Goal: Task Accomplishment & Management: Use online tool/utility

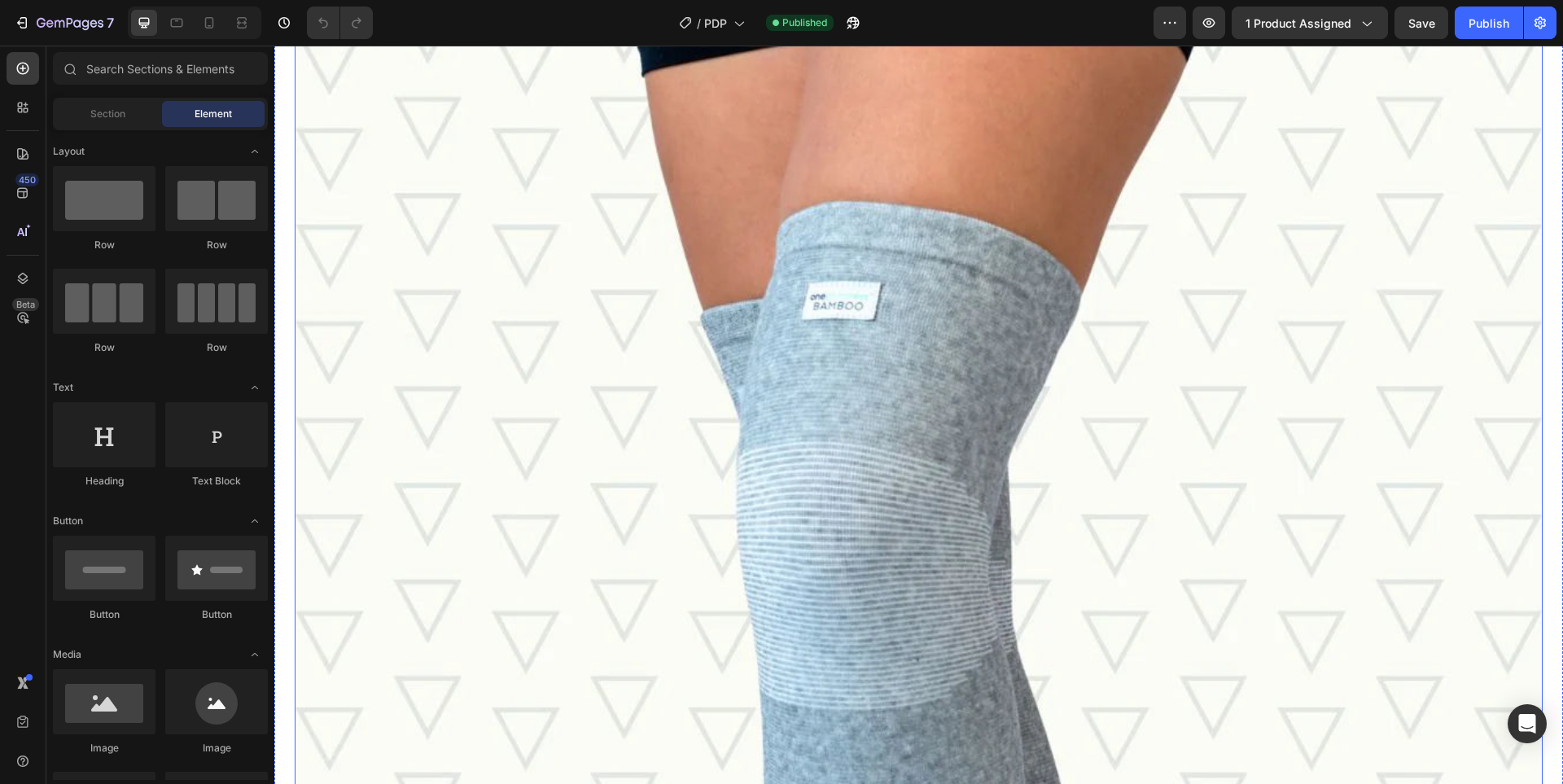
scroll to position [1899, 0]
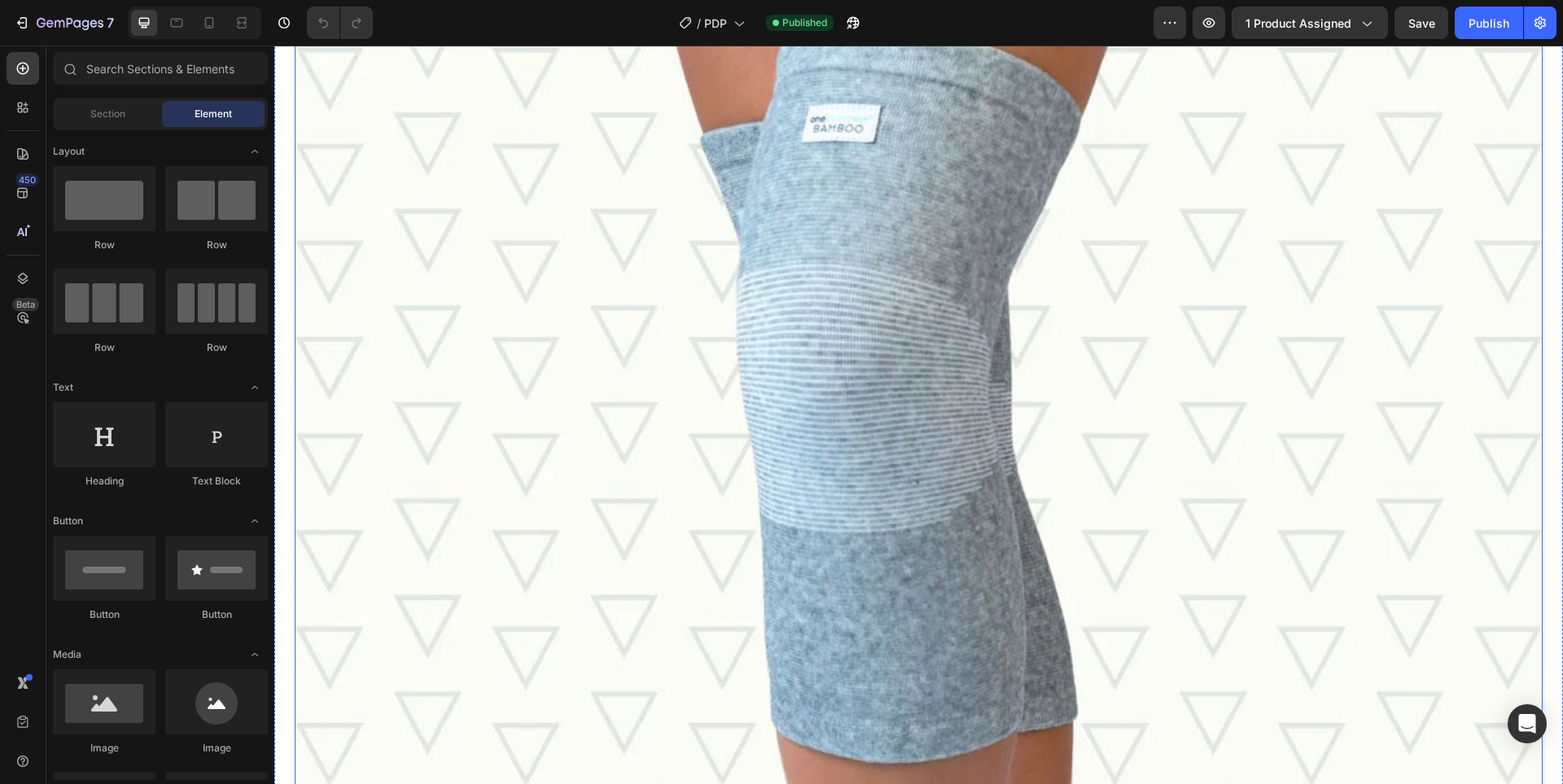
click at [685, 384] on img at bounding box center [918, 350] width 1248 height 1248
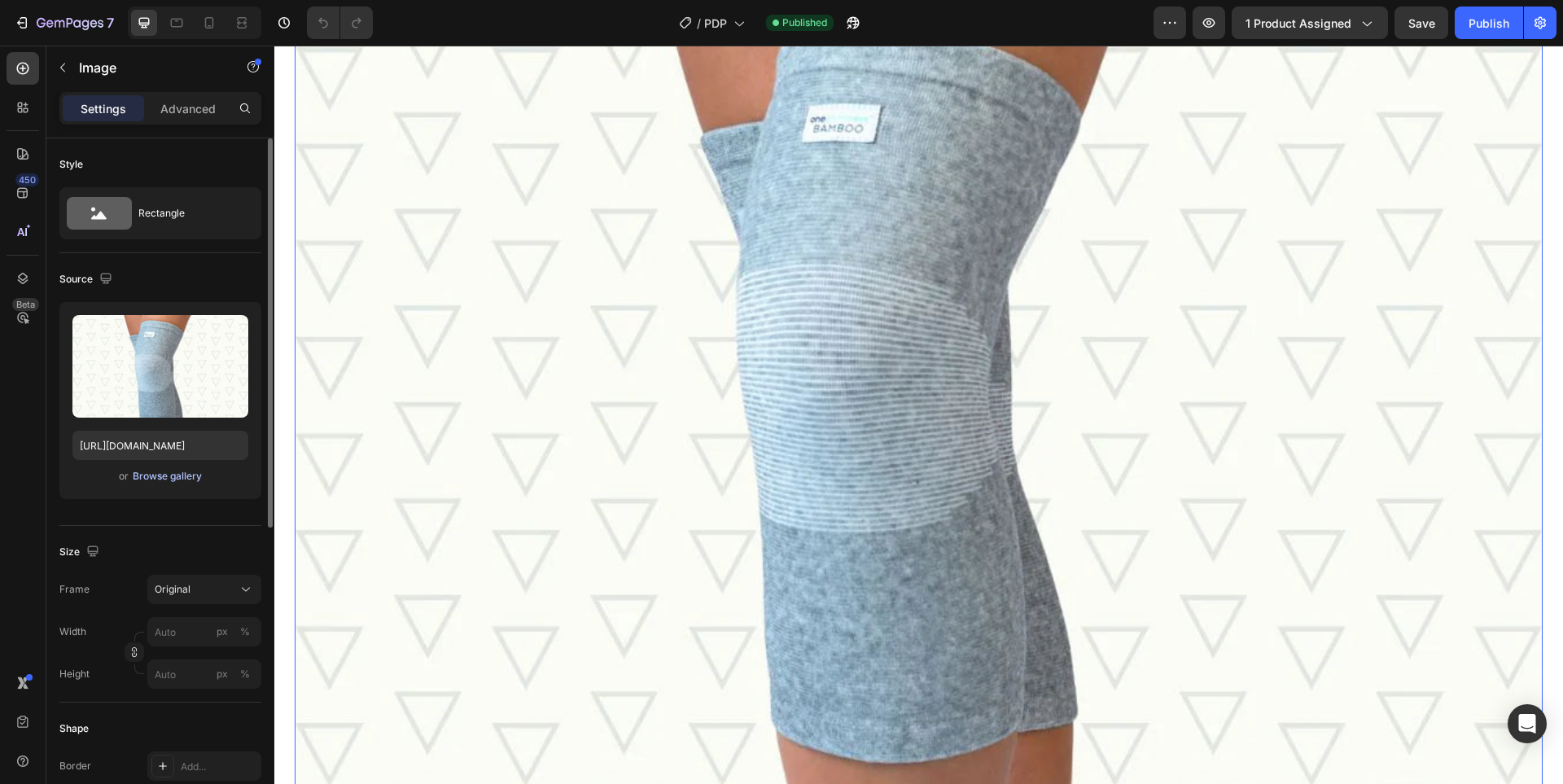
click at [148, 473] on div "Browse gallery" at bounding box center [167, 476] width 70 height 14
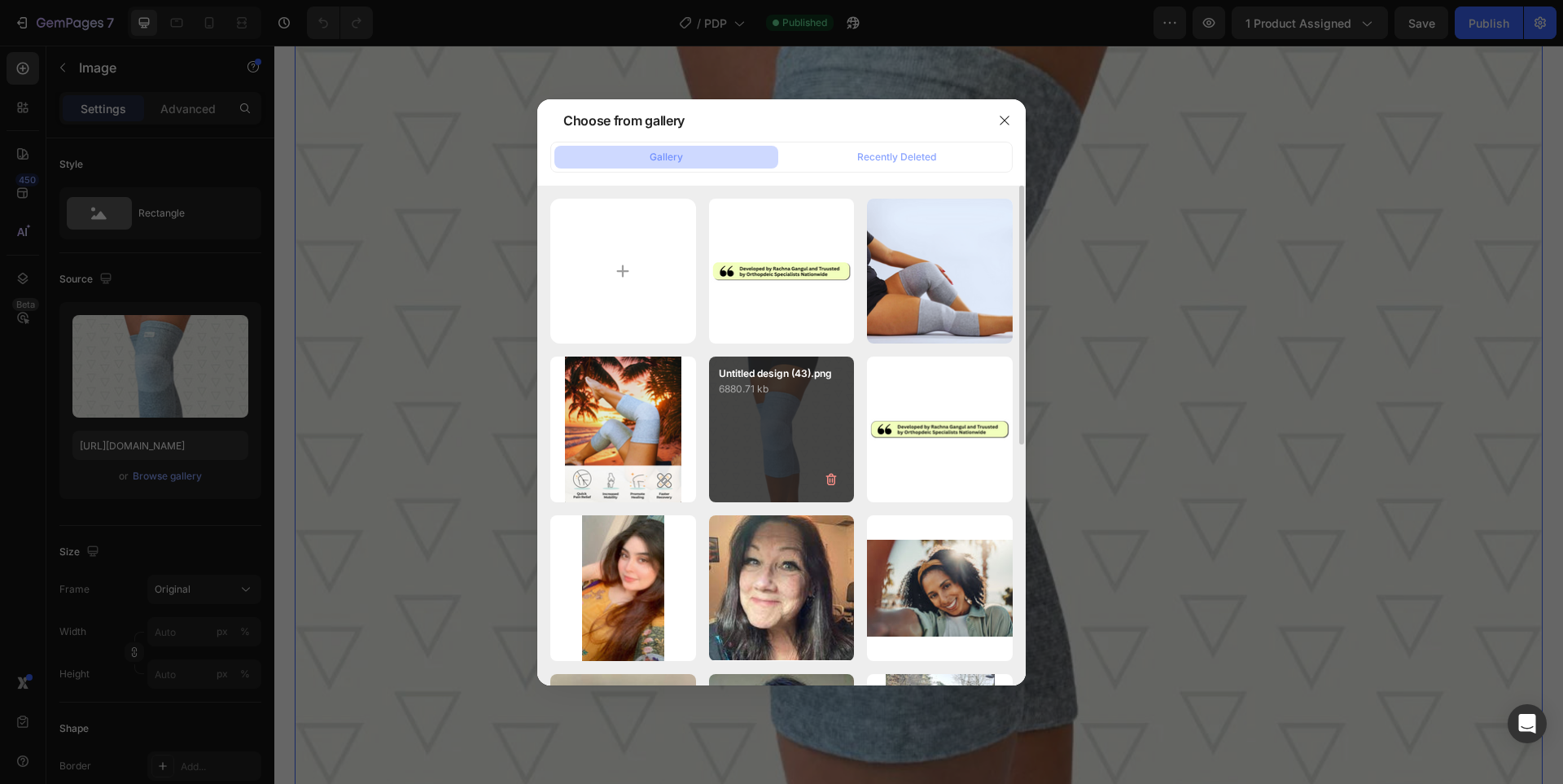
click at [782, 421] on div "Untitled design (43).png 6880.71 kb" at bounding box center [782, 429] width 146 height 146
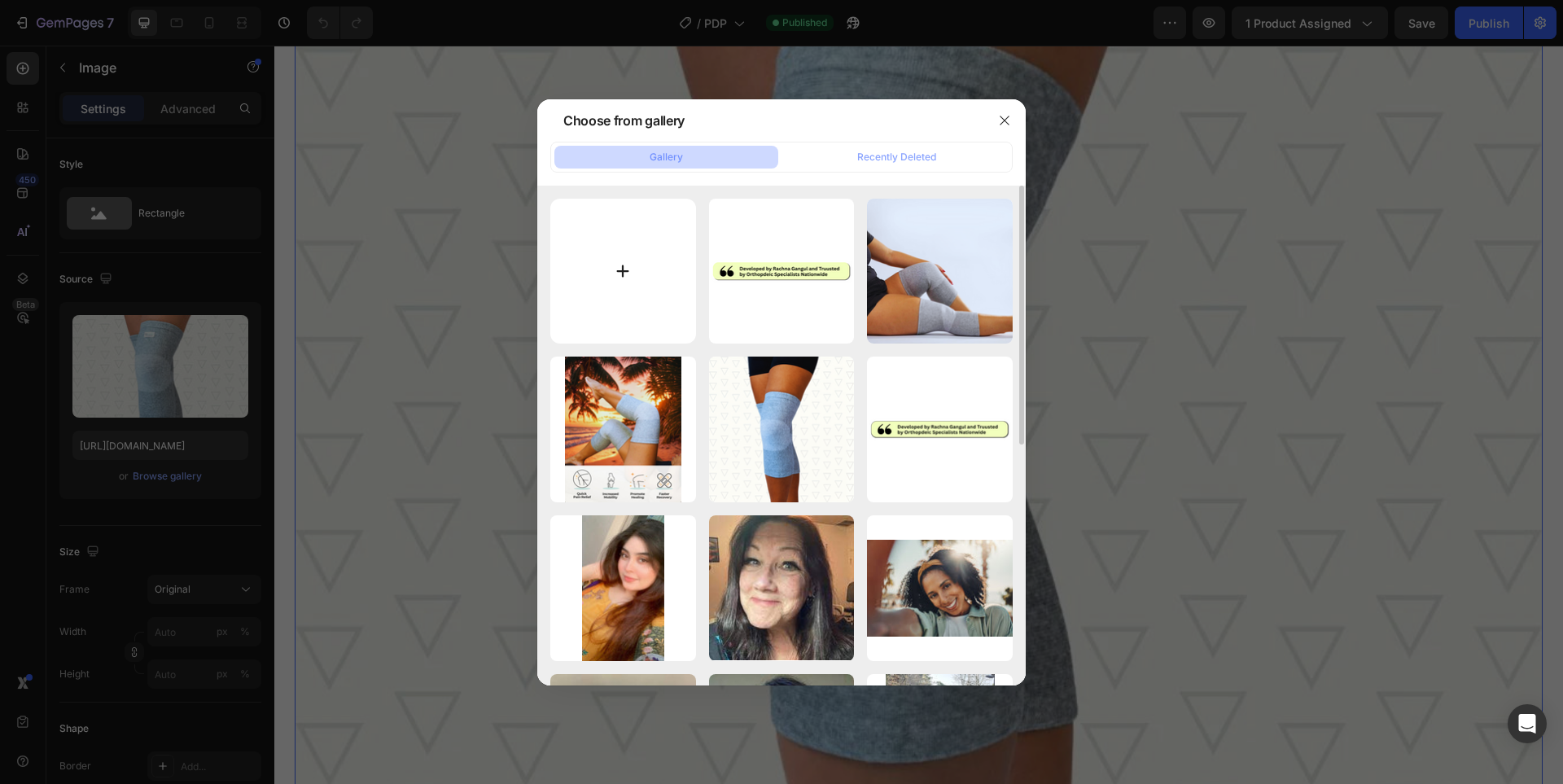
type input "[URL][DOMAIN_NAME]"
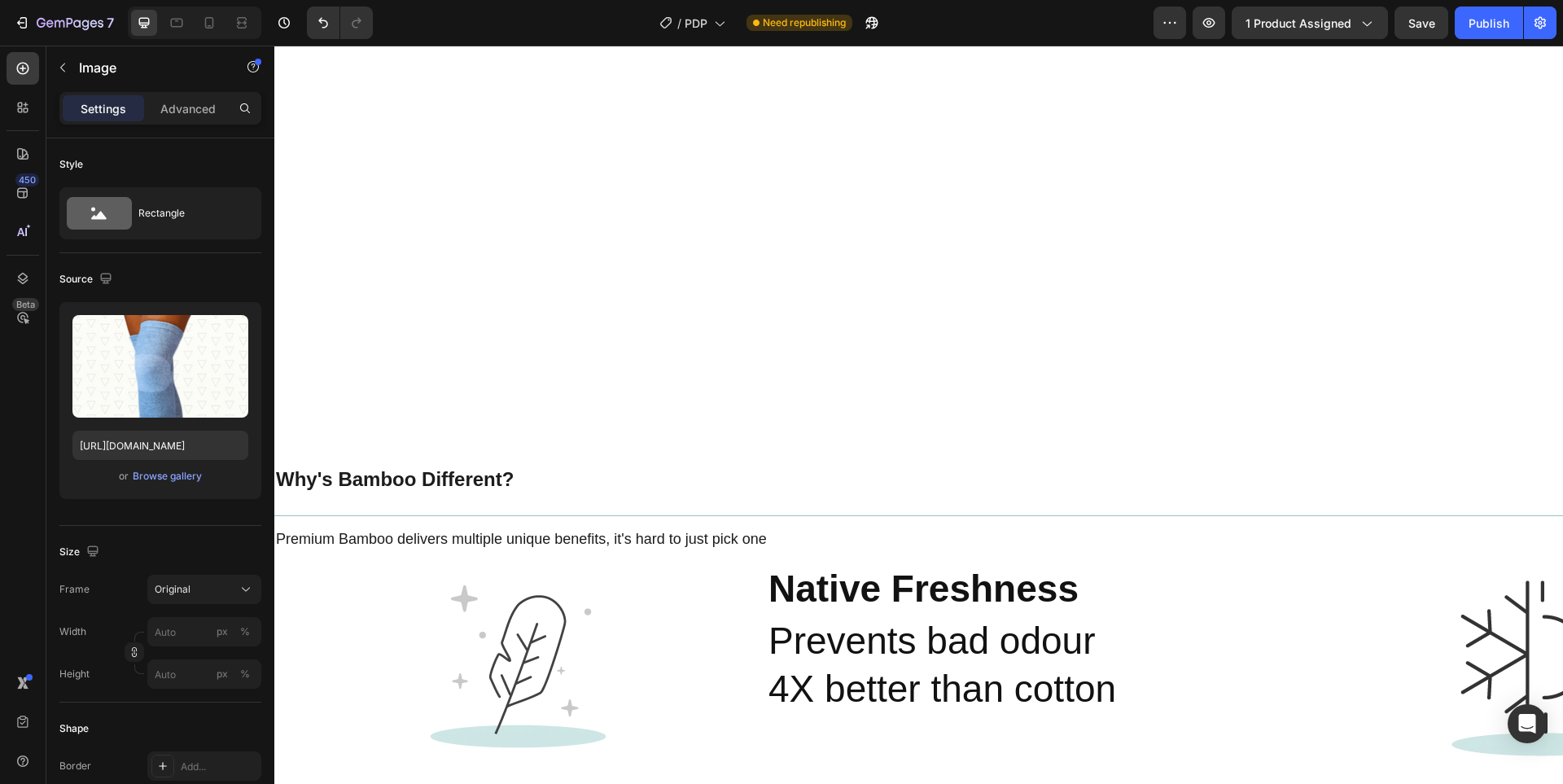
scroll to position [3526, 0]
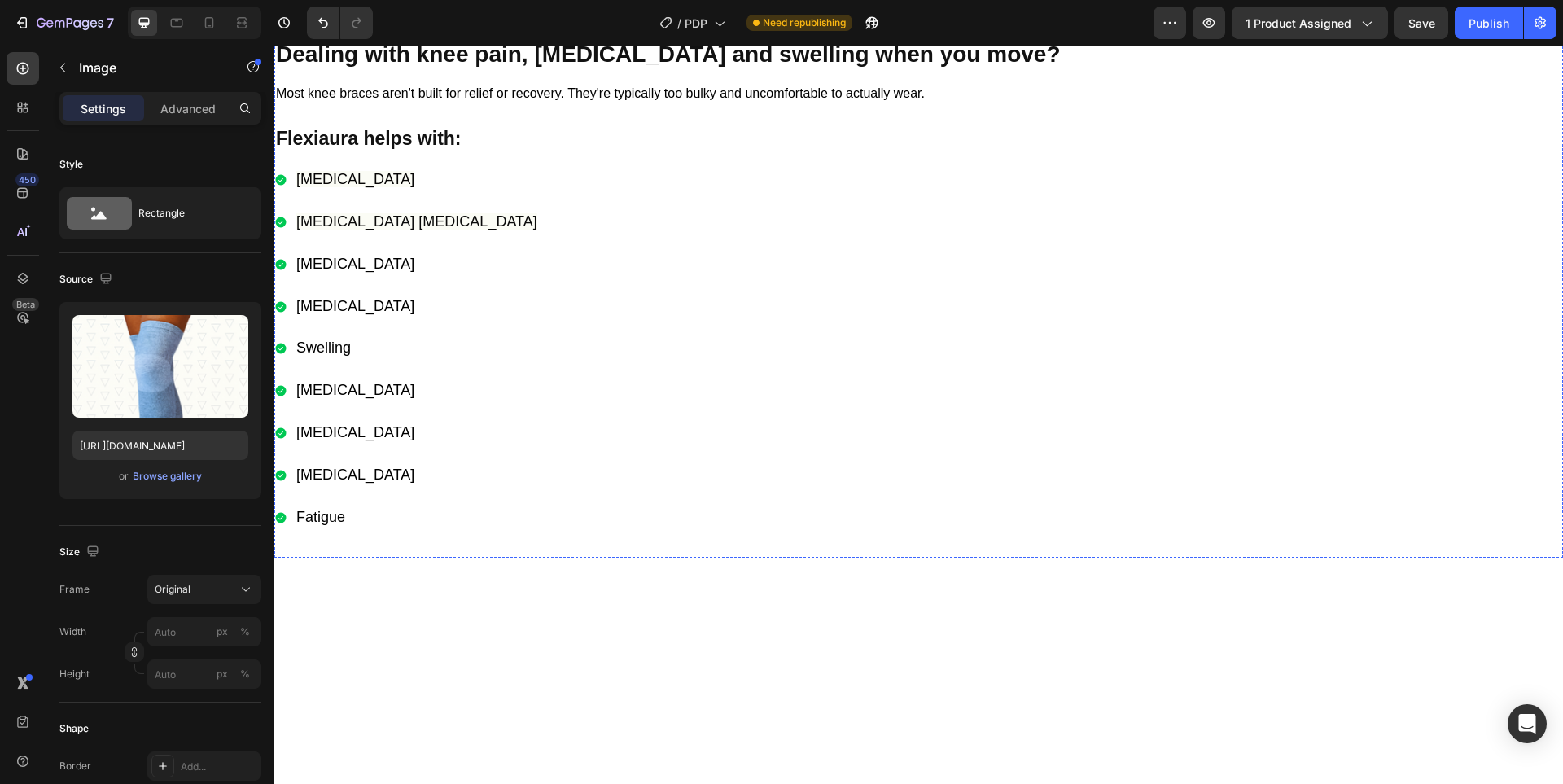
click at [634, 24] on div at bounding box center [918, 24] width 1288 height 0
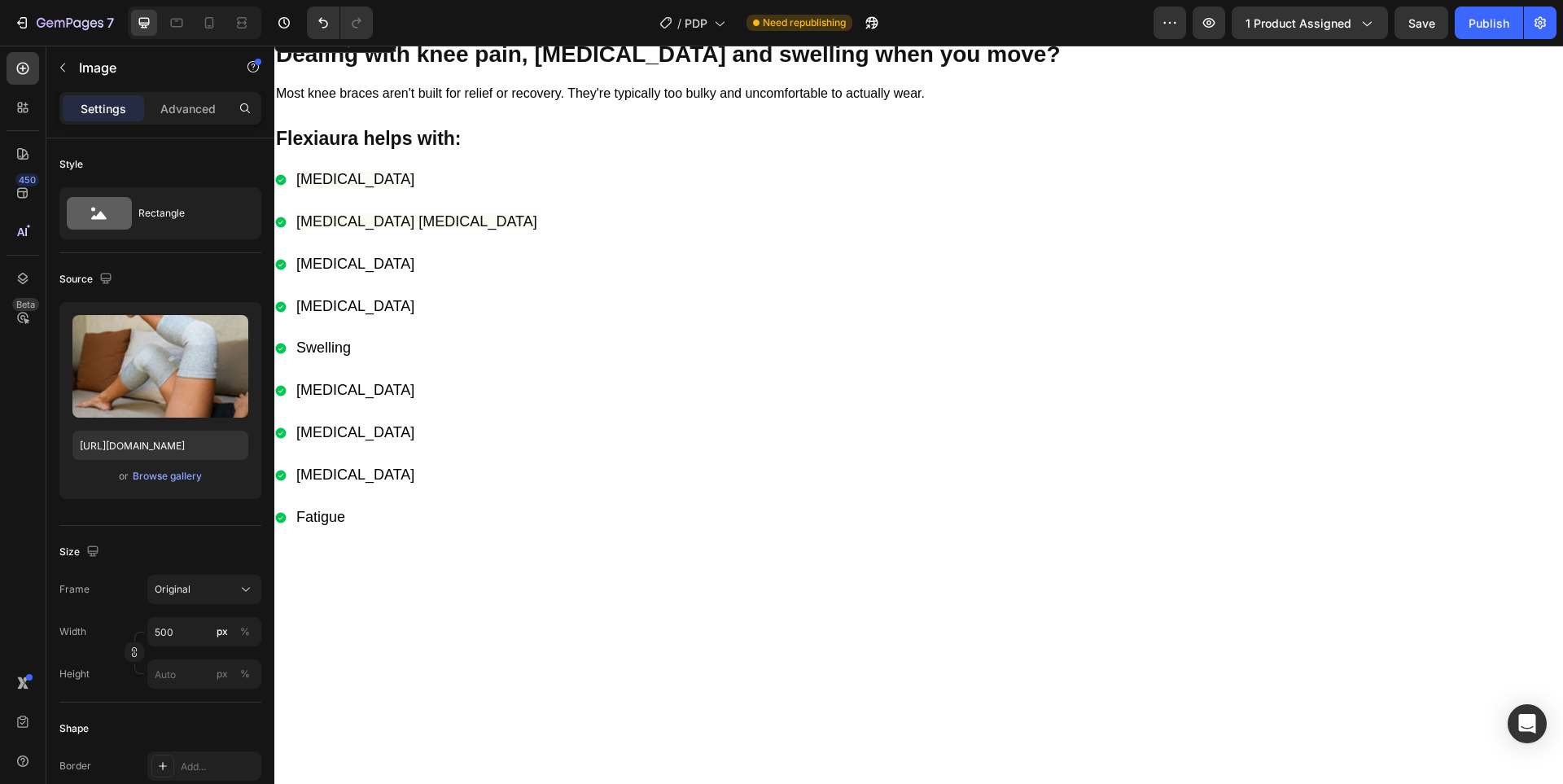
click at [853, 24] on img at bounding box center [919, 24] width 407 height 0
click at [165, 479] on div "Browse gallery" at bounding box center [167, 476] width 70 height 14
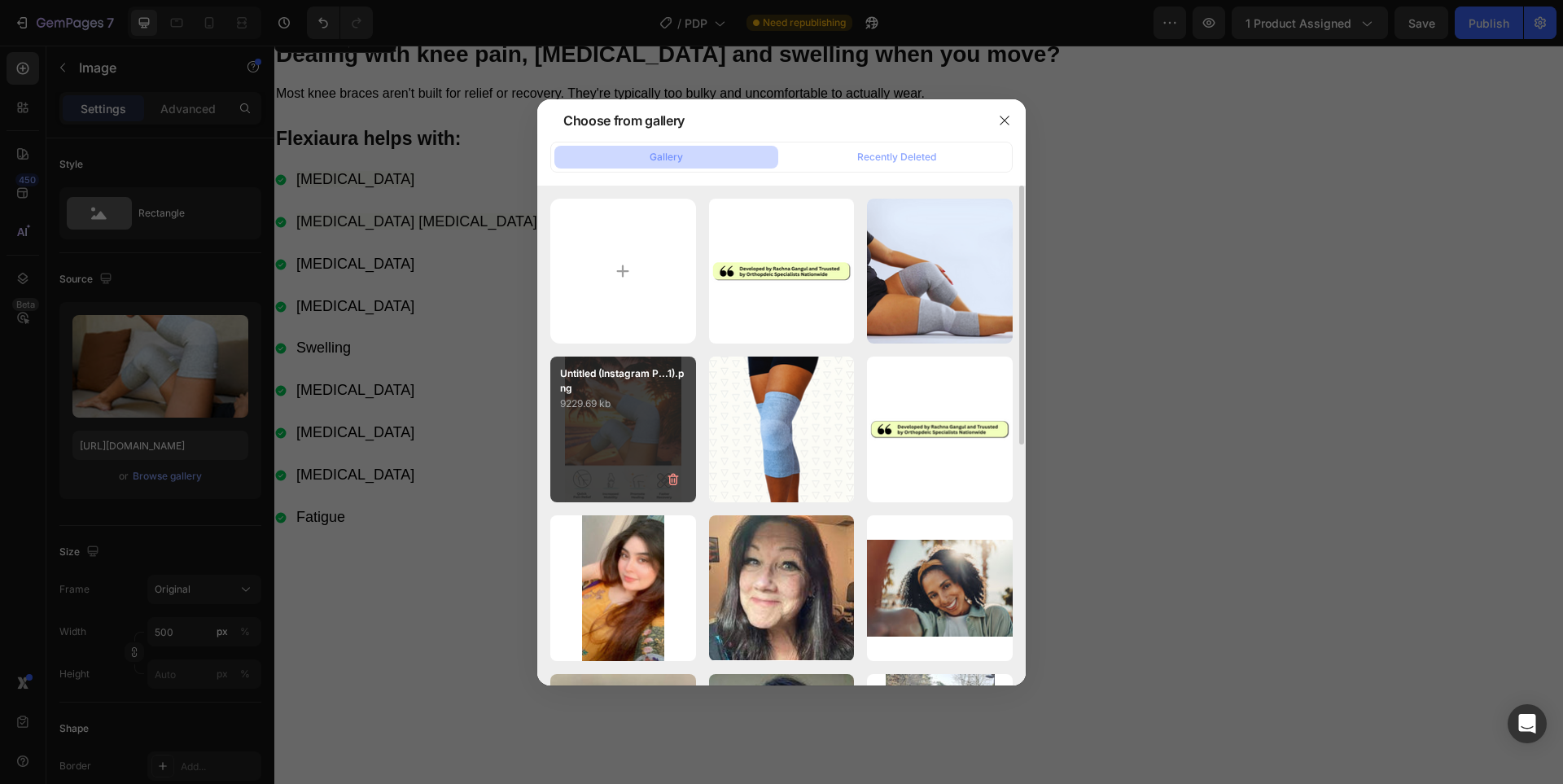
click at [621, 378] on p "Untitled (Instagram P...1).png" at bounding box center [623, 381] width 126 height 30
type input "[URL][DOMAIN_NAME]"
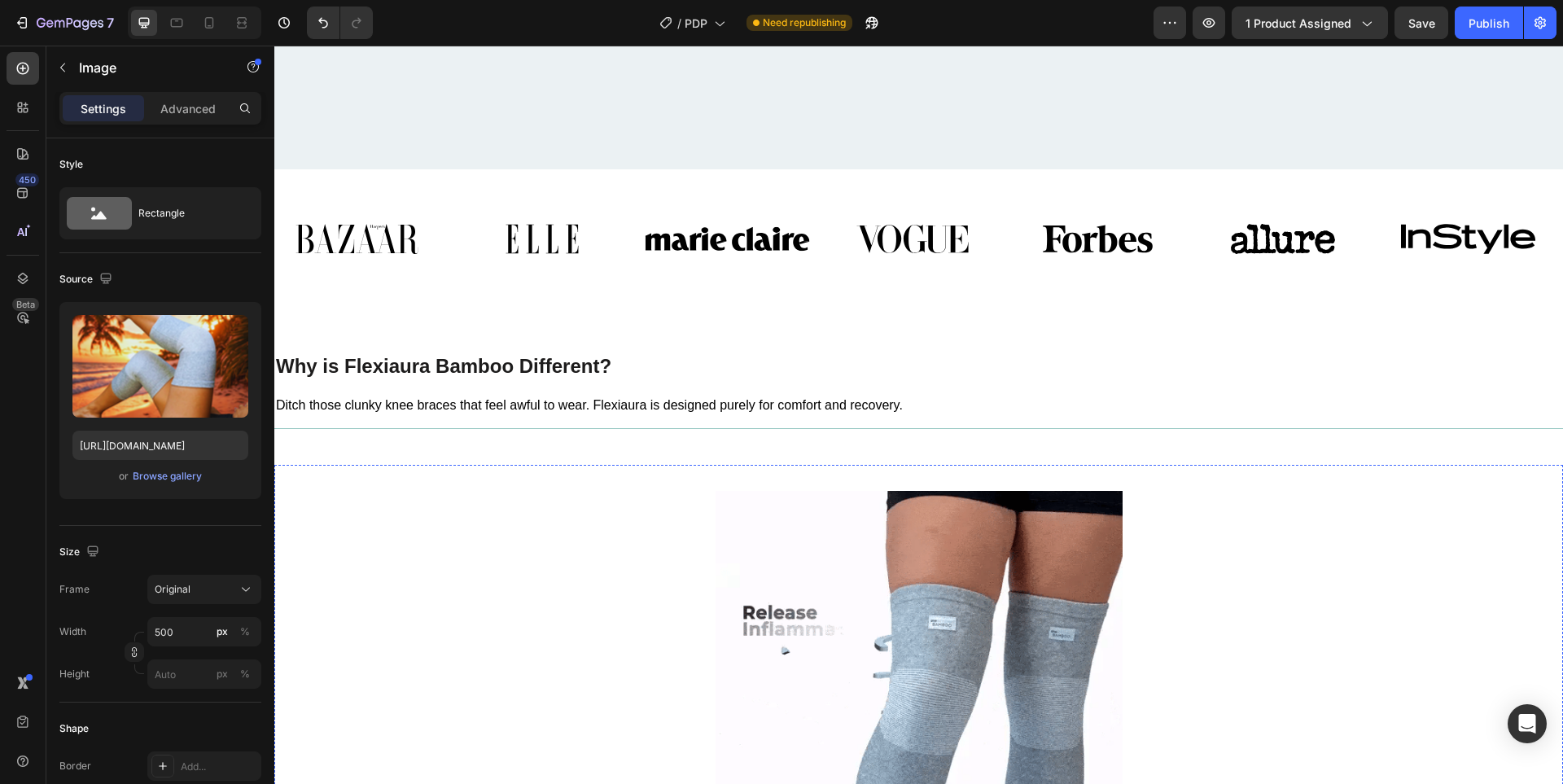
scroll to position [5968, 0]
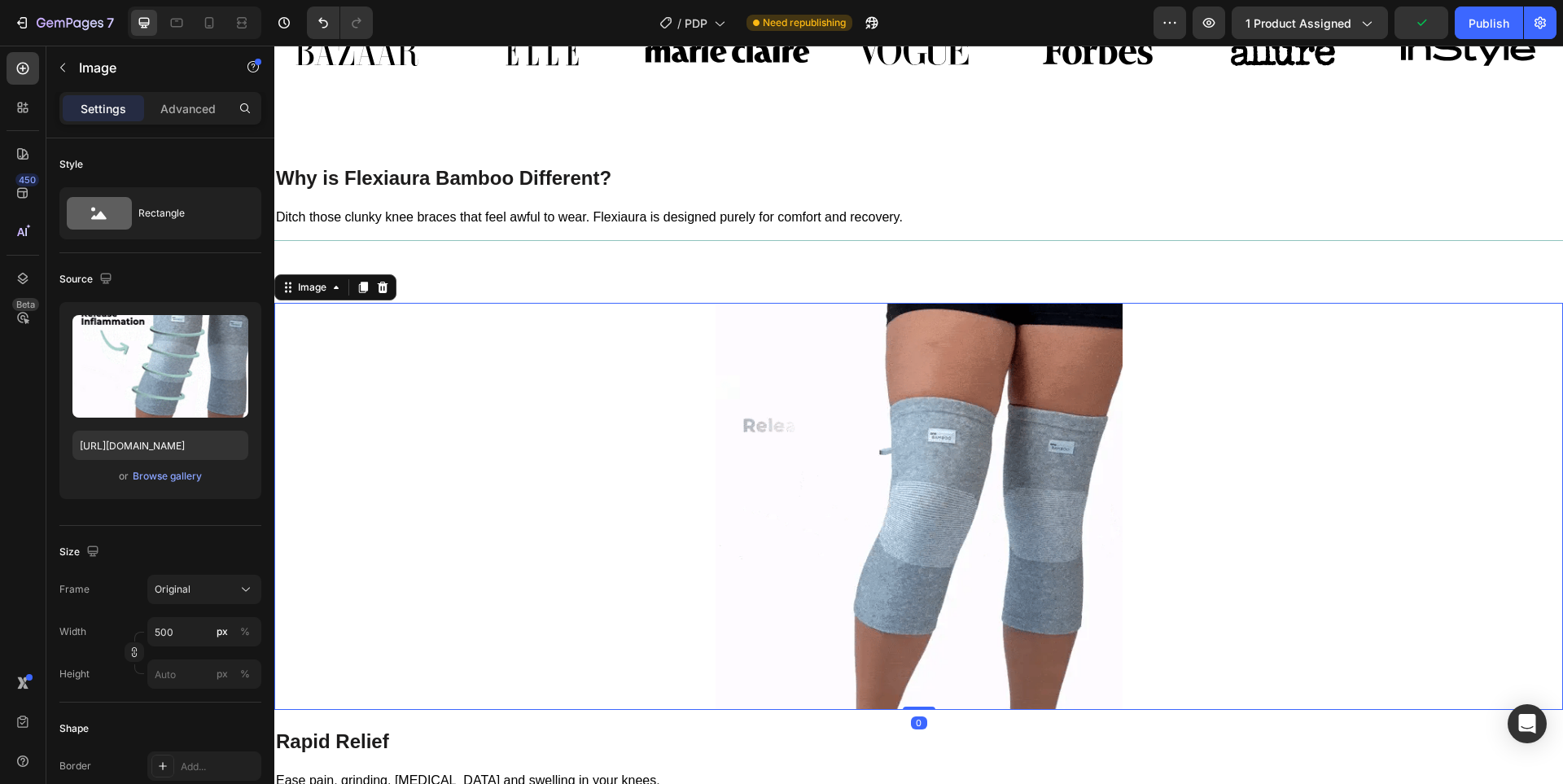
click at [837, 496] on img at bounding box center [919, 507] width 407 height 407
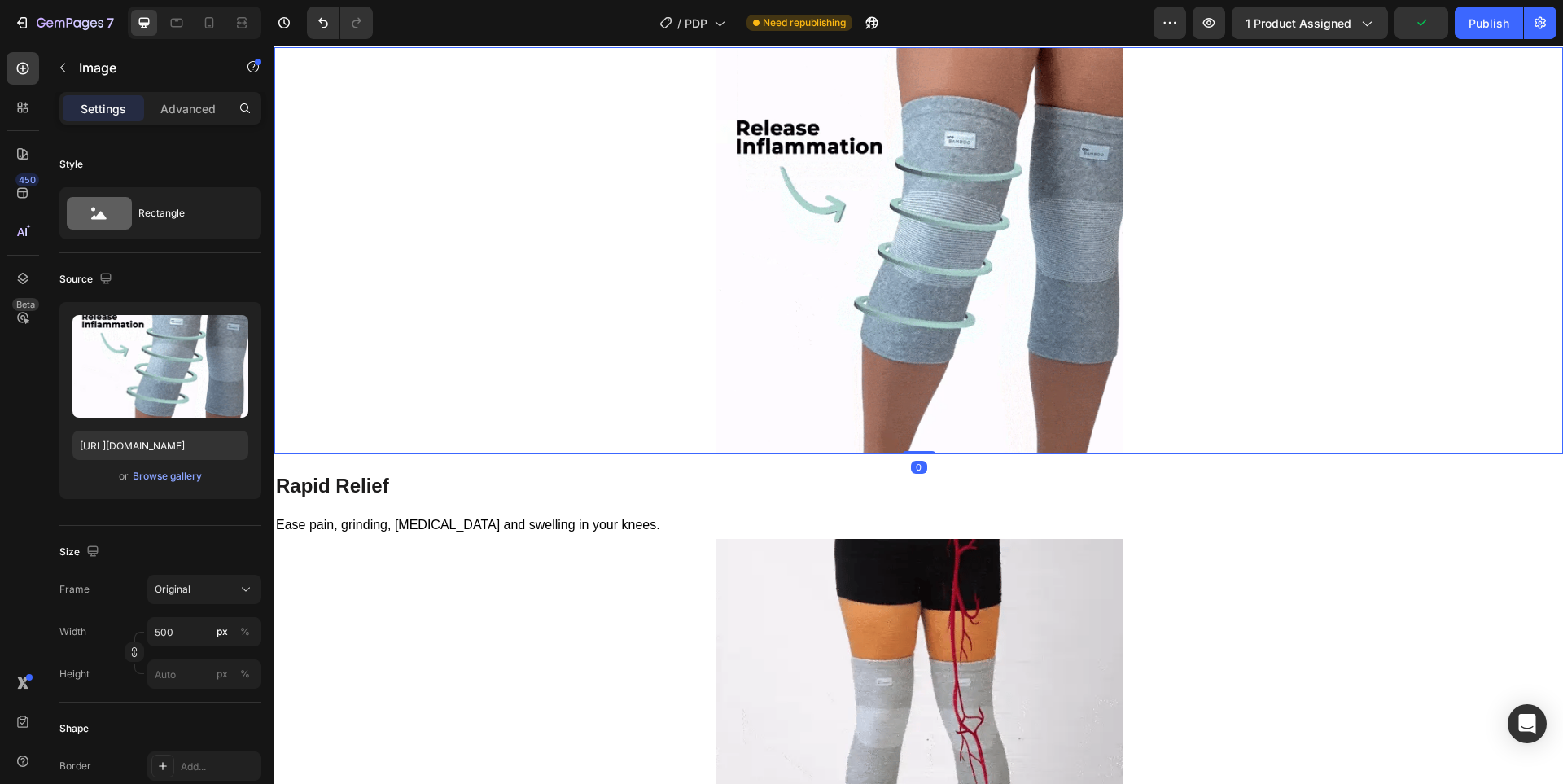
scroll to position [6241, 0]
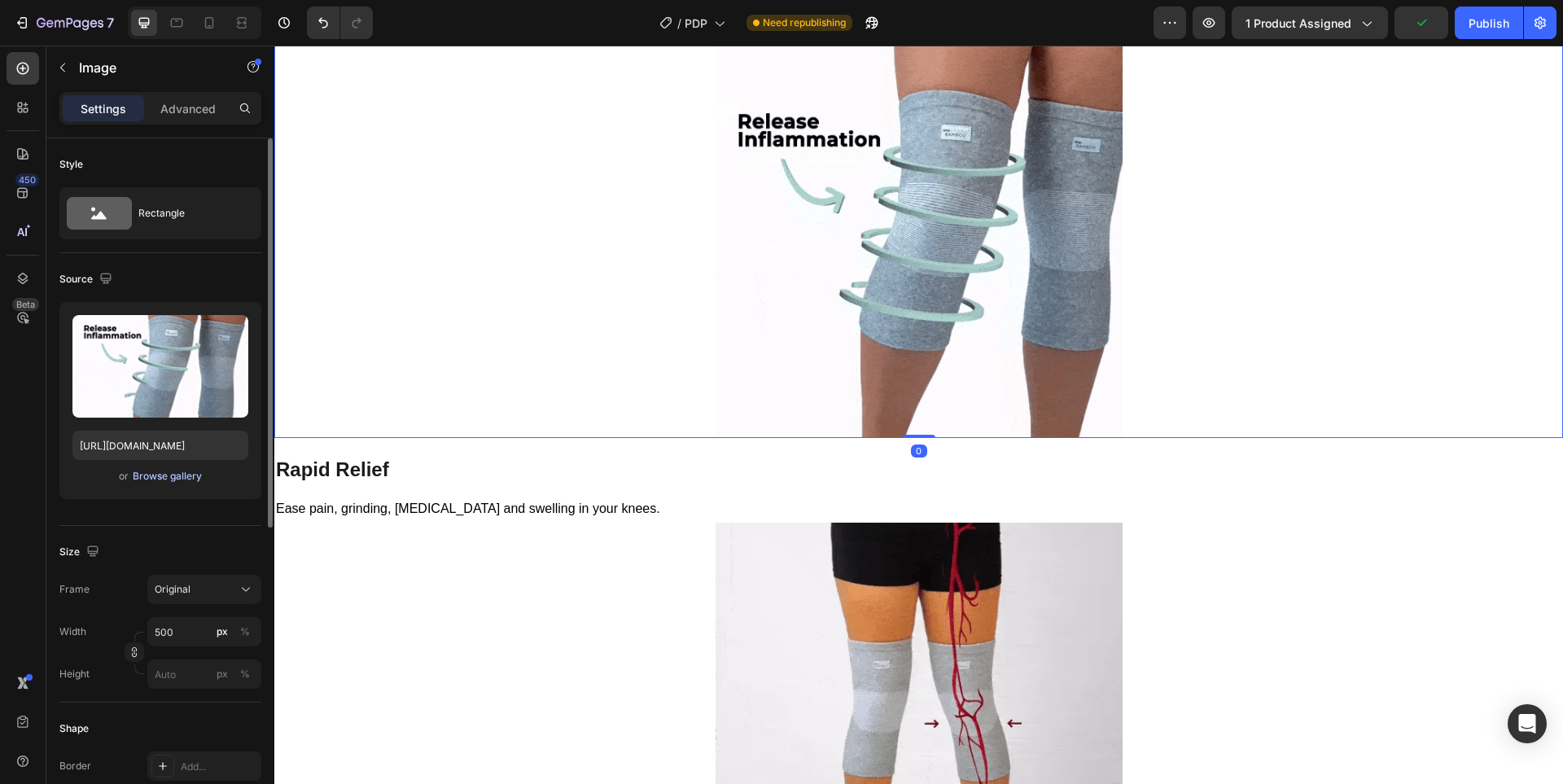
click at [174, 479] on div "Browse gallery" at bounding box center [167, 476] width 70 height 14
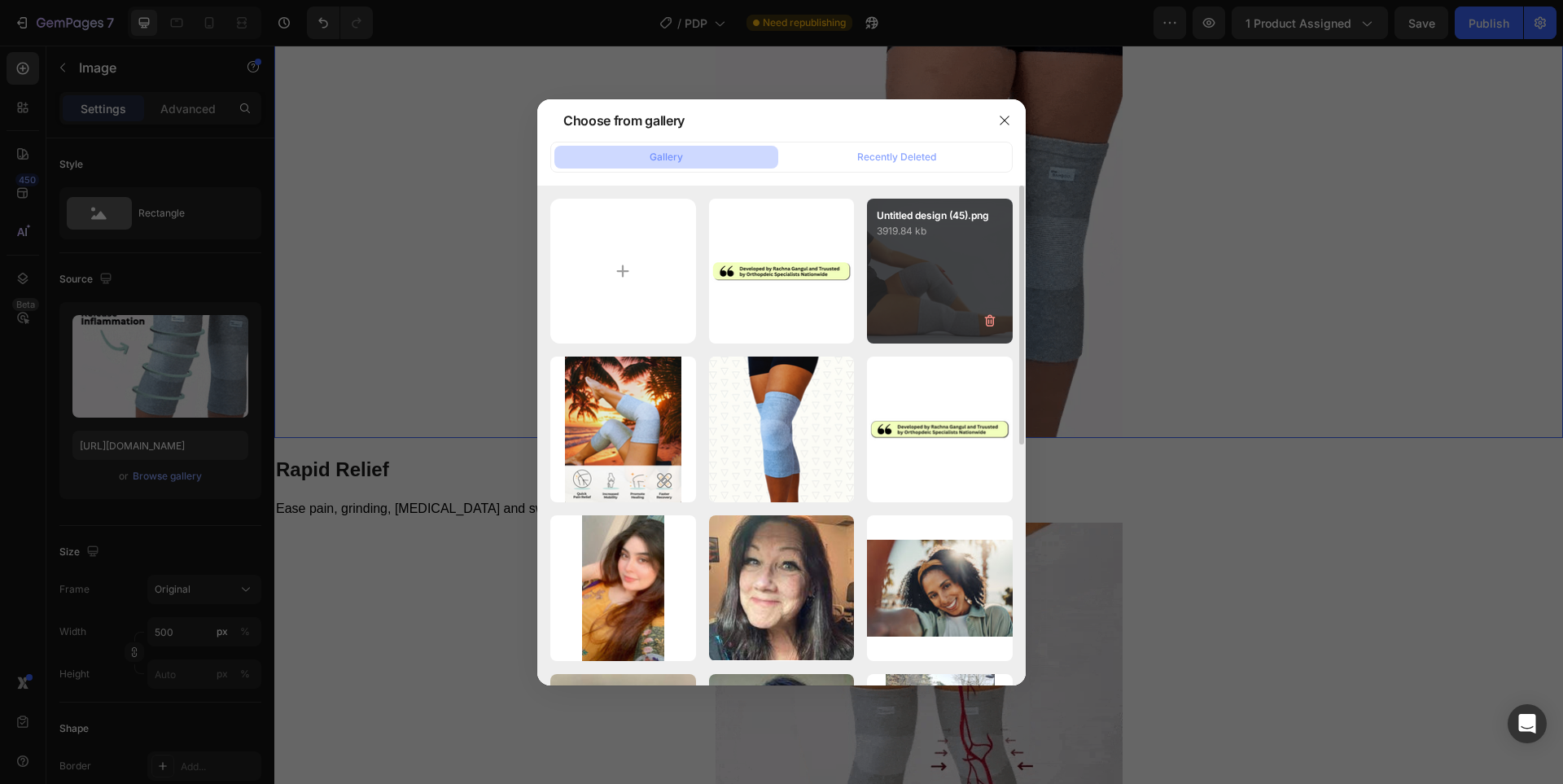
click at [871, 221] on div "Untitled design (45).png 3919.84 kb" at bounding box center [940, 219] width 146 height 41
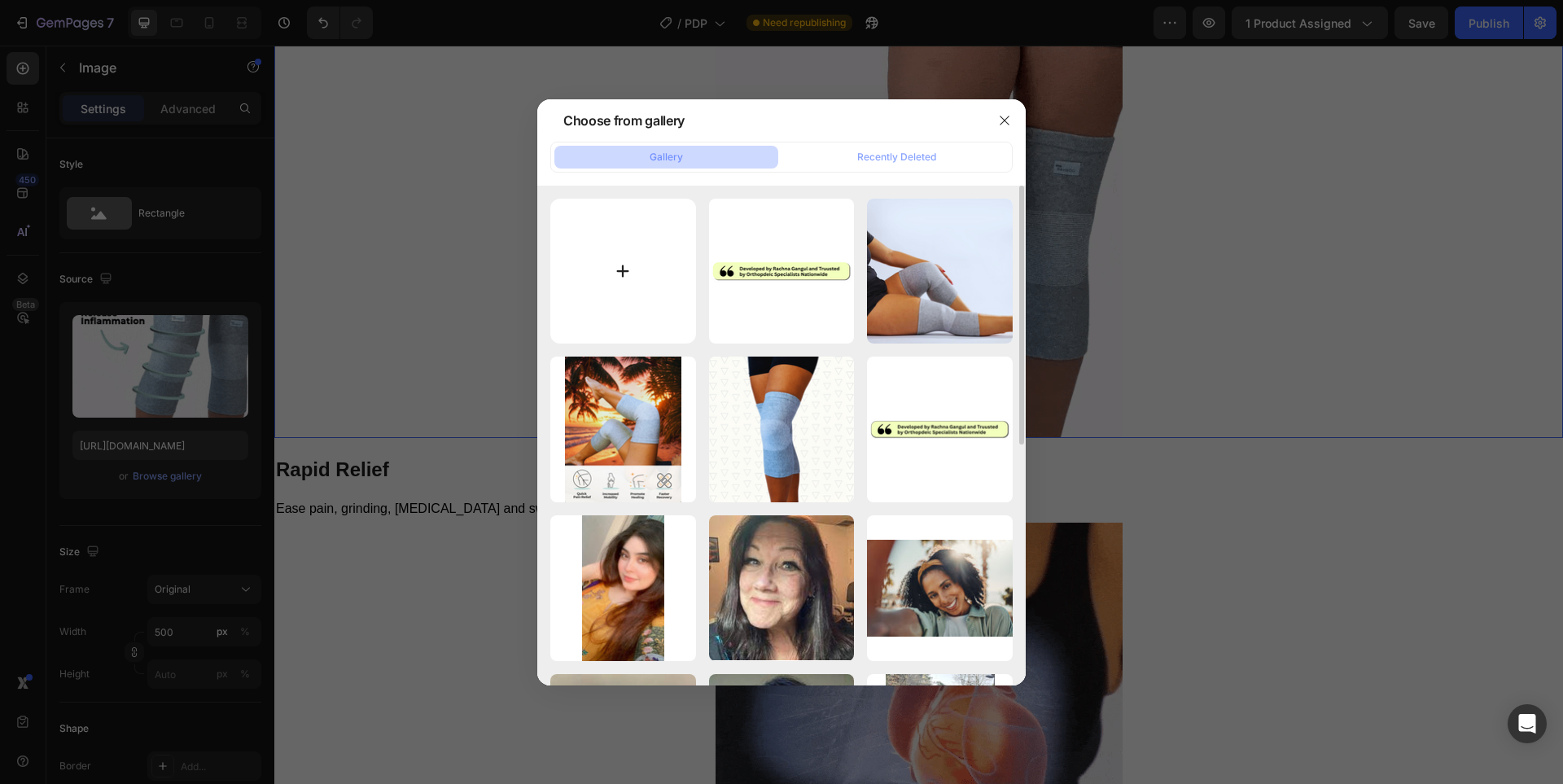
type input "[URL][DOMAIN_NAME]"
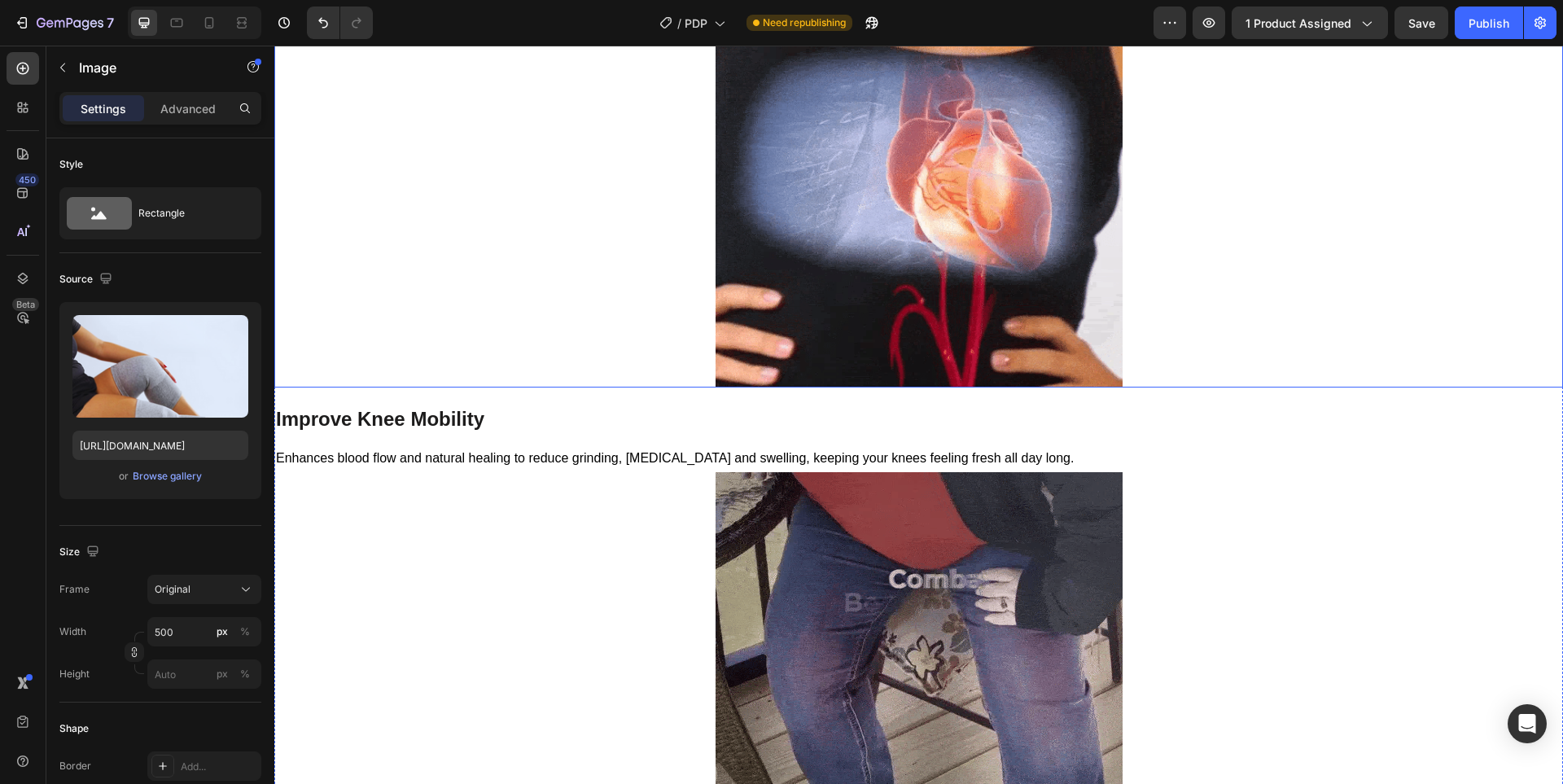
scroll to position [6511, 0]
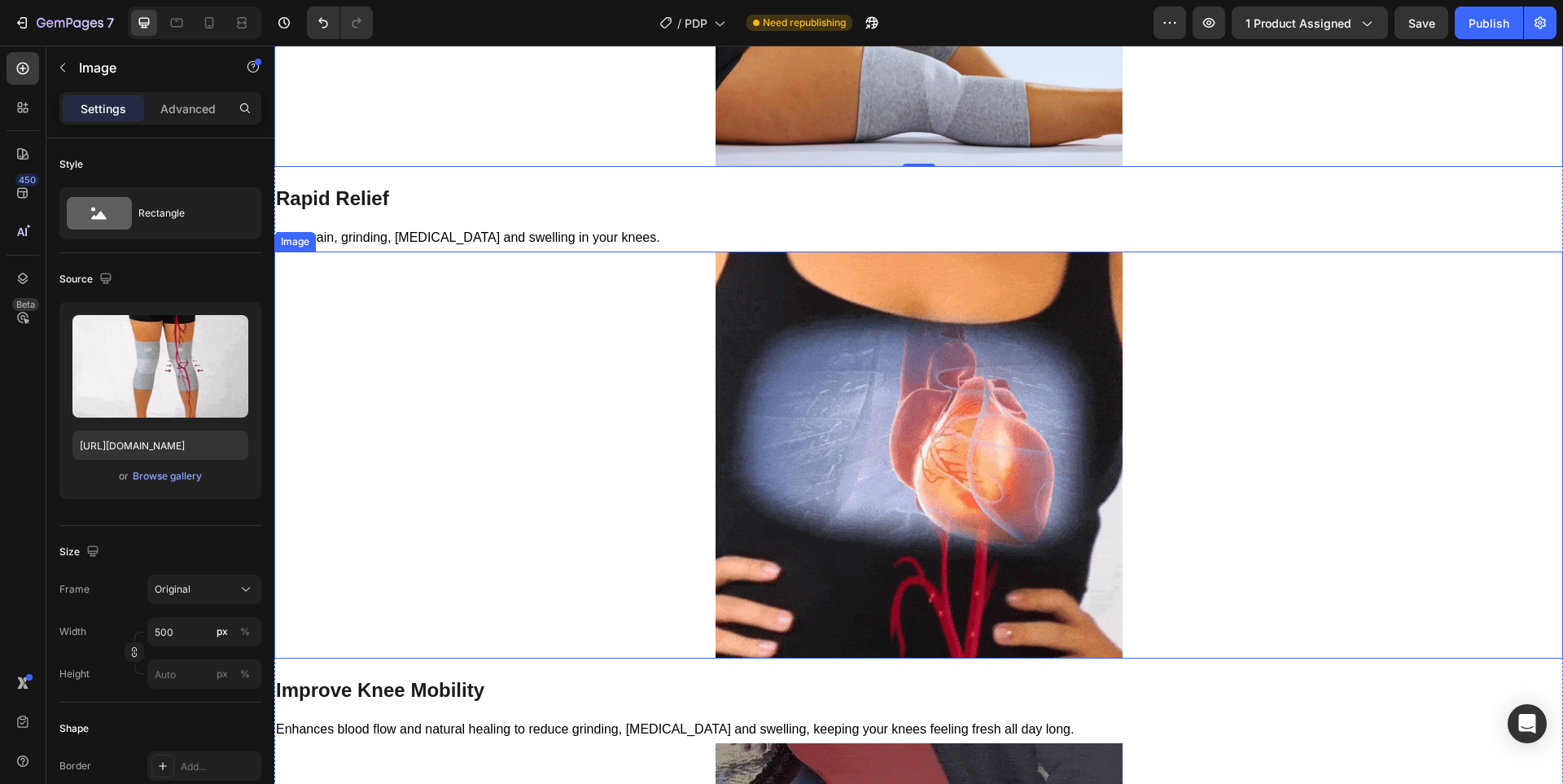
click at [598, 384] on div at bounding box center [918, 455] width 1288 height 407
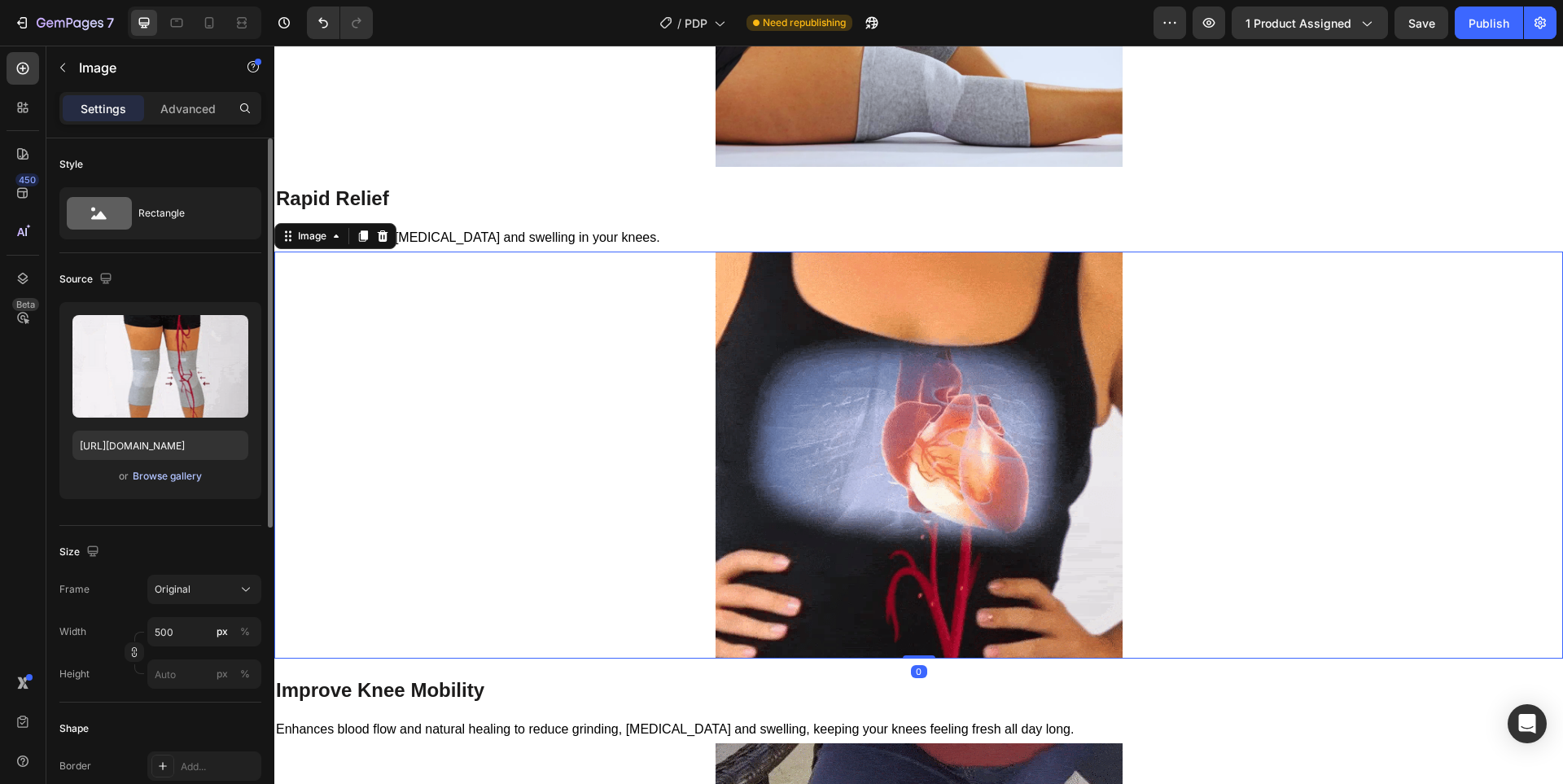
click at [156, 473] on div "Browse gallery" at bounding box center [167, 476] width 70 height 14
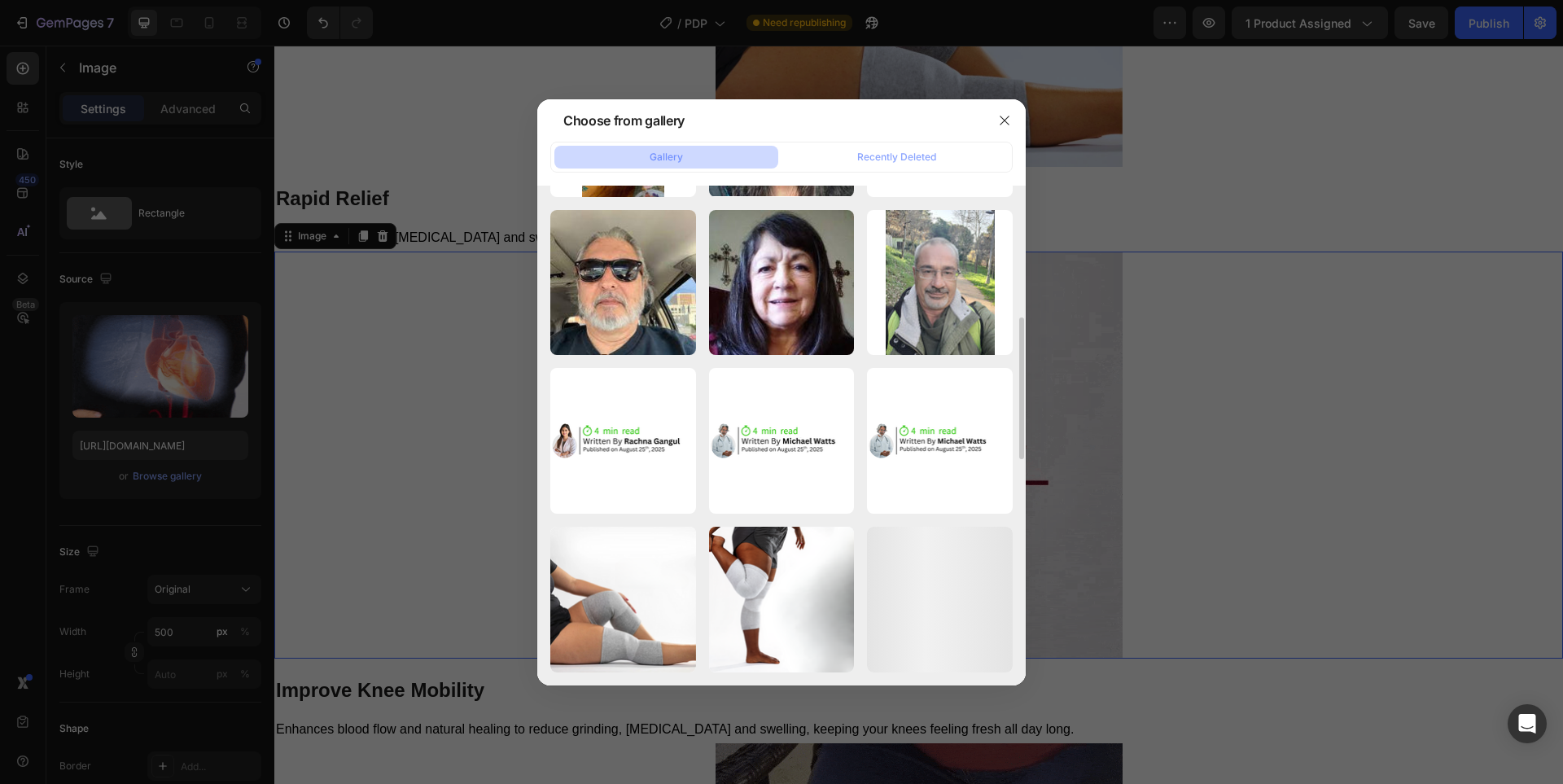
scroll to position [735, 0]
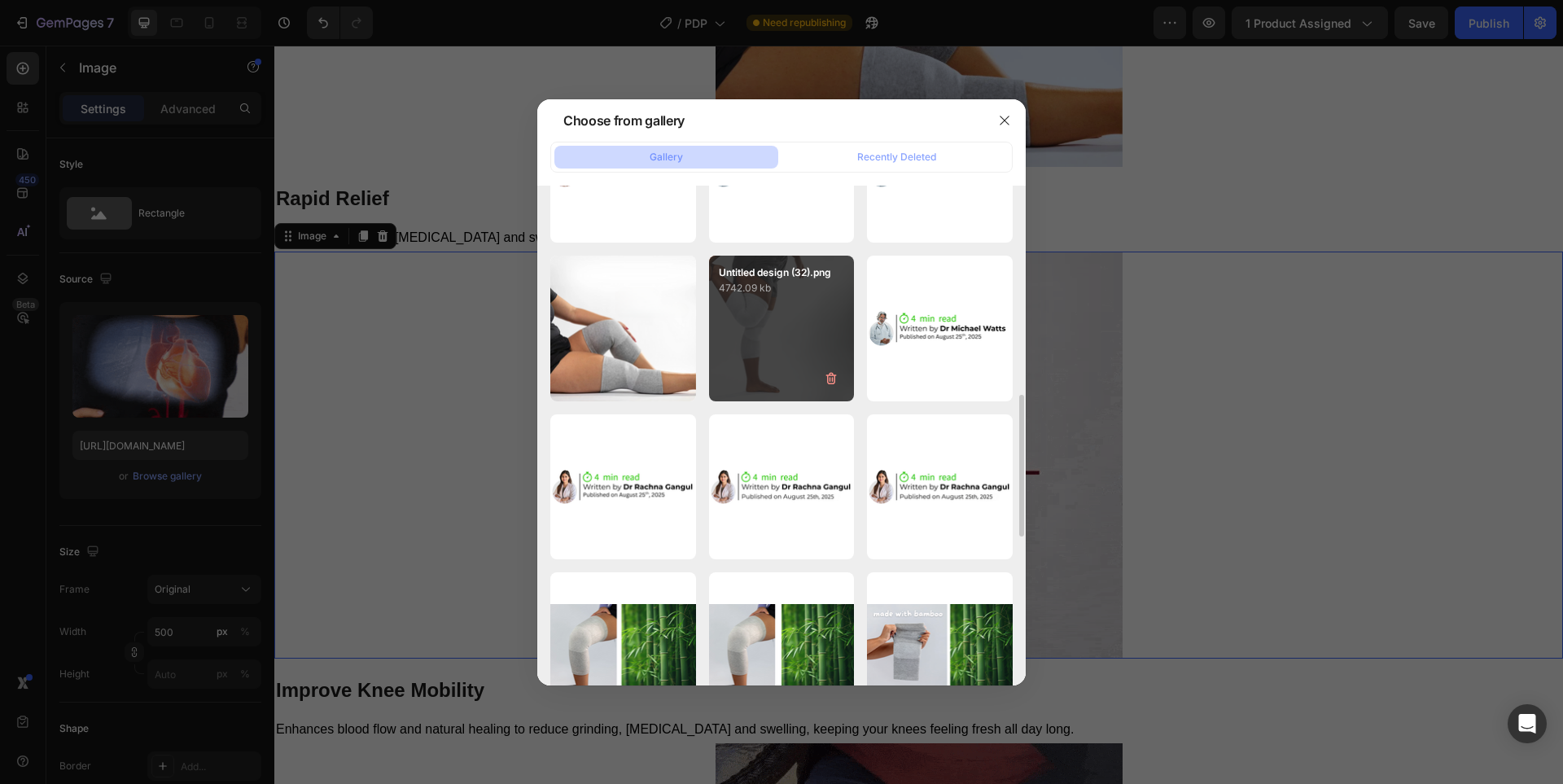
click at [738, 316] on div "Untitled design (32).png 4742.09 kb" at bounding box center [782, 328] width 146 height 146
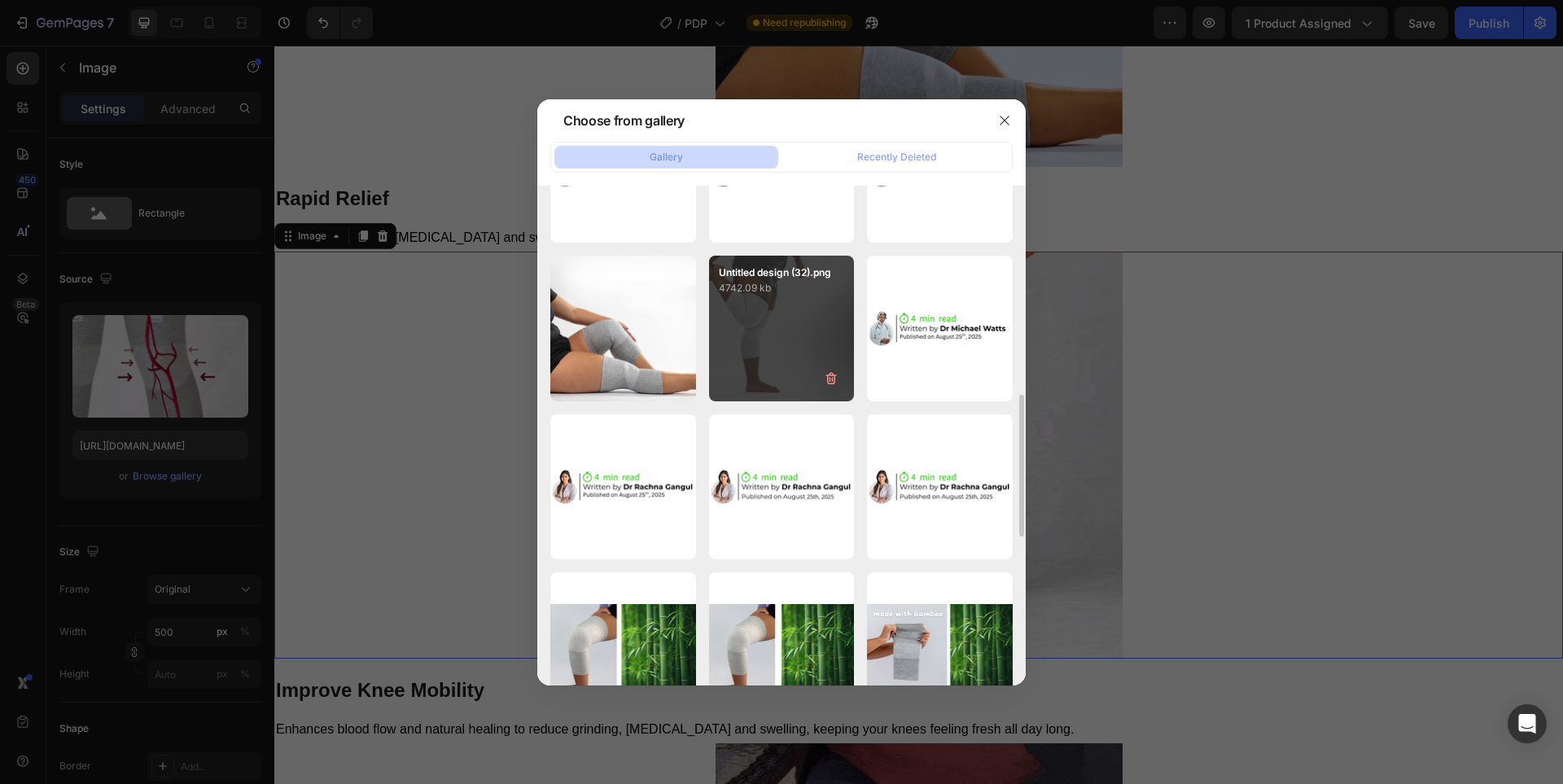
type input "[URL][DOMAIN_NAME]"
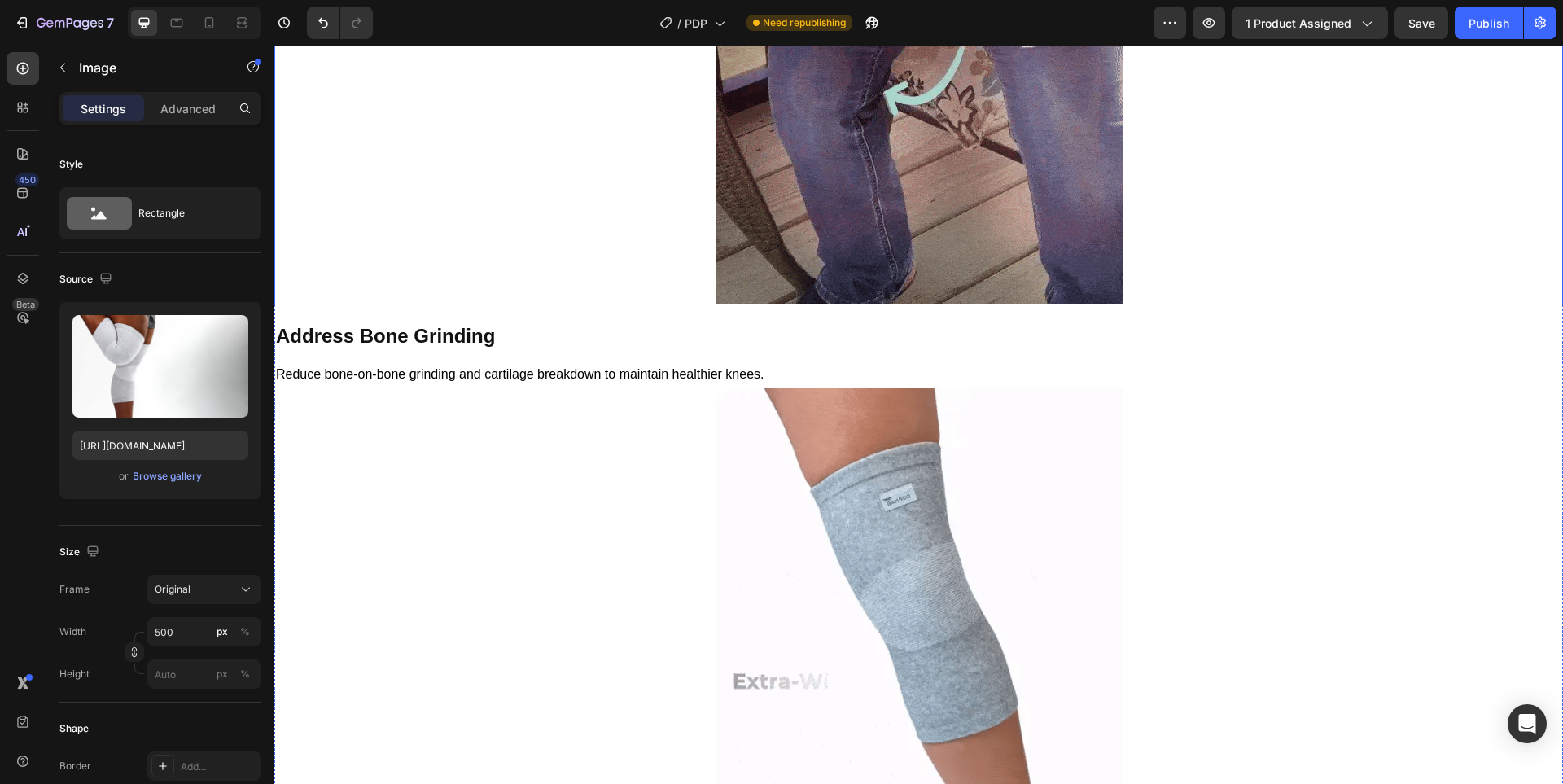
scroll to position [7596, 0]
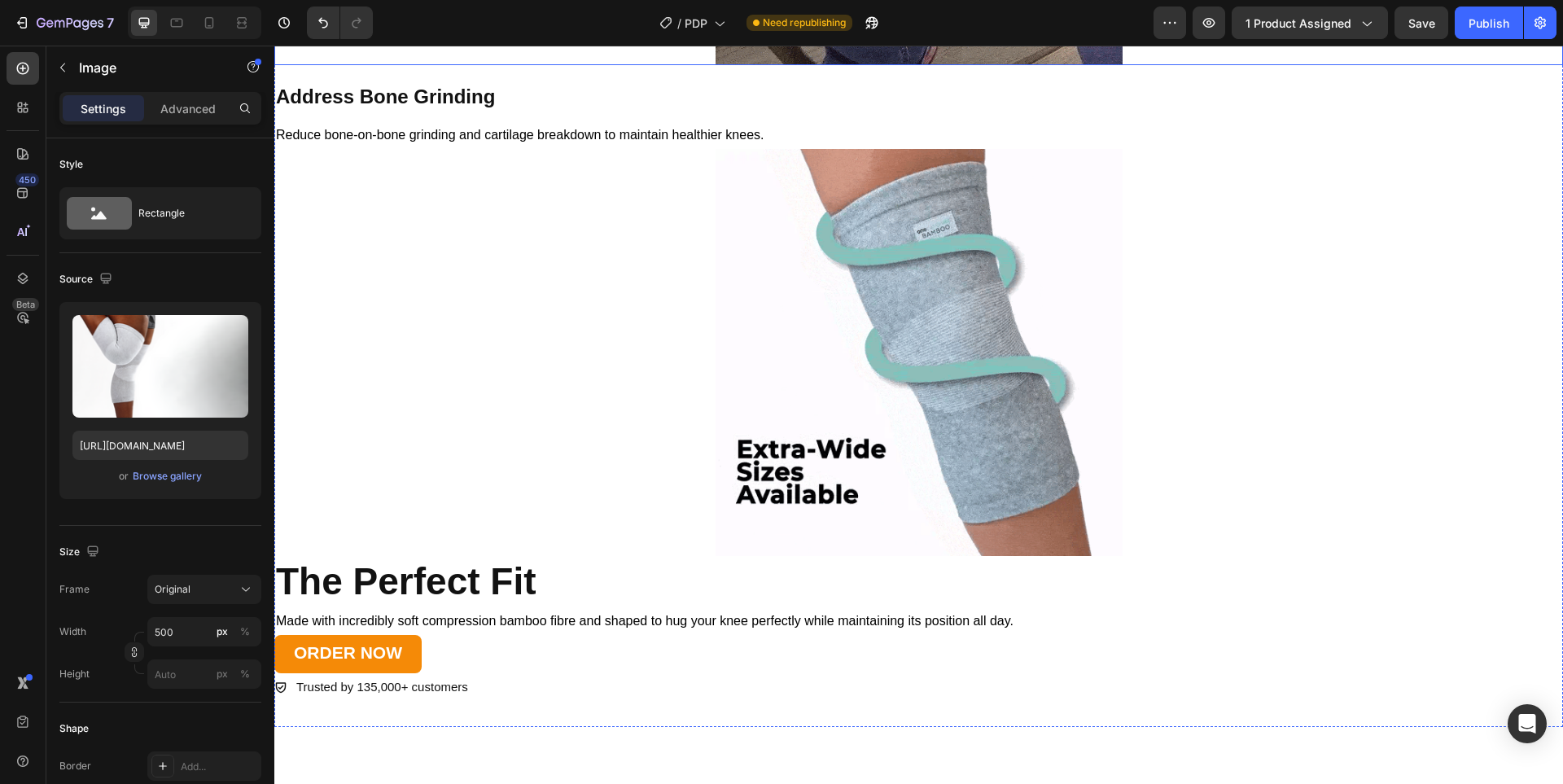
click at [708, 338] on div at bounding box center [918, 353] width 1288 height 407
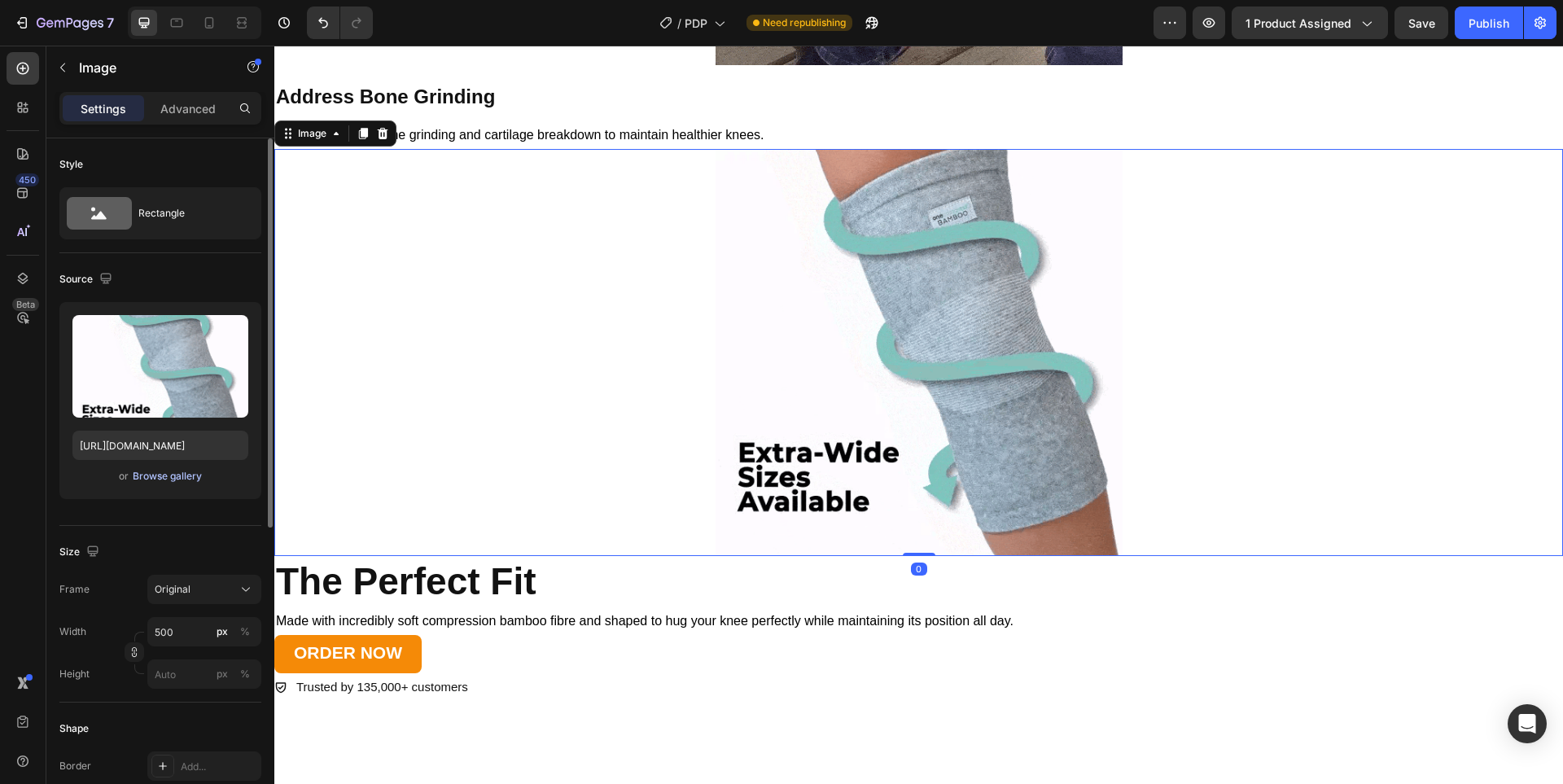
click at [186, 473] on div "Browse gallery" at bounding box center [167, 476] width 70 height 14
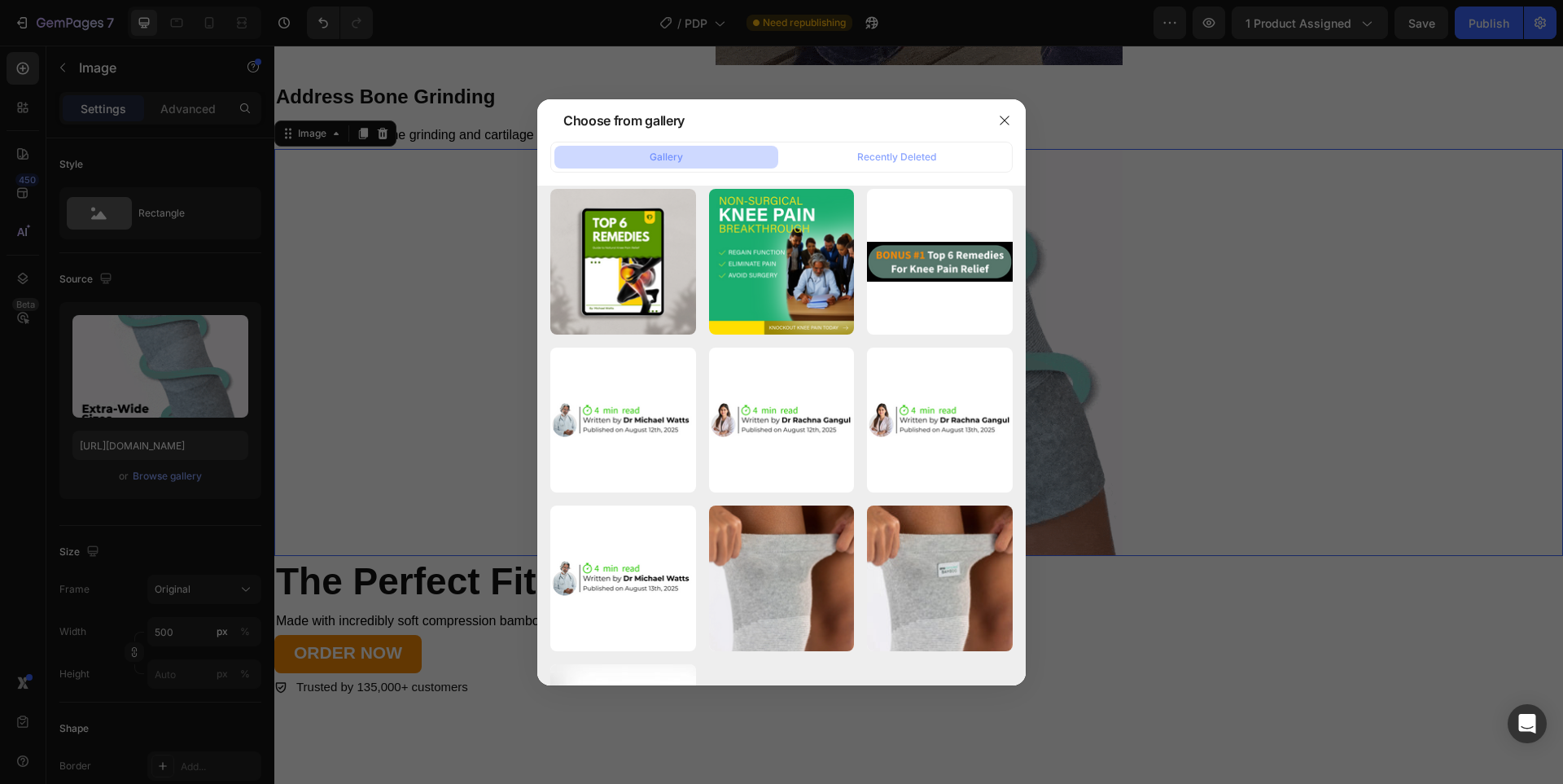
scroll to position [4742, 0]
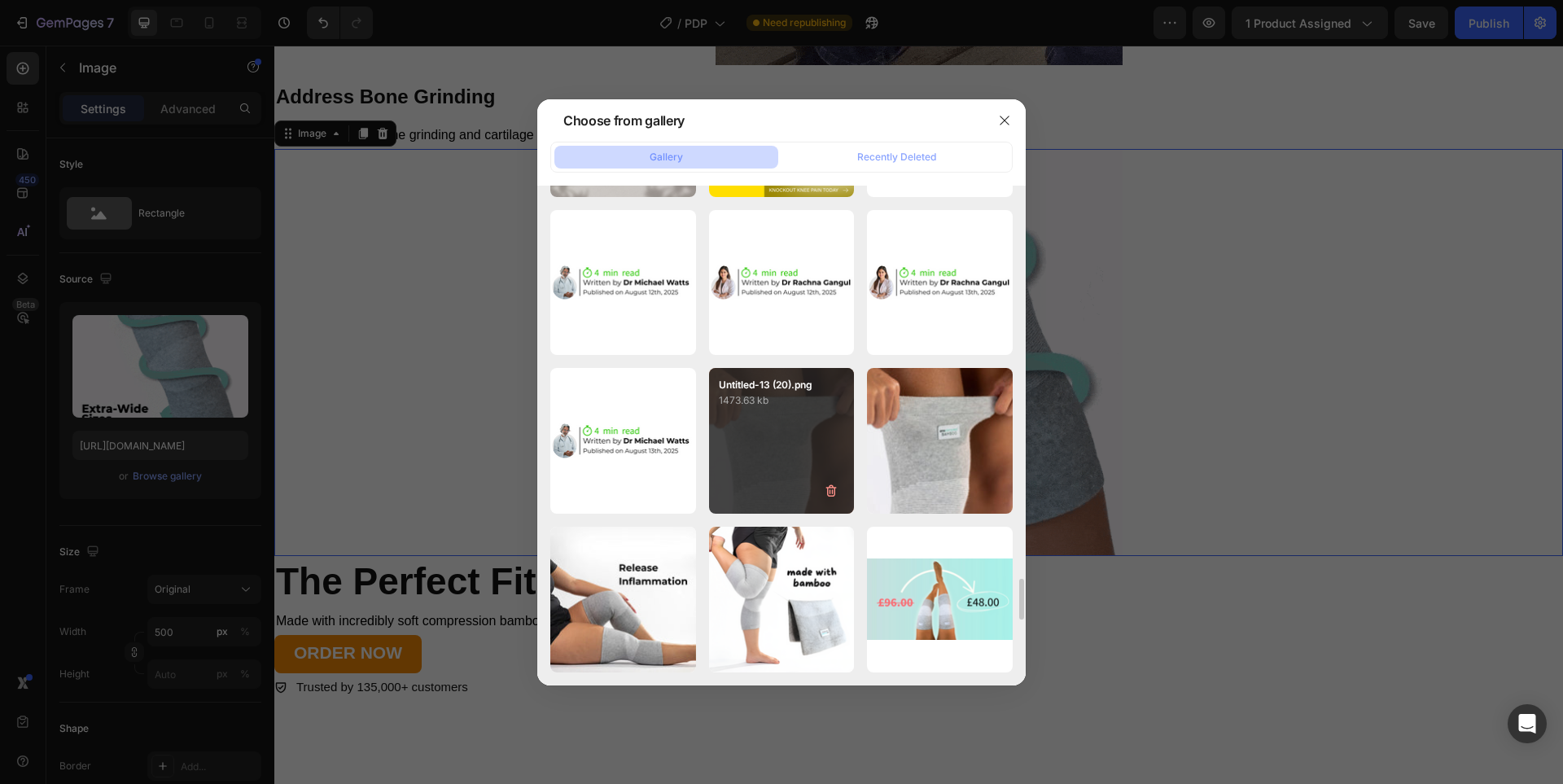
click at [740, 370] on div "Untitled-13 (20).png 1473.63 kb" at bounding box center [782, 389] width 146 height 41
type input "[URL][DOMAIN_NAME]"
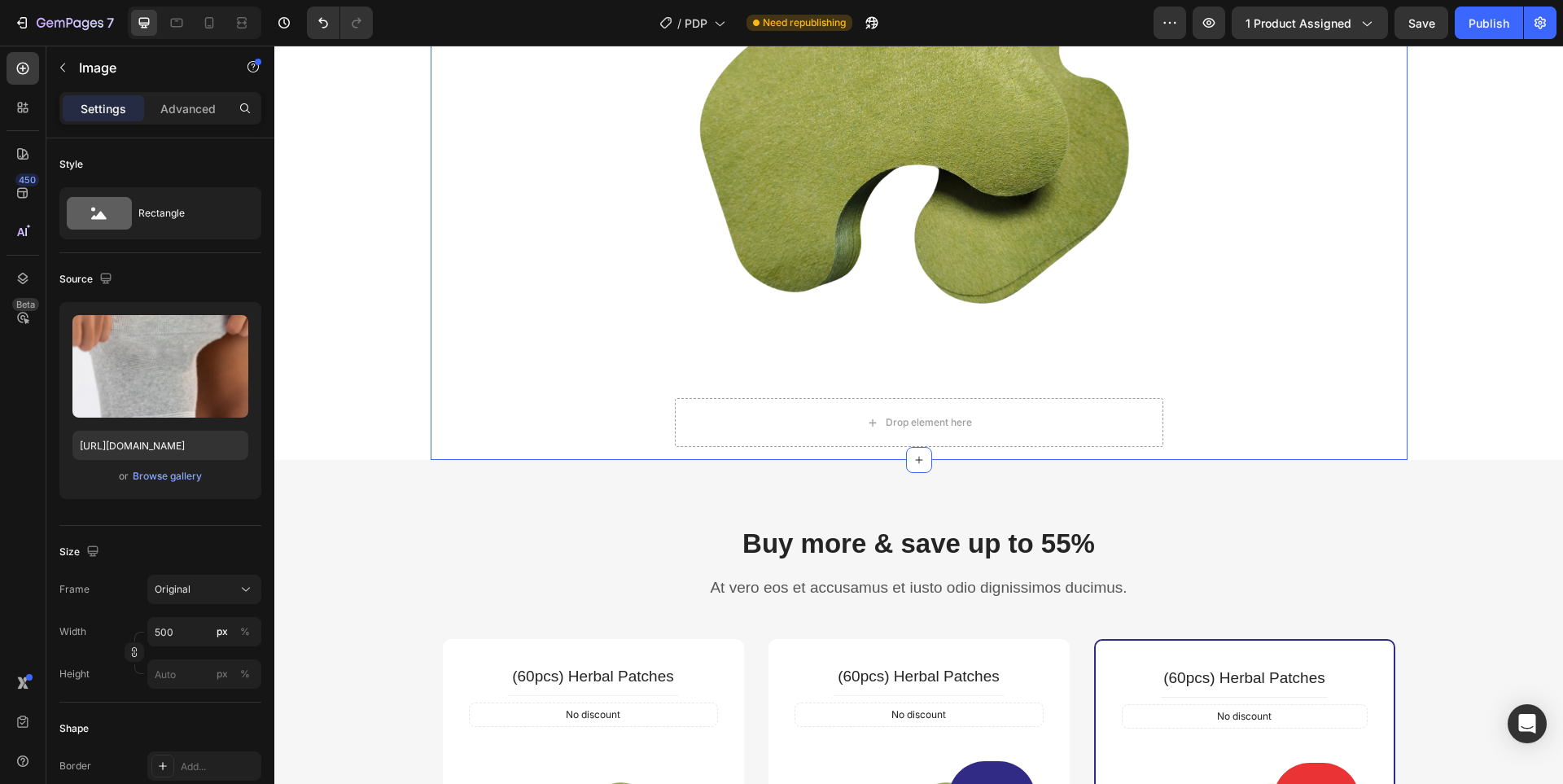
scroll to position [8410, 0]
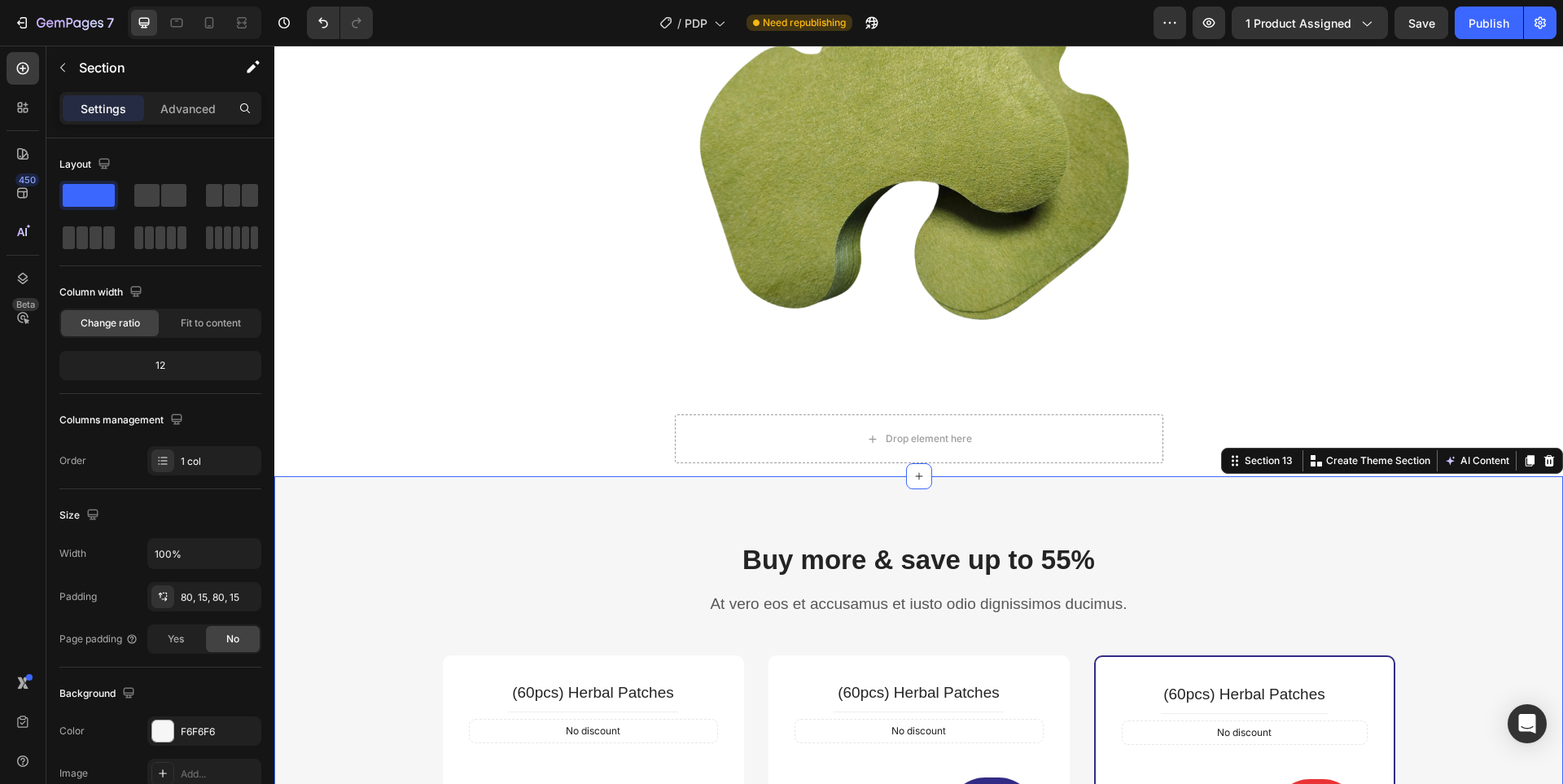
click at [176, 122] on div "Settings Advanced" at bounding box center [160, 108] width 202 height 32
click at [178, 112] on p "Advanced" at bounding box center [188, 109] width 55 height 17
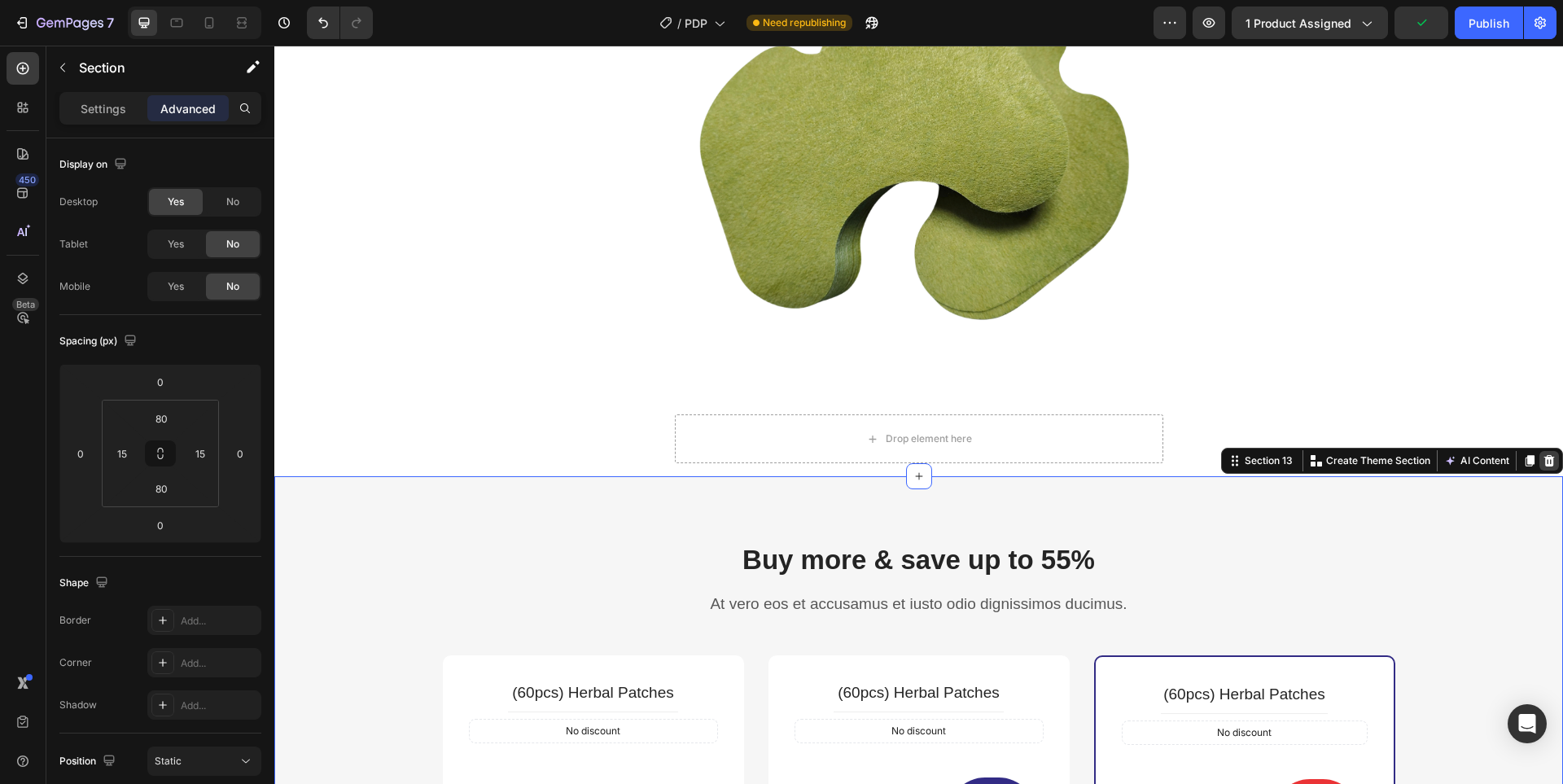
click at [1544, 459] on icon at bounding box center [1549, 460] width 10 height 11
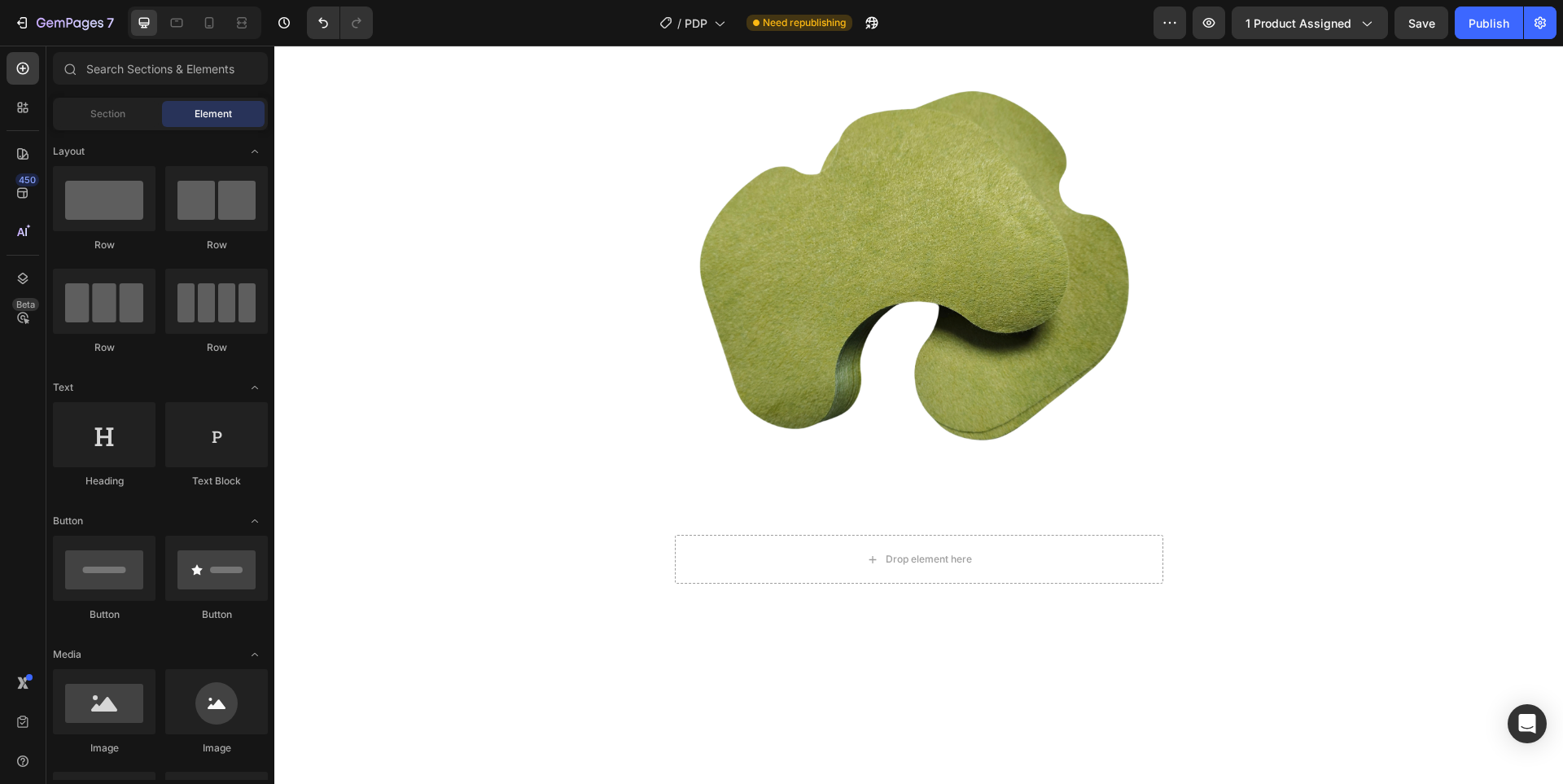
scroll to position [7868, 0]
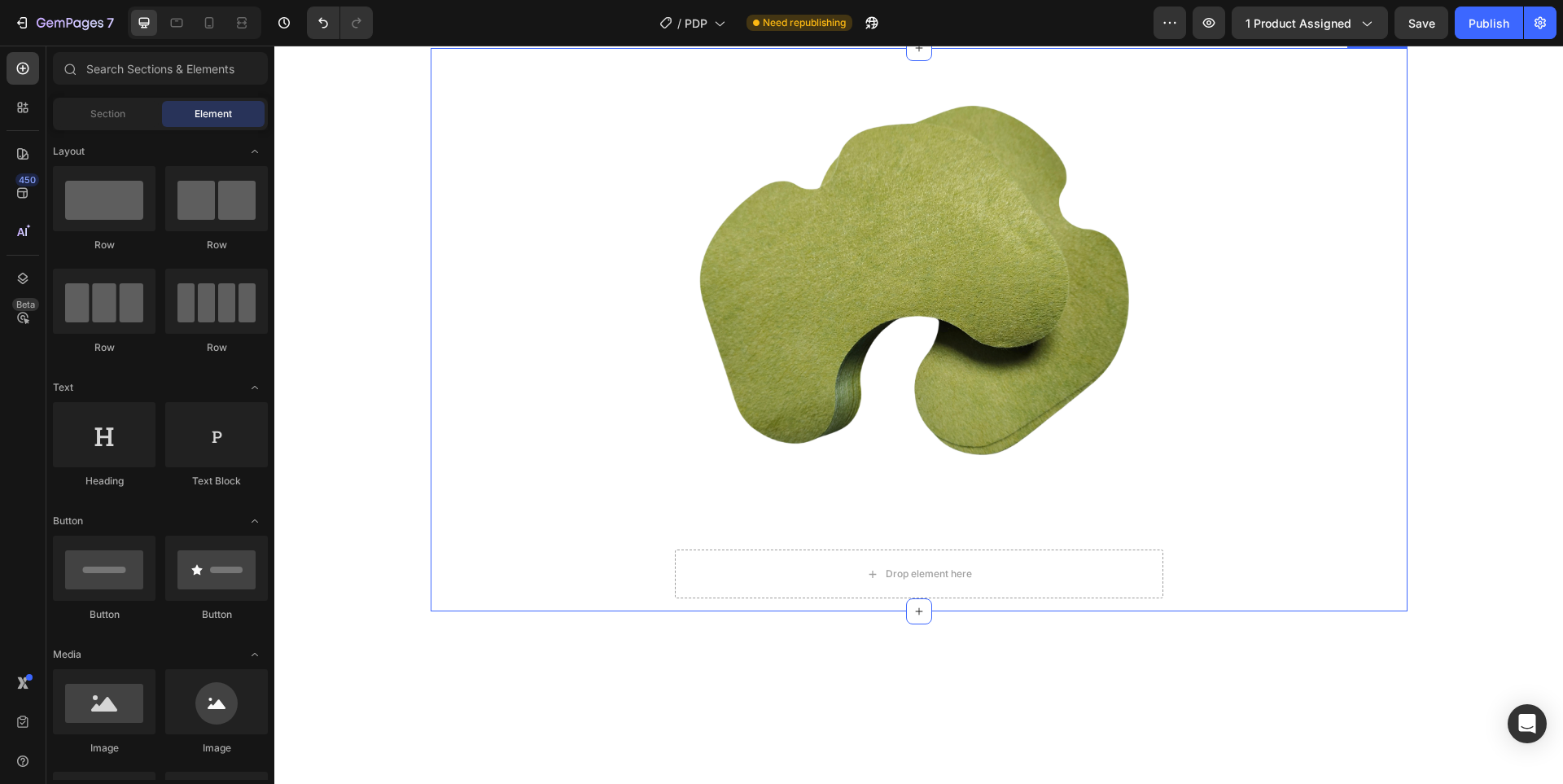
click at [607, 472] on div "Product Images Drop element here Product Product Images (60pcs) Herbal Patches …" at bounding box center [918, 330] width 977 height 563
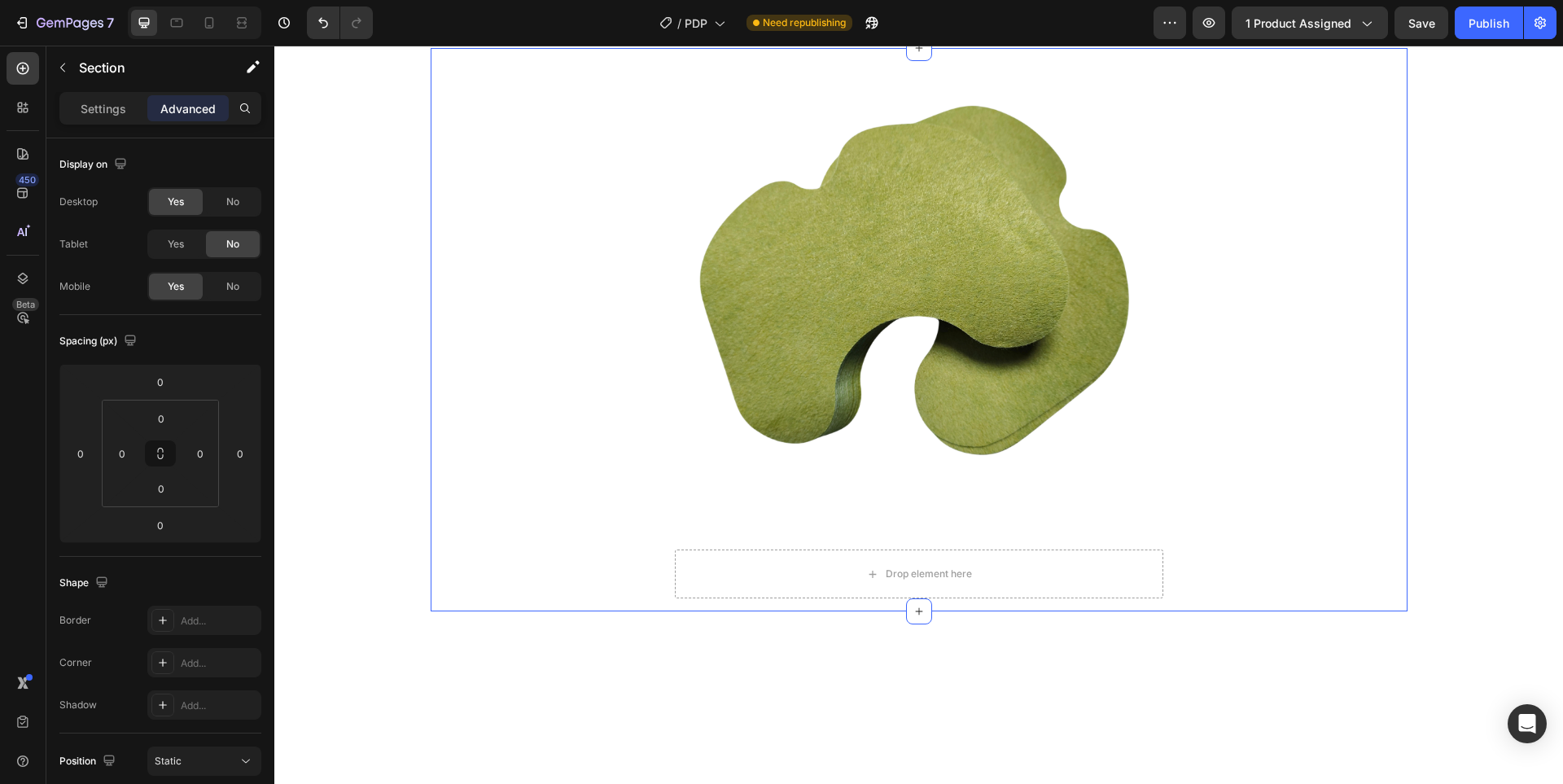
click at [510, 469] on div "Product Images Drop element here Product Product Images (60pcs) Herbal Patches …" at bounding box center [918, 330] width 977 height 563
click at [1100, 40] on div "Section 12" at bounding box center [1113, 32] width 53 height 14
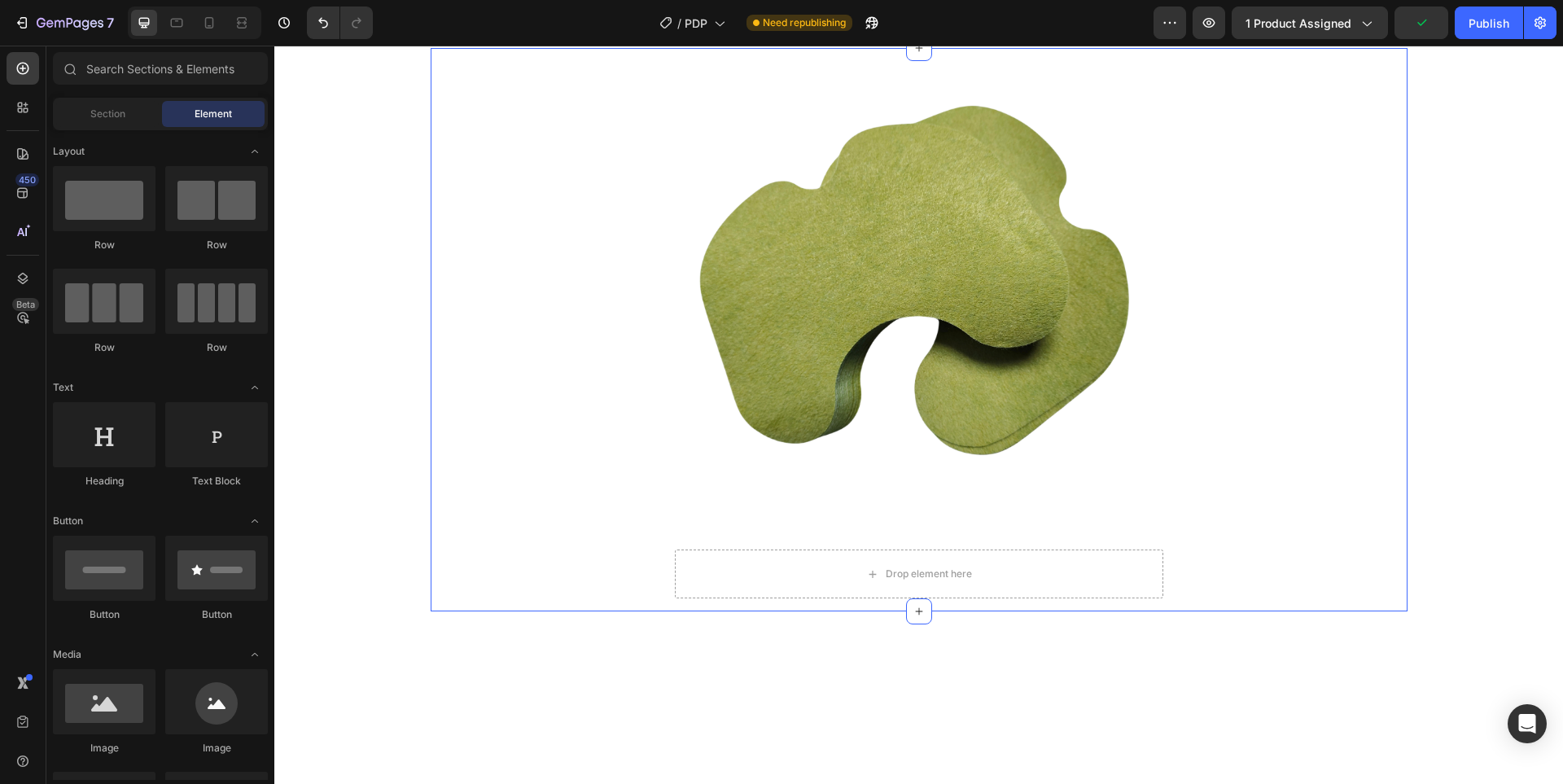
click at [211, 30] on icon at bounding box center [209, 22] width 16 height 16
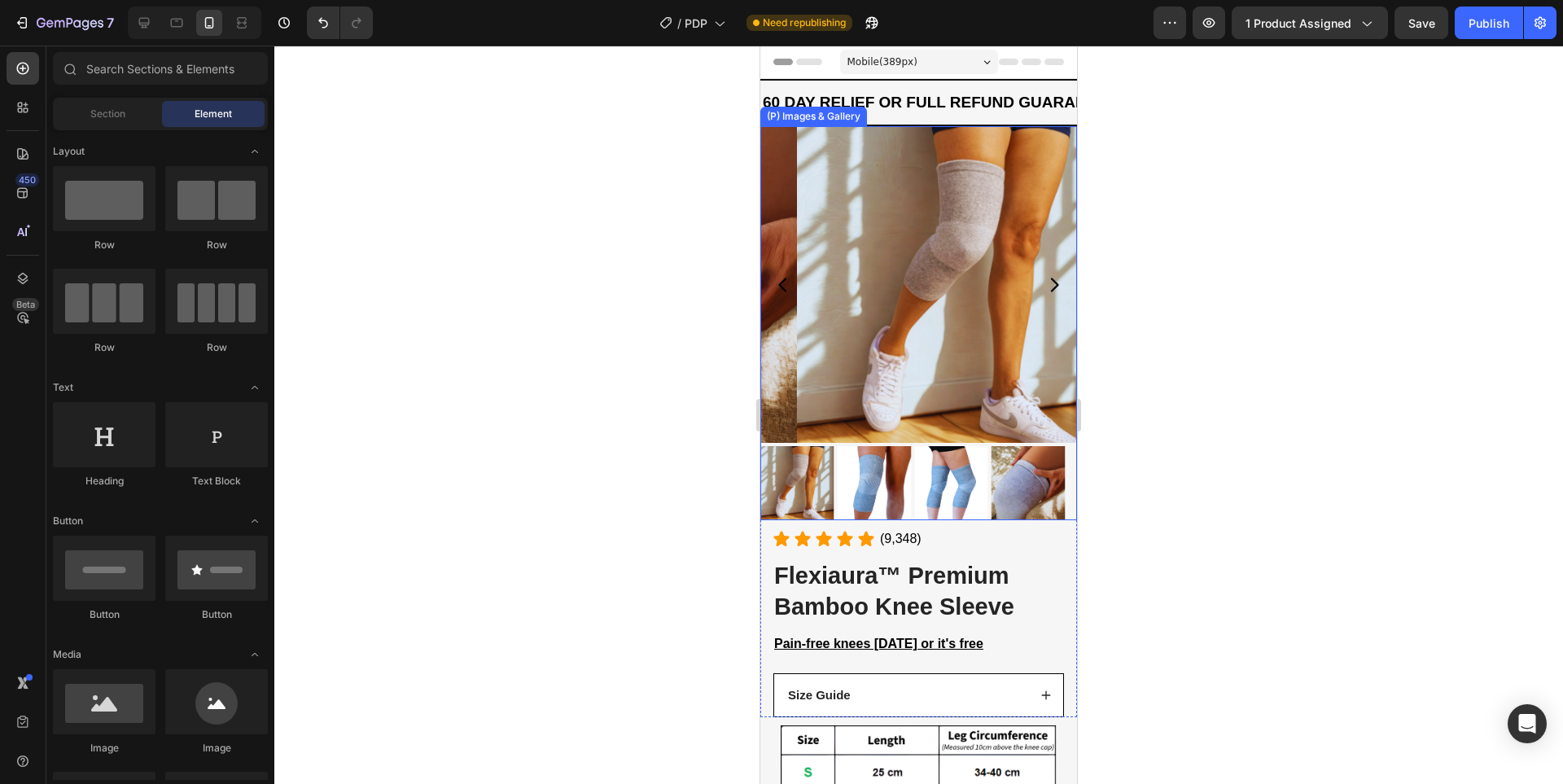
click at [849, 474] on img at bounding box center [873, 483] width 73 height 74
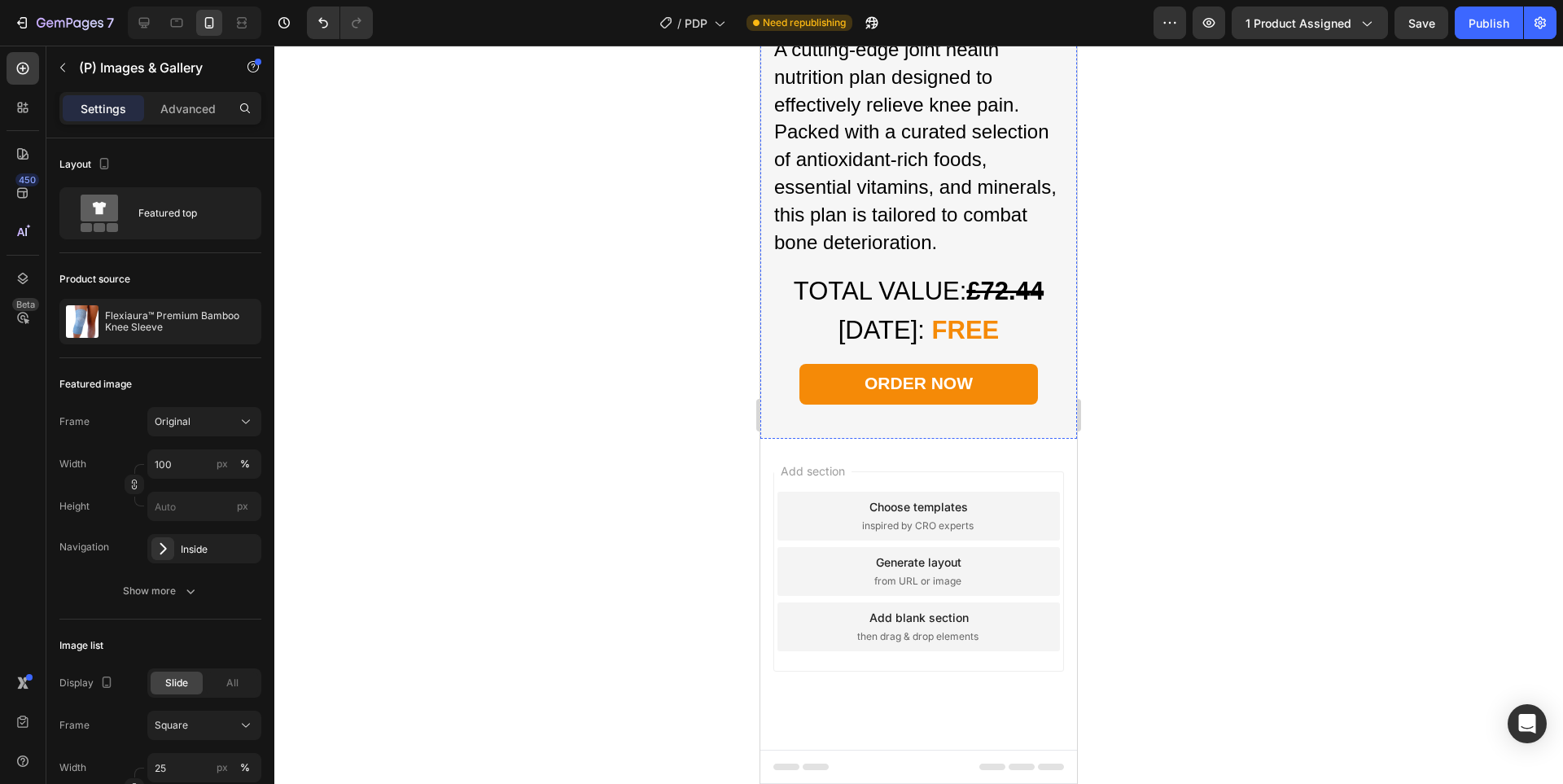
scroll to position [5862, 0]
click at [156, 20] on div at bounding box center [143, 23] width 26 height 26
type input "20"
type input "8"
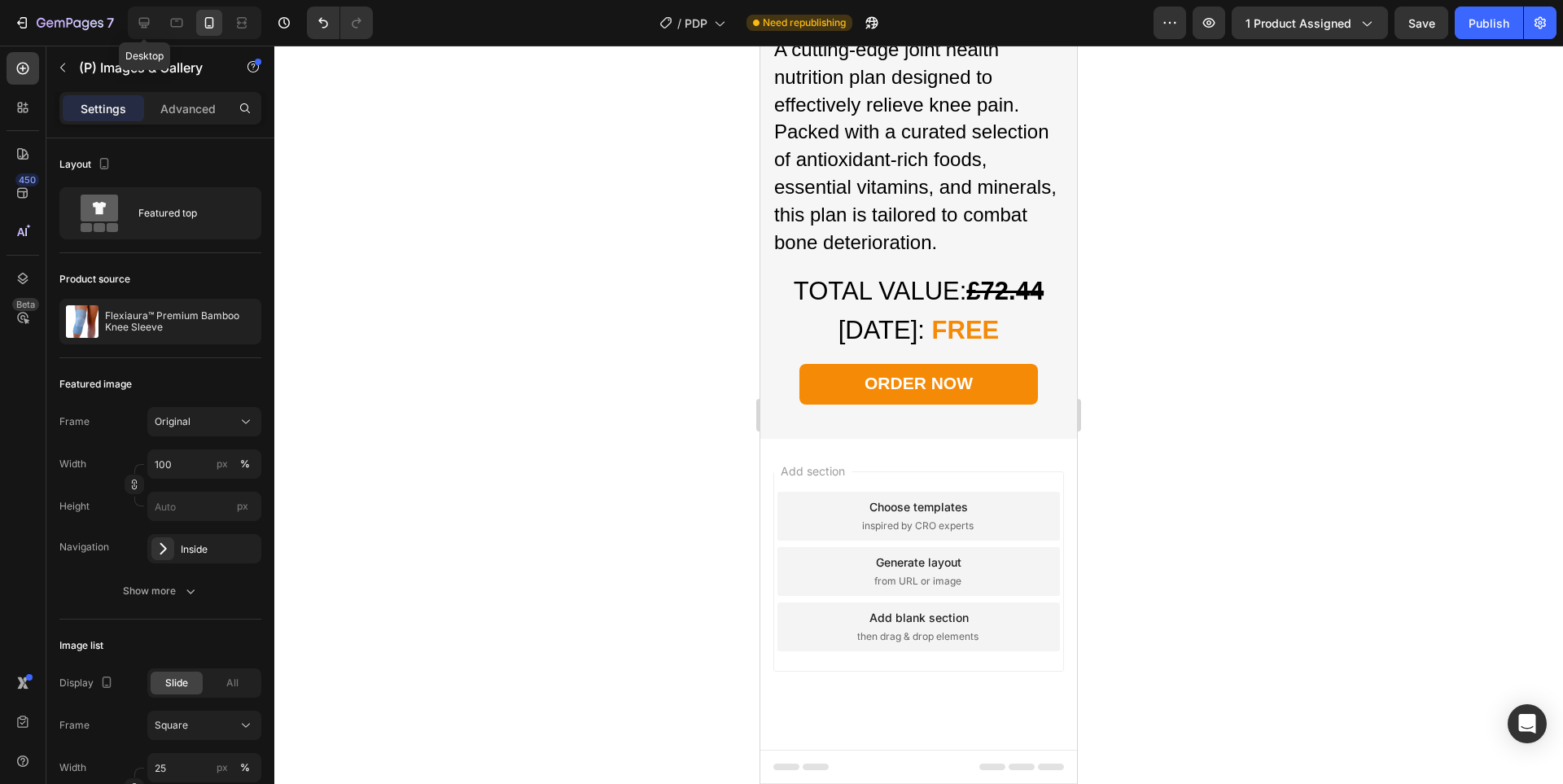
type input "8"
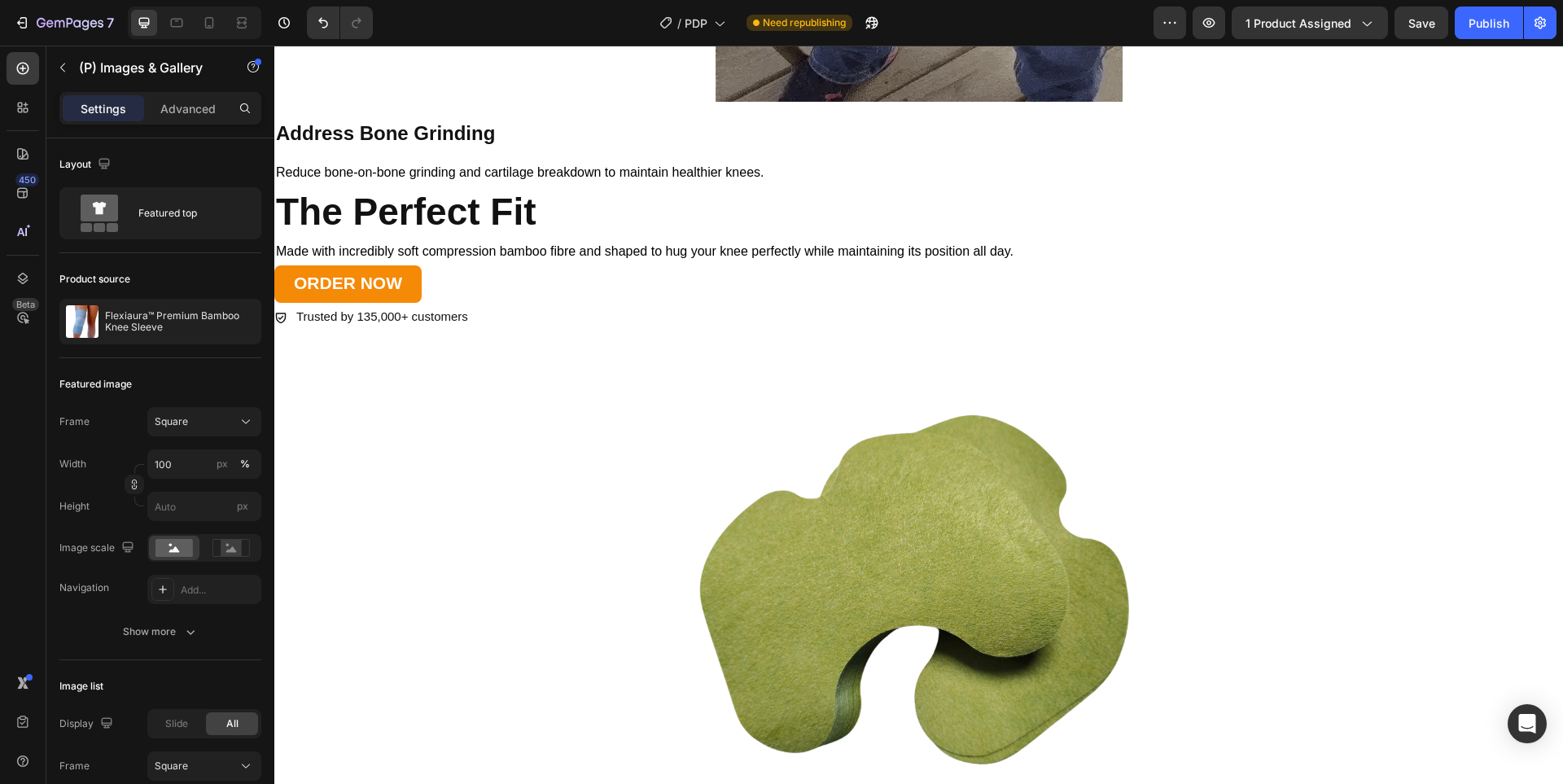
scroll to position [6376, 0]
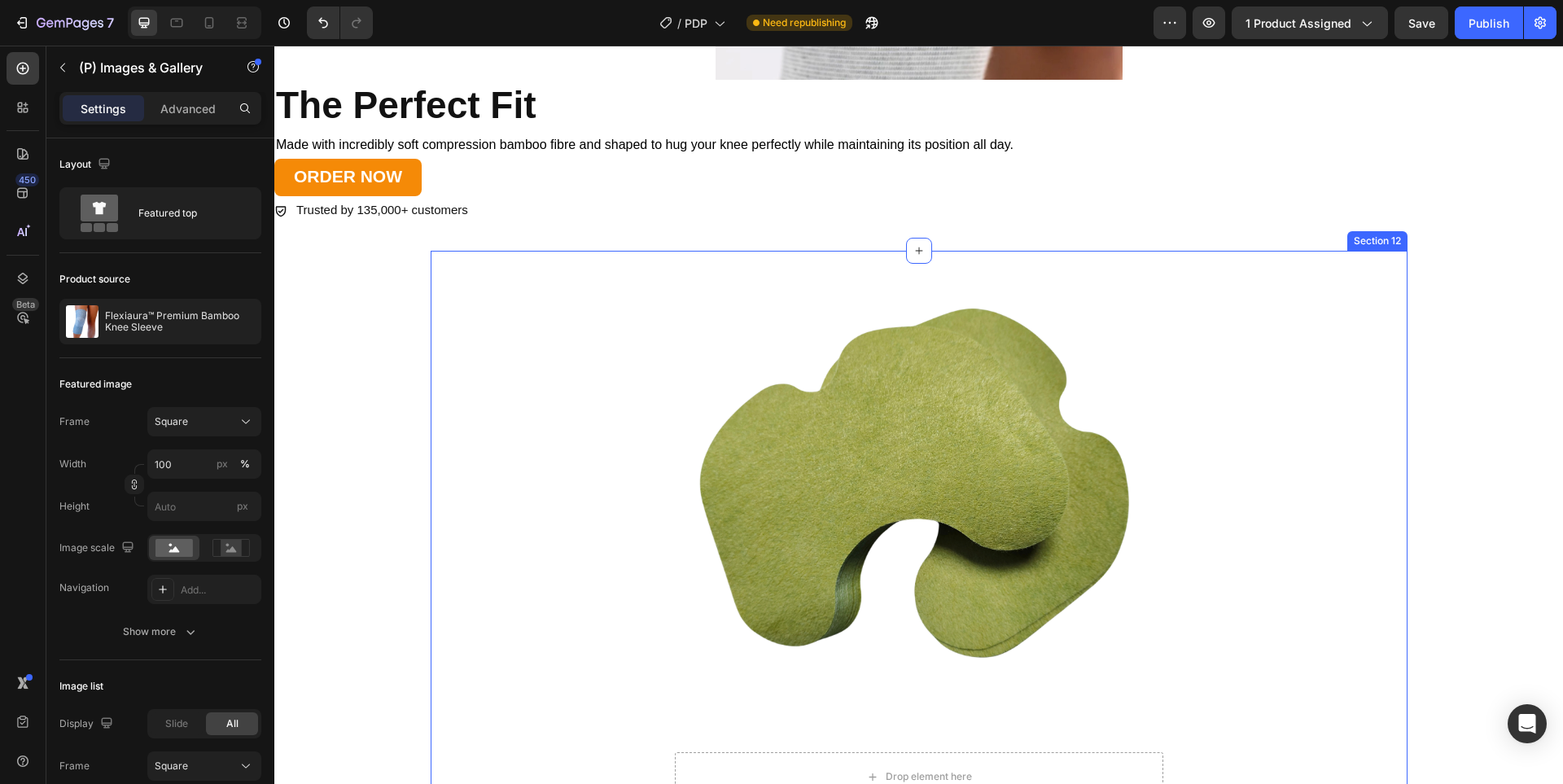
click at [529, 275] on div "Product Images Drop element here Product Product Images (60pcs) Herbal Patches …" at bounding box center [918, 532] width 977 height 563
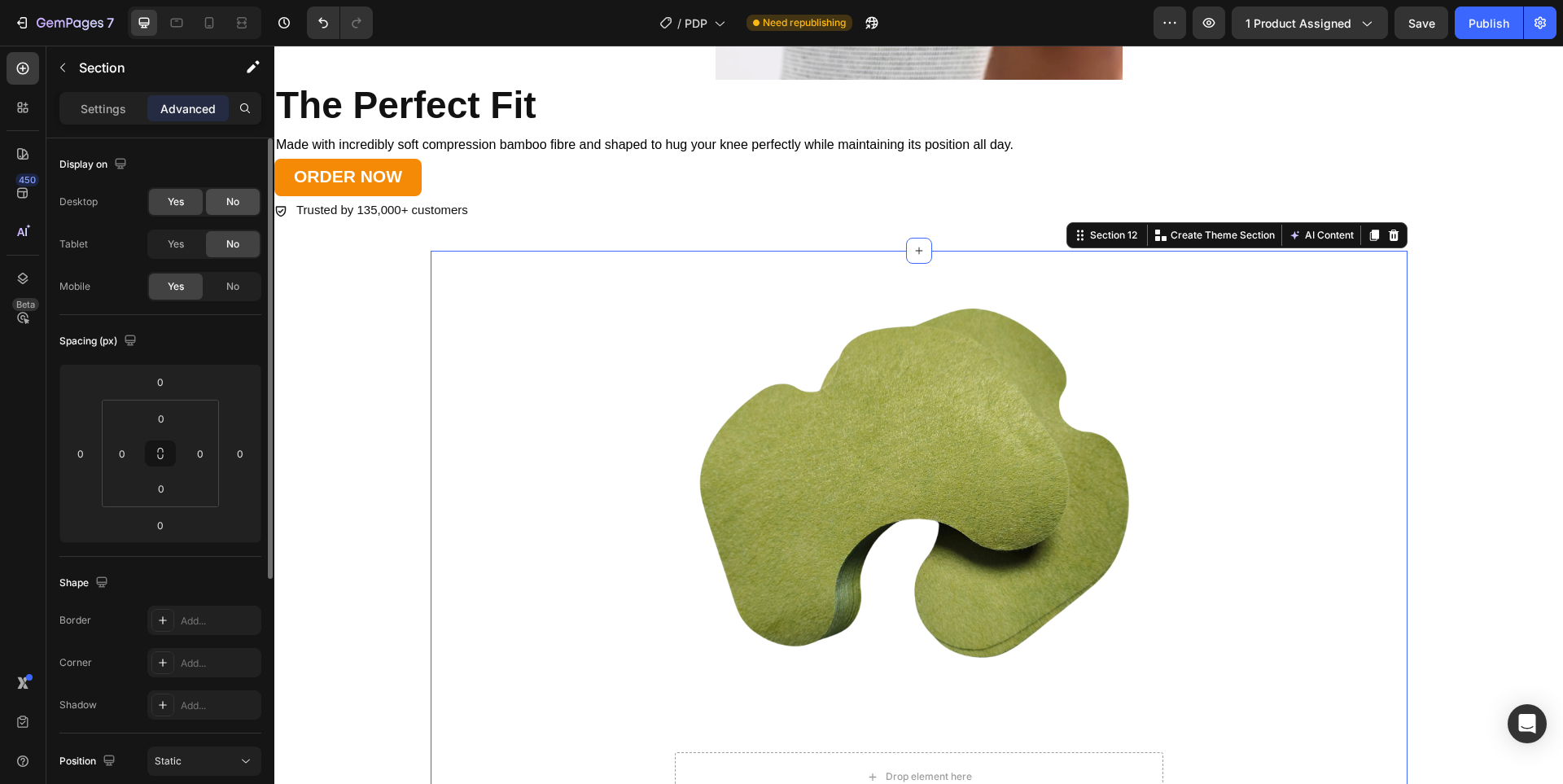
click at [225, 198] on div "No" at bounding box center [232, 202] width 53 height 26
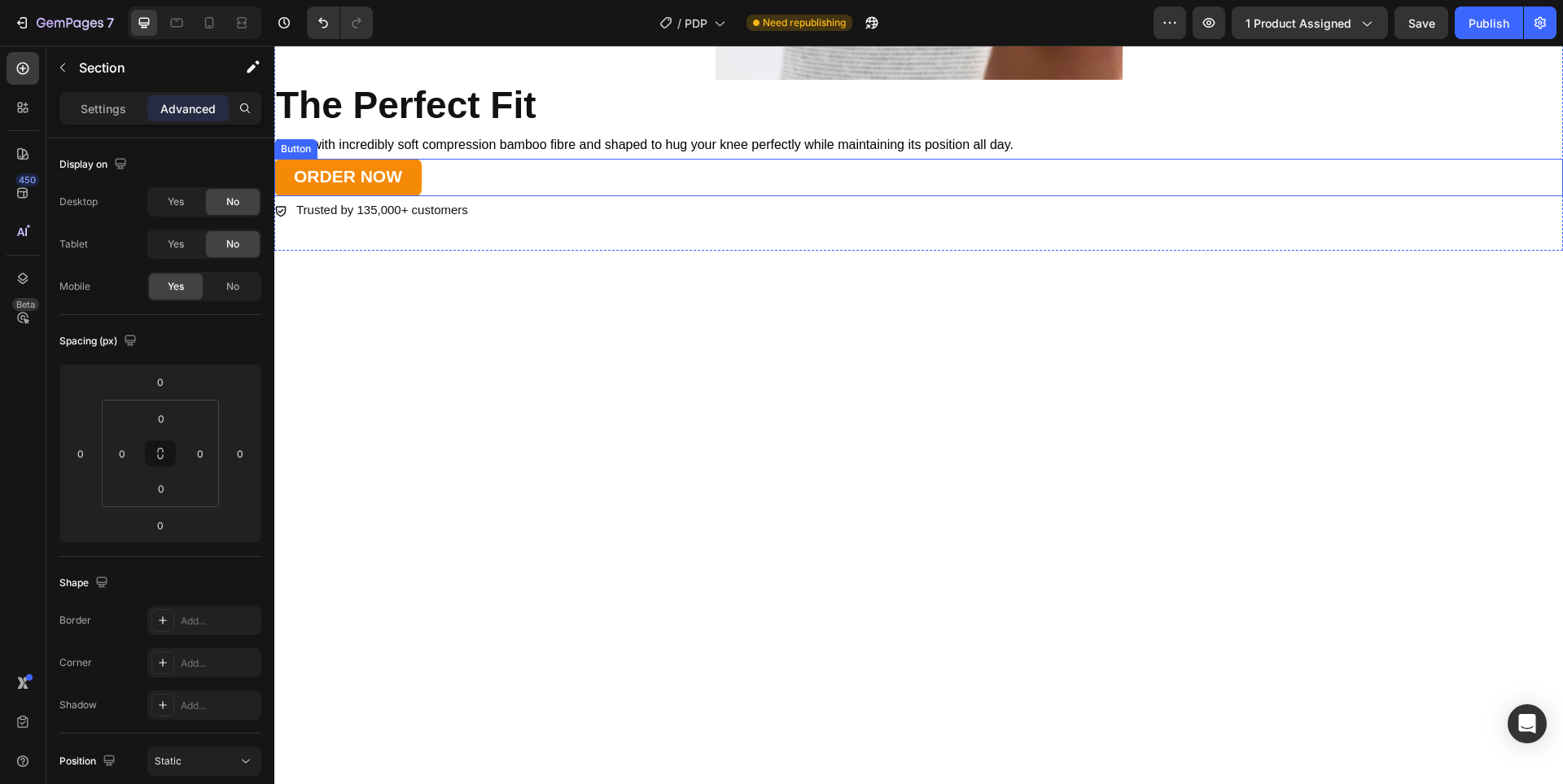
click at [528, 185] on div "ORDER NOW Button" at bounding box center [918, 177] width 1288 height 38
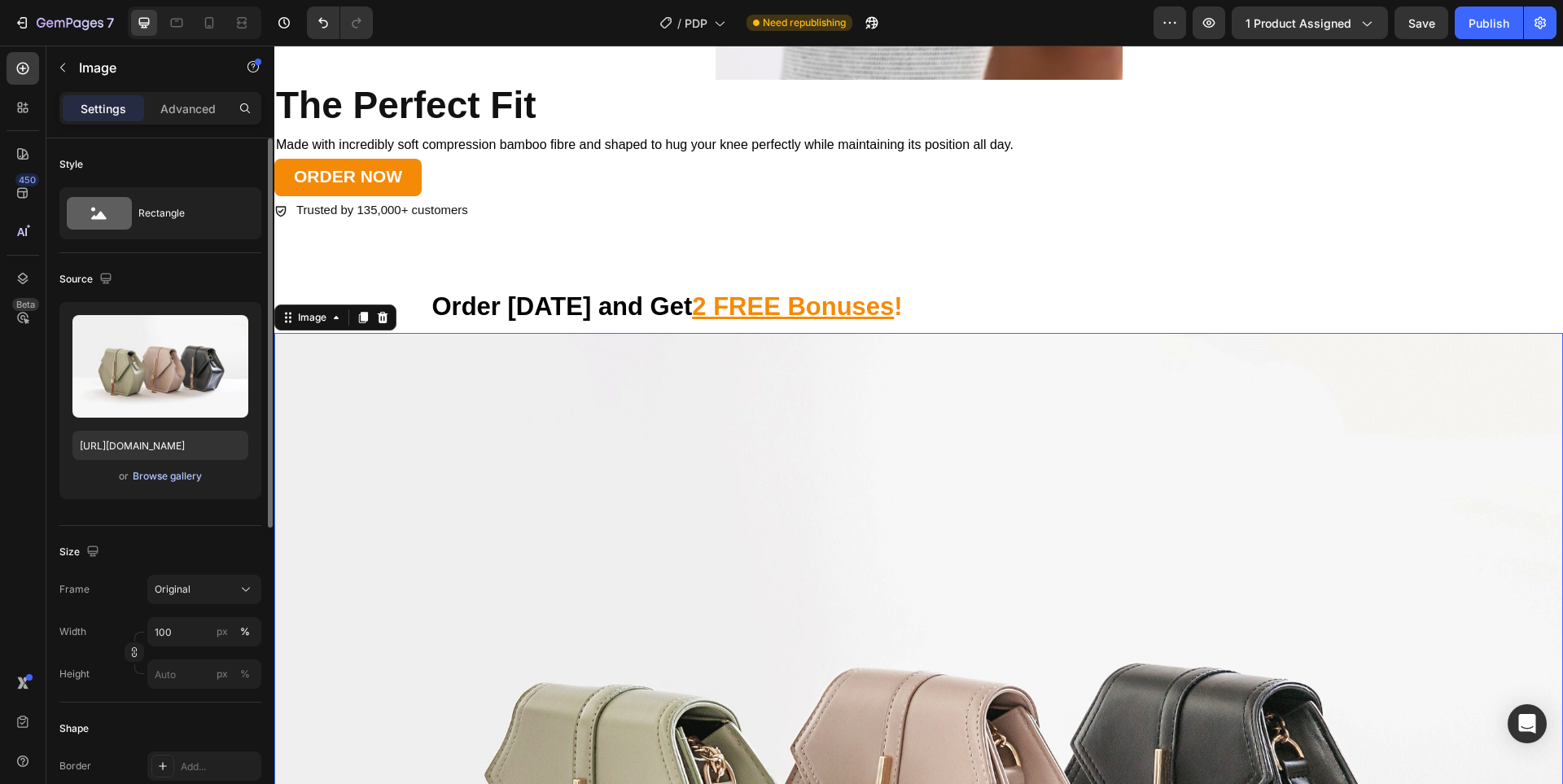
click at [145, 476] on div "Browse gallery" at bounding box center [167, 476] width 70 height 14
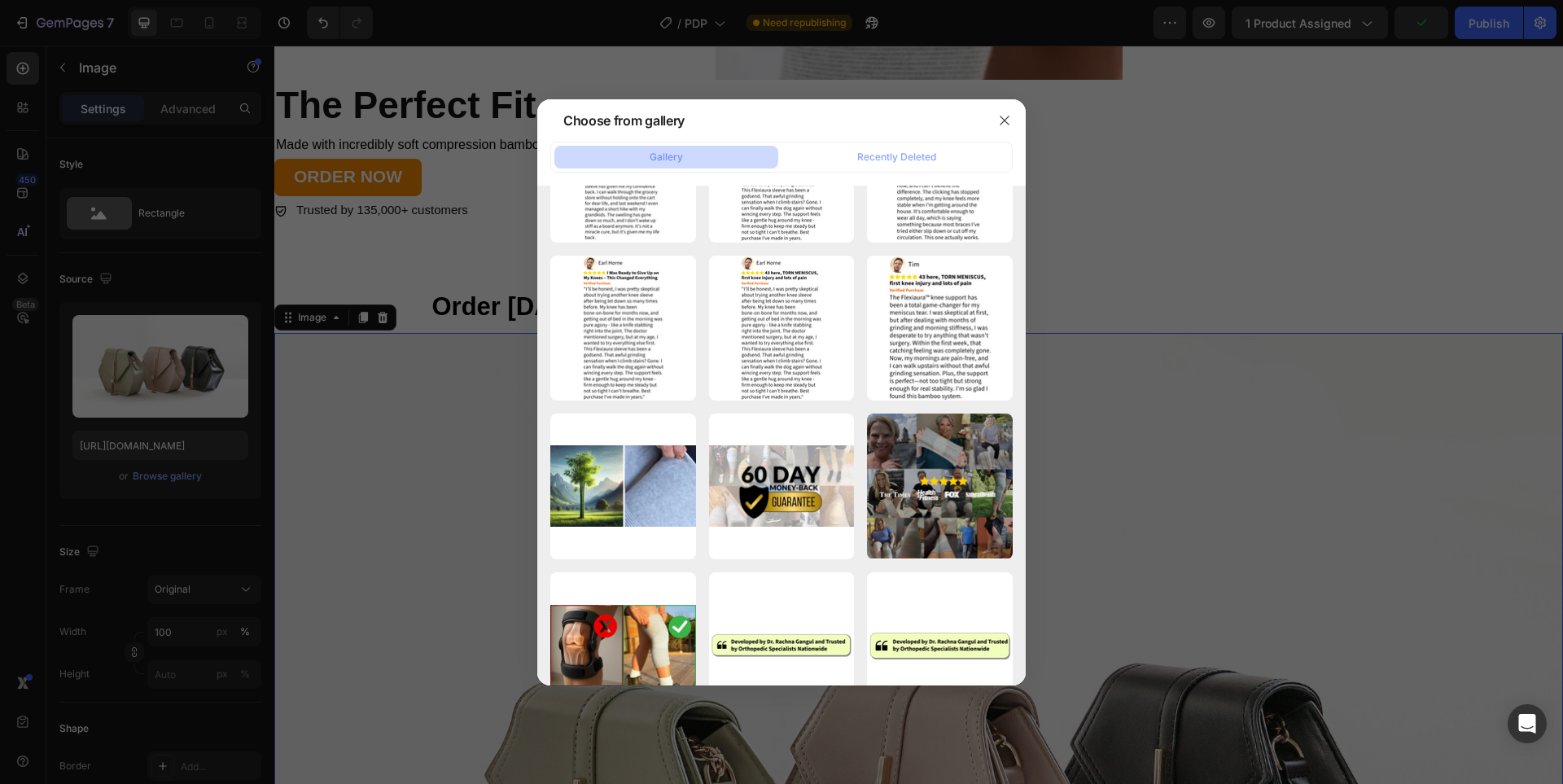
scroll to position [3791, 0]
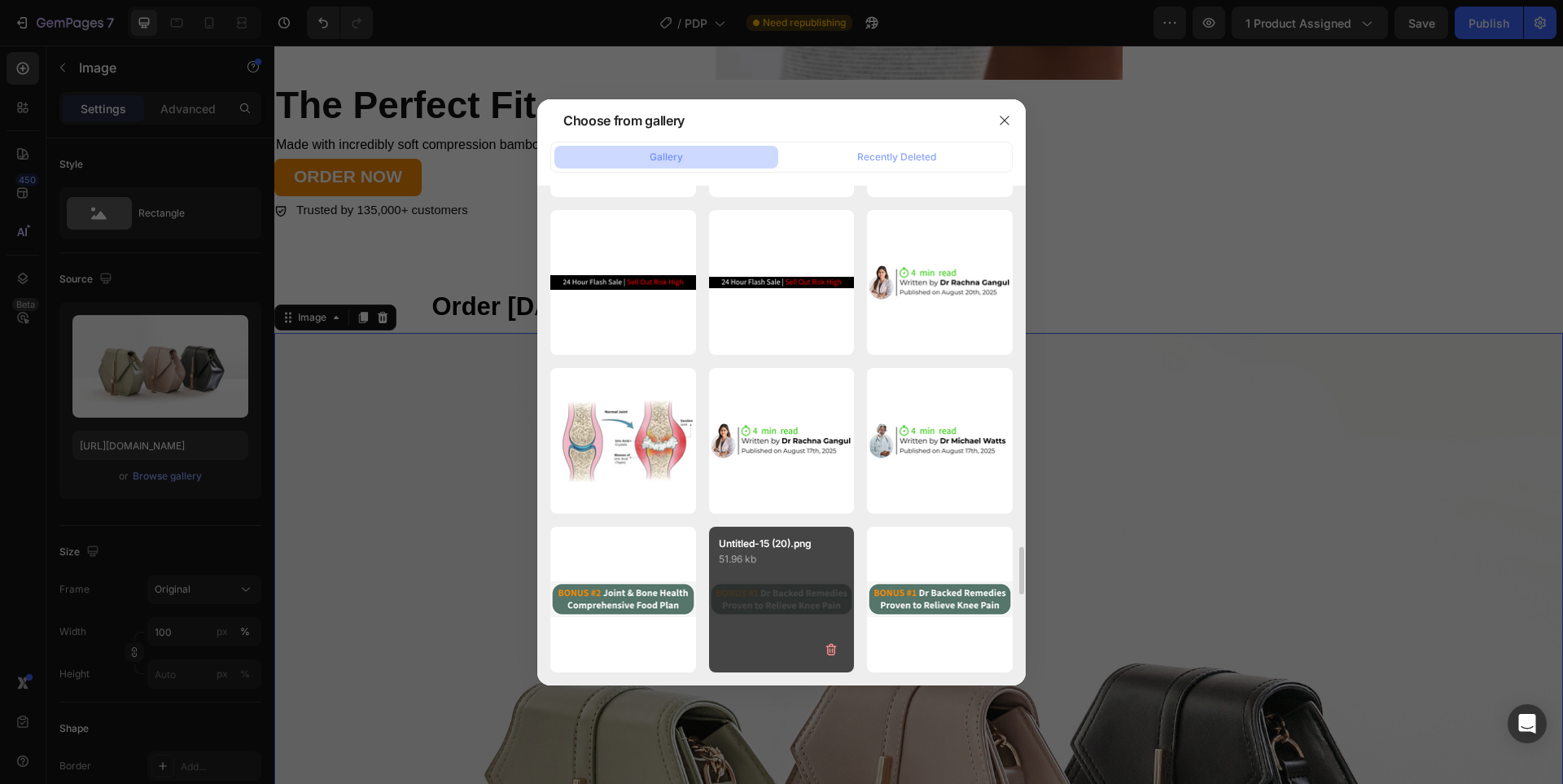
click at [749, 566] on p "51.96 kb" at bounding box center [782, 558] width 126 height 16
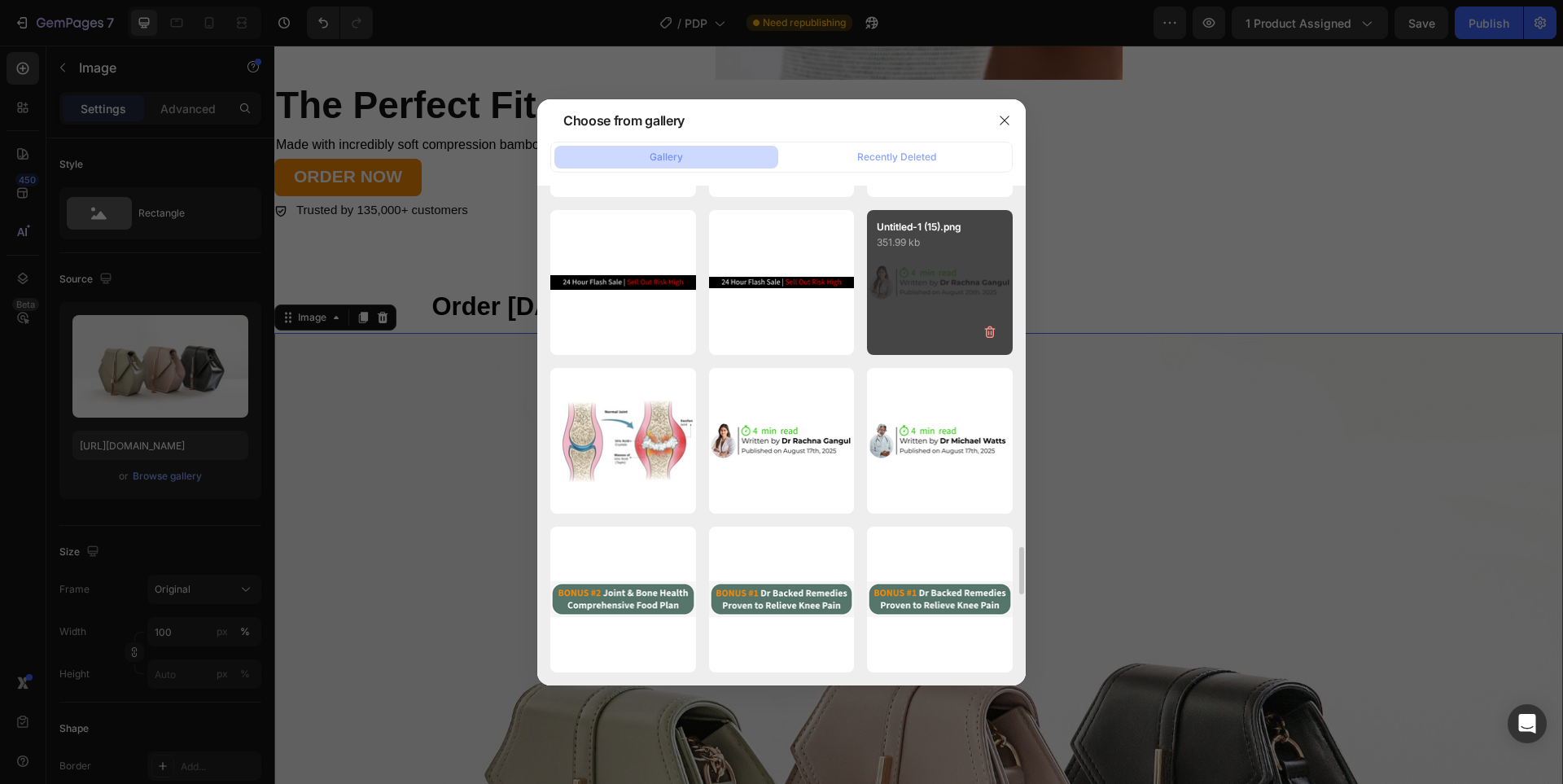
type input "[URL][DOMAIN_NAME]"
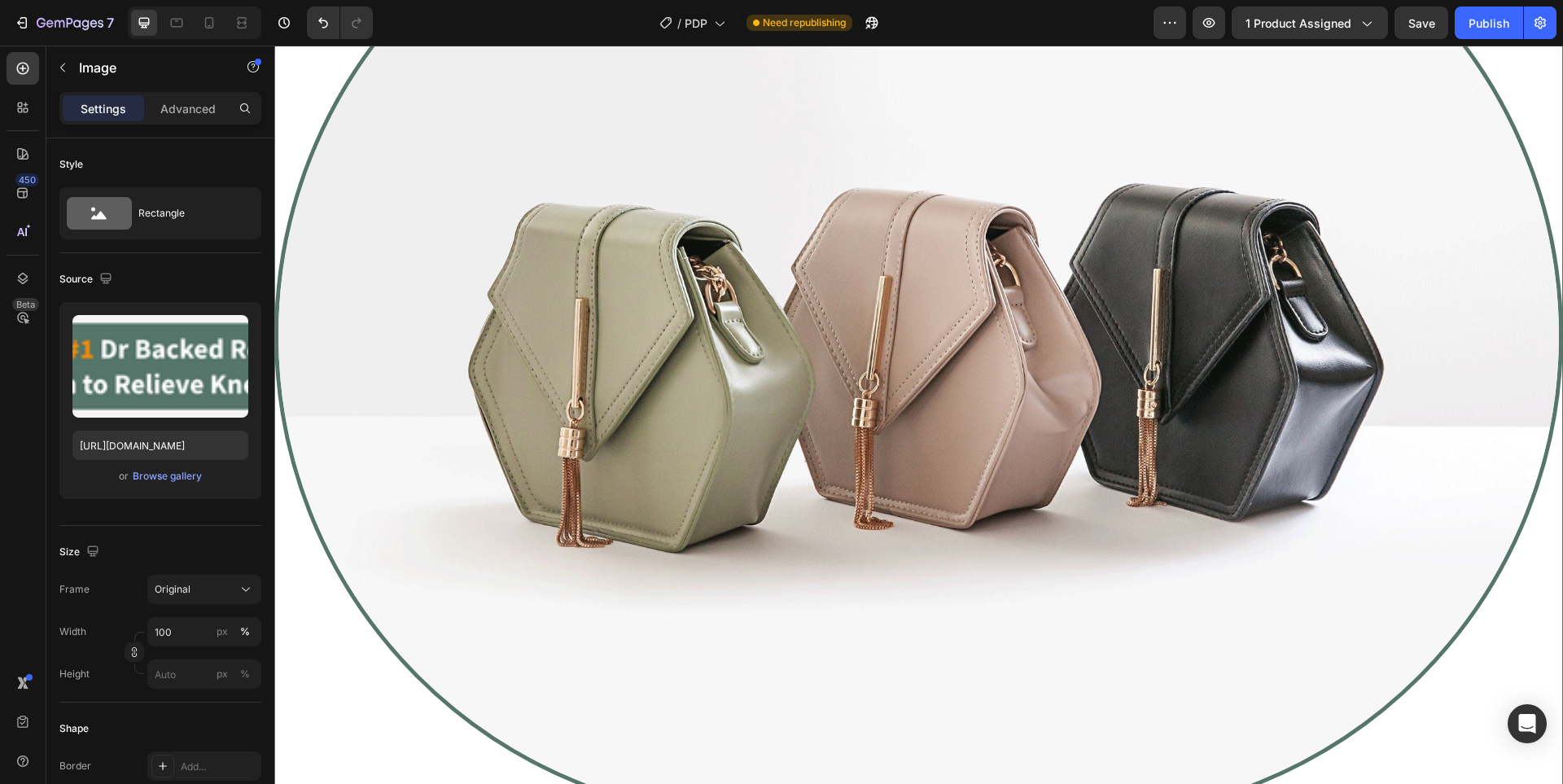
scroll to position [7190, 0]
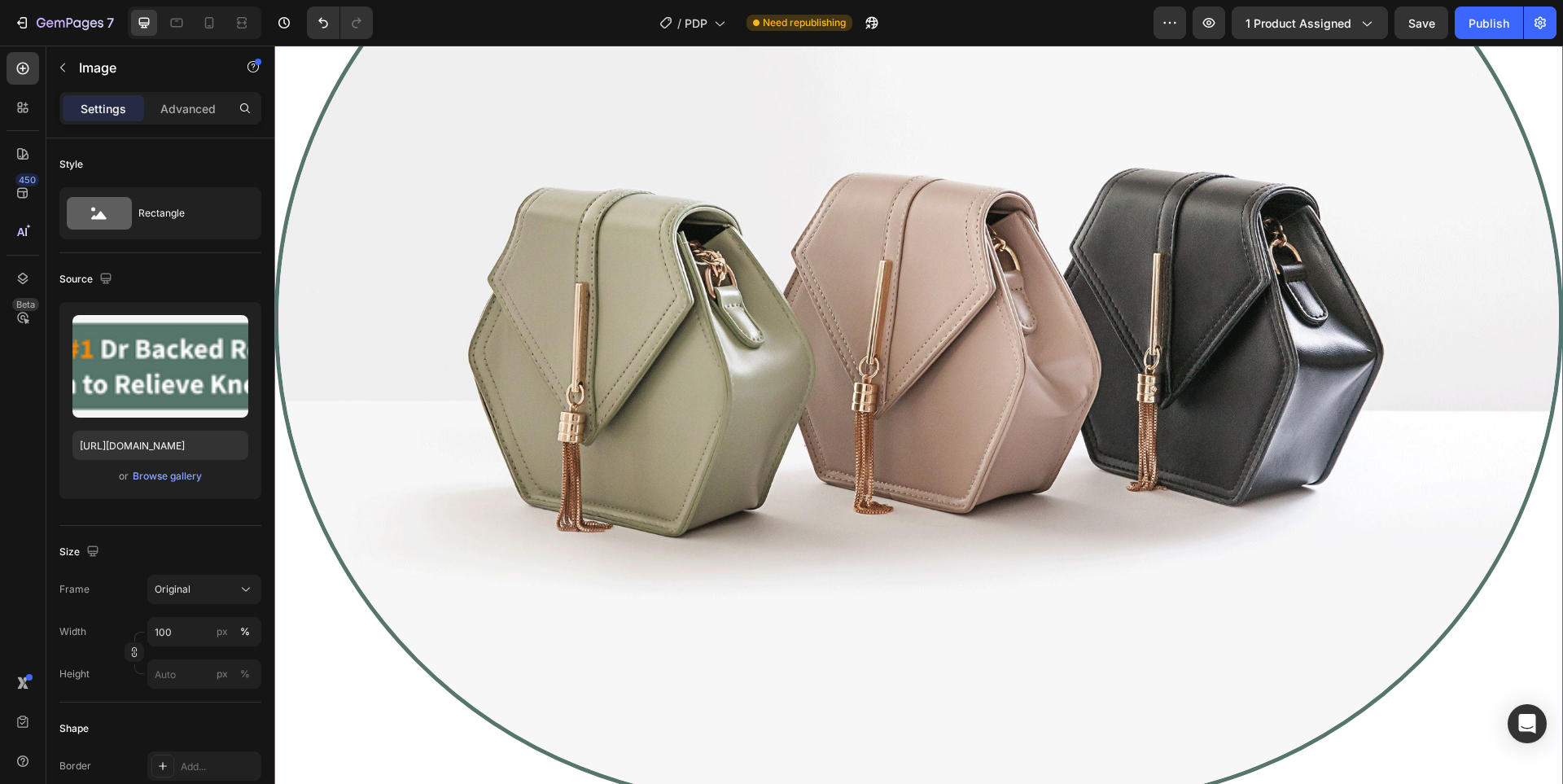
click at [890, 364] on img at bounding box center [918, 319] width 1288 height 968
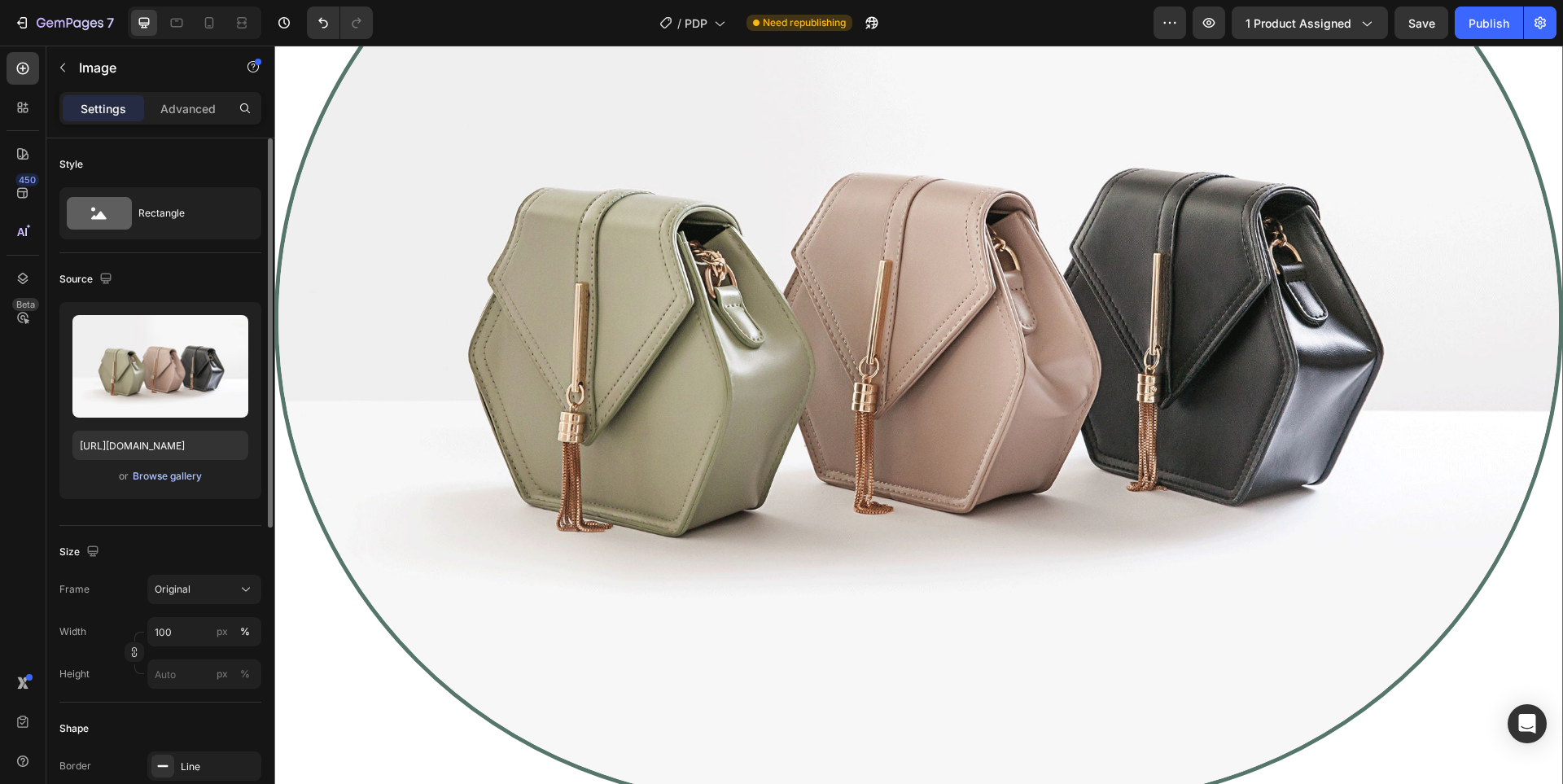
click at [199, 471] on div "Browse gallery" at bounding box center [167, 476] width 70 height 14
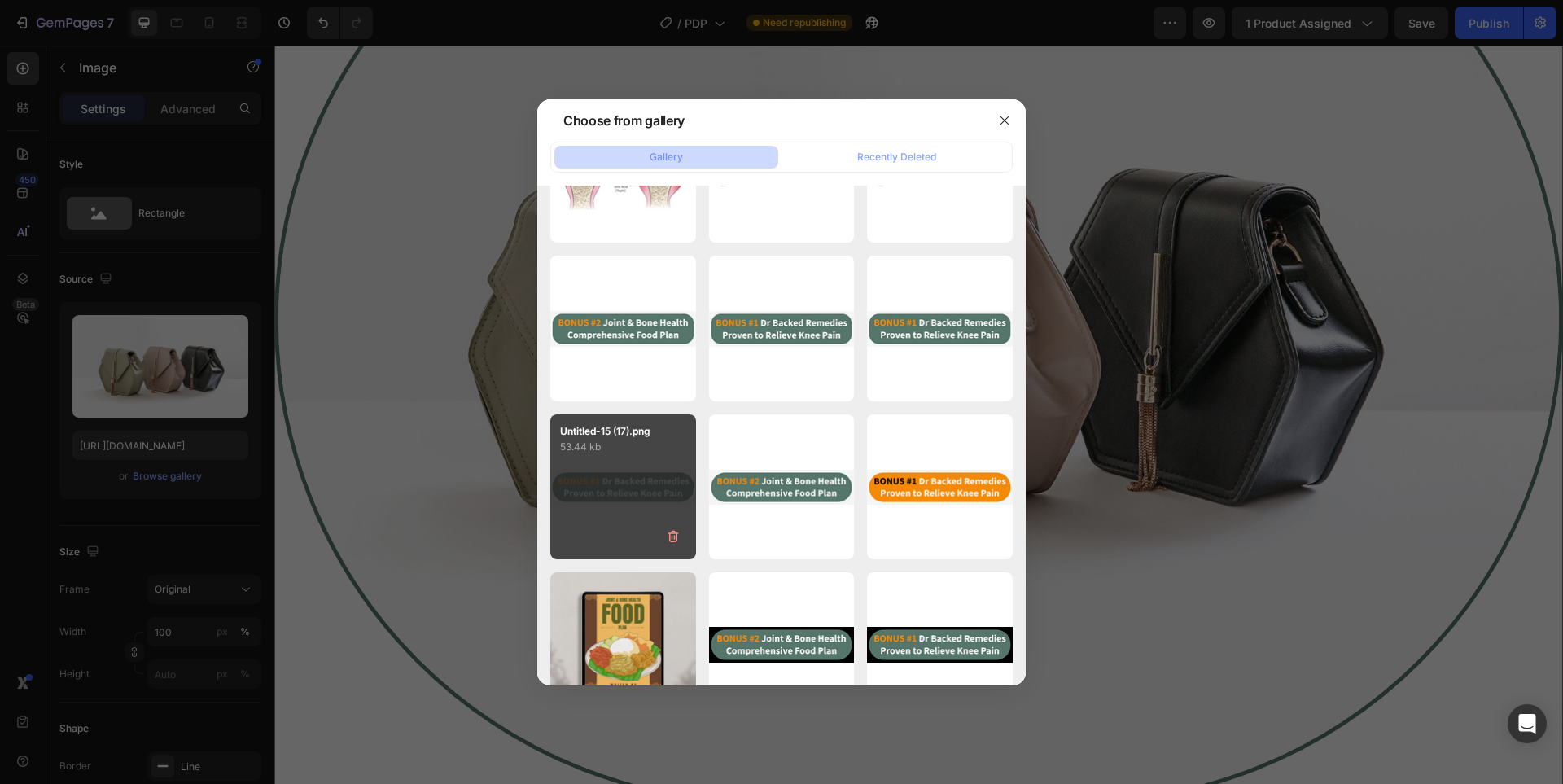
scroll to position [4333, 0]
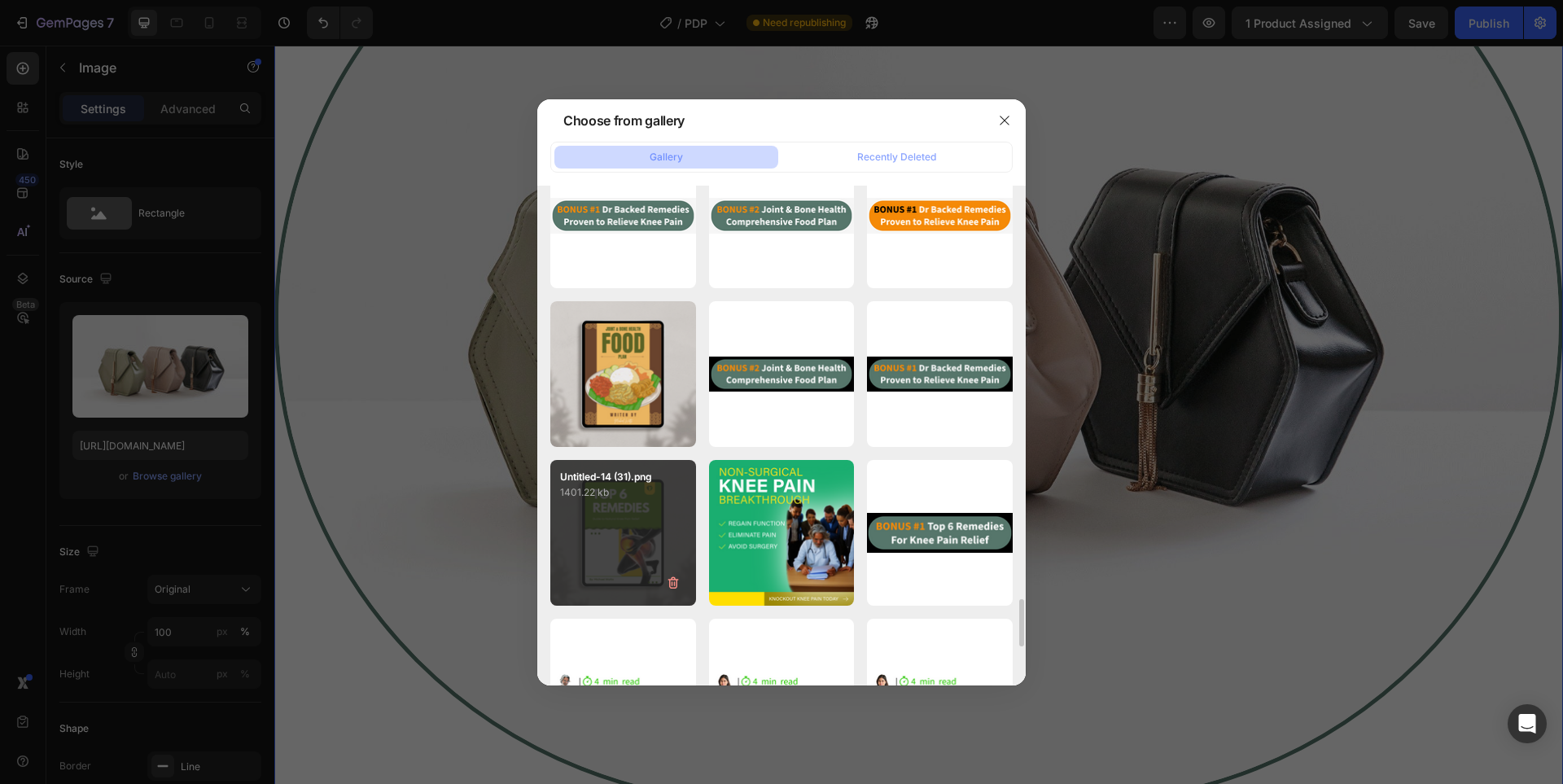
click at [614, 505] on div "Untitled-14 (31).png 1401.22 kb" at bounding box center [623, 533] width 146 height 146
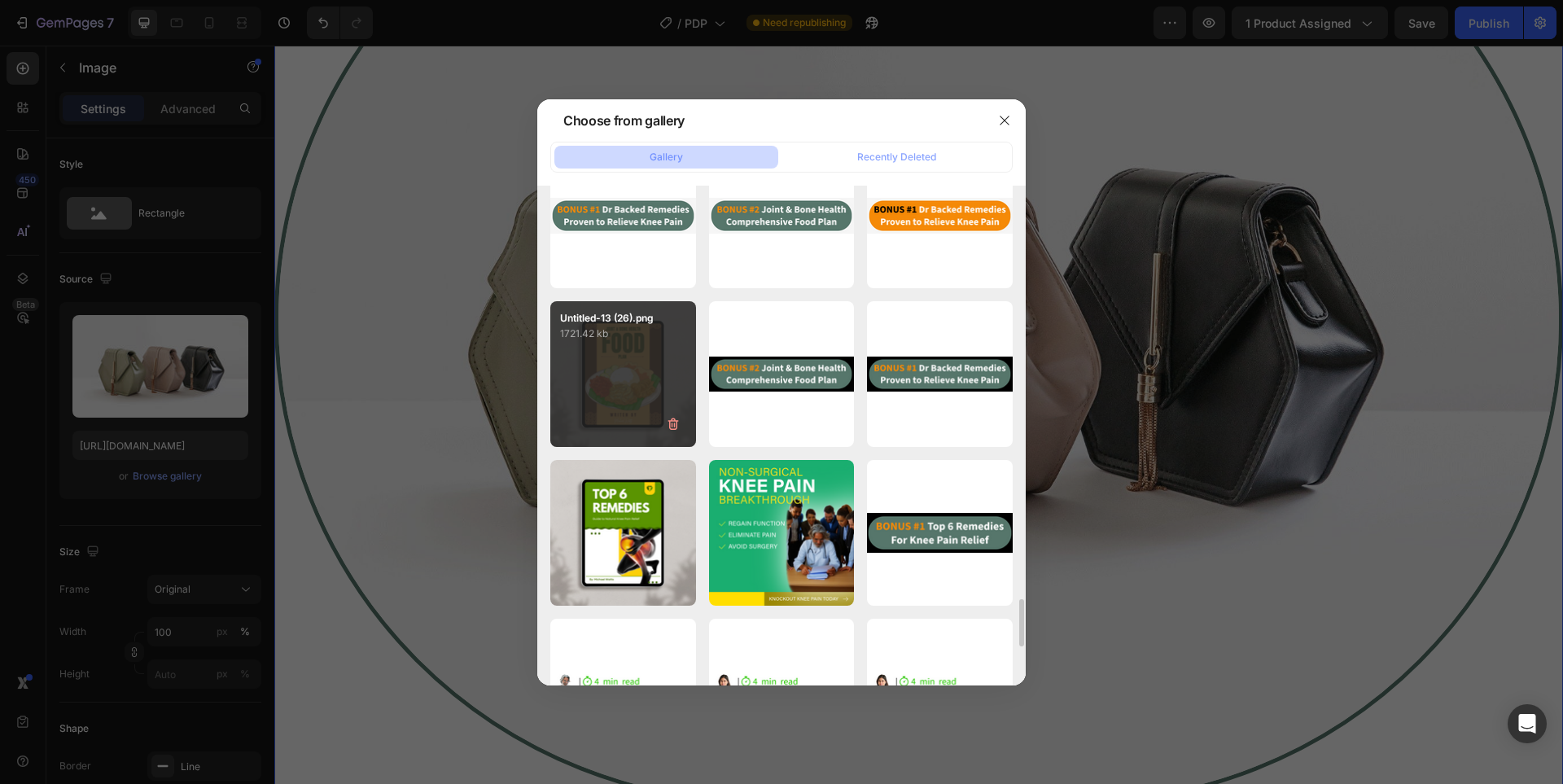
type input "[URL][DOMAIN_NAME]"
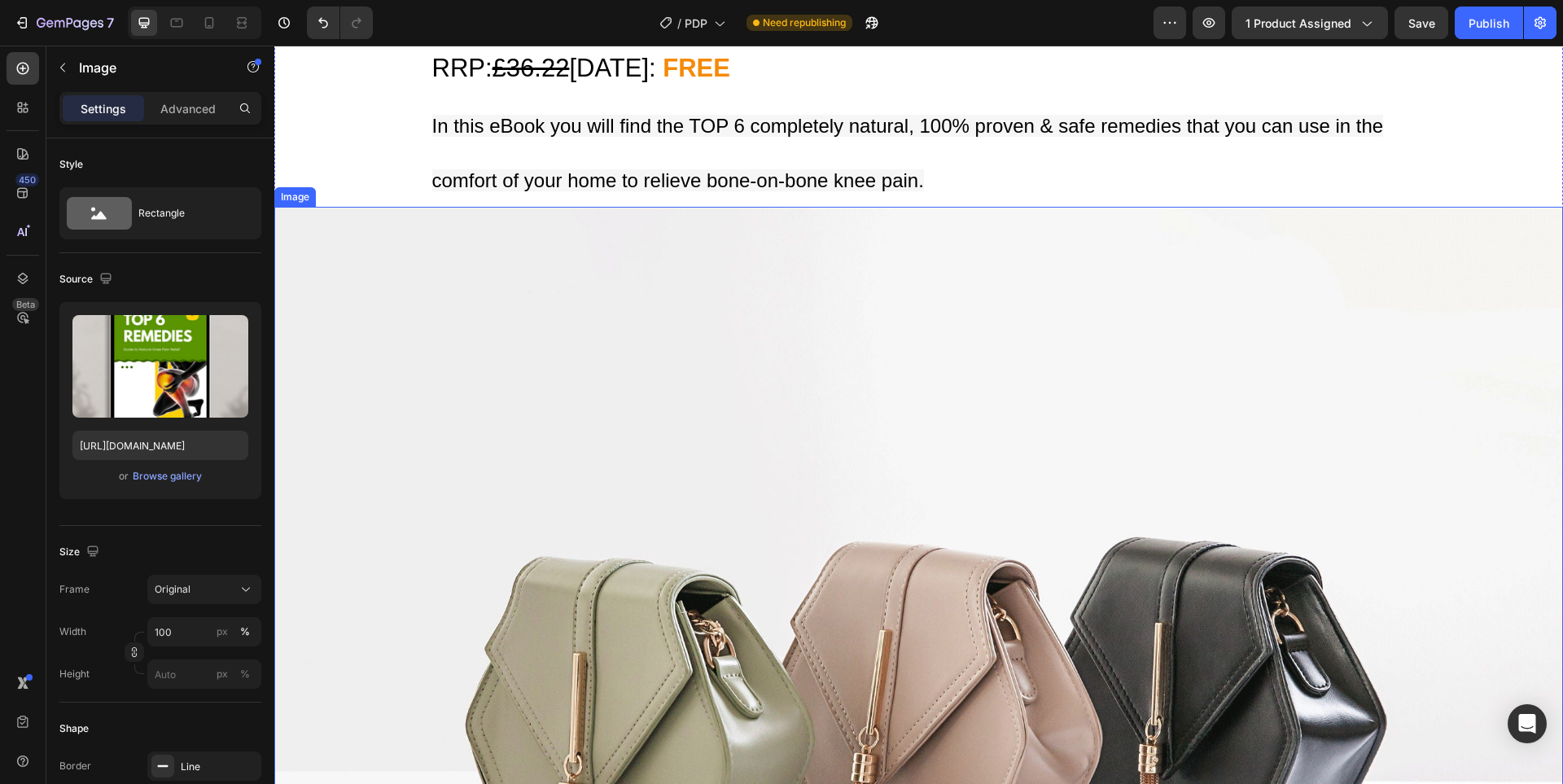
scroll to position [8004, 0]
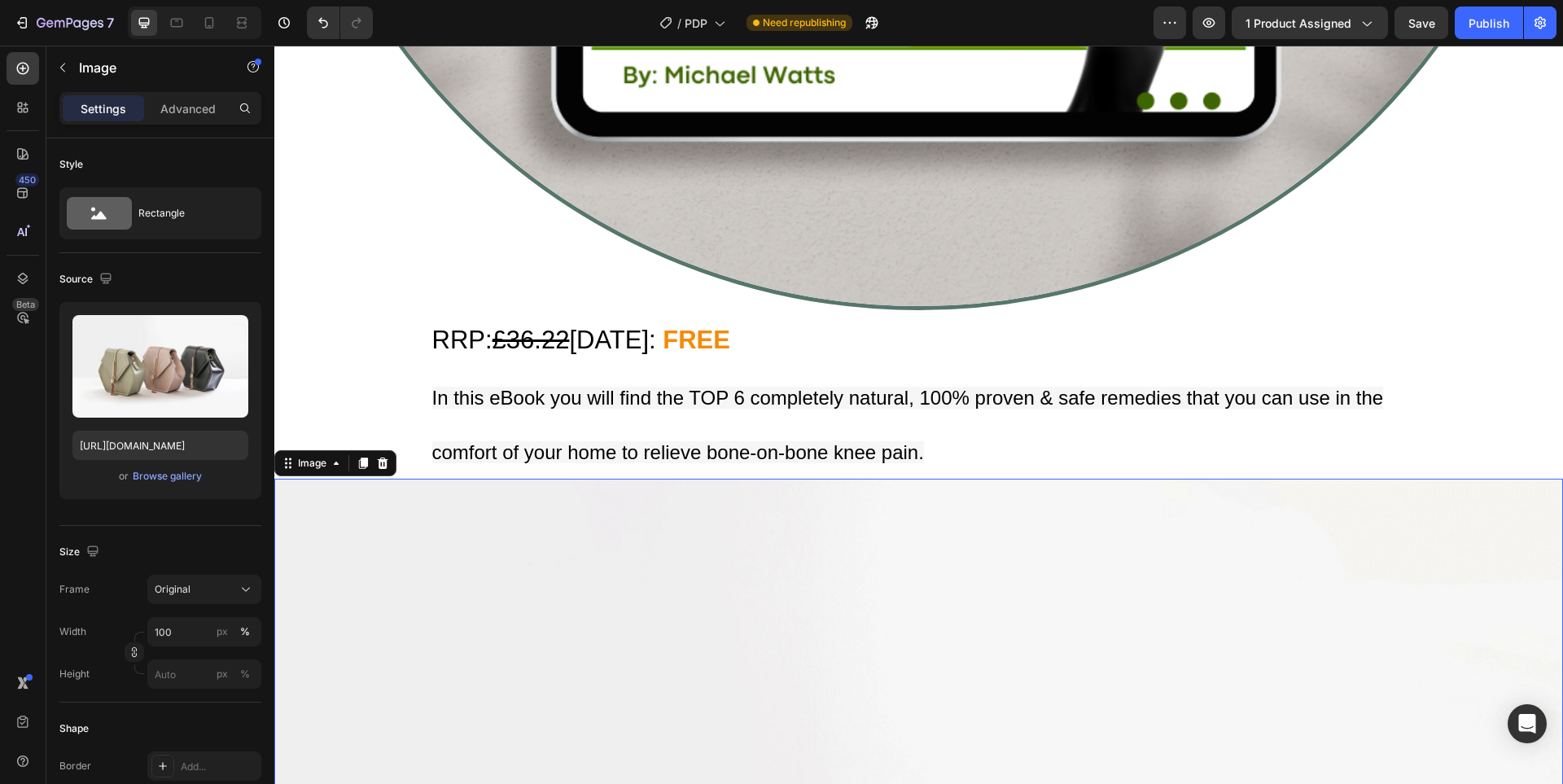
click at [147, 475] on div "Browse gallery" at bounding box center [167, 476] width 70 height 14
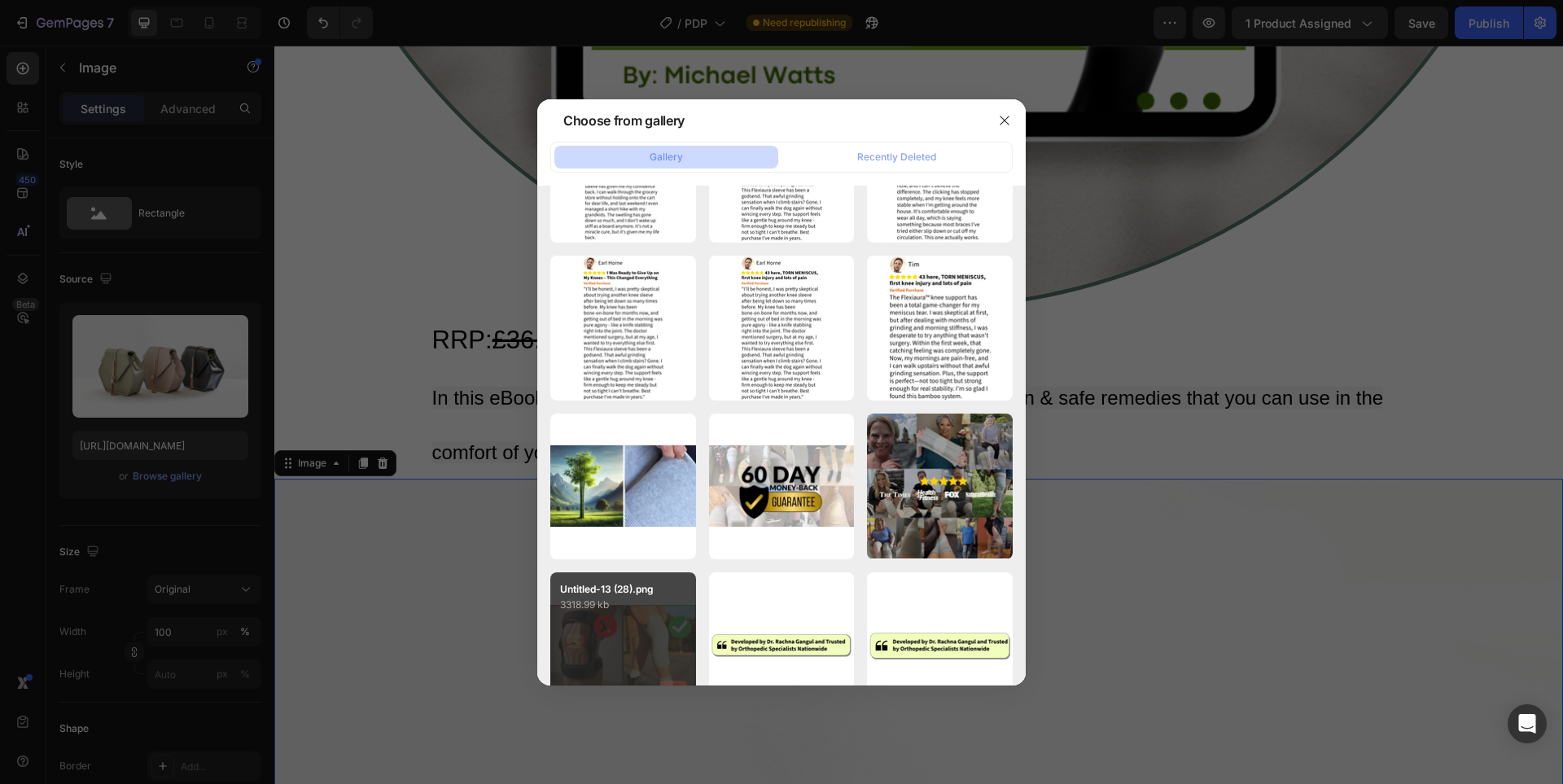
scroll to position [3791, 0]
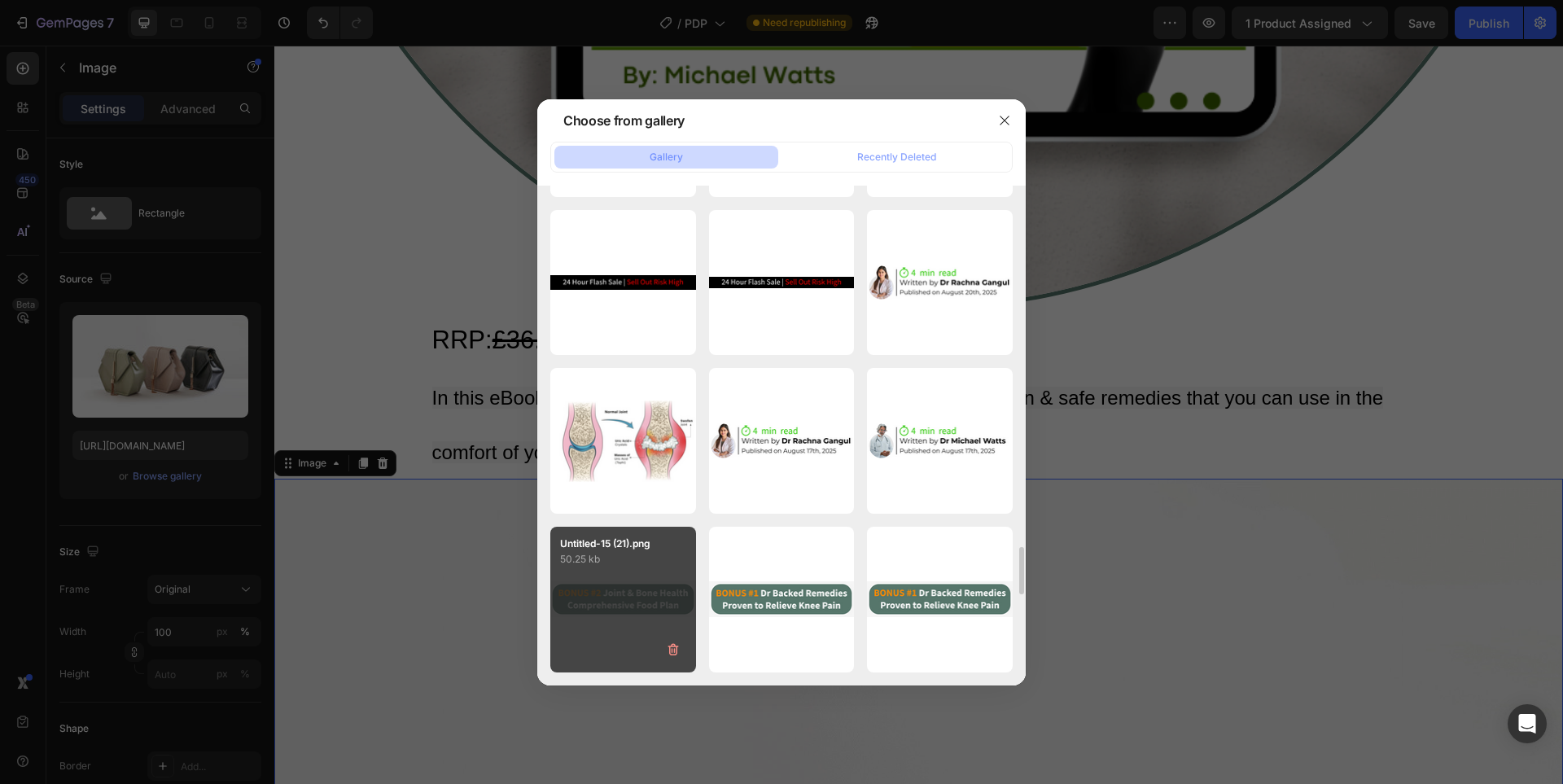
click at [625, 530] on div "Untitled-15 (21).png 50.25 kb" at bounding box center [623, 547] width 146 height 41
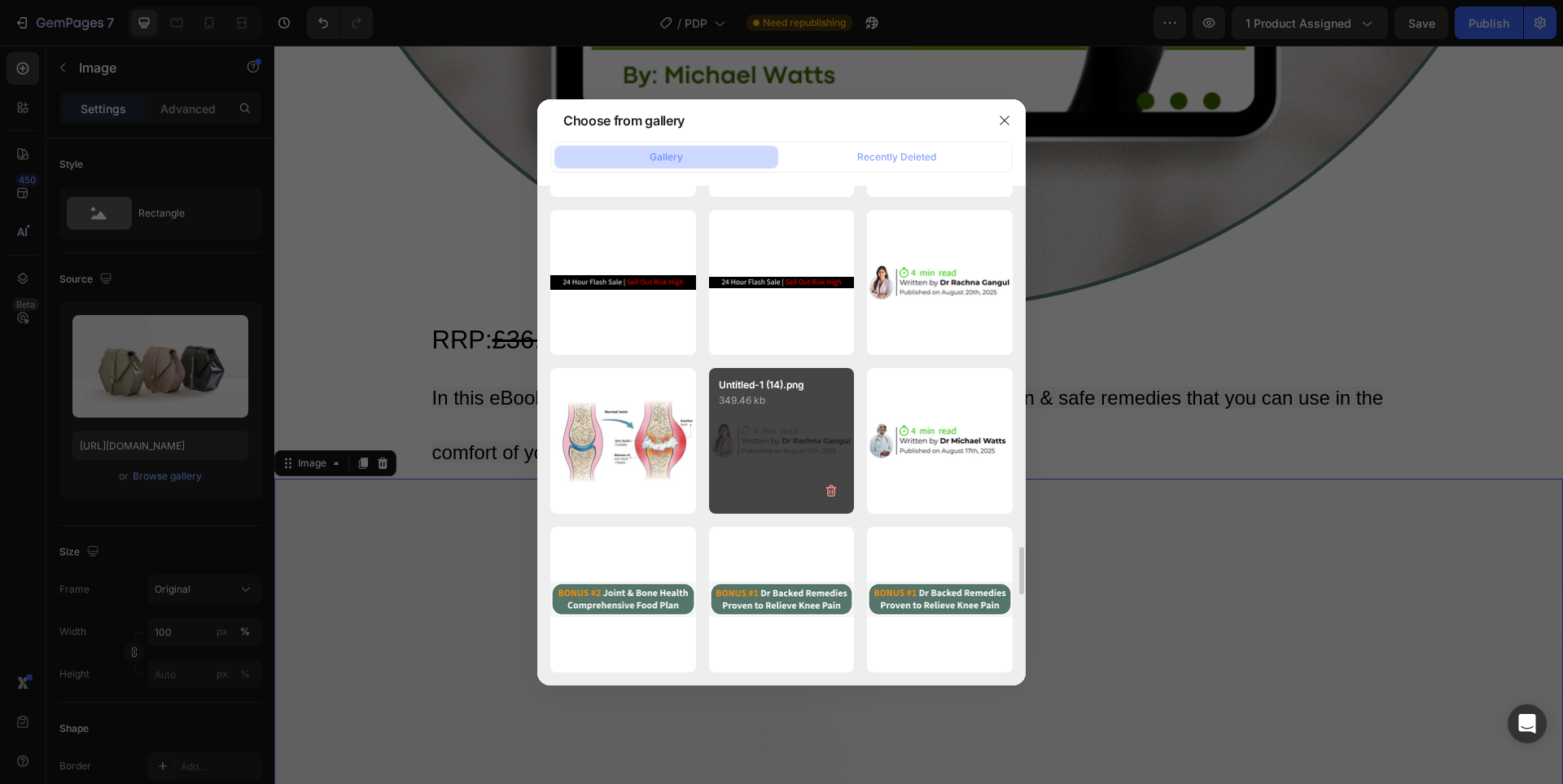
type input "[URL][DOMAIN_NAME]"
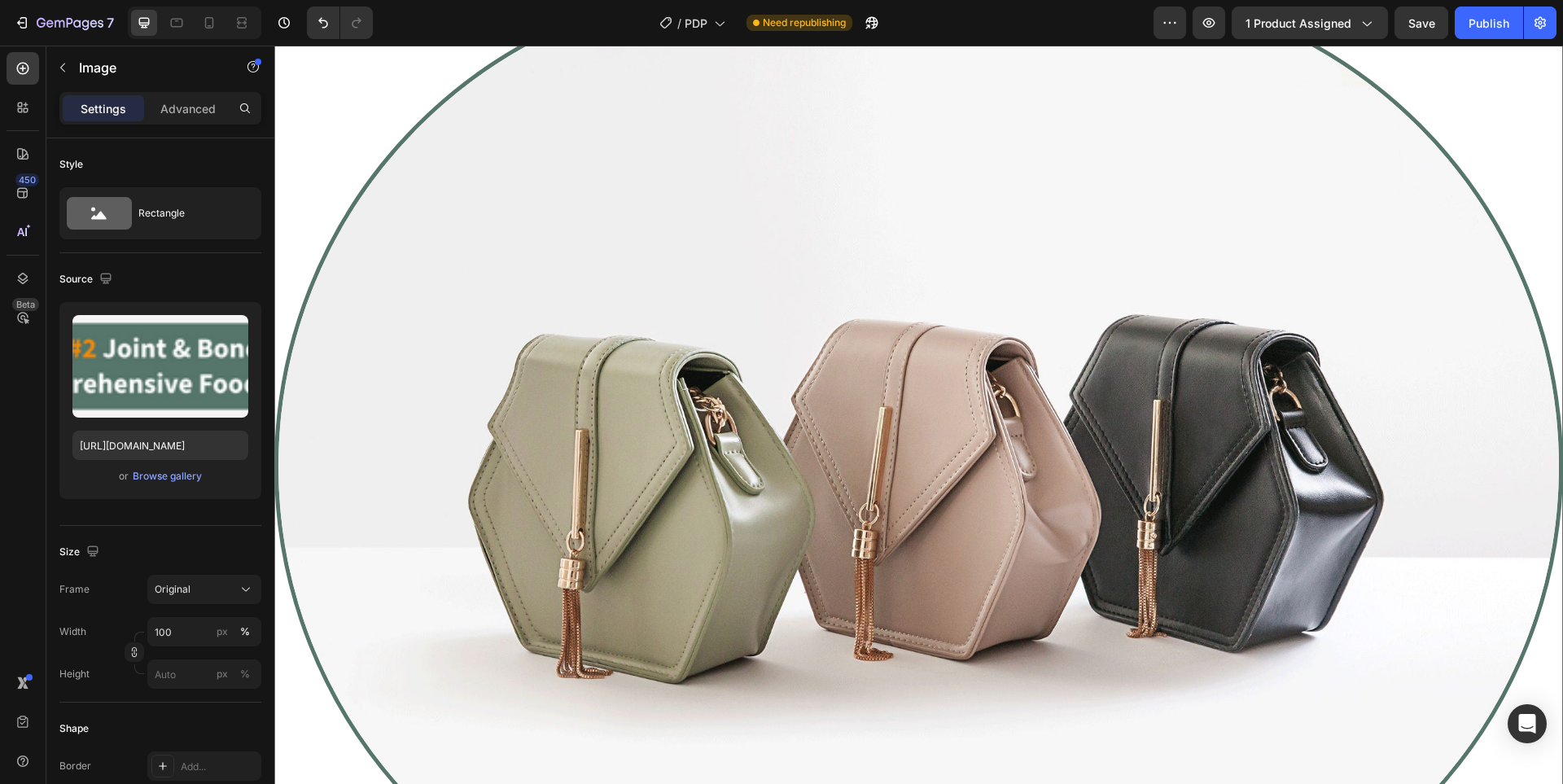
scroll to position [8817, 0]
click at [731, 367] on img at bounding box center [918, 465] width 1288 height 968
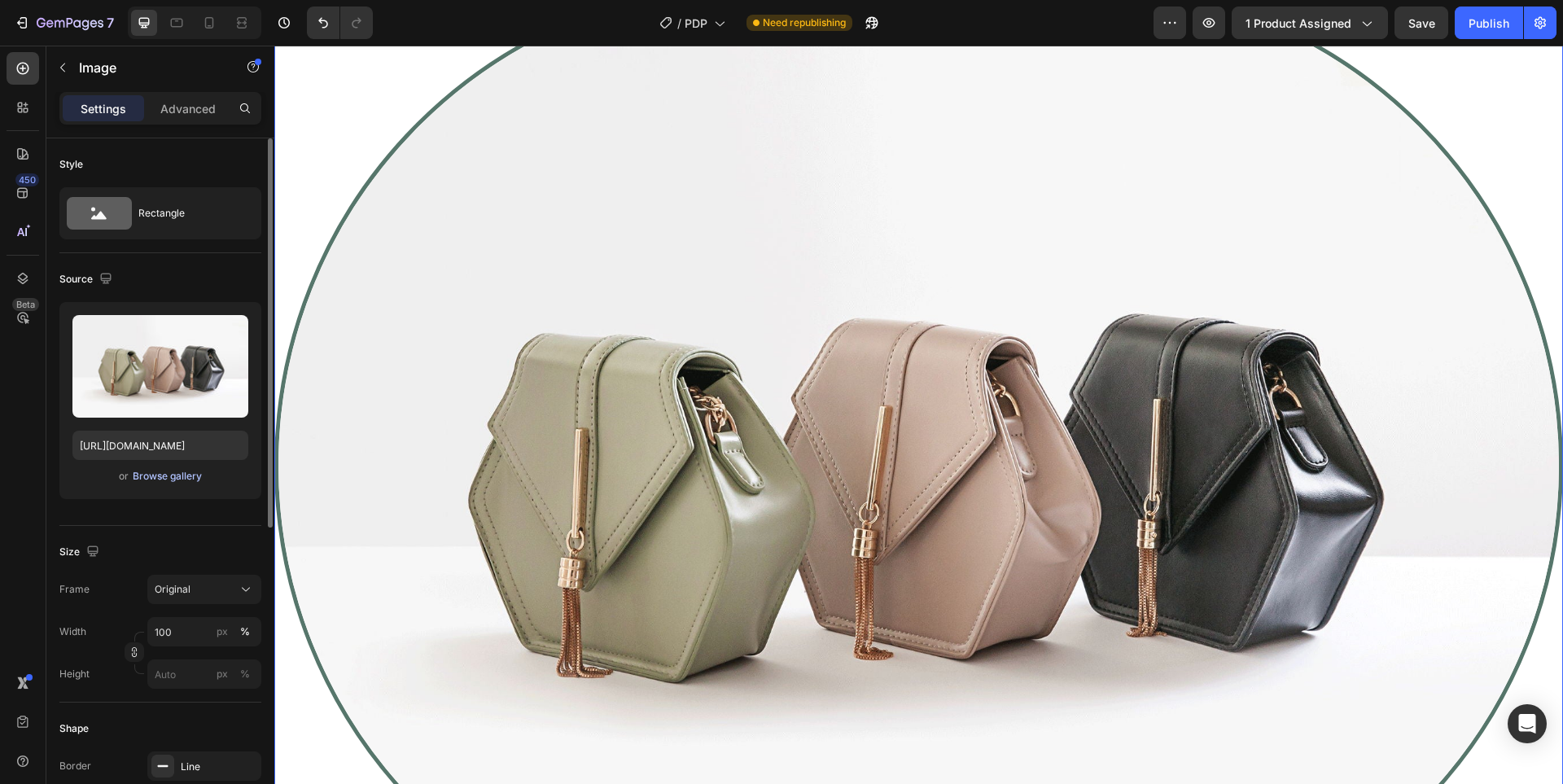
click at [174, 484] on button "Browse gallery" at bounding box center [166, 476] width 70 height 16
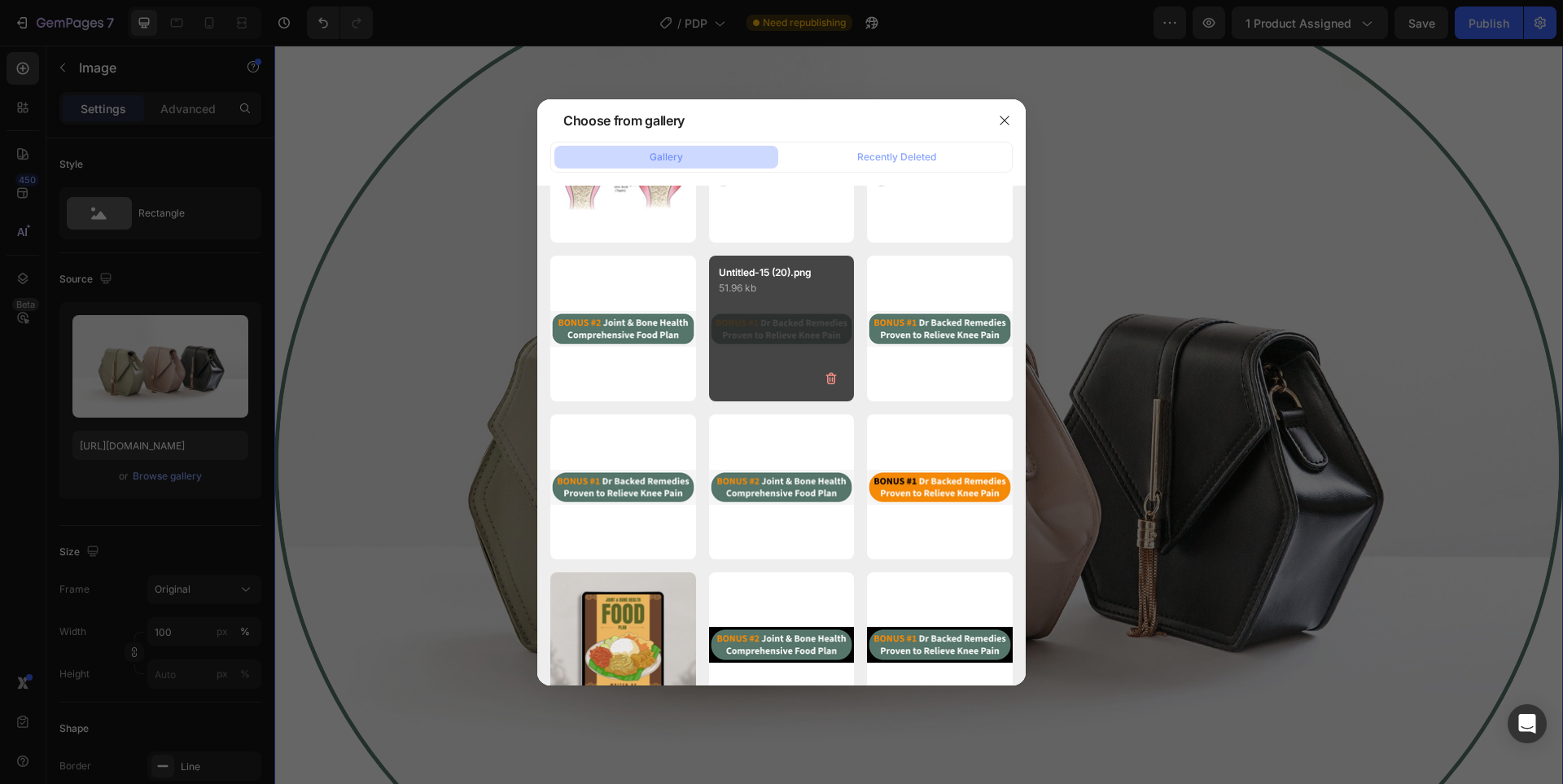
scroll to position [4333, 0]
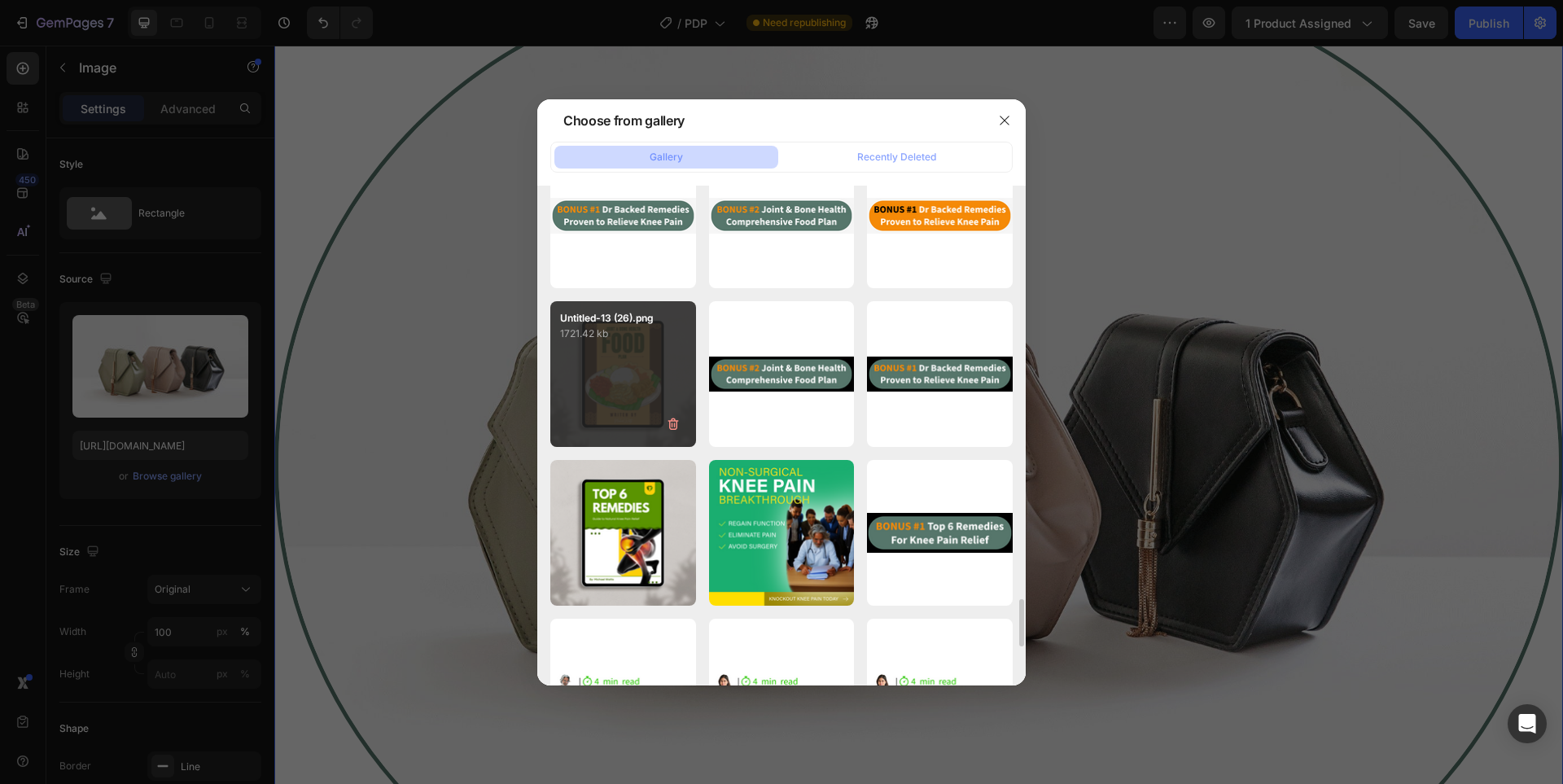
click at [611, 362] on div "Untitled-13 (26).png 1721.42 kb" at bounding box center [623, 374] width 146 height 146
type input "[URL][DOMAIN_NAME]"
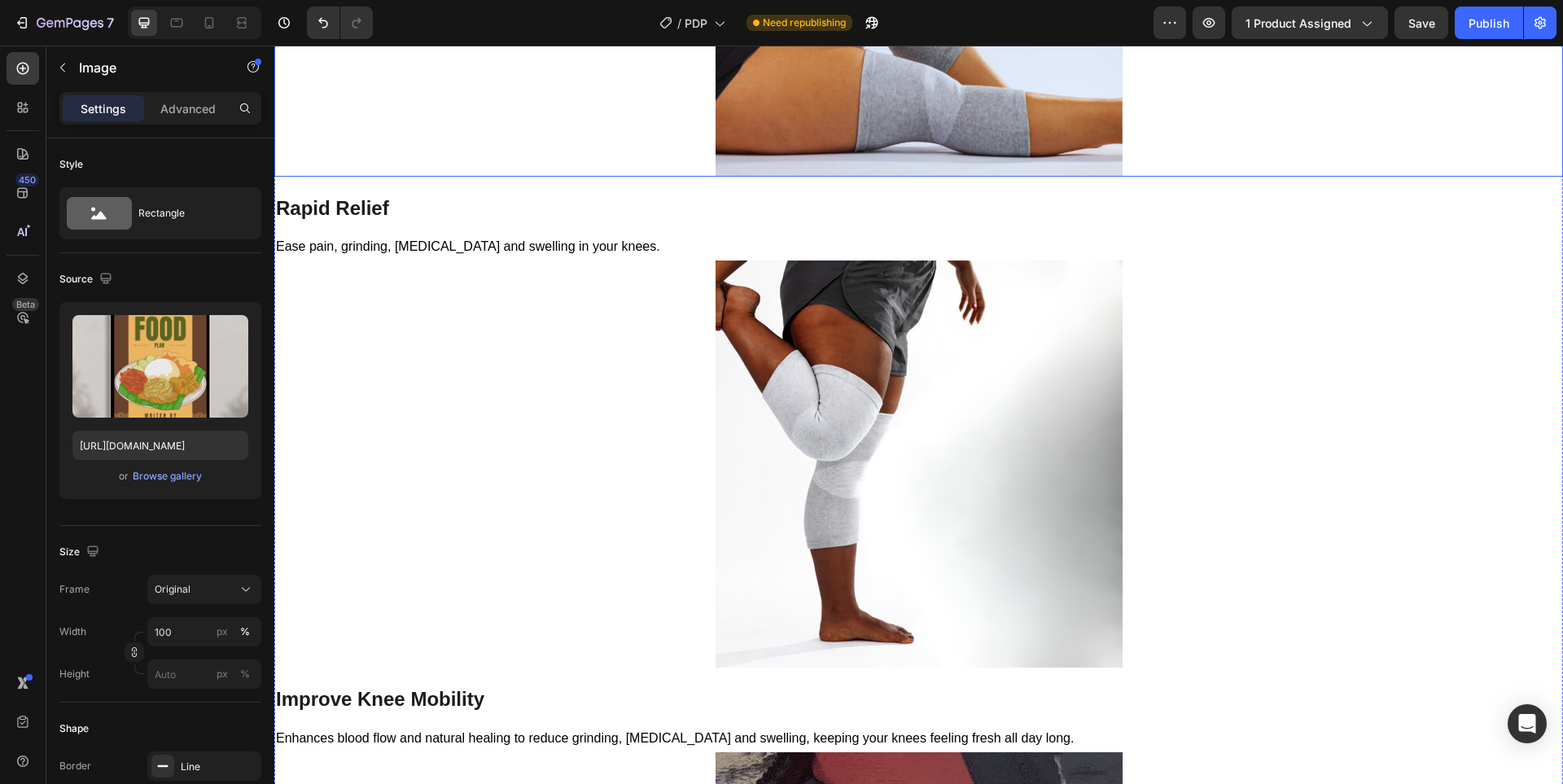
scroll to position [3531, 0]
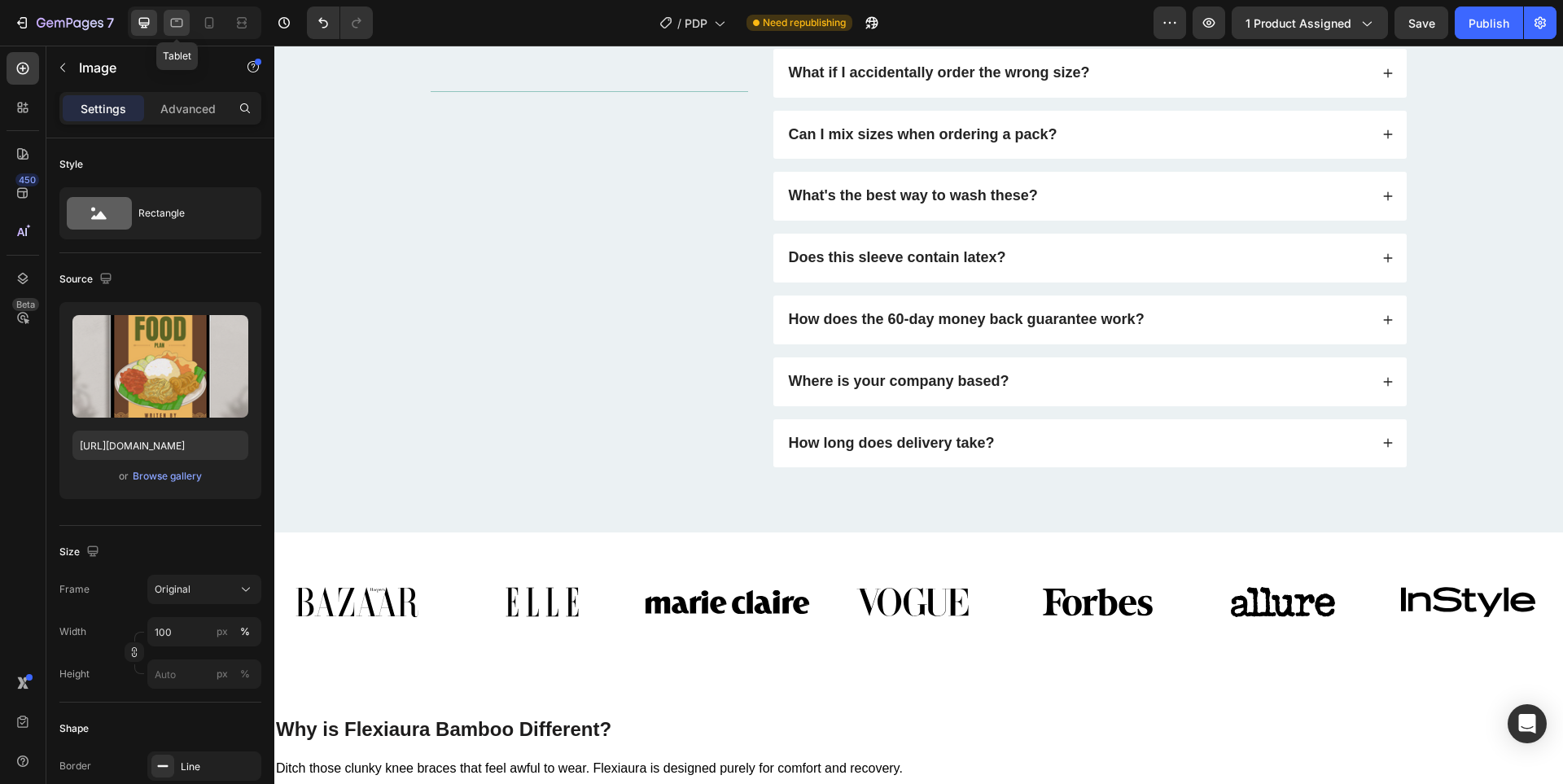
click at [175, 31] on div at bounding box center [176, 23] width 26 height 26
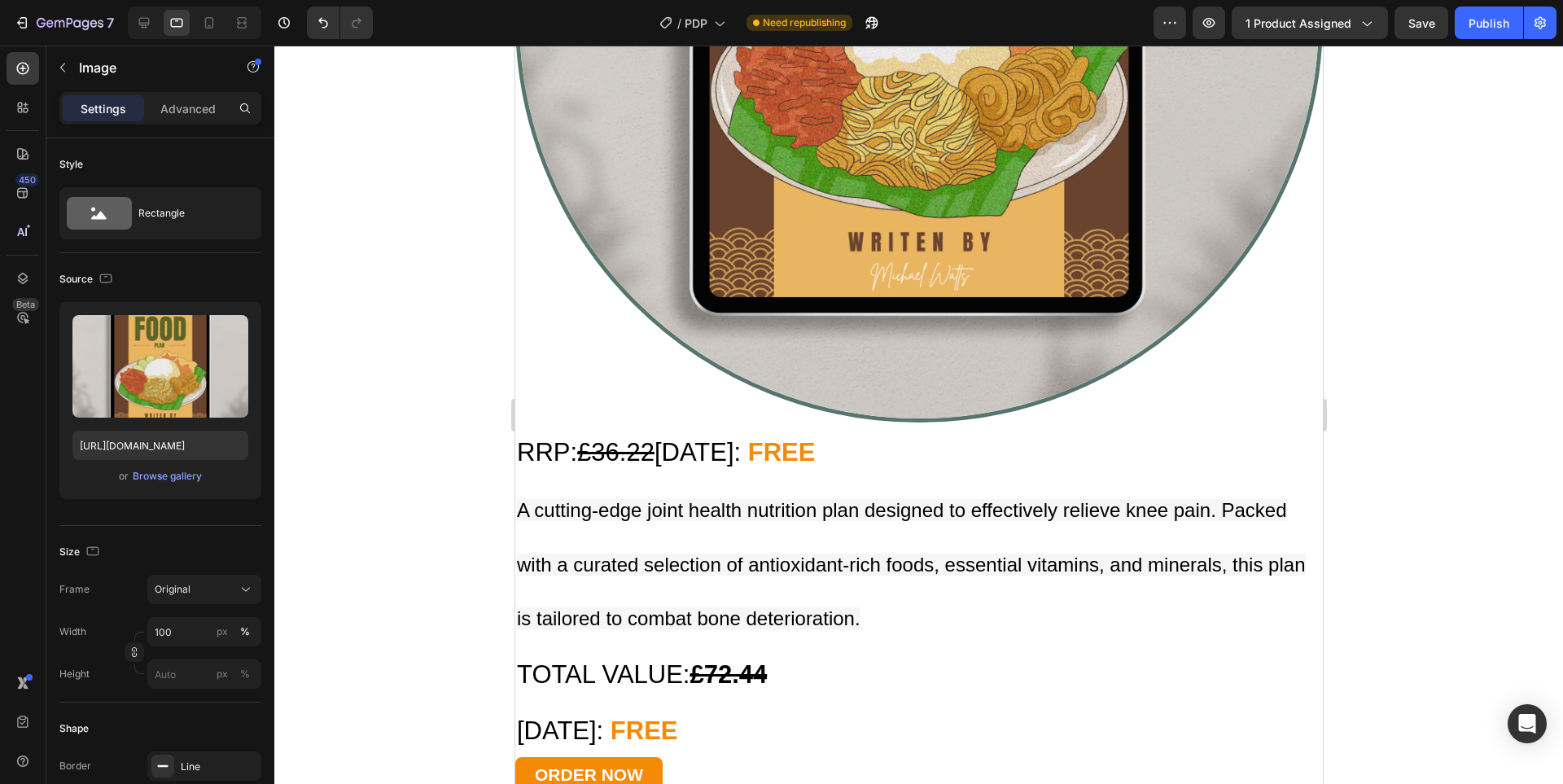
scroll to position [7746, 0]
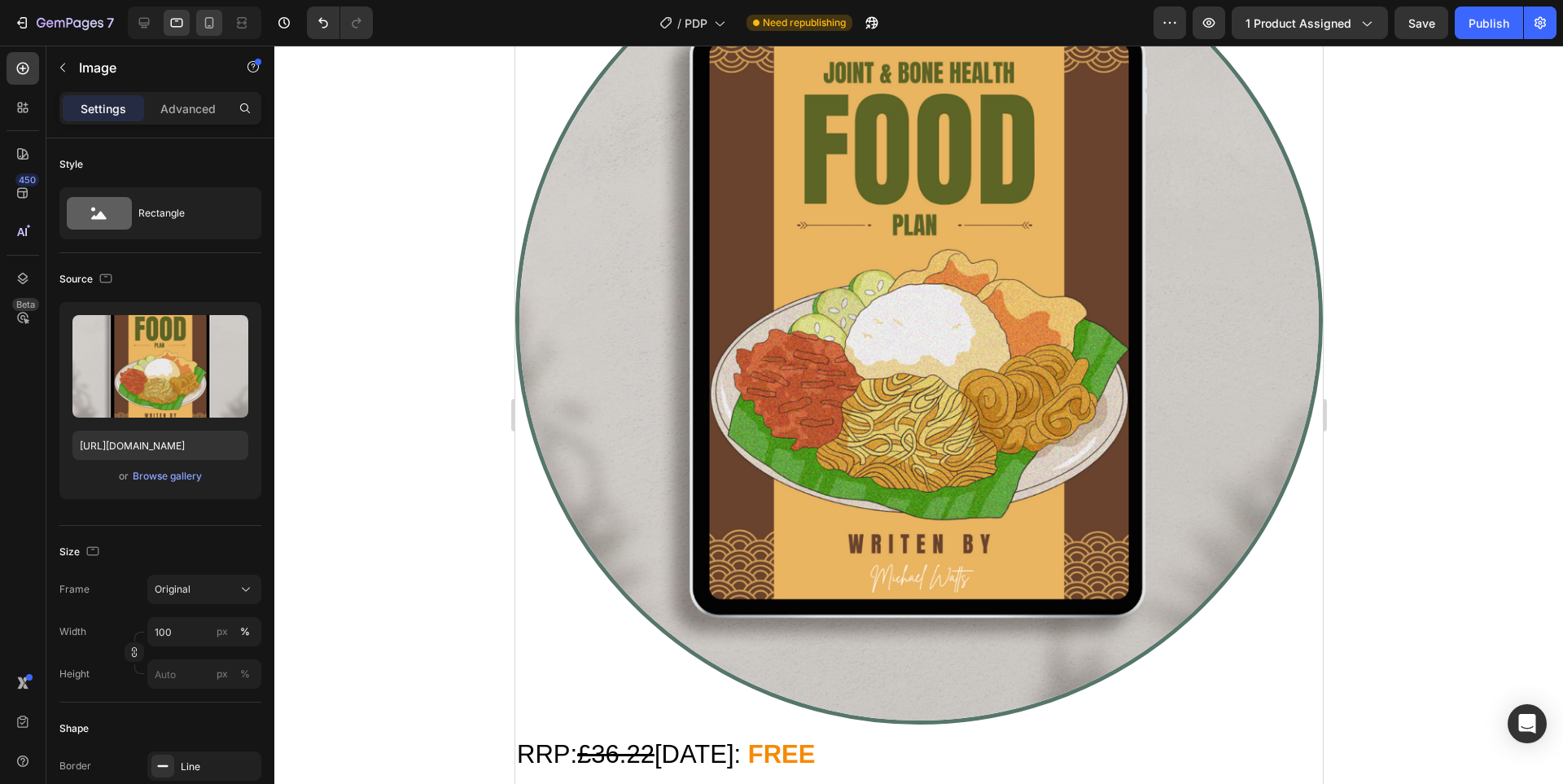
drag, startPoint x: 216, startPoint y: 9, endPoint x: 210, endPoint y: 24, distance: 16.2
click at [216, 10] on div at bounding box center [194, 23] width 133 height 32
click at [209, 26] on icon at bounding box center [210, 22] width 9 height 11
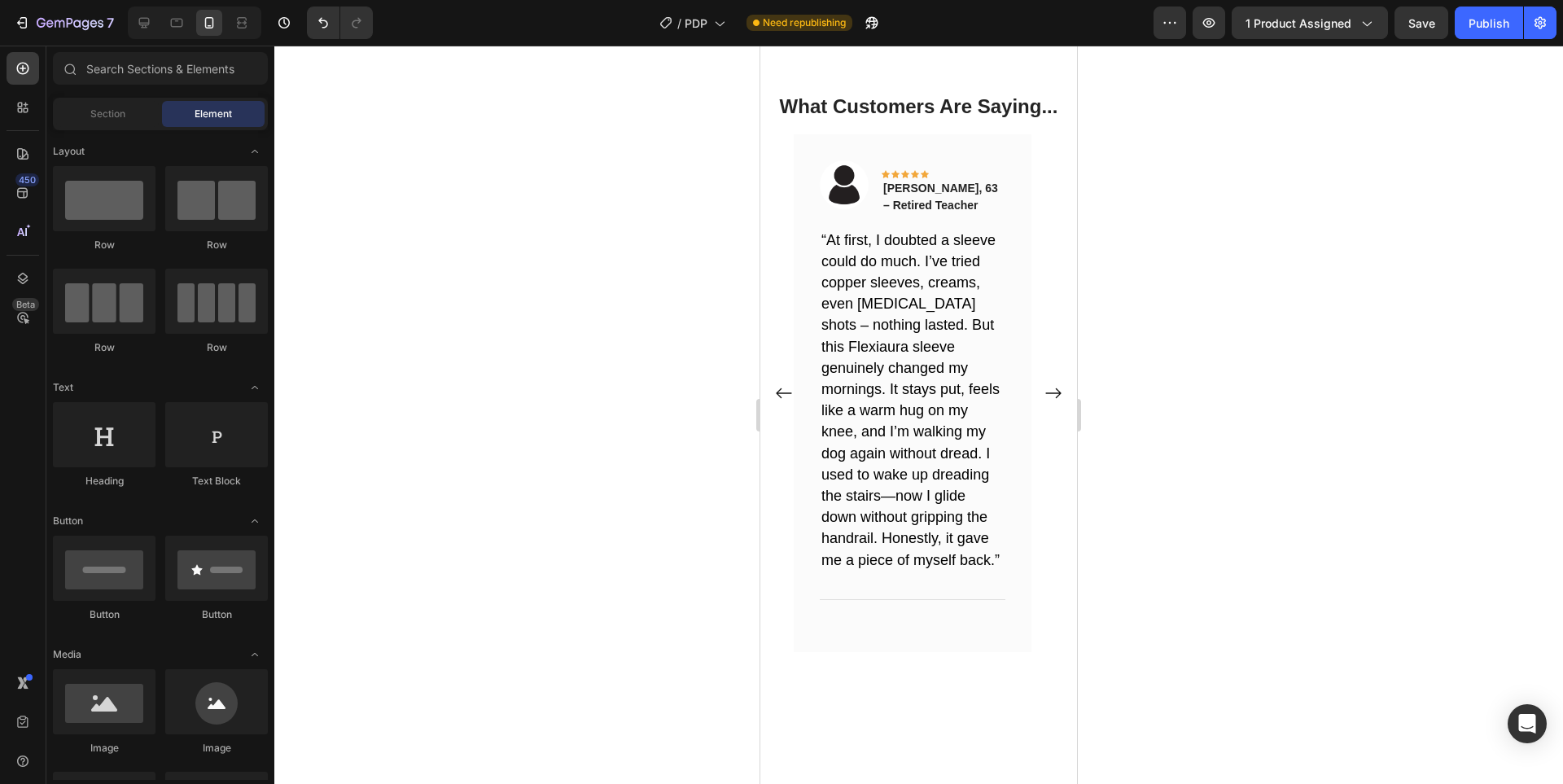
scroll to position [2651, 0]
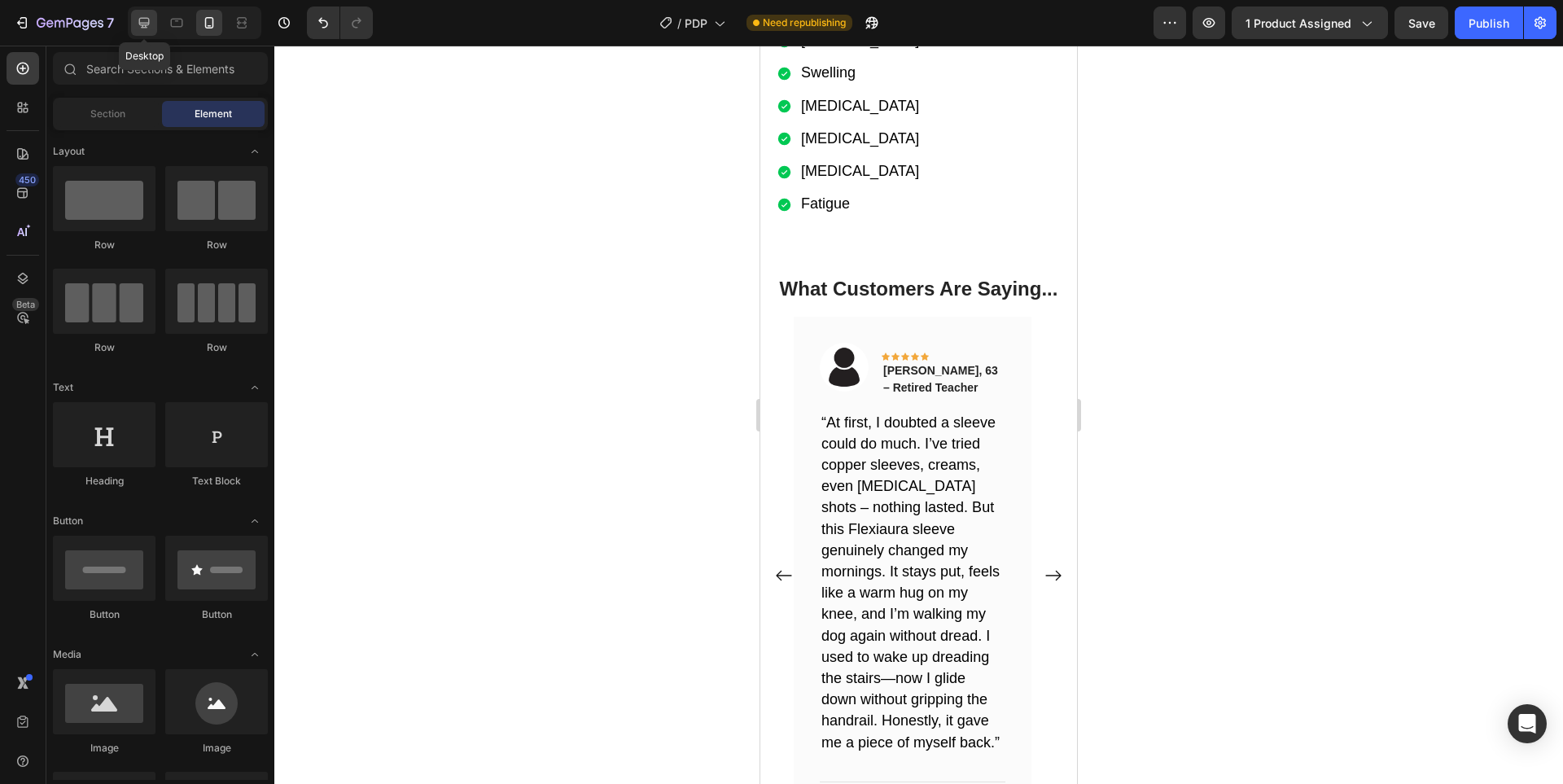
click at [152, 20] on icon at bounding box center [143, 22] width 16 height 16
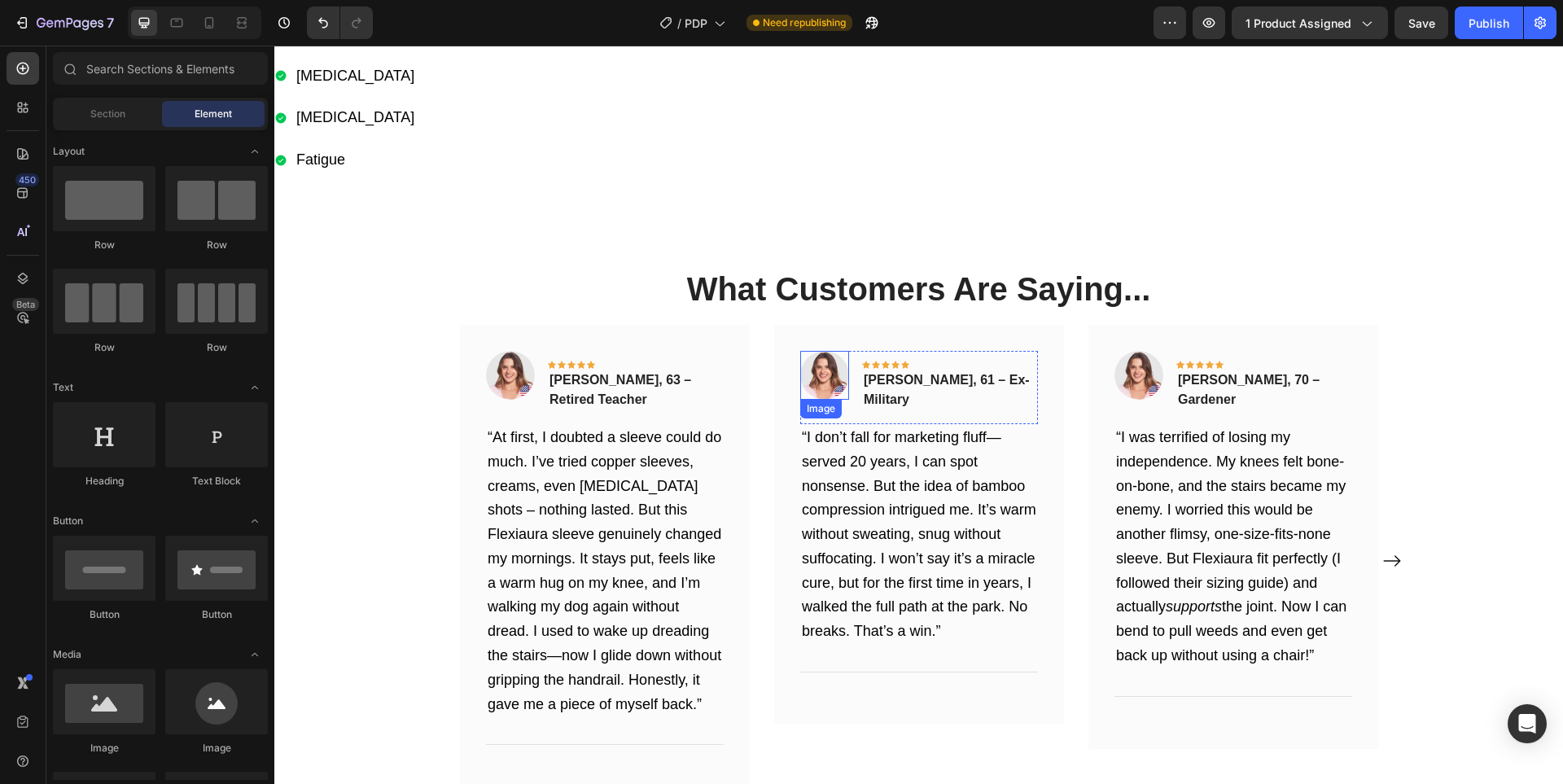
scroll to position [2737, 0]
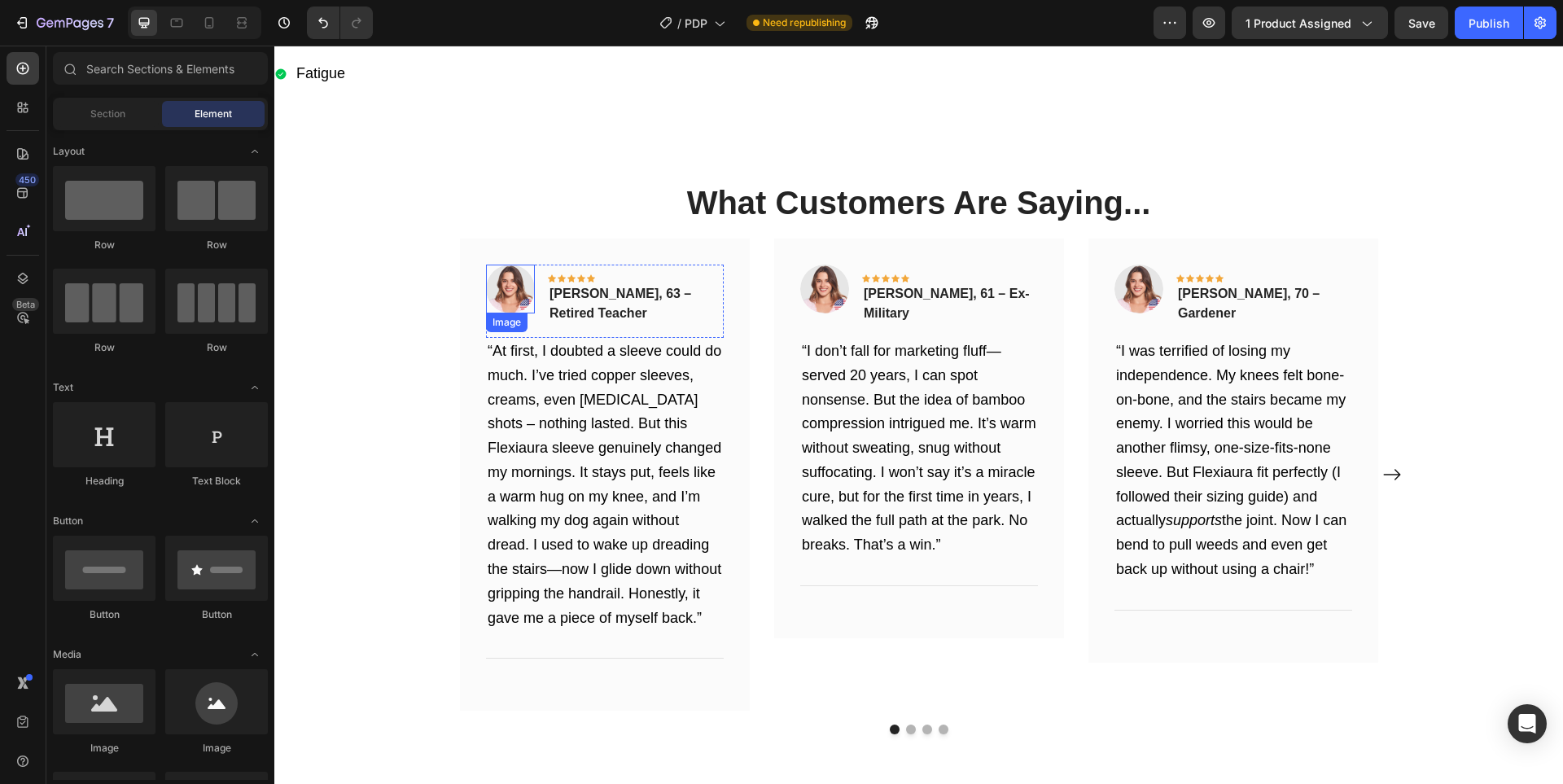
click at [495, 281] on img at bounding box center [511, 289] width 49 height 49
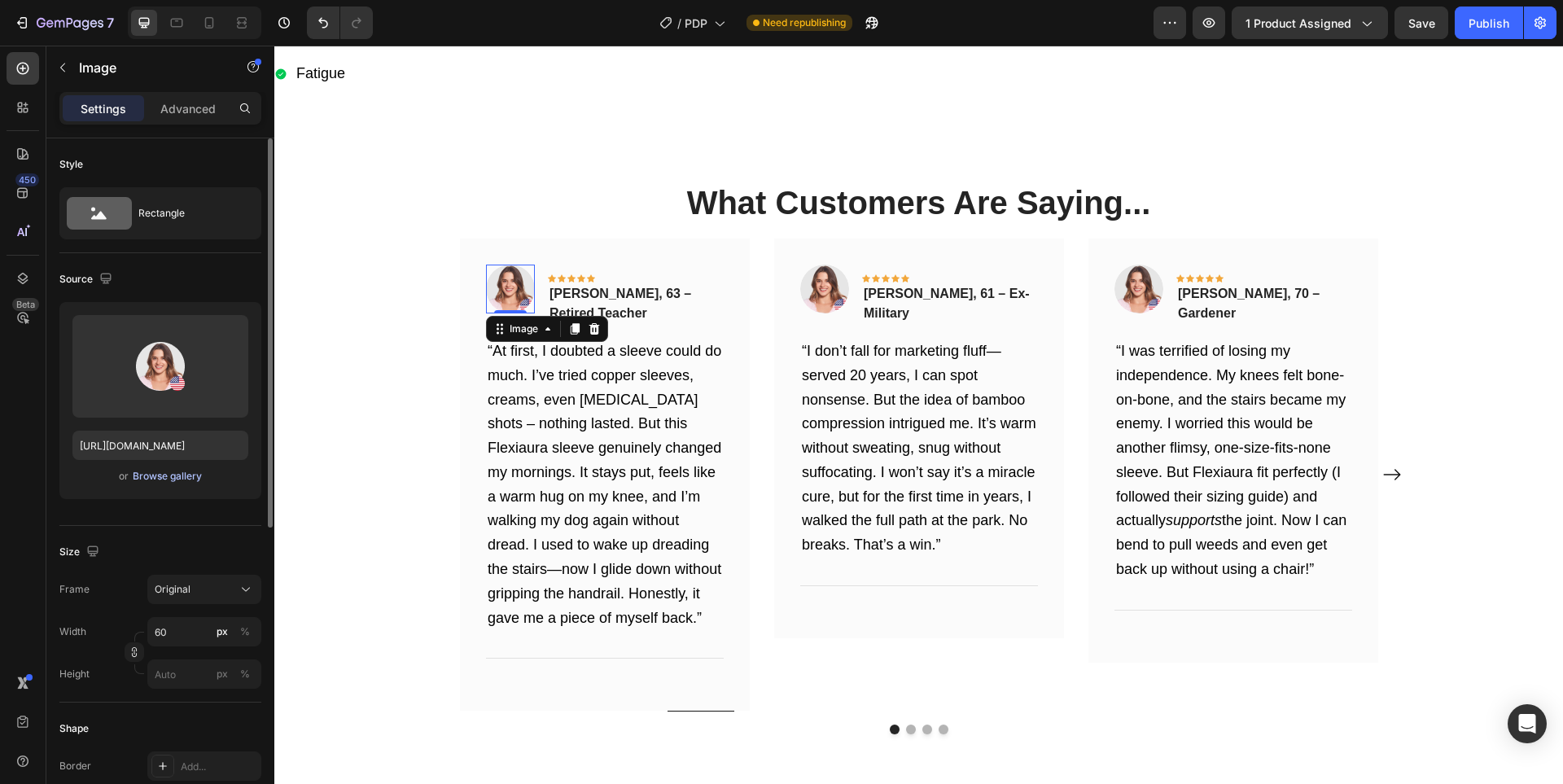
click at [177, 479] on div "Upload Image [URL][DOMAIN_NAME] or Browse gallery" at bounding box center [160, 400] width 202 height 197
click at [185, 471] on div "Browse gallery" at bounding box center [167, 476] width 70 height 14
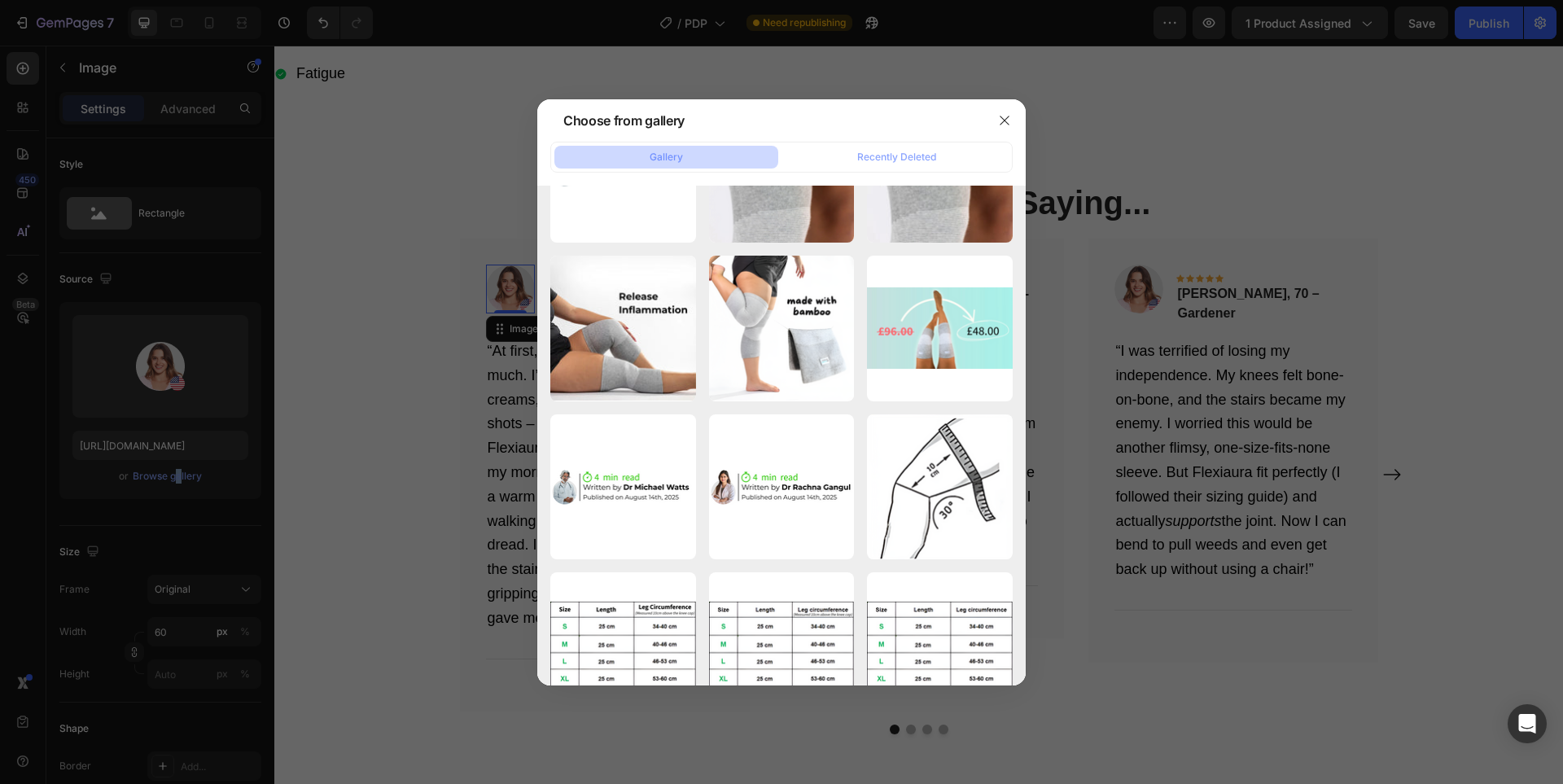
scroll to position [5535, 0]
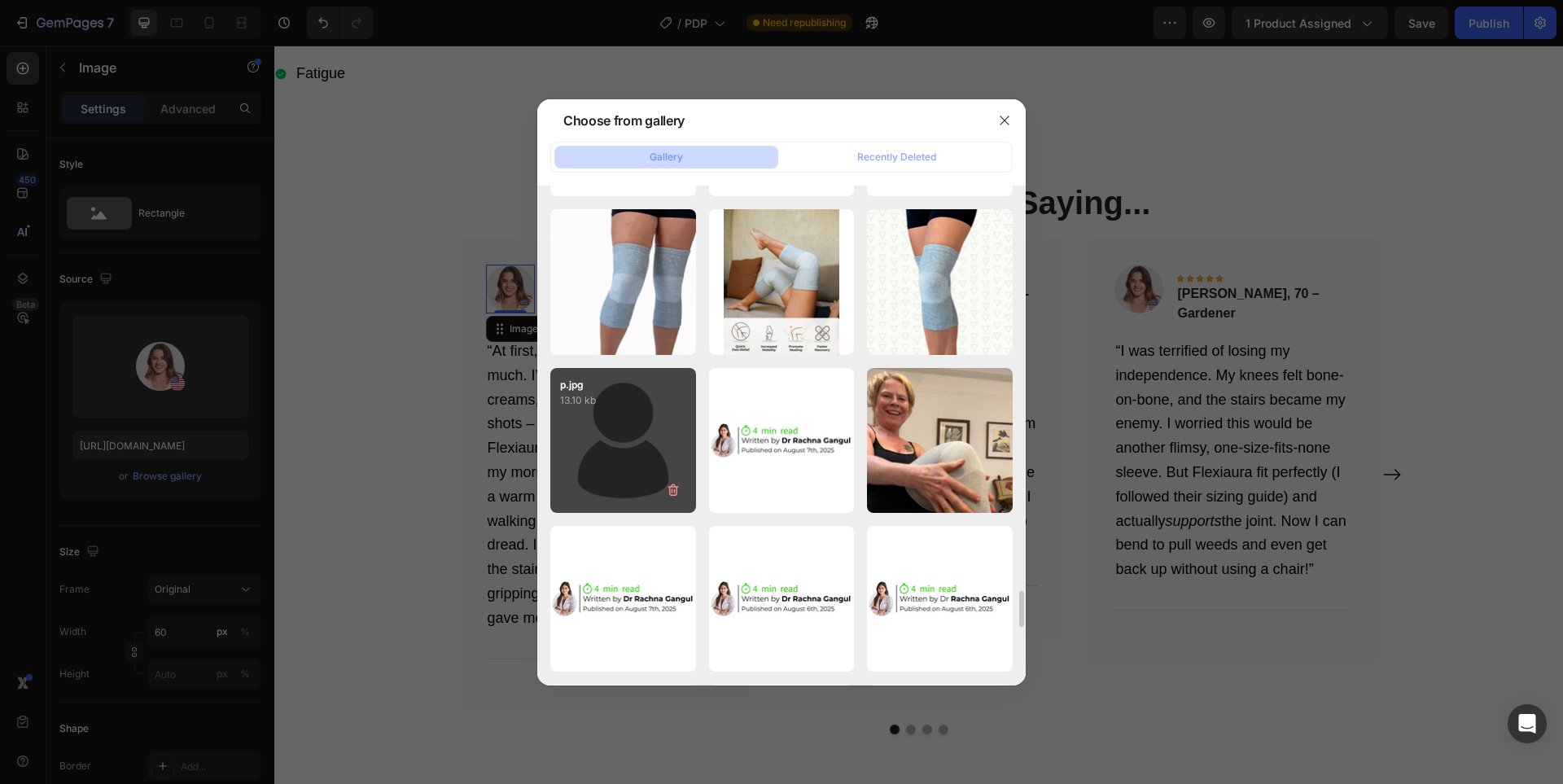
click at [632, 411] on div "p.jpg 13.10 kb" at bounding box center [623, 441] width 146 height 146
type input "[URL][DOMAIN_NAME]"
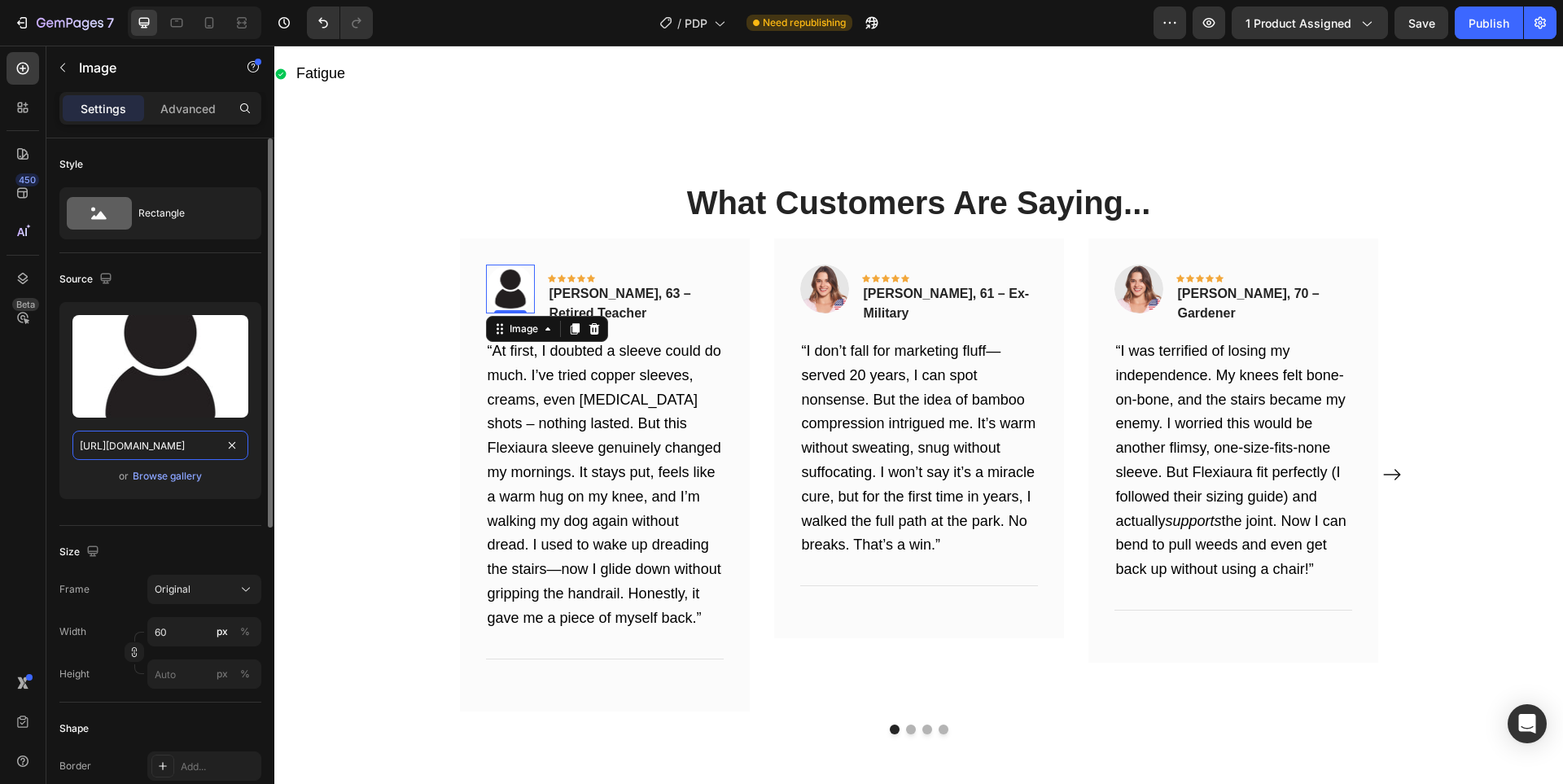
click at [184, 447] on input "[URL][DOMAIN_NAME]" at bounding box center [160, 445] width 176 height 30
click at [820, 290] on img at bounding box center [825, 289] width 49 height 49
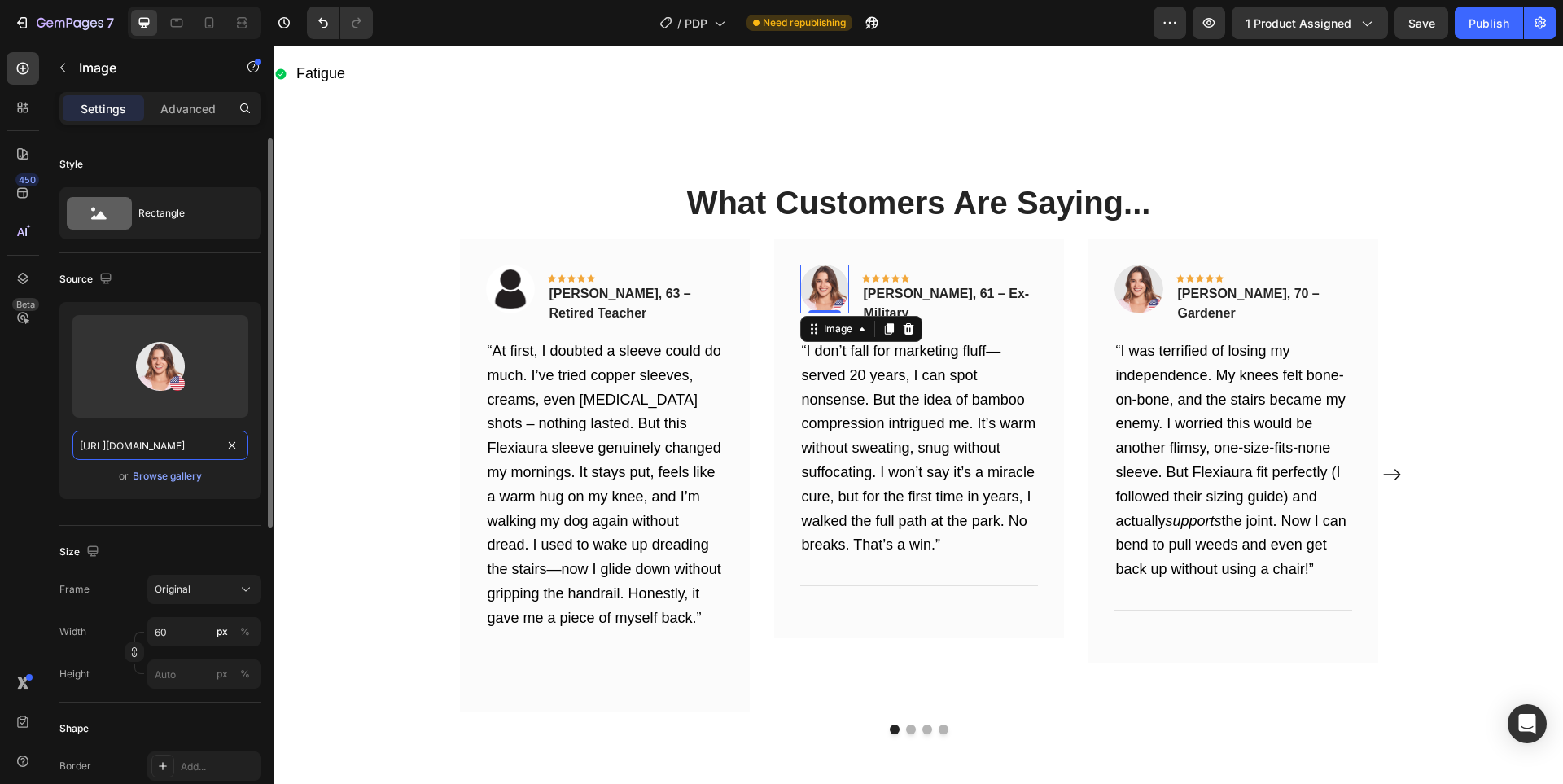
click at [156, 446] on input "[URL][DOMAIN_NAME]" at bounding box center [160, 445] width 176 height 30
paste input "[DOMAIN_NAME][URL]"
type input "[URL][DOMAIN_NAME]"
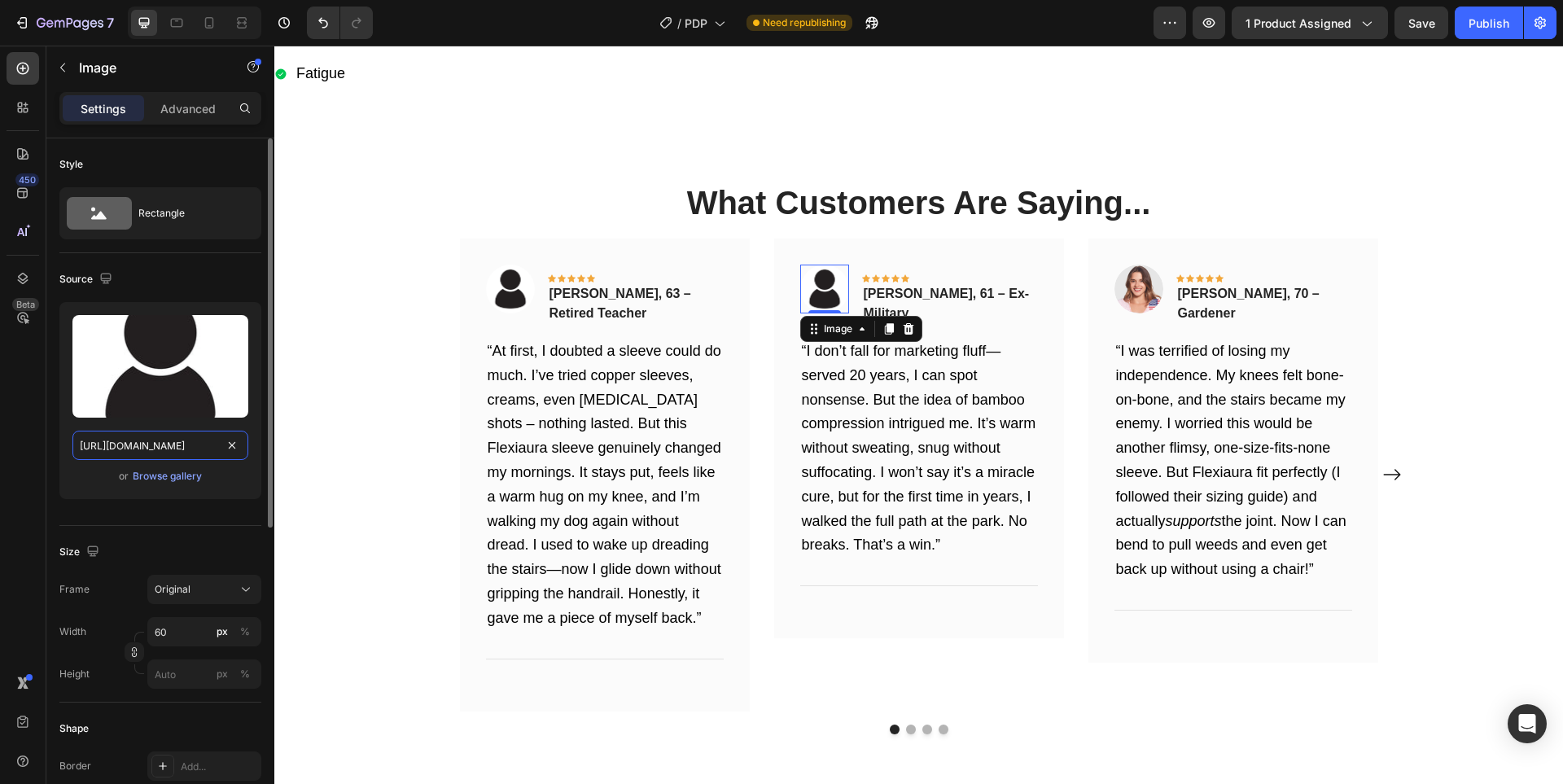
scroll to position [0, 500]
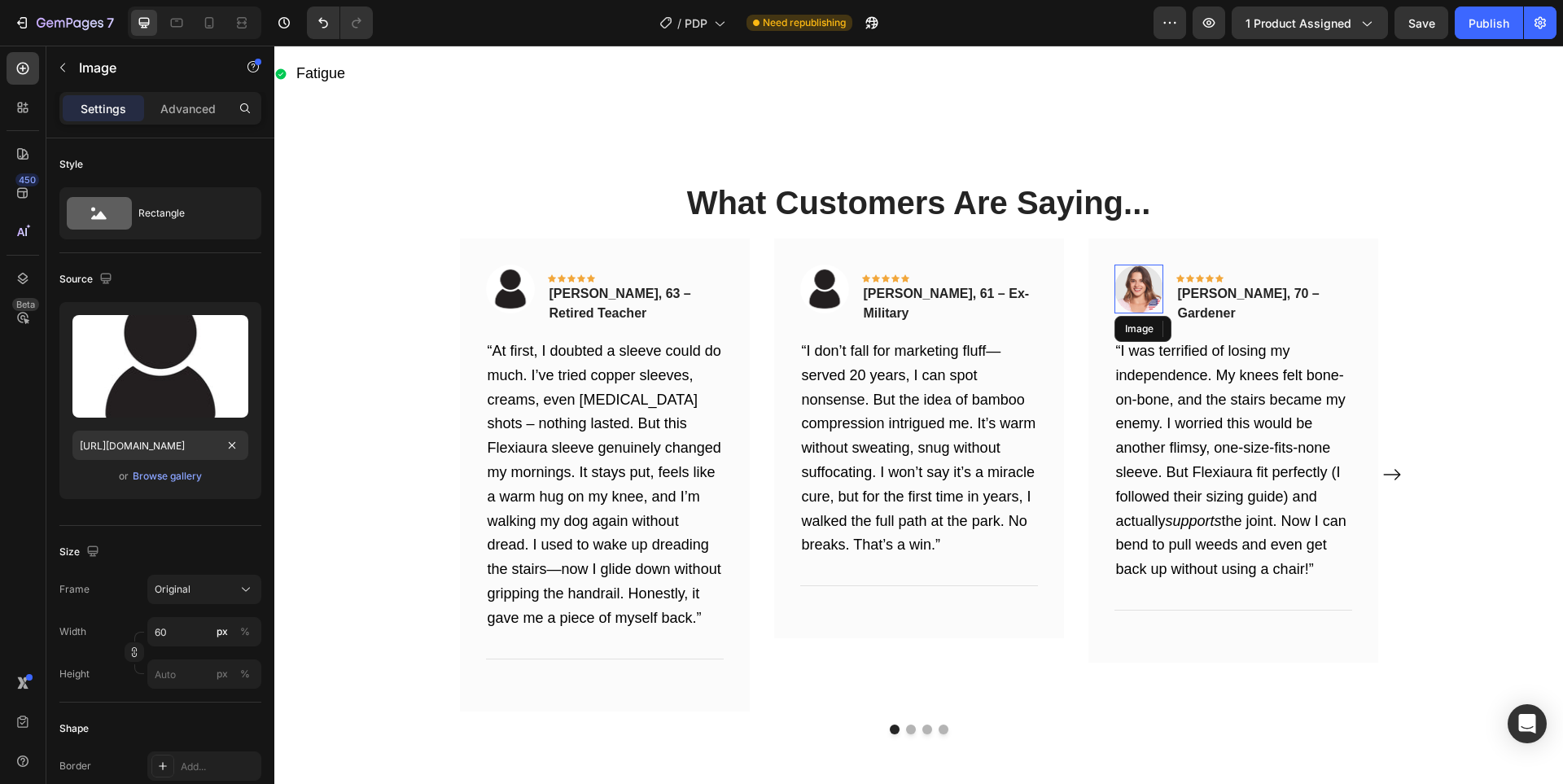
click at [1130, 281] on img at bounding box center [1139, 289] width 49 height 49
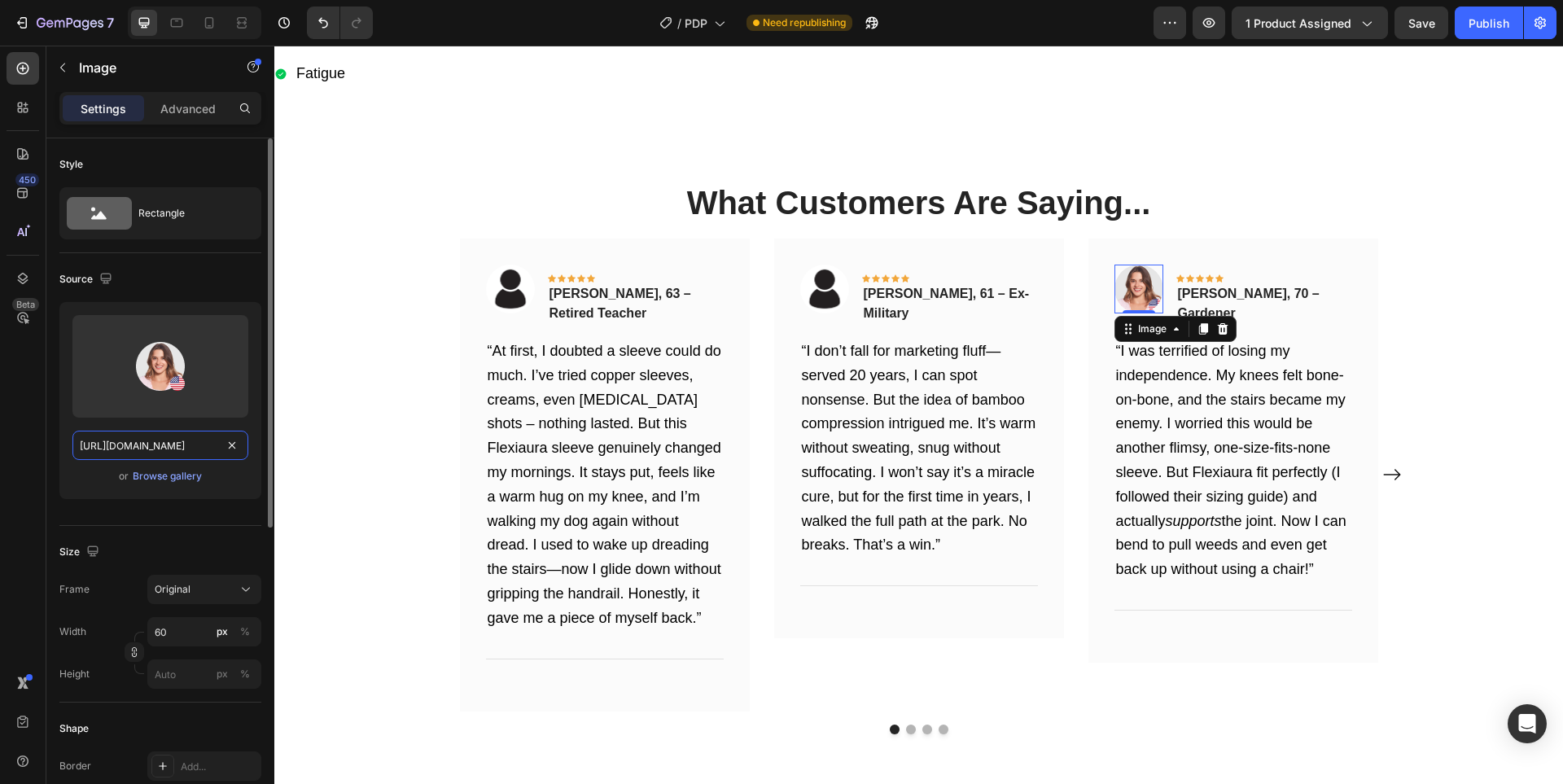
drag, startPoint x: 129, startPoint y: 455, endPoint x: 647, endPoint y: 398, distance: 521.1
click at [129, 455] on input "[URL][DOMAIN_NAME]" at bounding box center [160, 445] width 176 height 30
paste input "[DOMAIN_NAME][URL]"
type input "[URL][DOMAIN_NAME]"
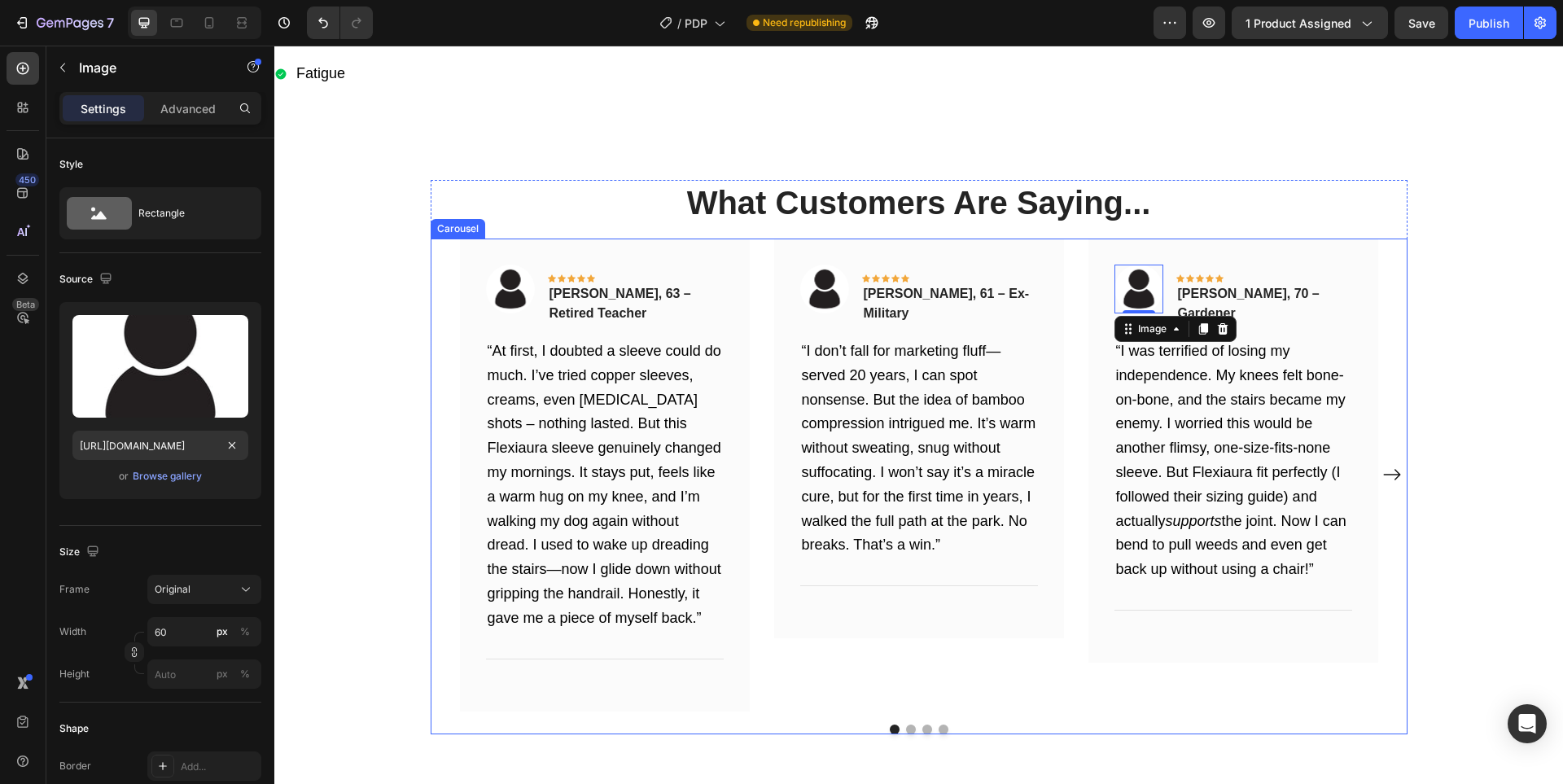
click at [906, 727] on button "Dot" at bounding box center [911, 730] width 10 height 10
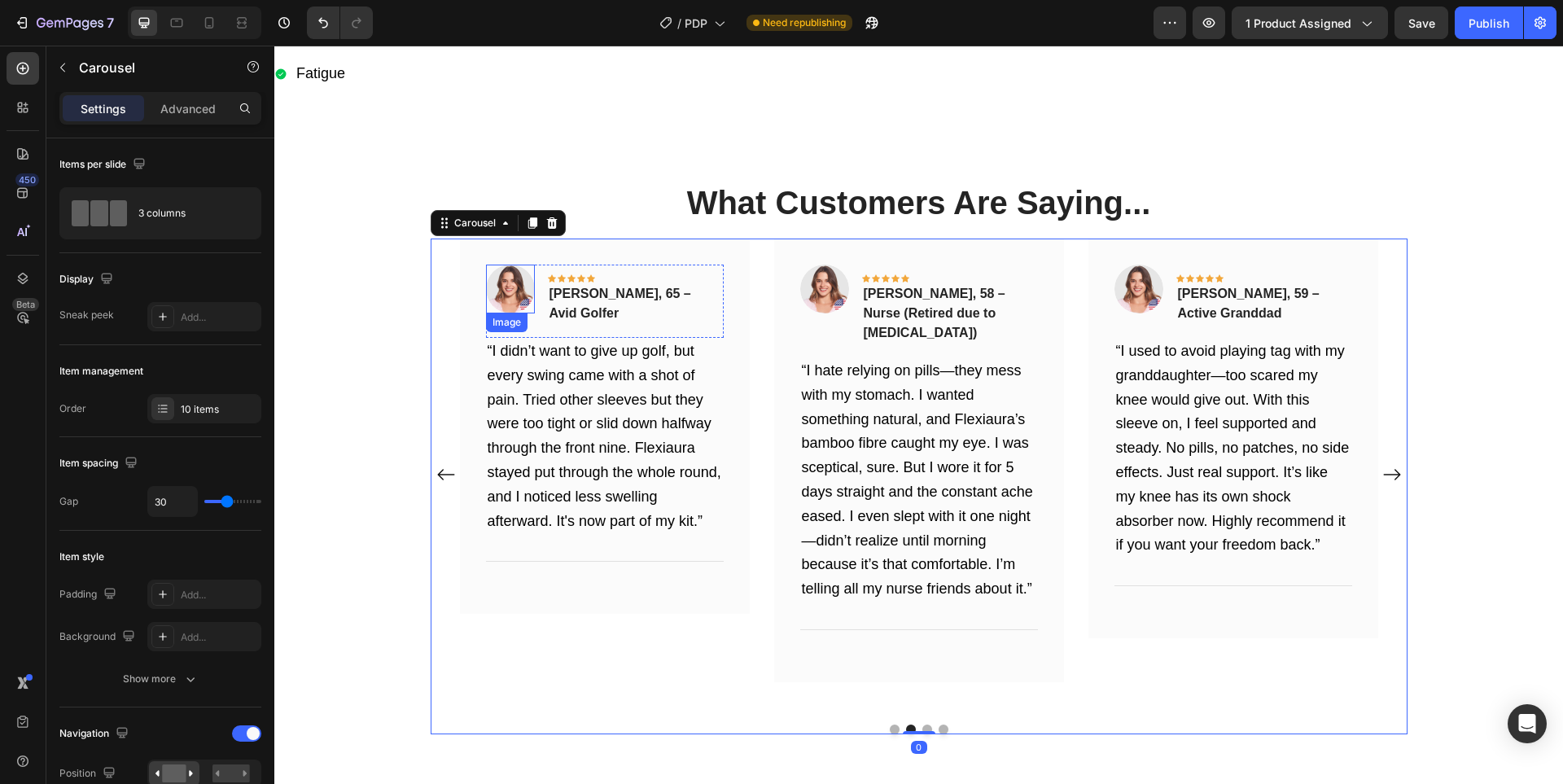
click at [497, 289] on img at bounding box center [511, 289] width 49 height 49
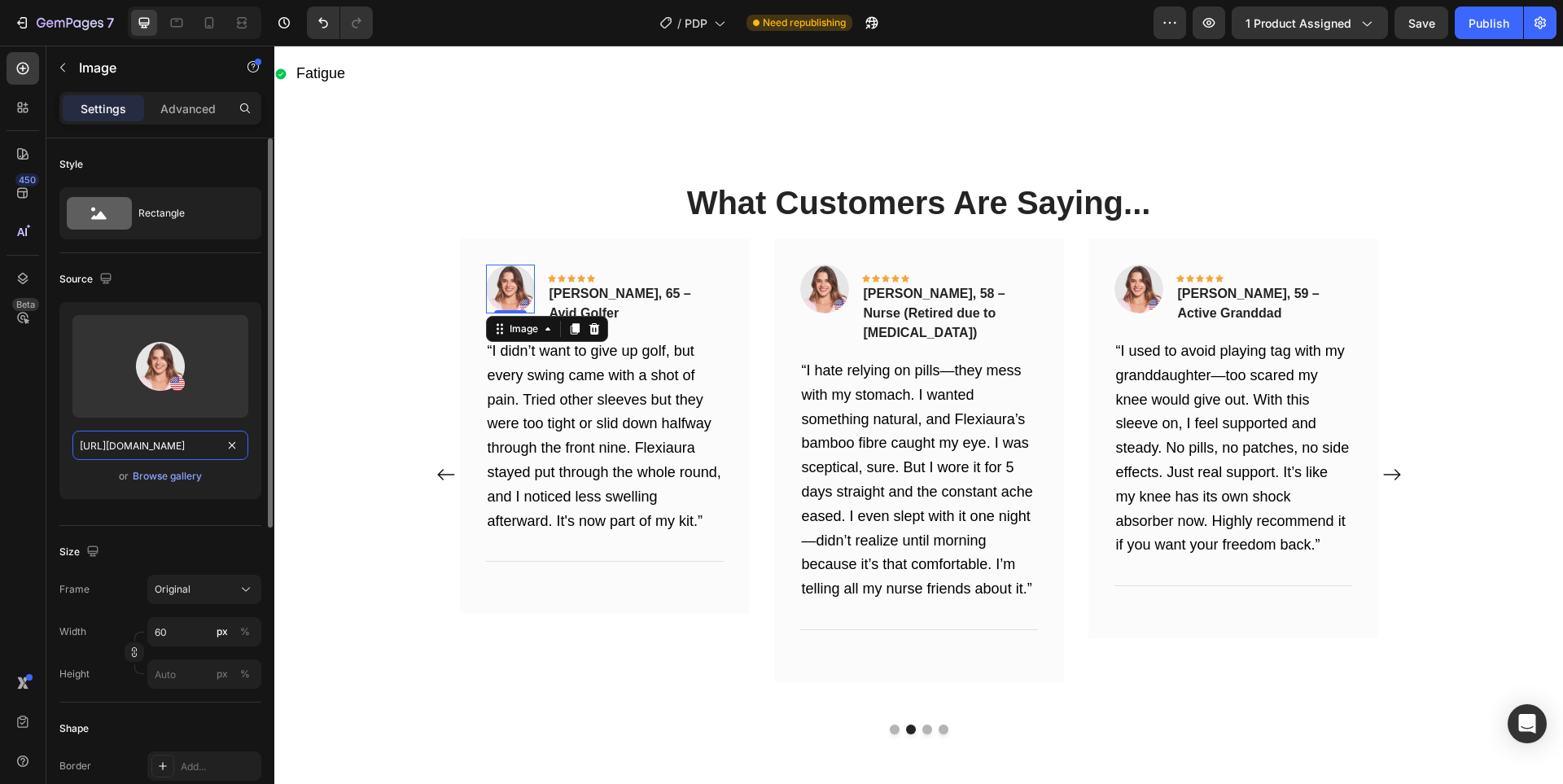
drag, startPoint x: 165, startPoint y: 456, endPoint x: 556, endPoint y: 322, distance: 413.3
click at [165, 456] on input "[URL][DOMAIN_NAME]" at bounding box center [160, 445] width 176 height 30
paste input "[DOMAIN_NAME][URL]"
type input "[URL][DOMAIN_NAME]"
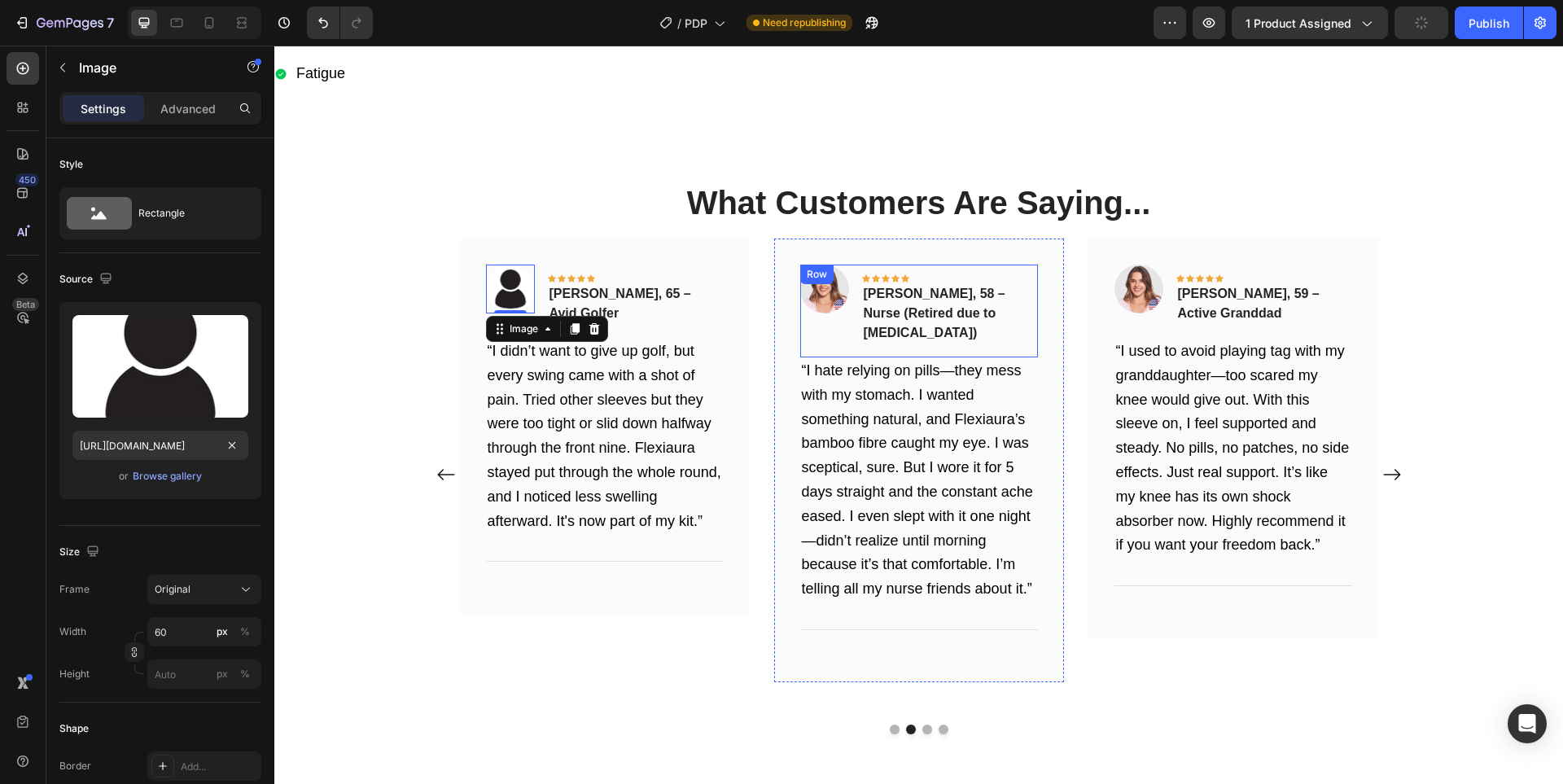
click at [822, 292] on img at bounding box center [825, 289] width 49 height 49
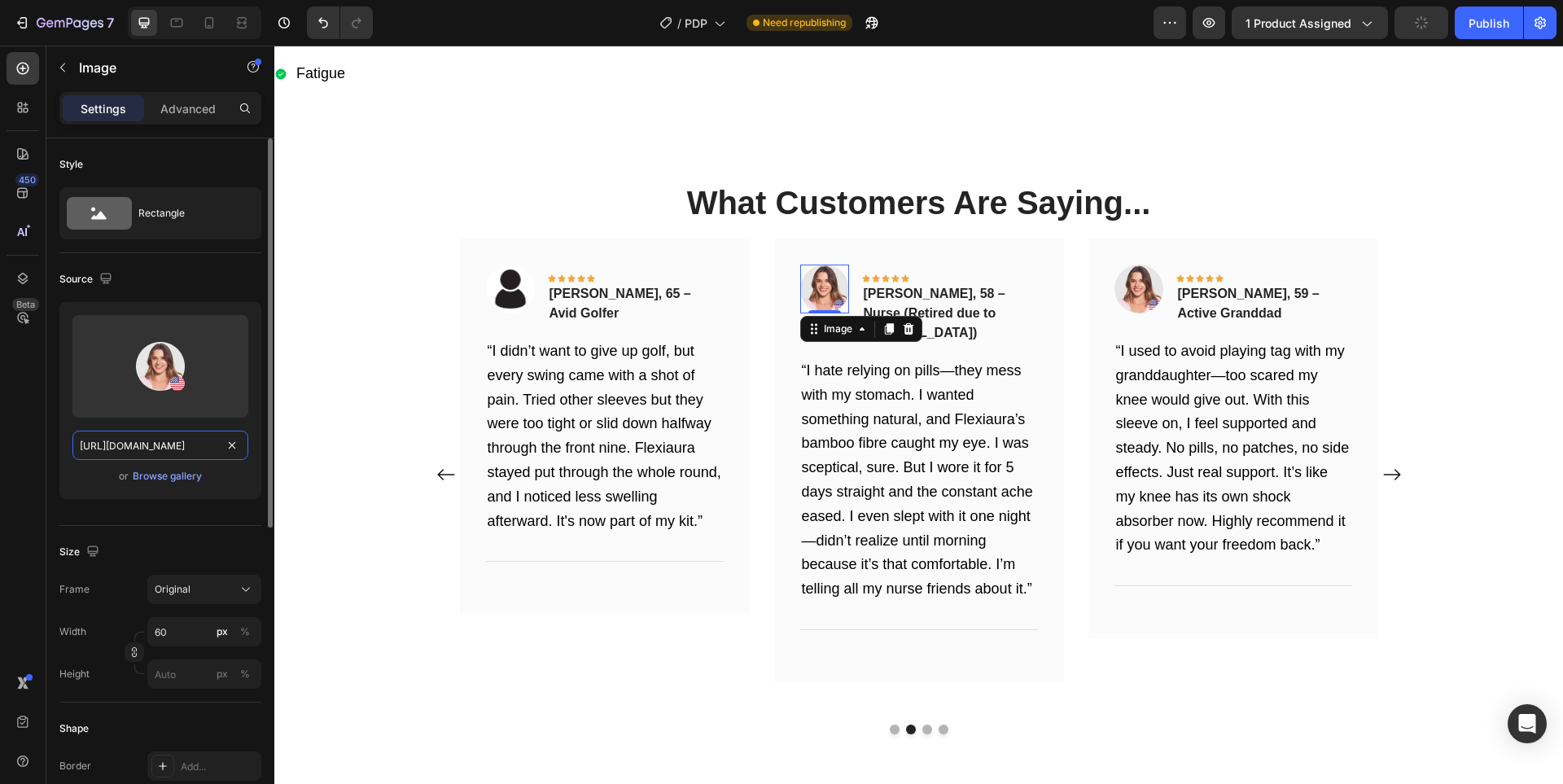
drag, startPoint x: 142, startPoint y: 445, endPoint x: 928, endPoint y: 285, distance: 802.1
click at [142, 445] on input "[URL][DOMAIN_NAME]" at bounding box center [160, 445] width 176 height 30
paste input "[DOMAIN_NAME][URL]"
type input "[URL][DOMAIN_NAME]"
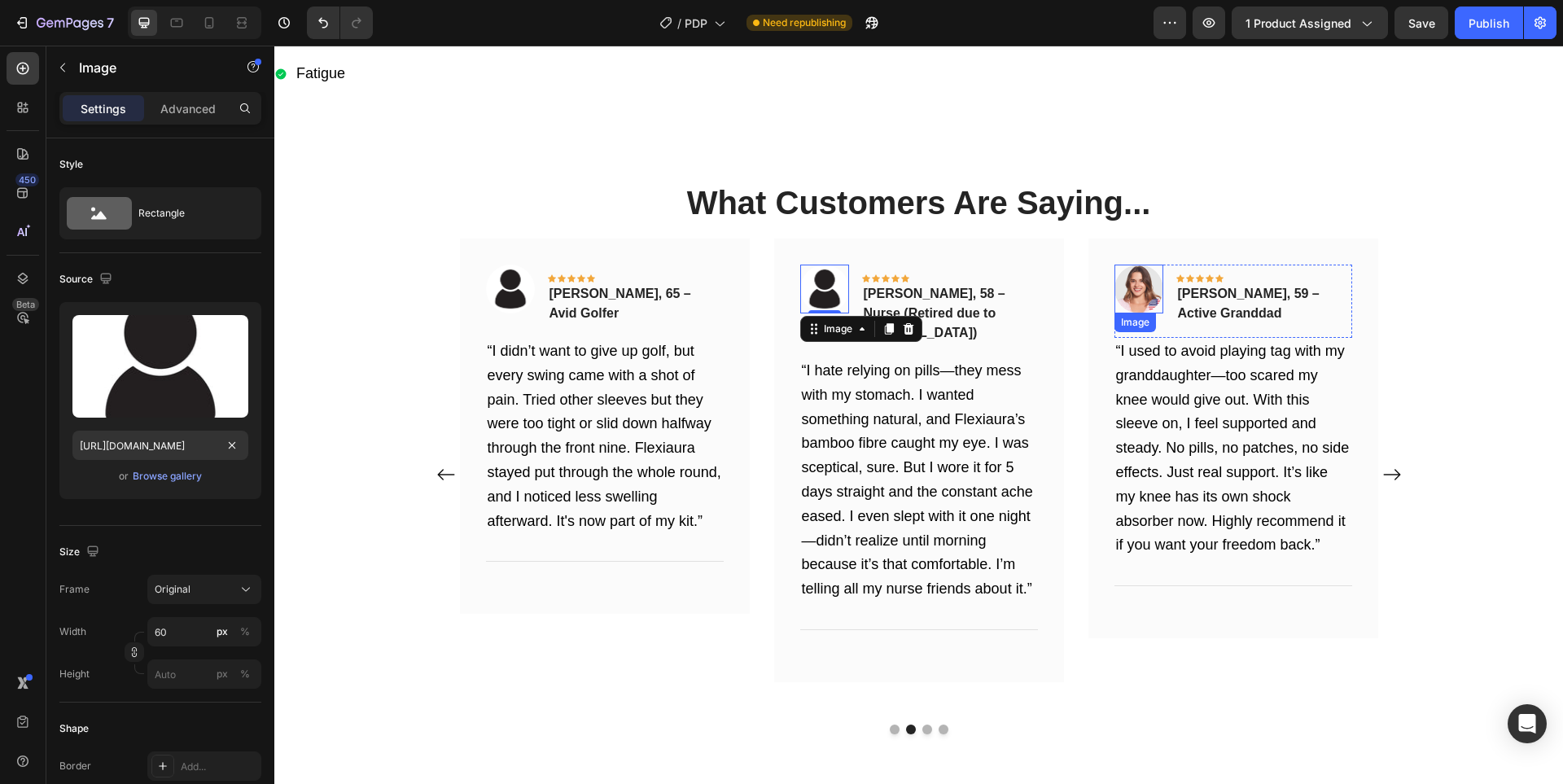
click at [1136, 286] on img at bounding box center [1139, 289] width 49 height 49
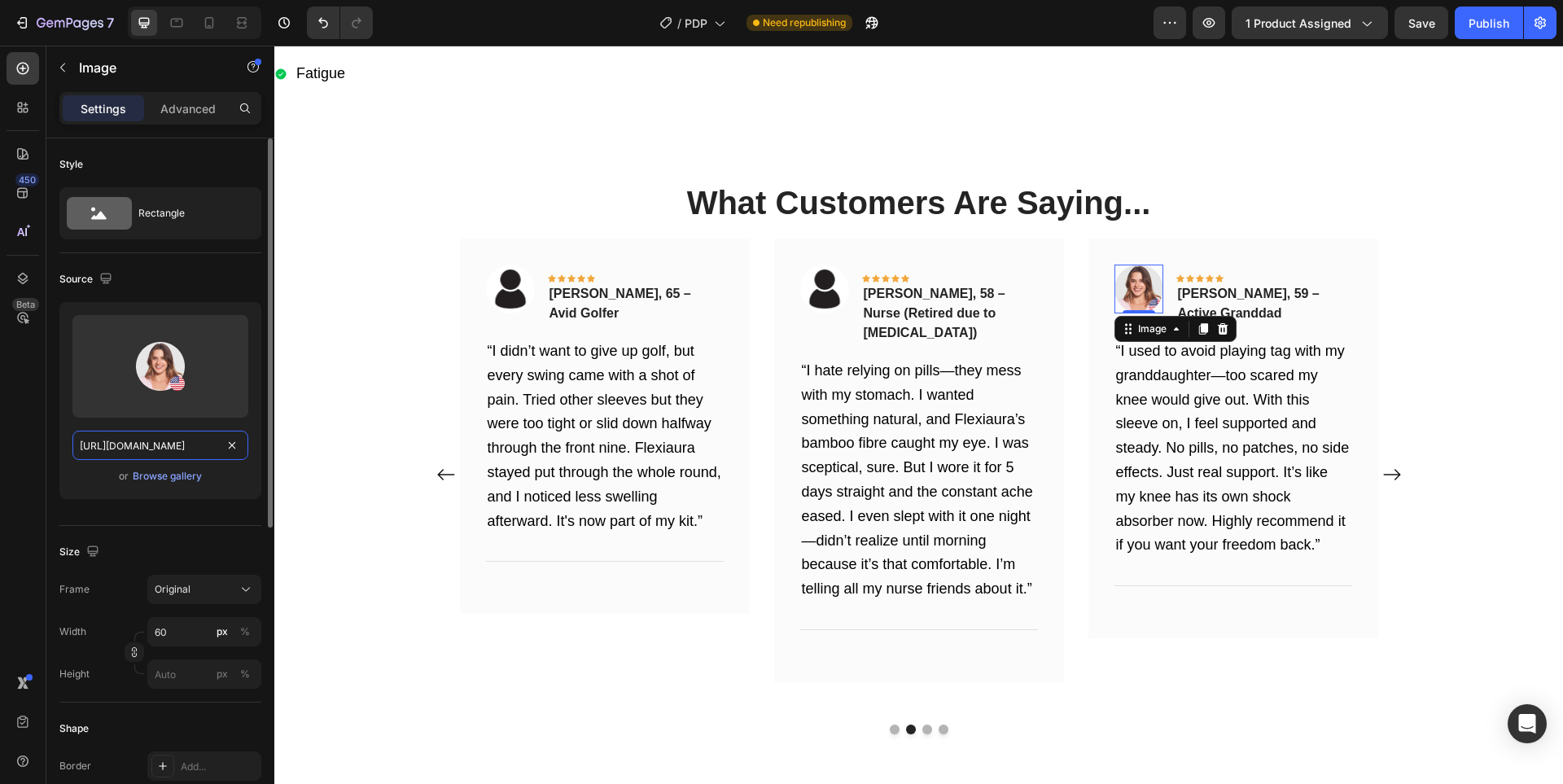
drag, startPoint x: 144, startPoint y: 449, endPoint x: 629, endPoint y: 429, distance: 485.4
click at [144, 449] on input "[URL][DOMAIN_NAME]" at bounding box center [160, 445] width 176 height 30
paste input "[DOMAIN_NAME][URL]"
type input "[URL][DOMAIN_NAME]"
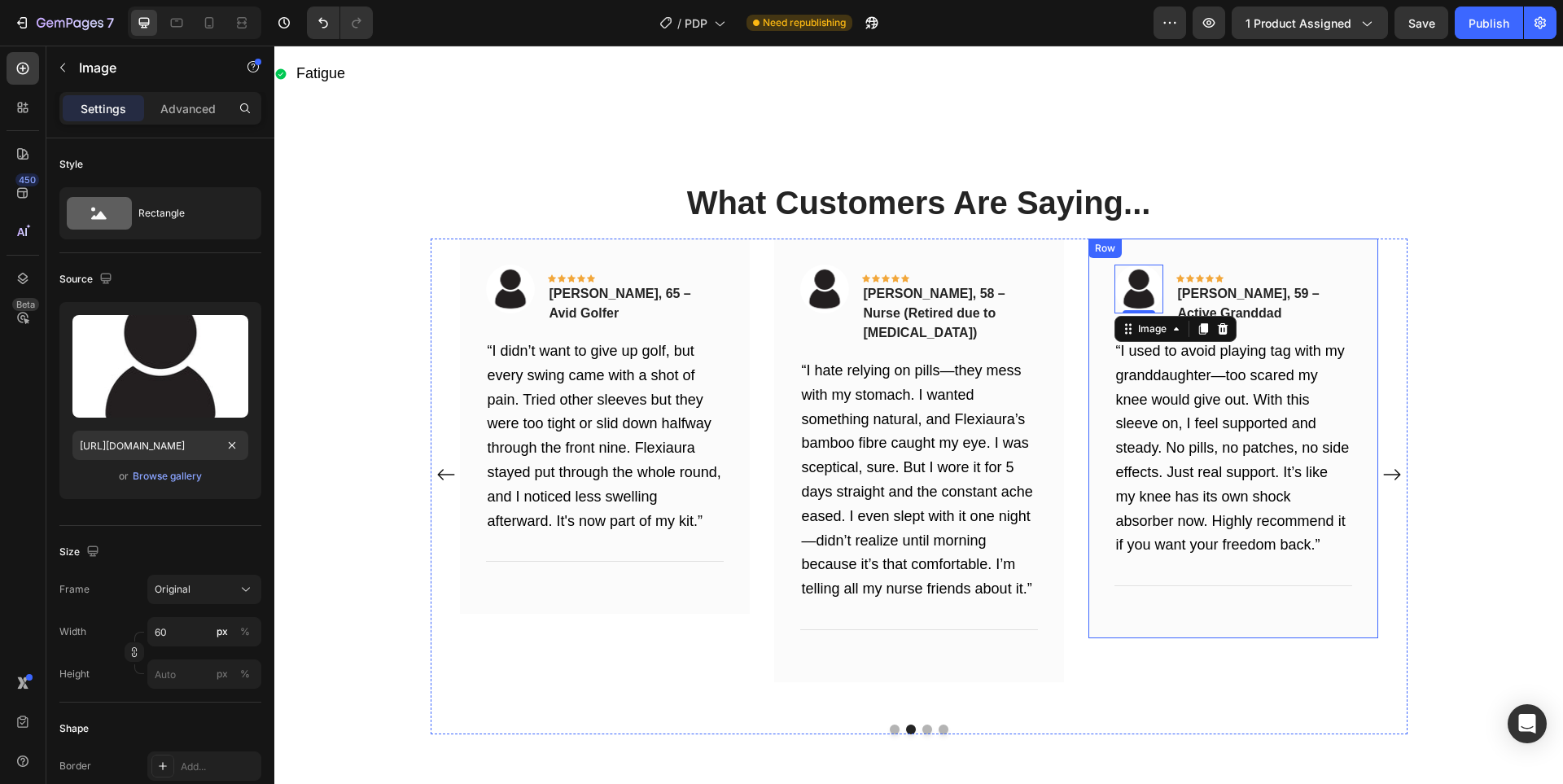
click at [1387, 471] on icon "Carousel Next Arrow" at bounding box center [1392, 474] width 20 height 20
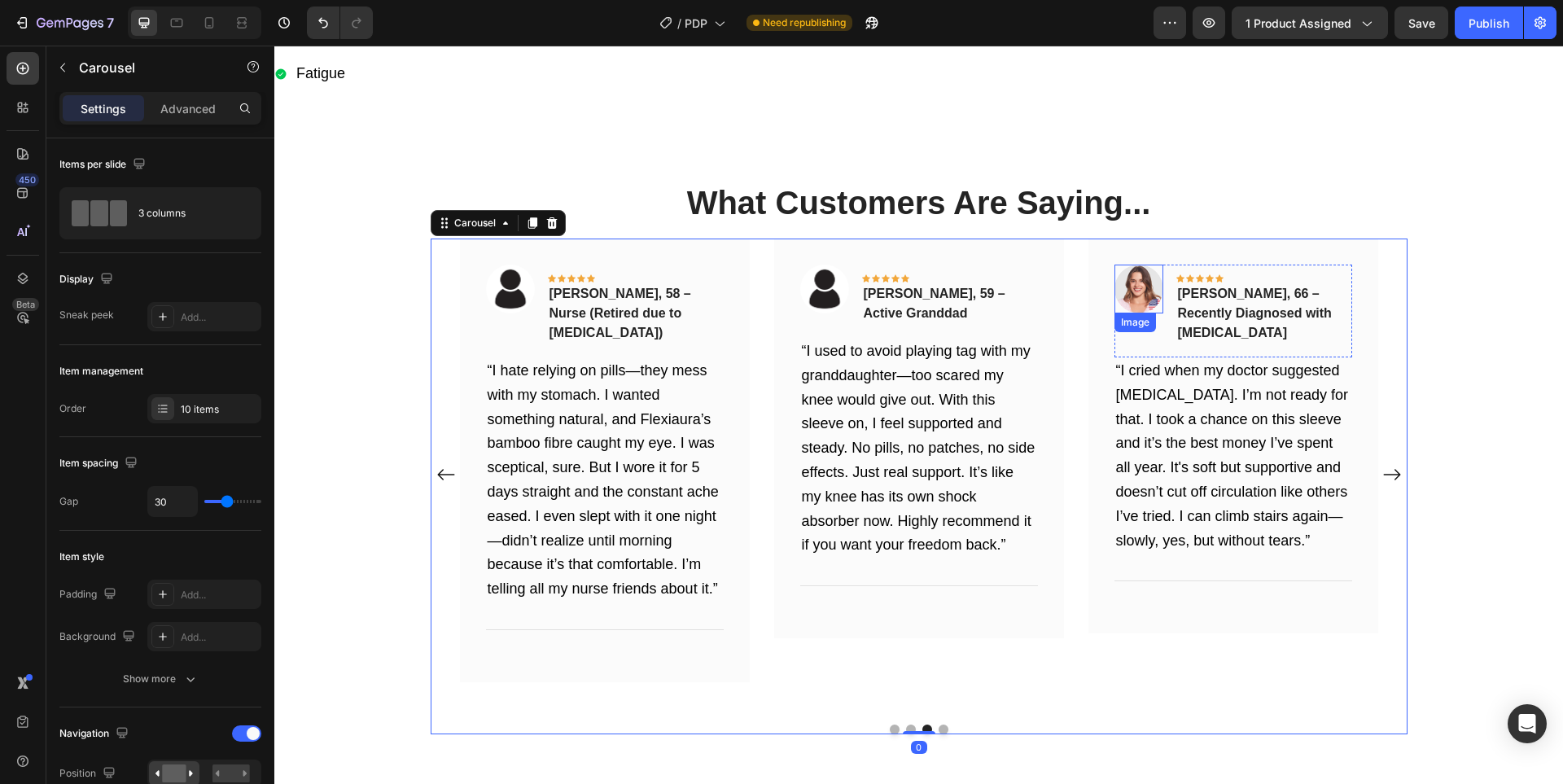
click at [1139, 288] on img at bounding box center [1139, 289] width 49 height 49
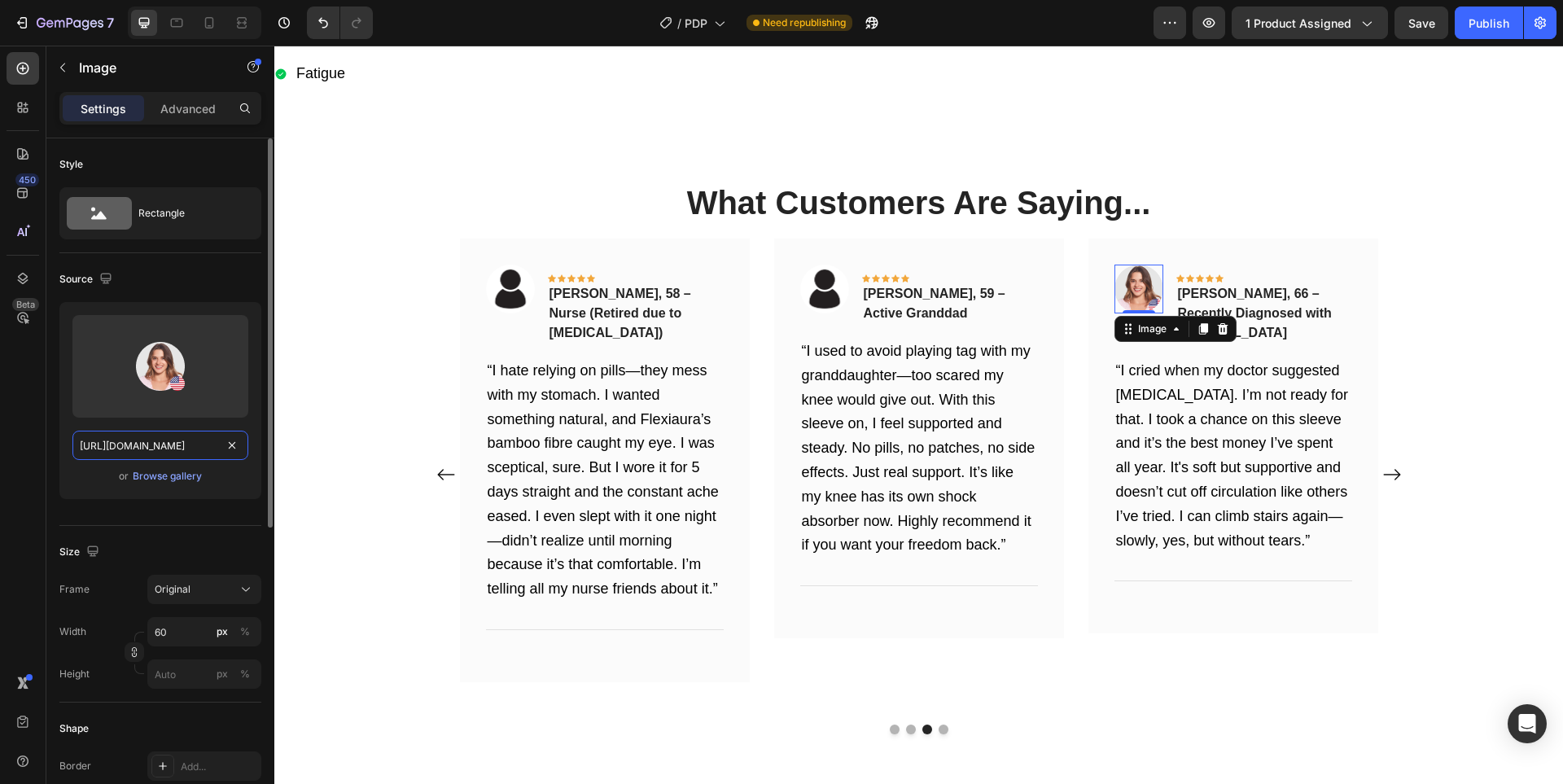
drag, startPoint x: 124, startPoint y: 437, endPoint x: 549, endPoint y: 399, distance: 426.7
click at [124, 437] on input "[URL][DOMAIN_NAME]" at bounding box center [160, 445] width 176 height 30
paste input "[DOMAIN_NAME][URL]"
type input "[URL][DOMAIN_NAME]"
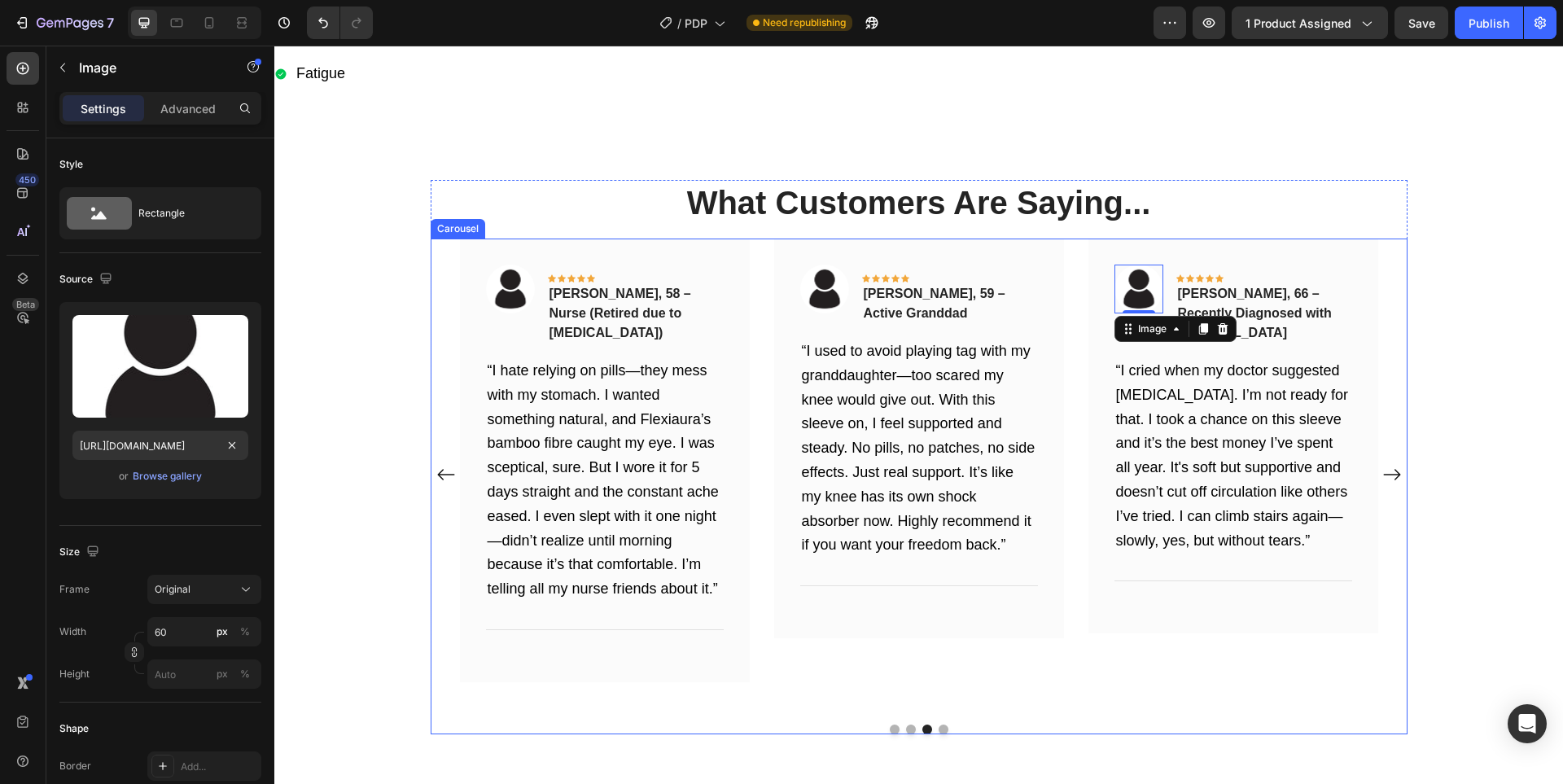
click at [1383, 461] on div "Image Icon Icon Icon Icon Icon Row [PERSON_NAME], 63 – Retired Teacher Text blo…" at bounding box center [918, 474] width 977 height 473
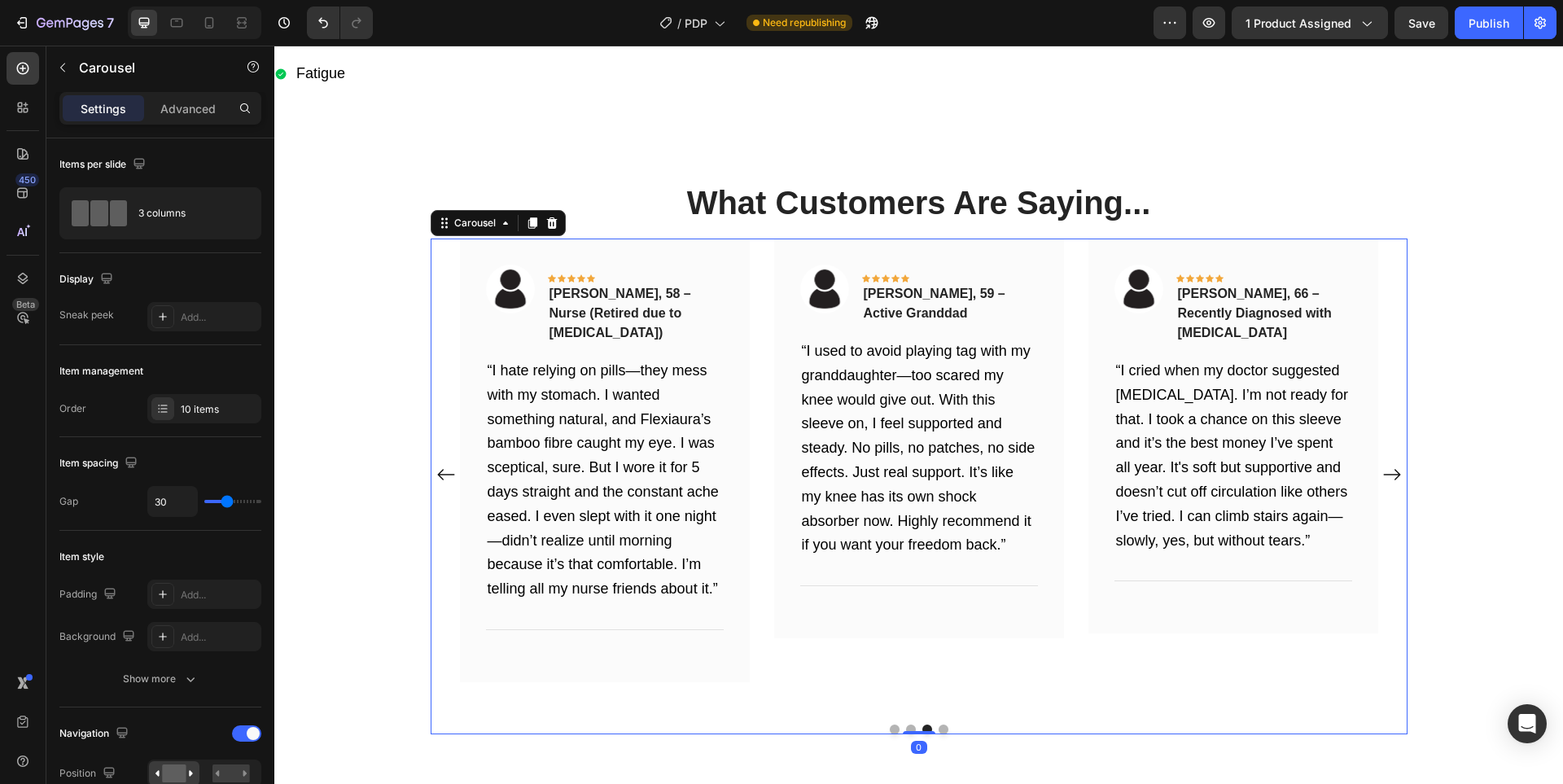
click at [1388, 468] on icon "Carousel Next Arrow" at bounding box center [1392, 474] width 20 height 20
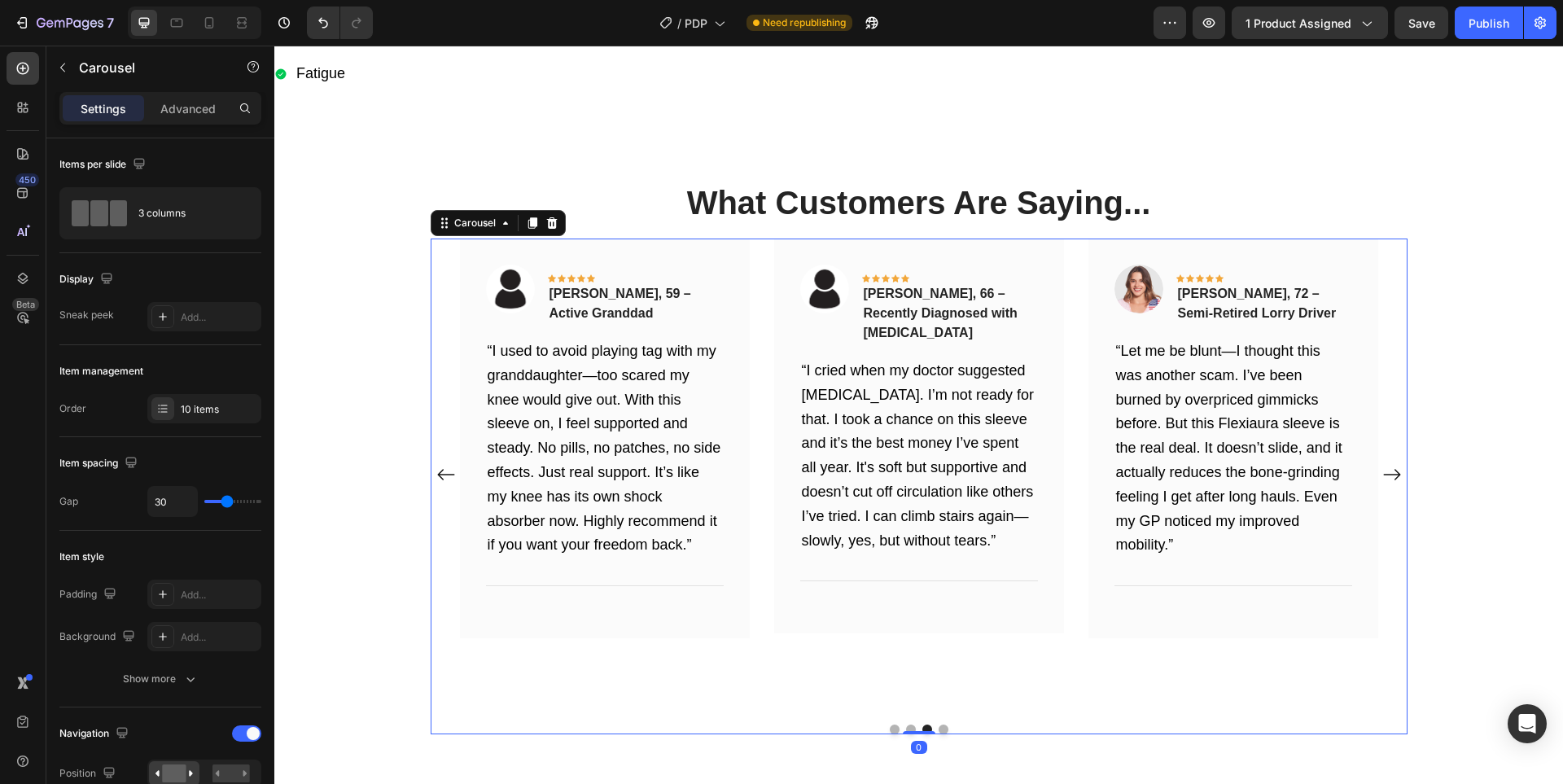
click at [1388, 468] on icon "Carousel Next Arrow" at bounding box center [1392, 474] width 20 height 20
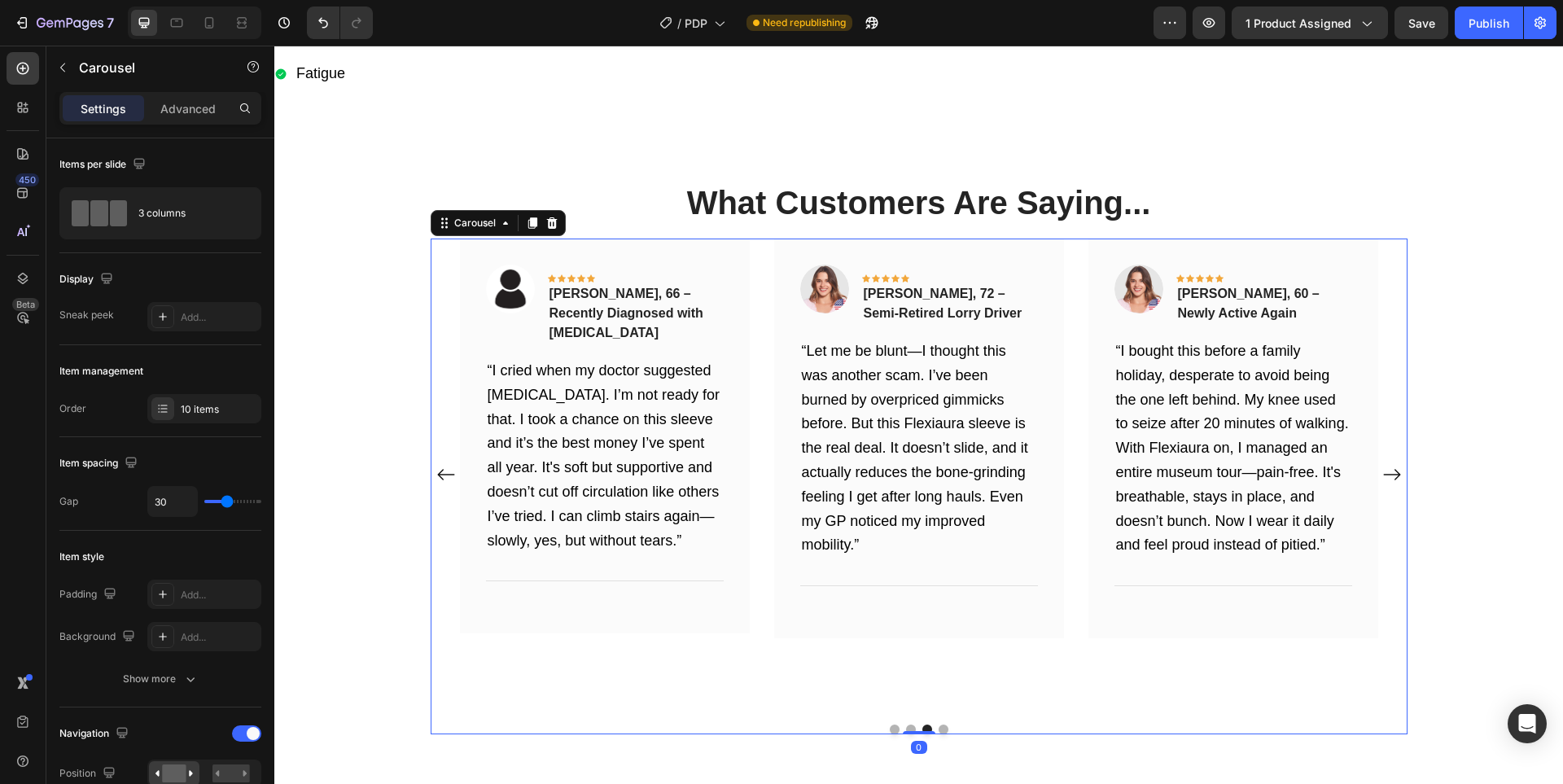
click at [1388, 468] on icon "Carousel Next Arrow" at bounding box center [1392, 474] width 20 height 20
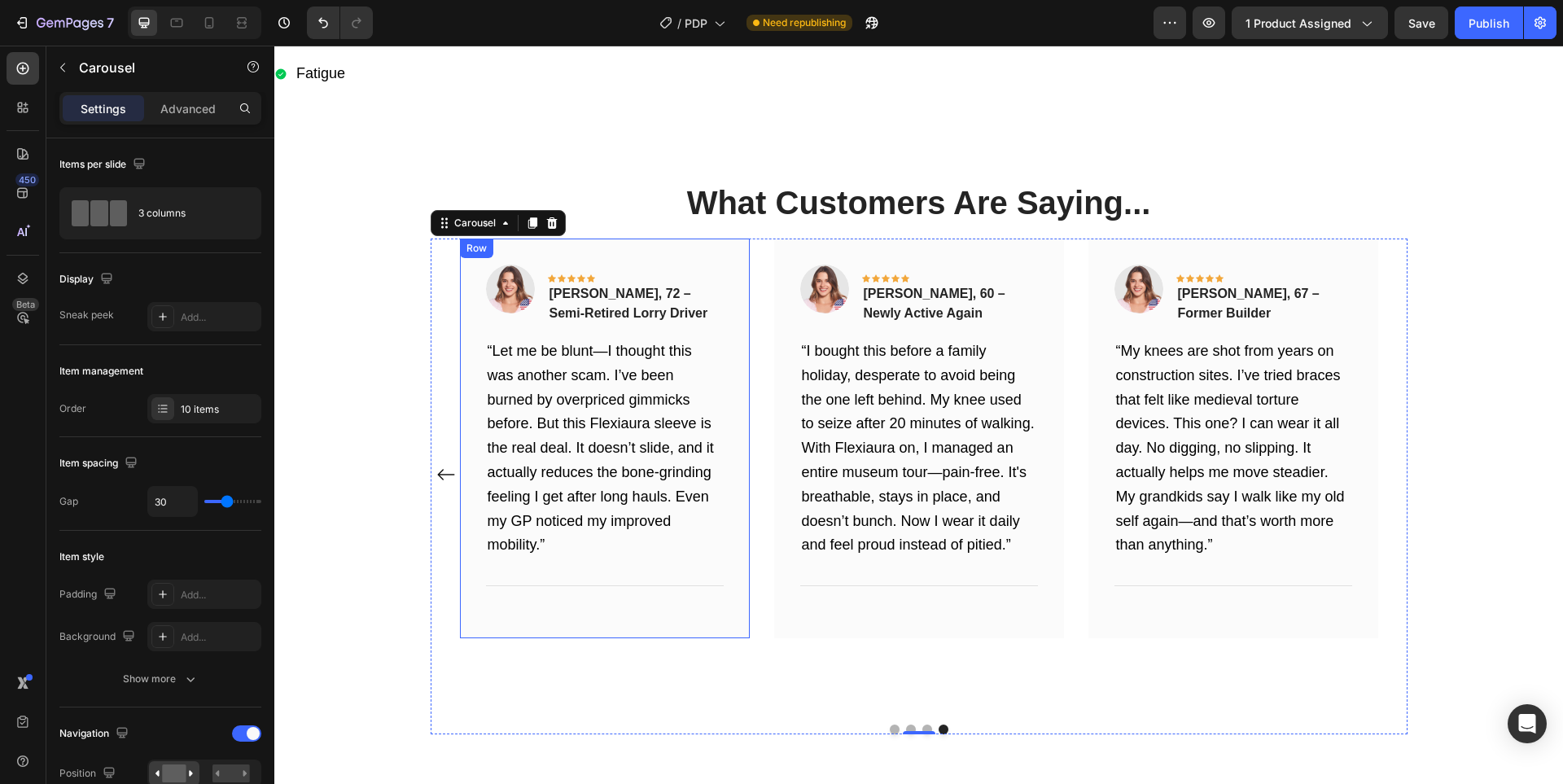
click at [460, 286] on div "Image Icon Icon Icon Icon Icon Row [PERSON_NAME], 72 – Semi-Retired Lorry Drive…" at bounding box center [604, 438] width 289 height 400
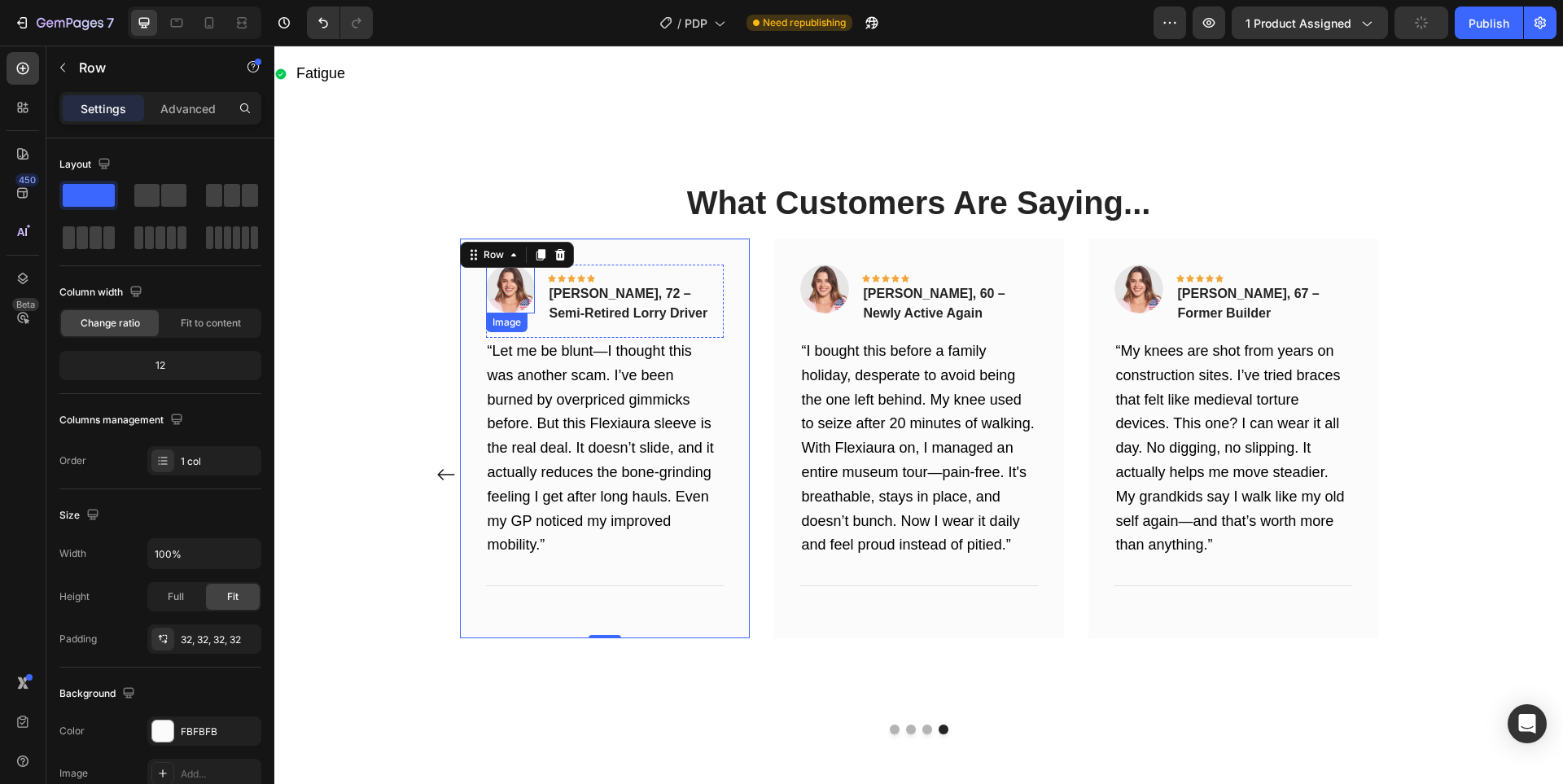
click at [490, 286] on img at bounding box center [511, 289] width 49 height 49
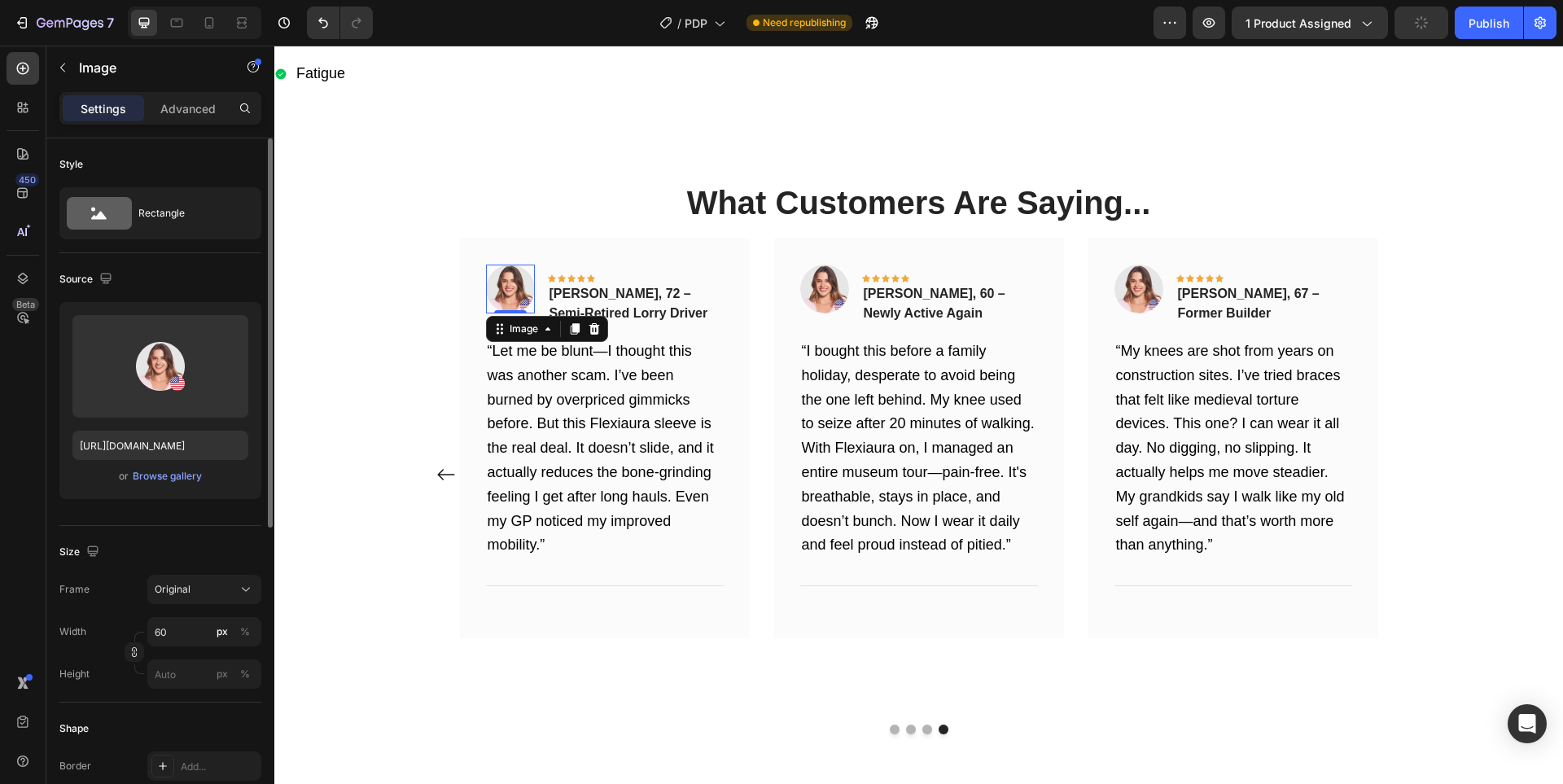
click at [130, 429] on div "Upload Image [URL][DOMAIN_NAME] or Browse gallery" at bounding box center [160, 400] width 202 height 197
click at [126, 434] on input "[URL][DOMAIN_NAME]" at bounding box center [160, 445] width 176 height 30
paste input "[DOMAIN_NAME][URL]"
type input "[URL][DOMAIN_NAME]"
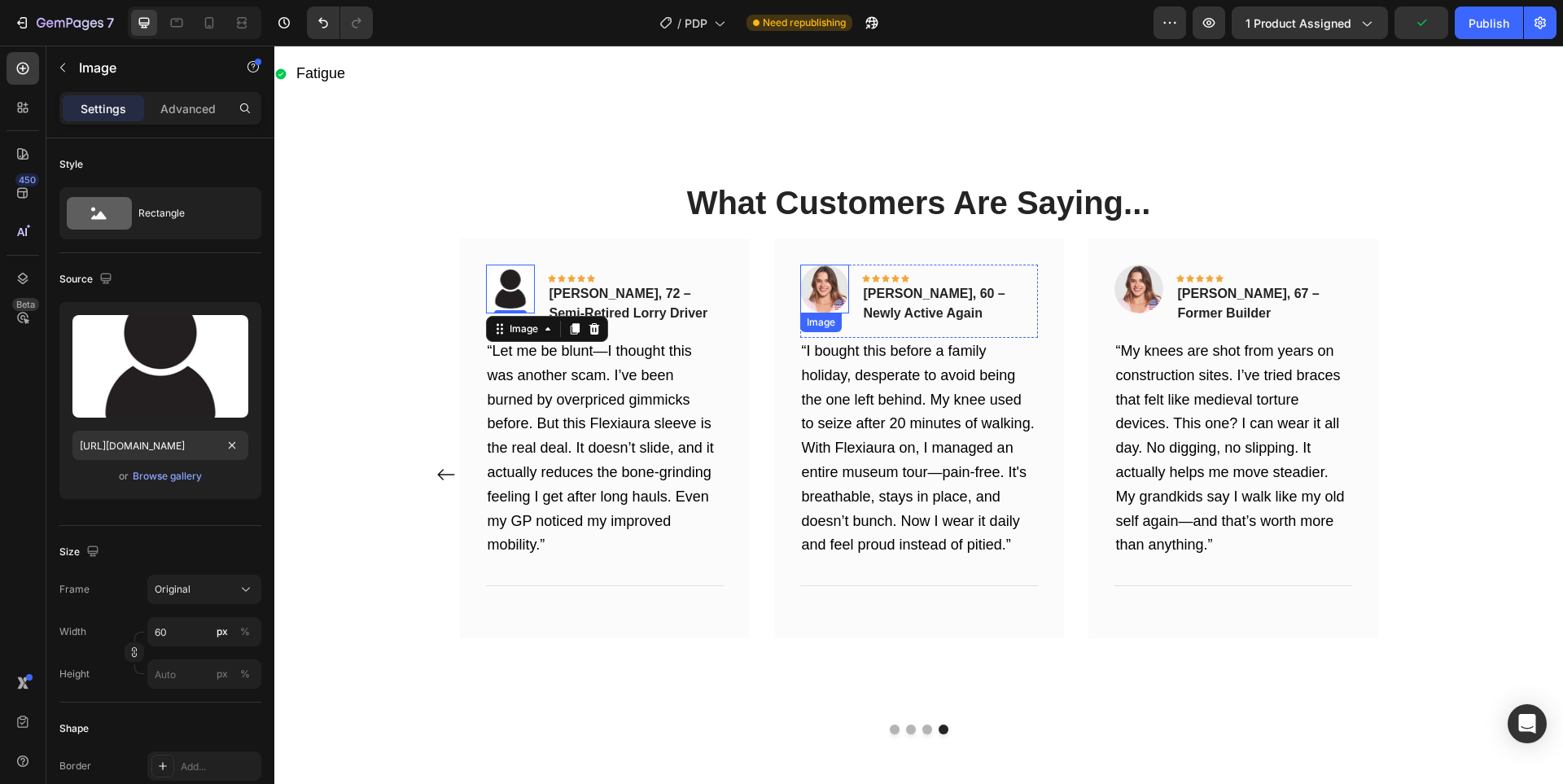
click at [814, 275] on img at bounding box center [825, 289] width 49 height 49
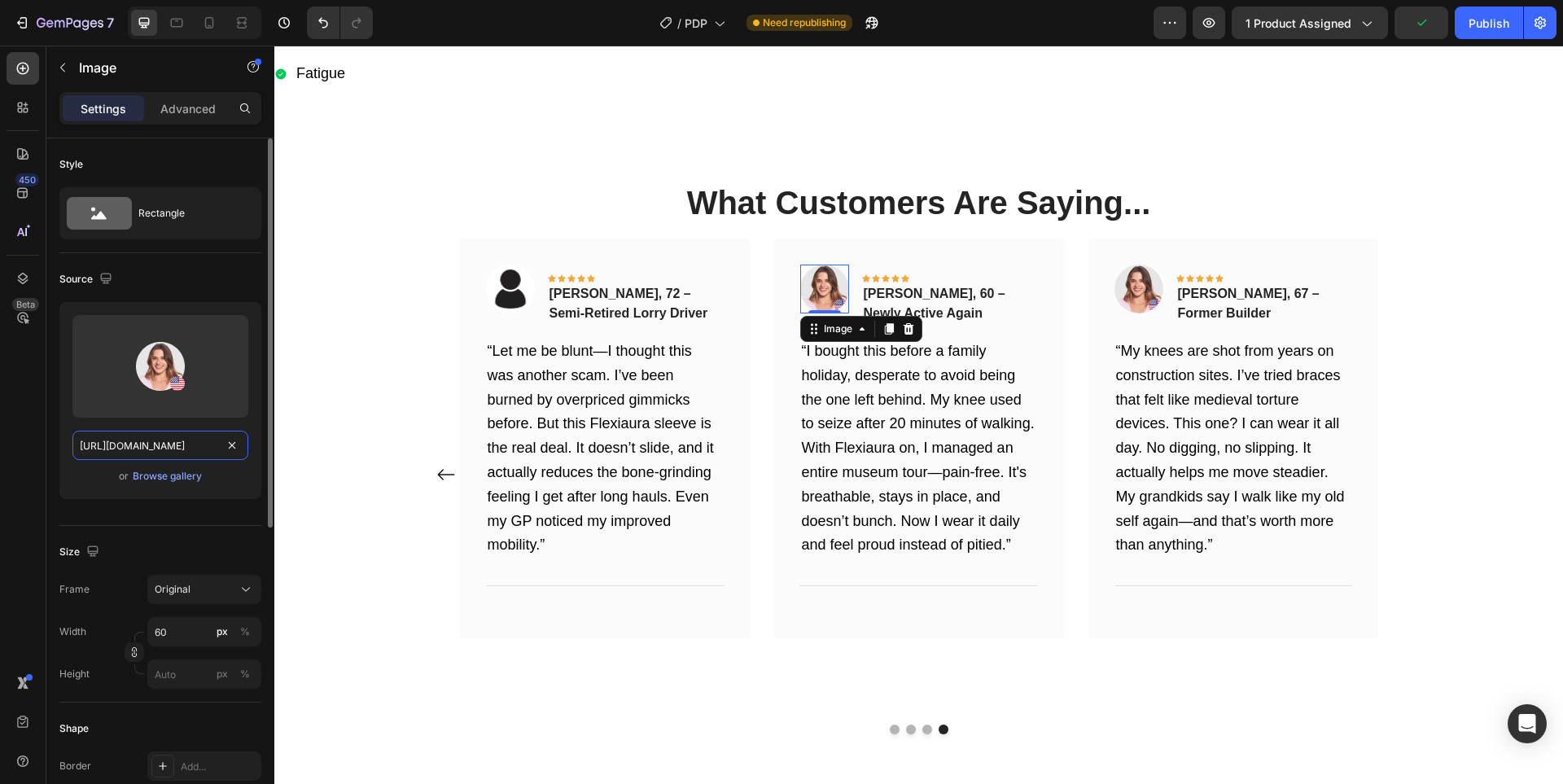
click at [136, 434] on input "[URL][DOMAIN_NAME]" at bounding box center [160, 445] width 176 height 30
paste input "[DOMAIN_NAME][URL]"
type input "[URL][DOMAIN_NAME]"
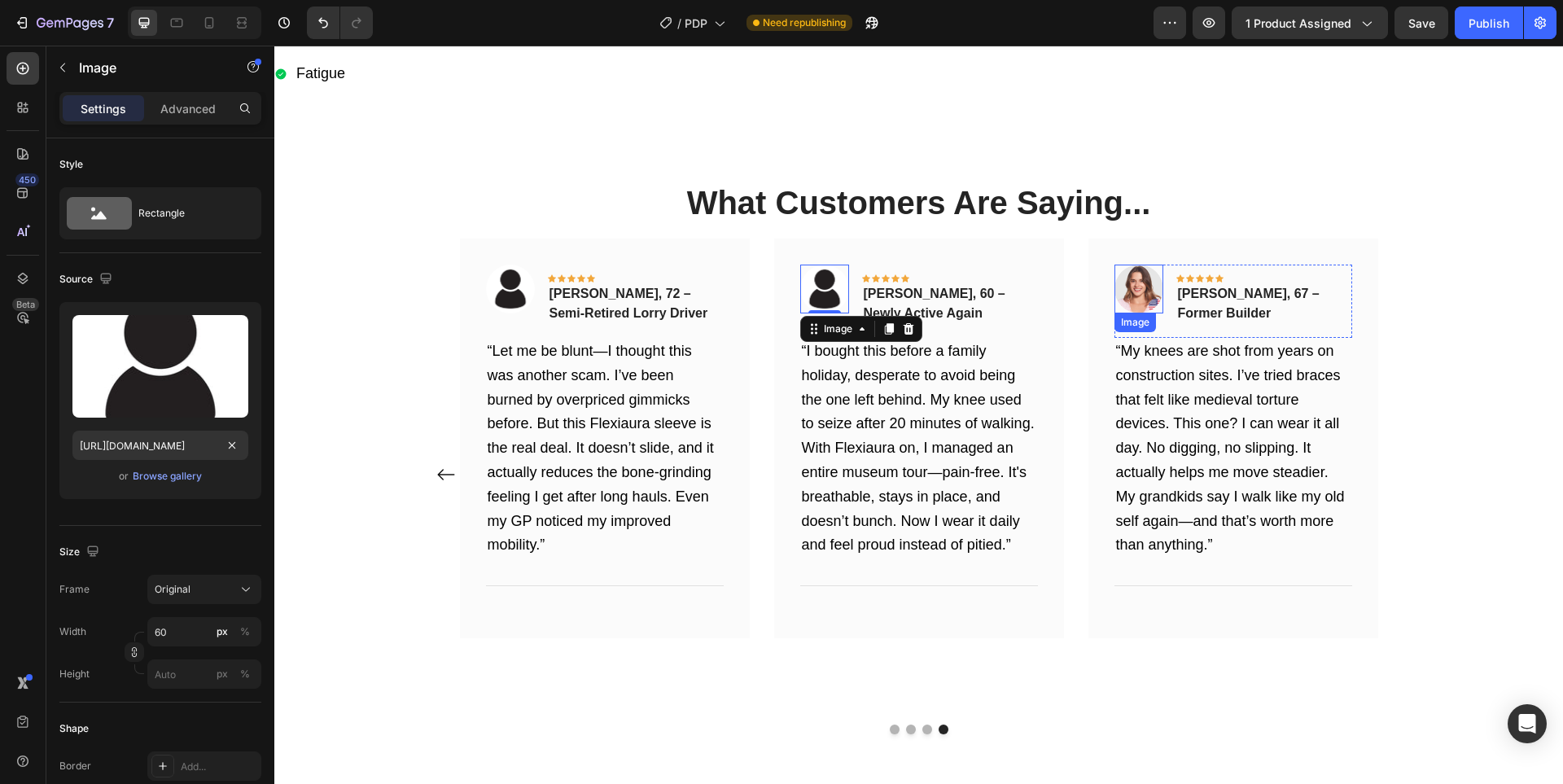
click at [1142, 295] on img at bounding box center [1139, 289] width 49 height 49
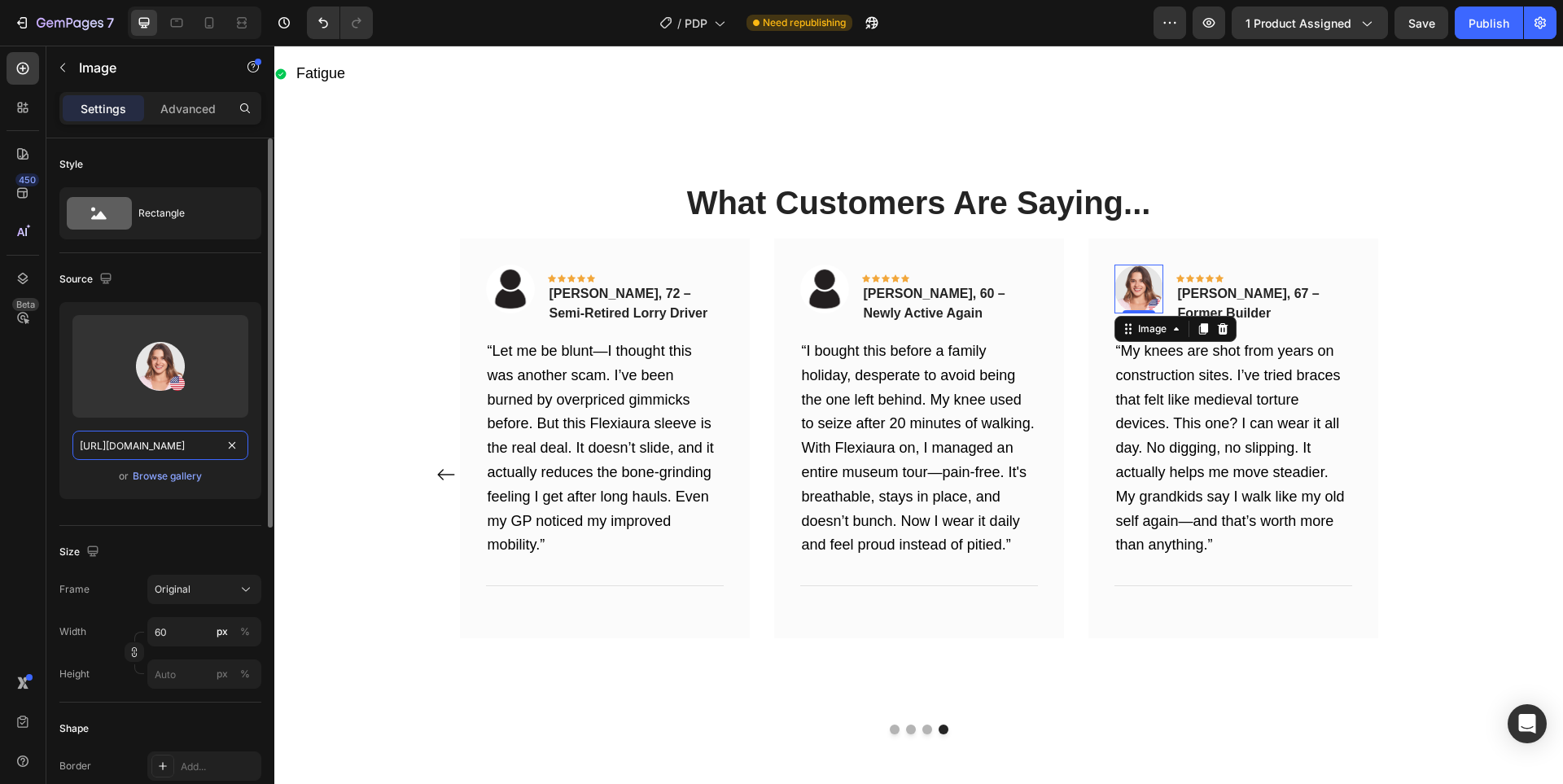
click at [99, 451] on input "[URL][DOMAIN_NAME]" at bounding box center [160, 445] width 176 height 30
paste input "[DOMAIN_NAME][URL]"
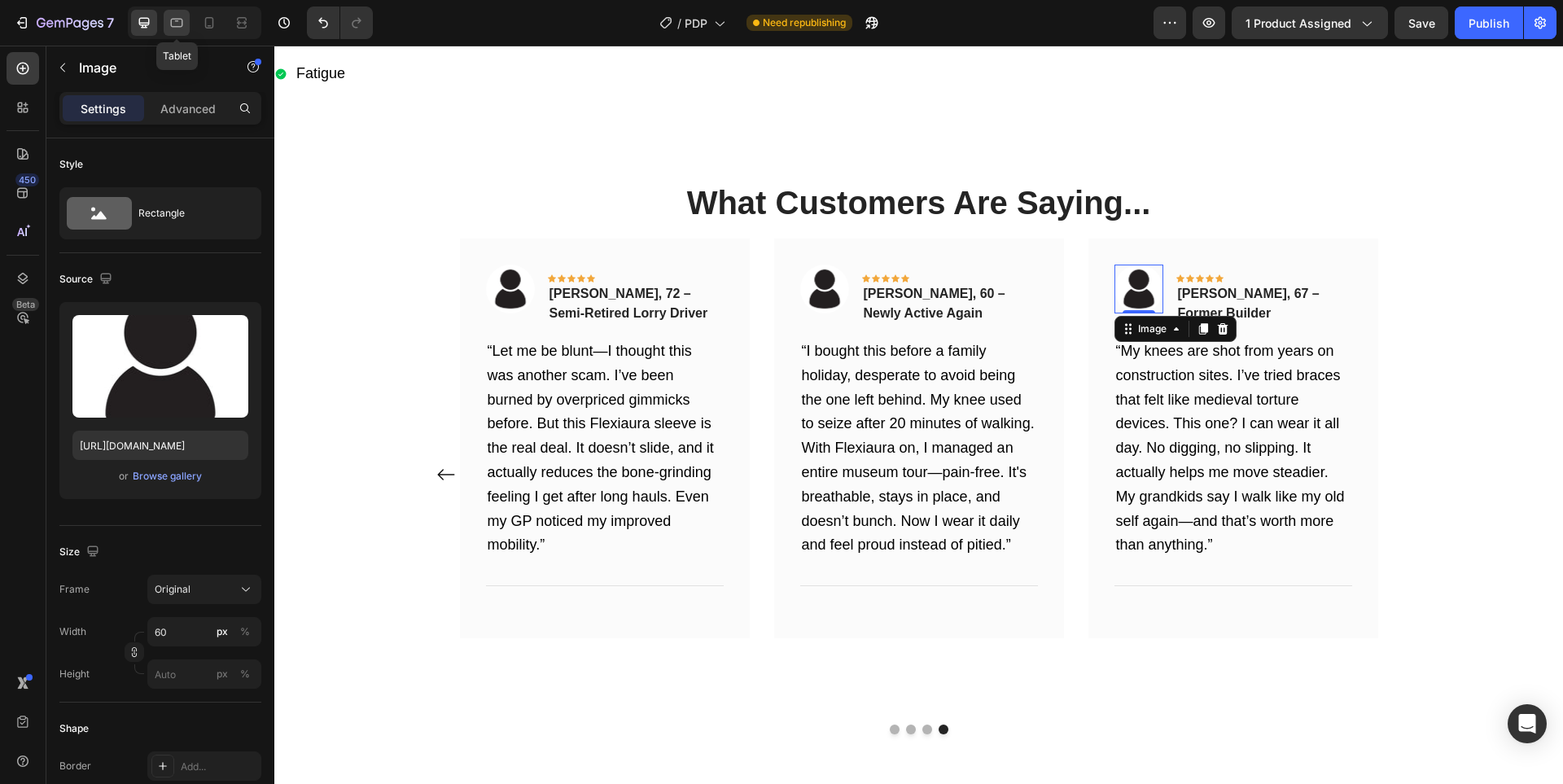
click at [181, 14] on icon at bounding box center [176, 22] width 16 height 16
type input "[URL][DOMAIN_NAME]"
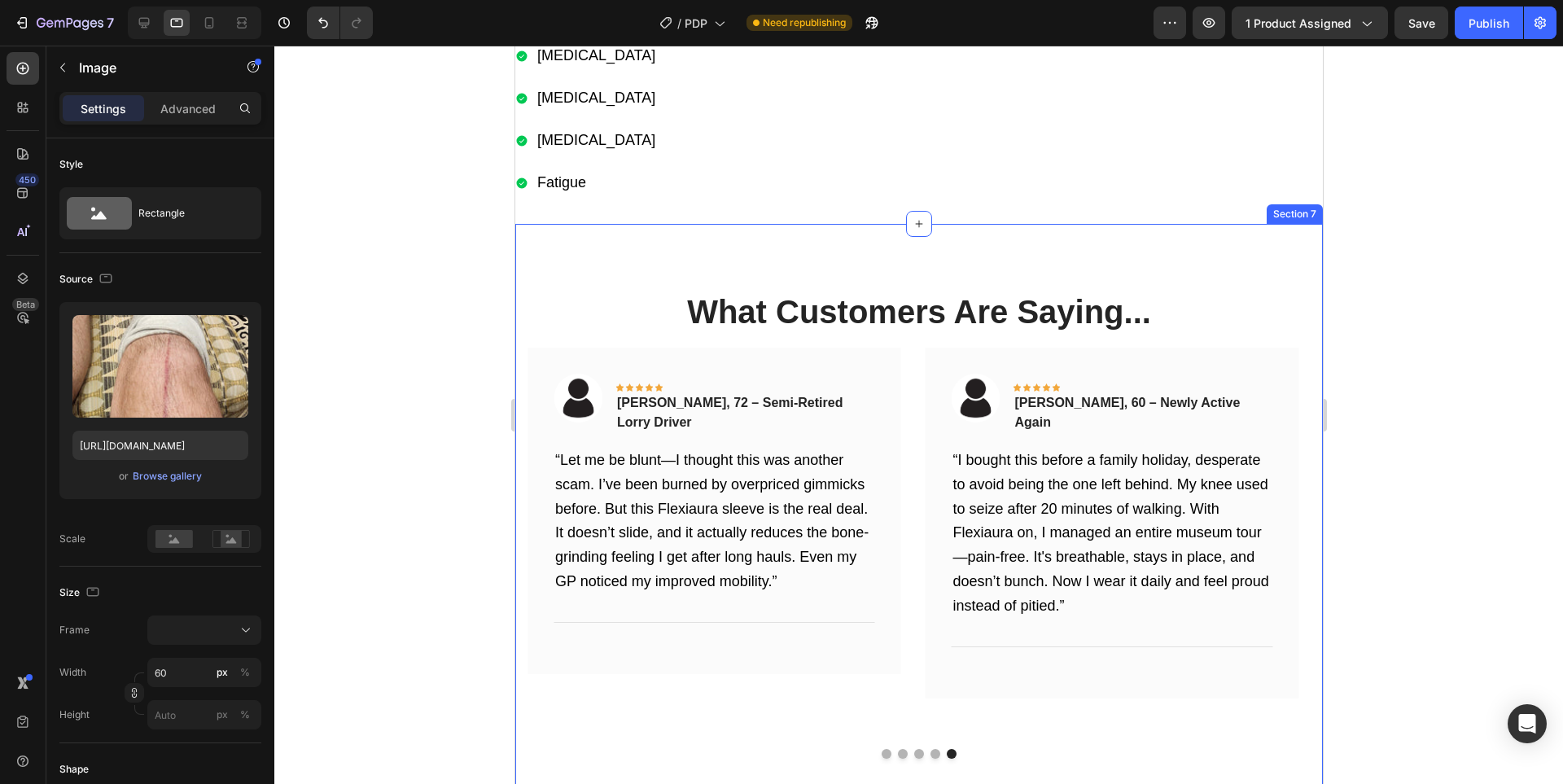
scroll to position [2736, 0]
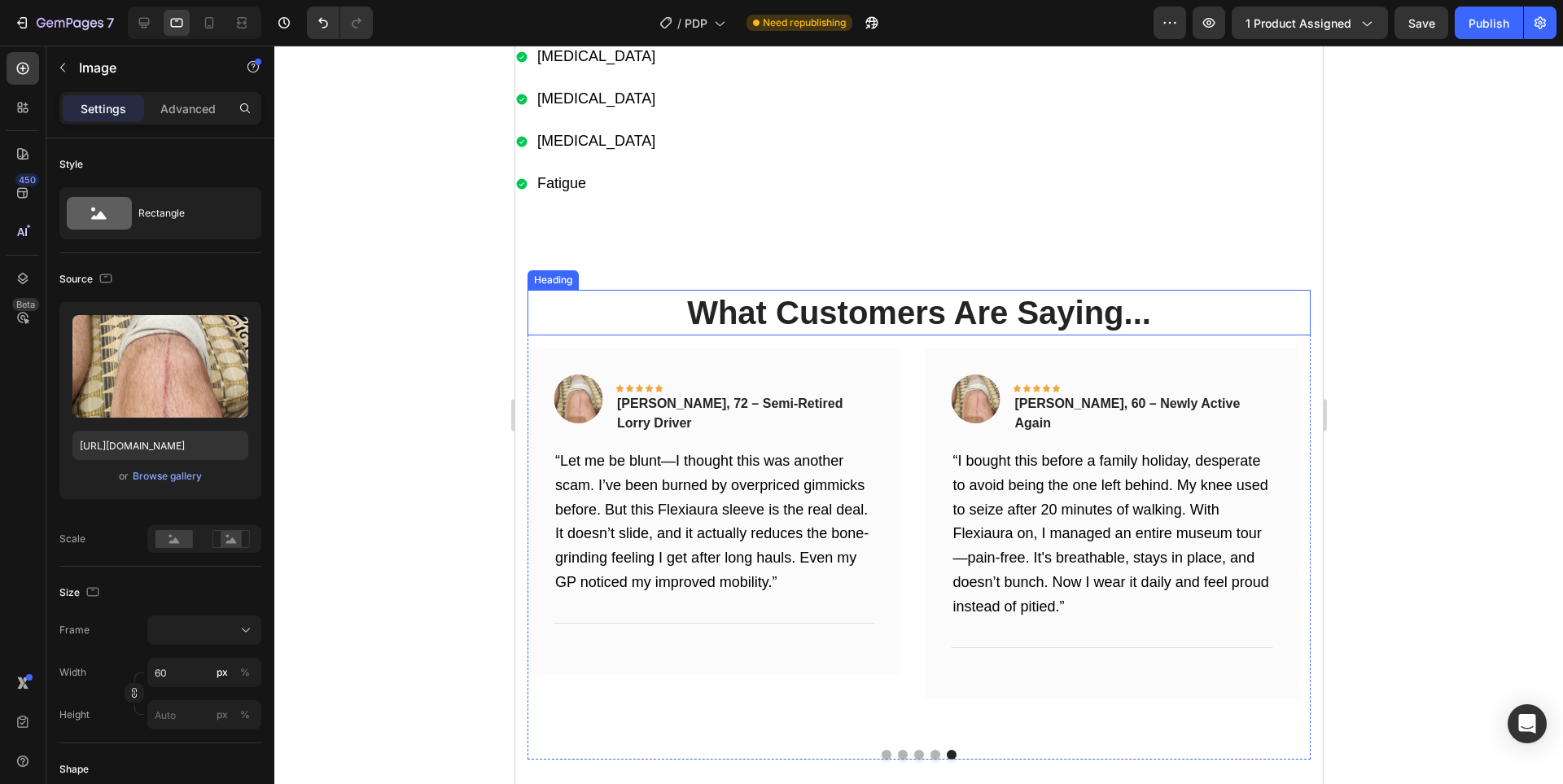
click at [978, 390] on img at bounding box center [975, 399] width 49 height 49
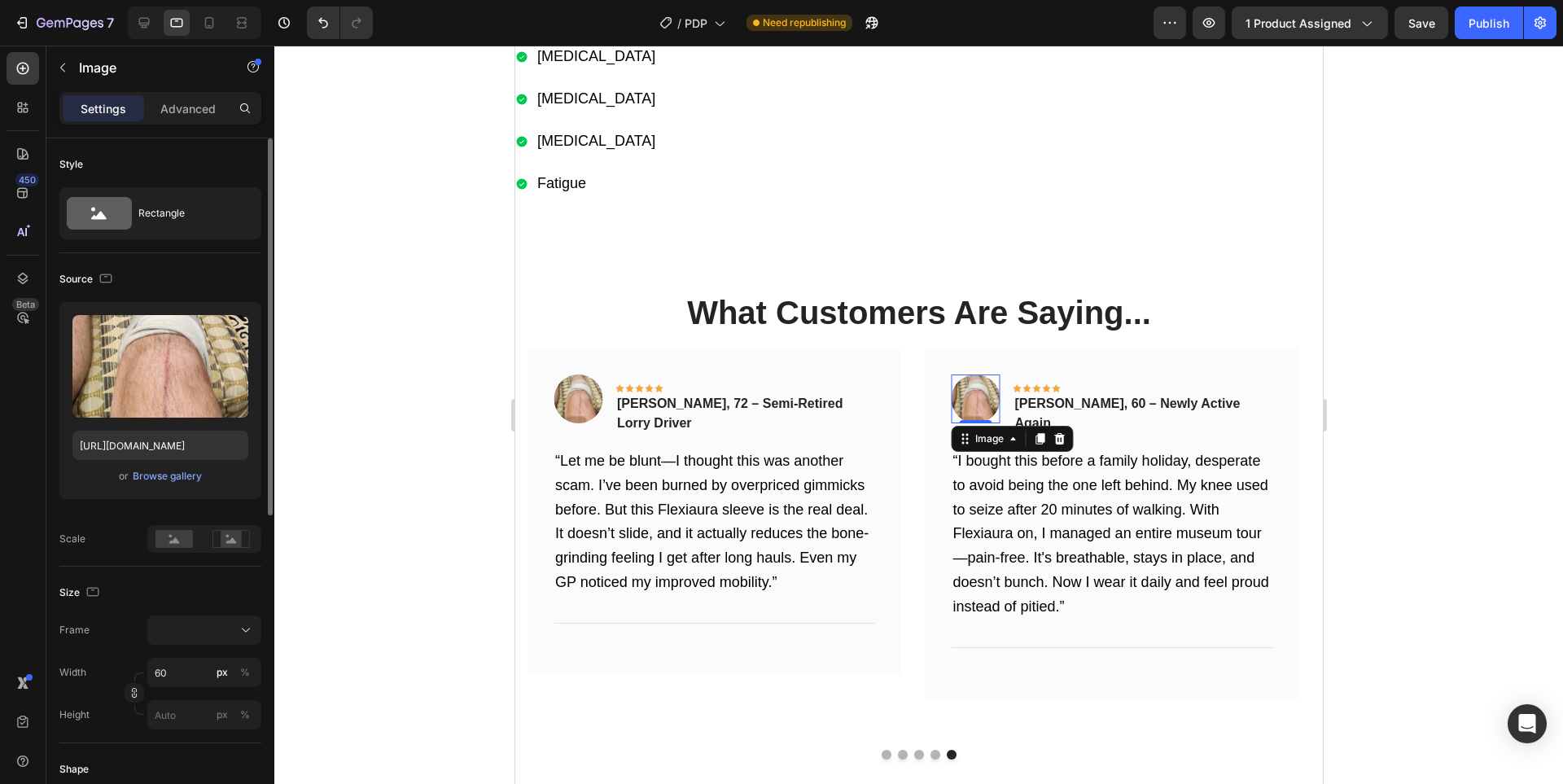
click at [102, 428] on div "Upload Image [URL][DOMAIN_NAME] or Browse gallery" at bounding box center [160, 400] width 202 height 197
click at [110, 434] on input "[URL][DOMAIN_NAME]" at bounding box center [160, 445] width 176 height 30
paste input "6a2696a1-e822-4144-9f3c-206d3647971a.jpg"
type input "[URL][DOMAIN_NAME]"
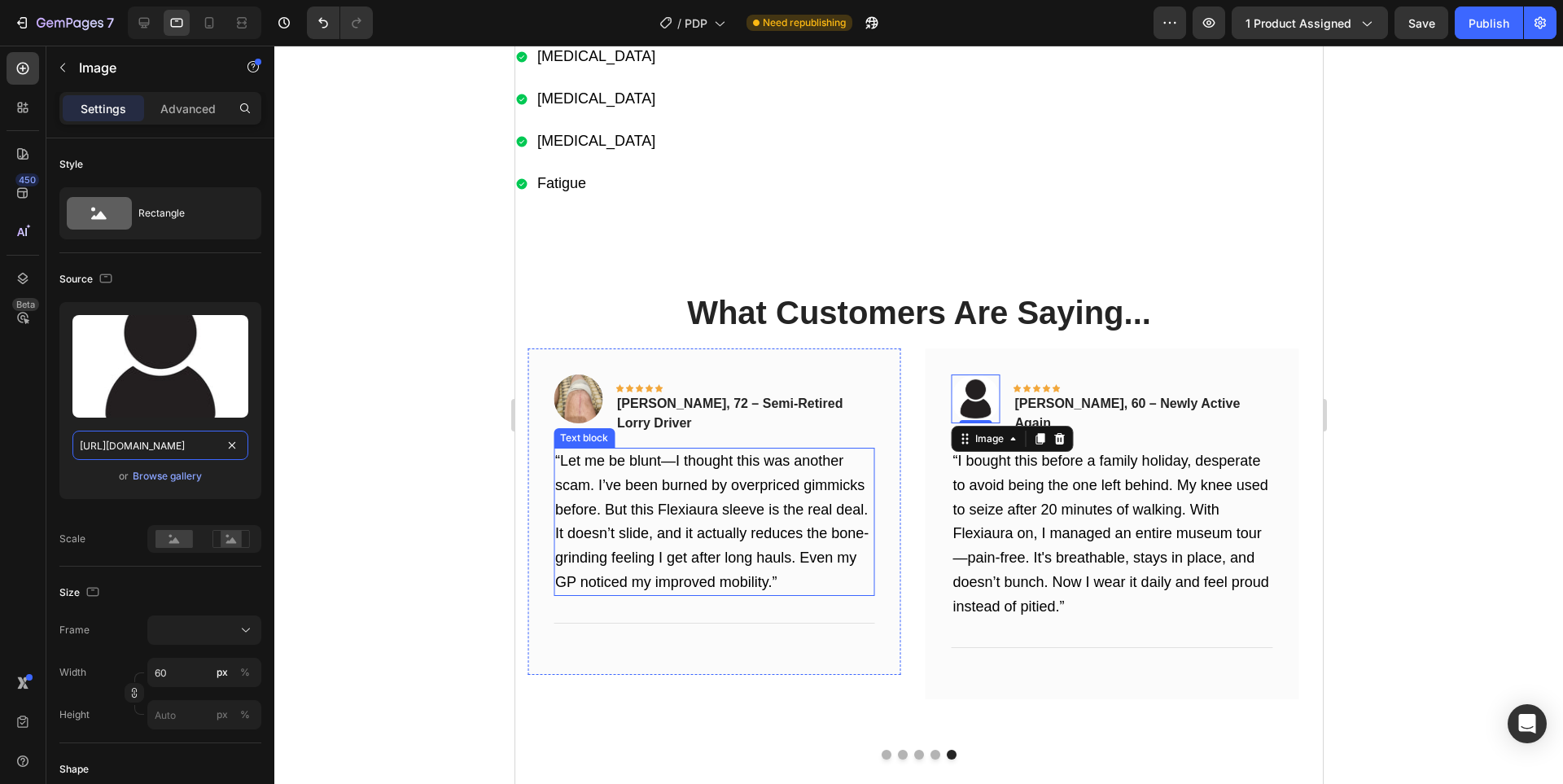
scroll to position [0, 500]
click at [606, 409] on div "Image Icon Icon Icon Icon Icon Row [PERSON_NAME], 72 – Semi-Retired Lorry Drive…" at bounding box center [713, 411] width 322 height 73
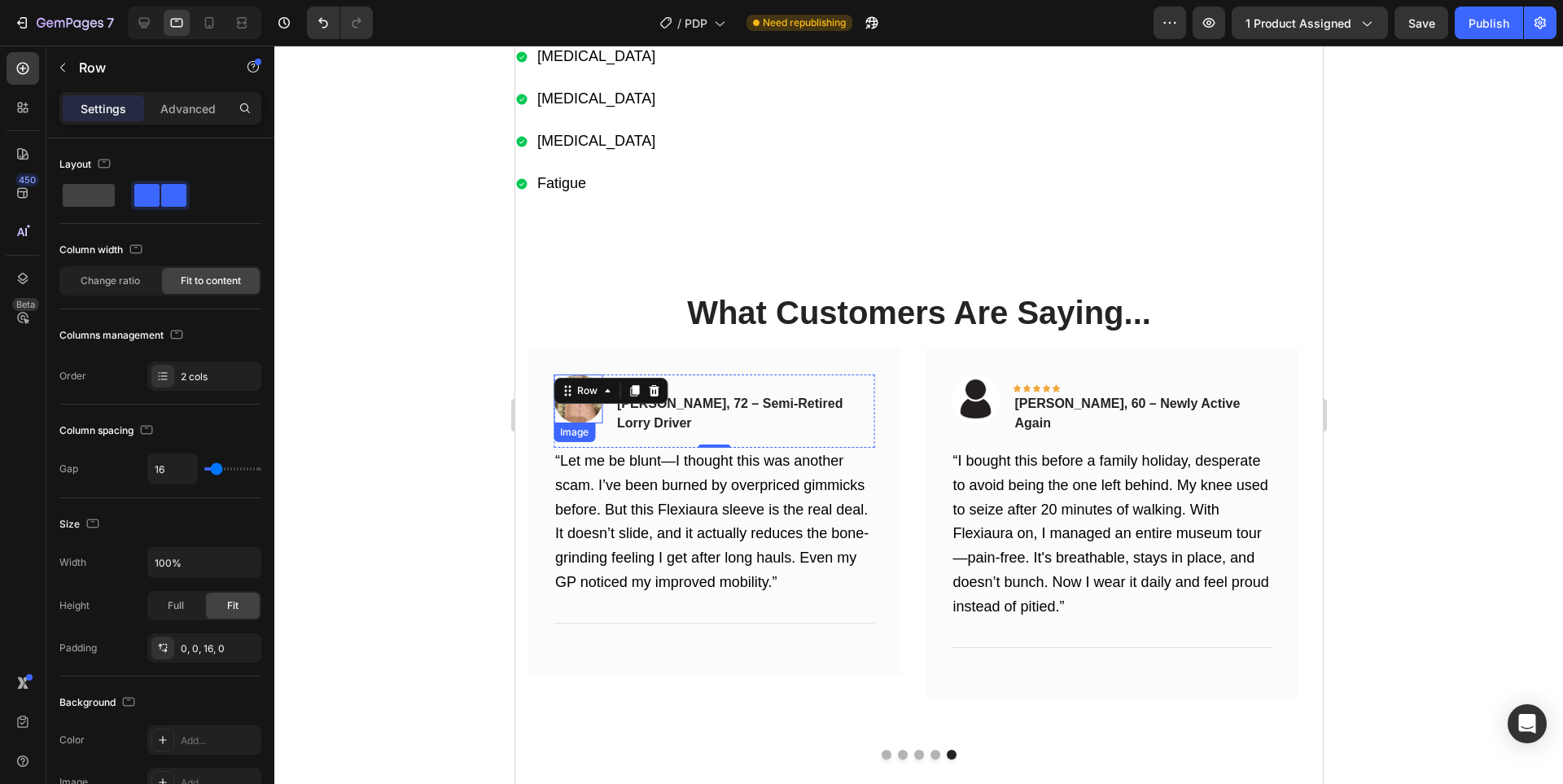
click at [569, 405] on img at bounding box center [577, 399] width 49 height 49
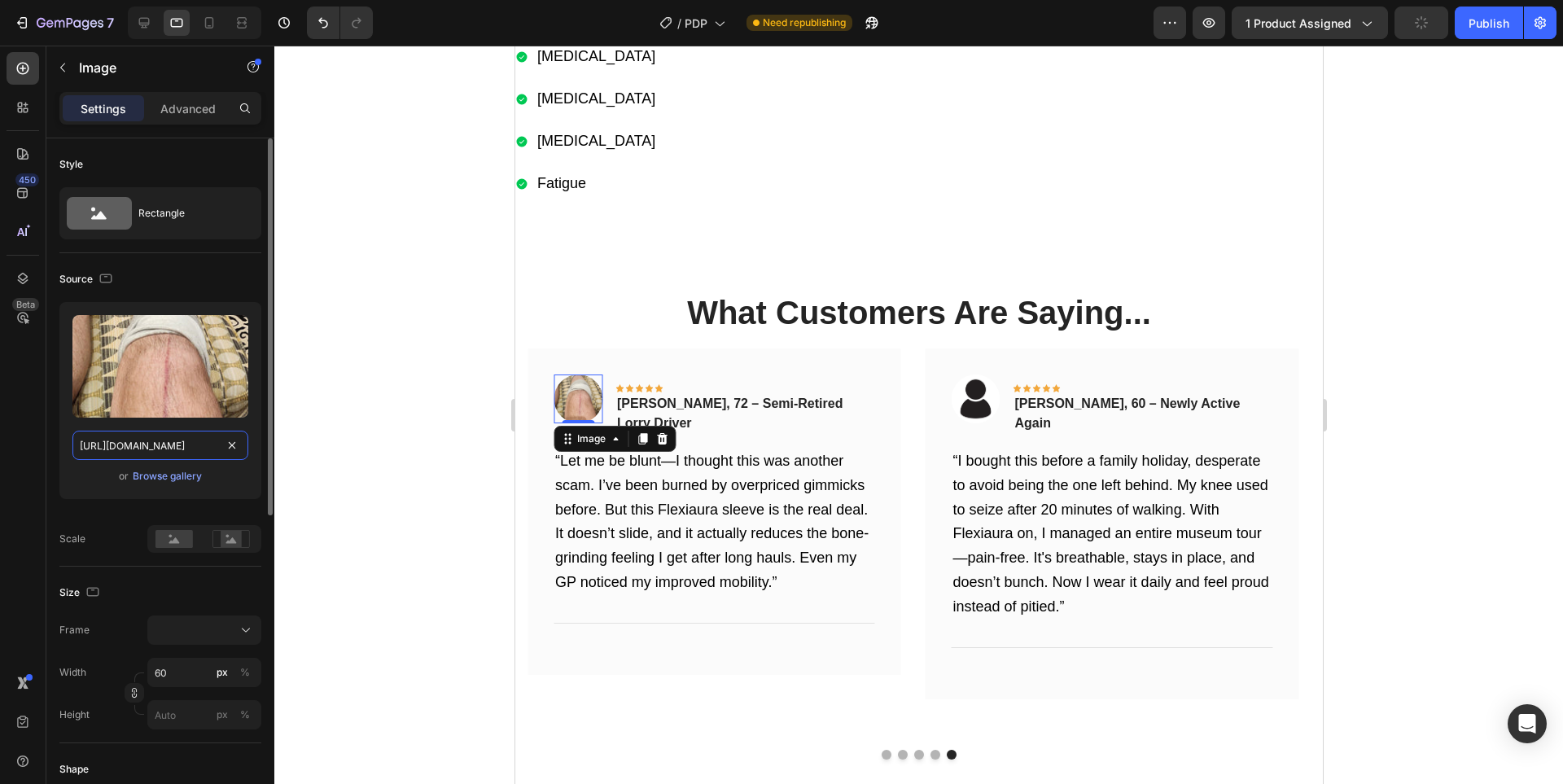
click at [130, 439] on input "[URL][DOMAIN_NAME]" at bounding box center [160, 445] width 176 height 30
paste input "6a2696a1-e822-4144-9f3c-206d3647971a.jpg"
type input "[URL][DOMAIN_NAME]"
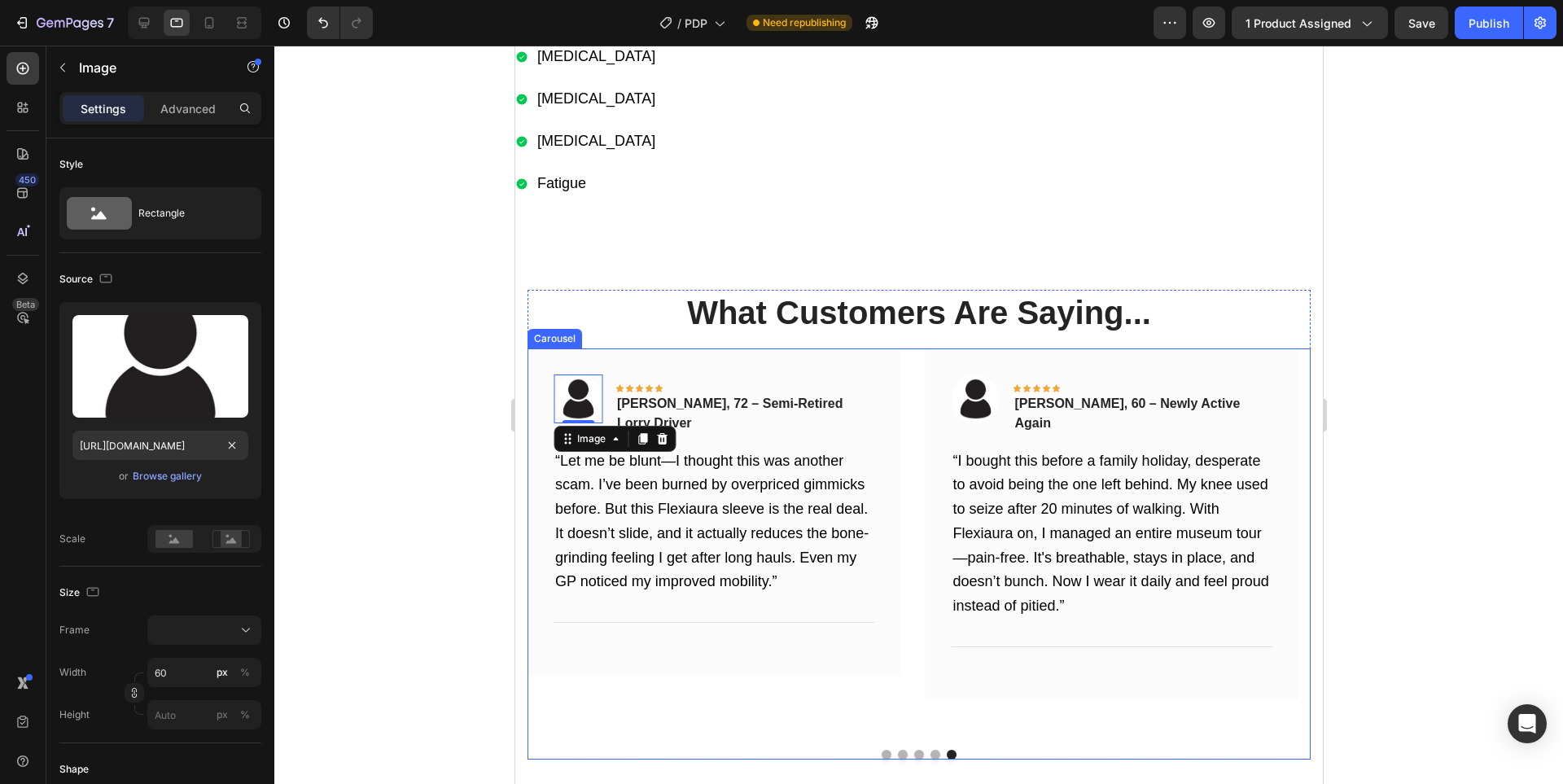
click at [929, 754] on button "Dot" at bounding box center [934, 754] width 10 height 10
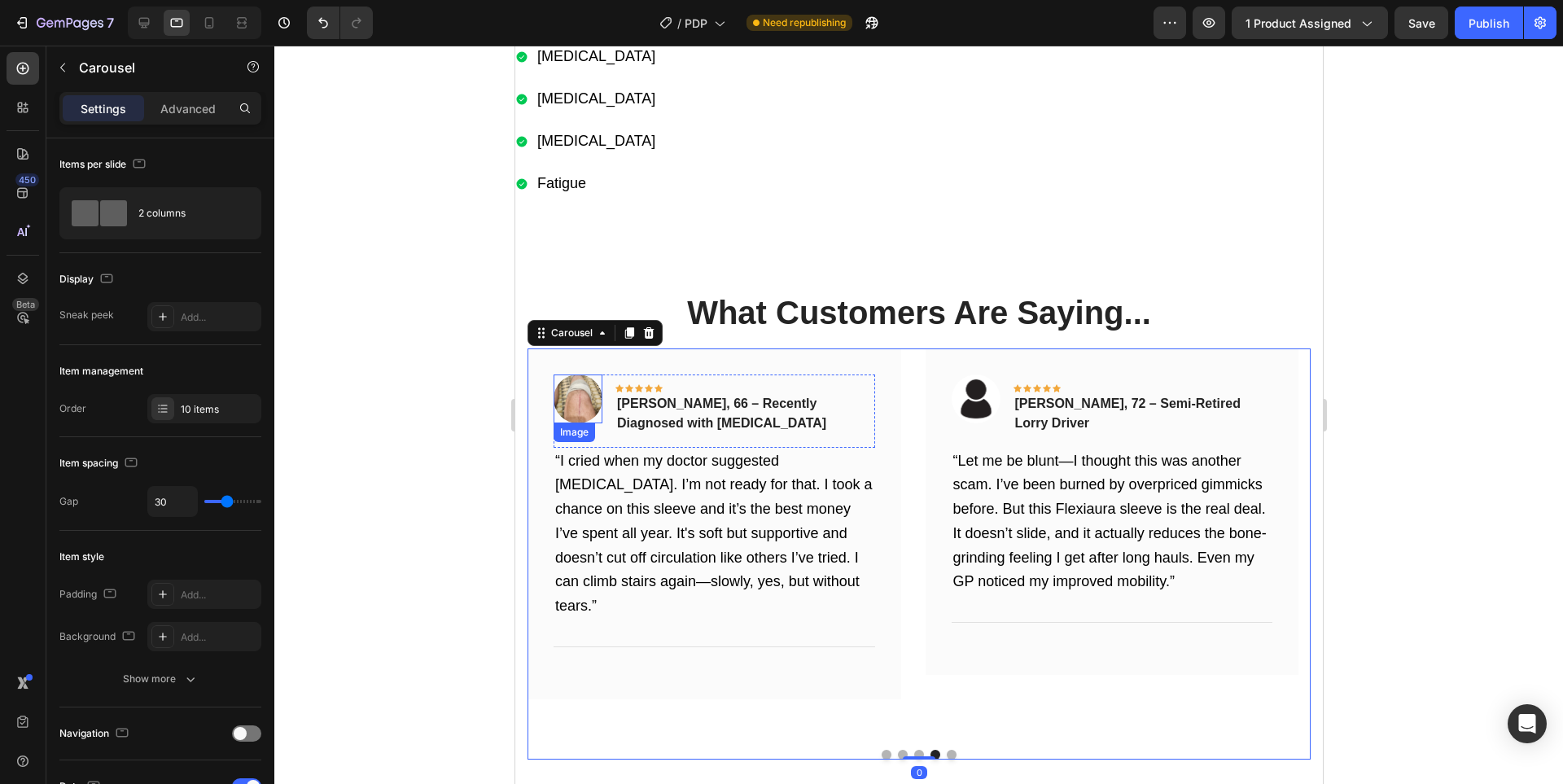
click at [579, 399] on img at bounding box center [577, 399] width 49 height 49
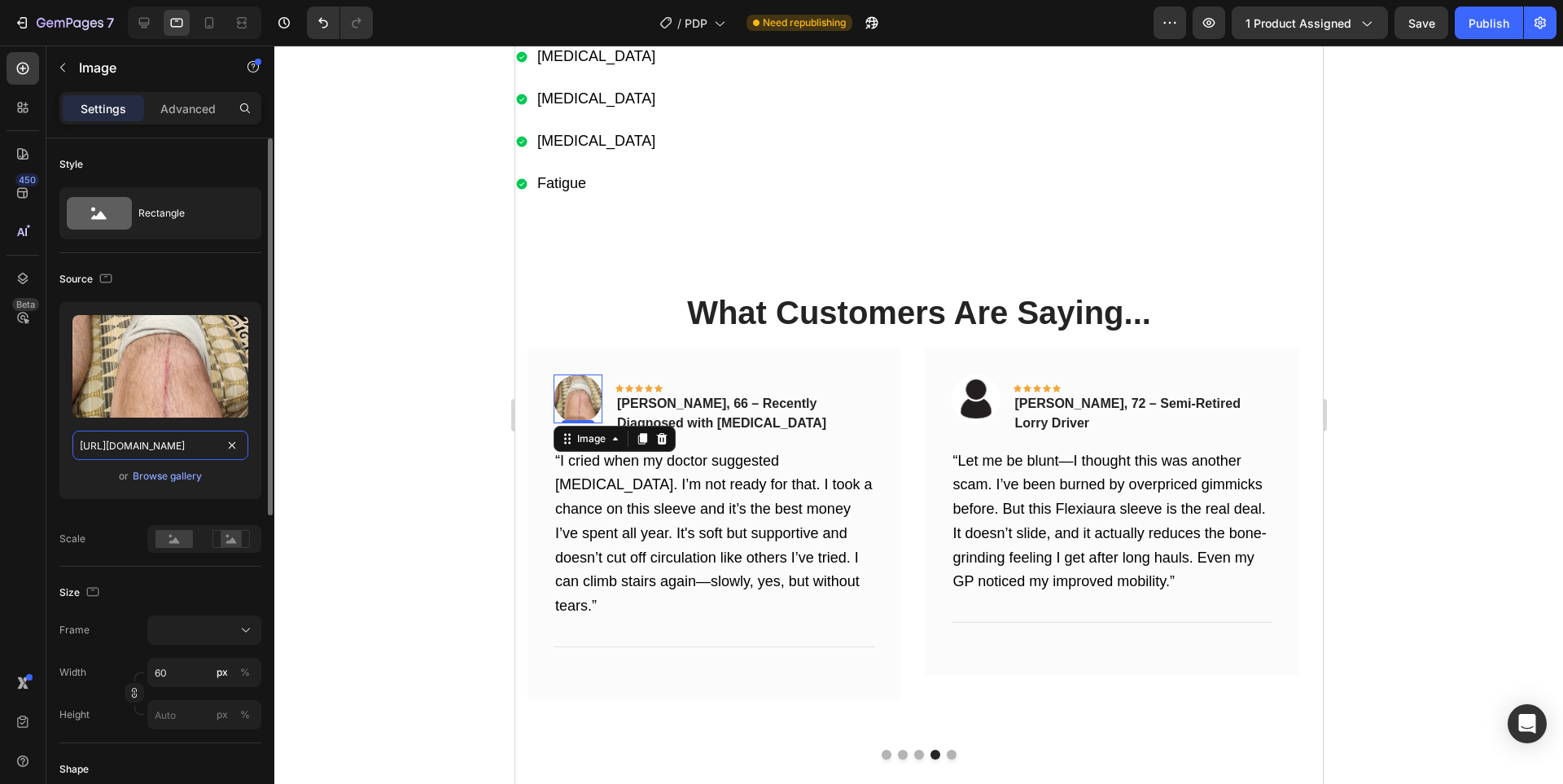
click at [113, 439] on input "[URL][DOMAIN_NAME]" at bounding box center [160, 445] width 176 height 30
paste input "6a2696a1-e822-4144-9f3c-206d3647971a.jpg"
type input "[URL][DOMAIN_NAME]"
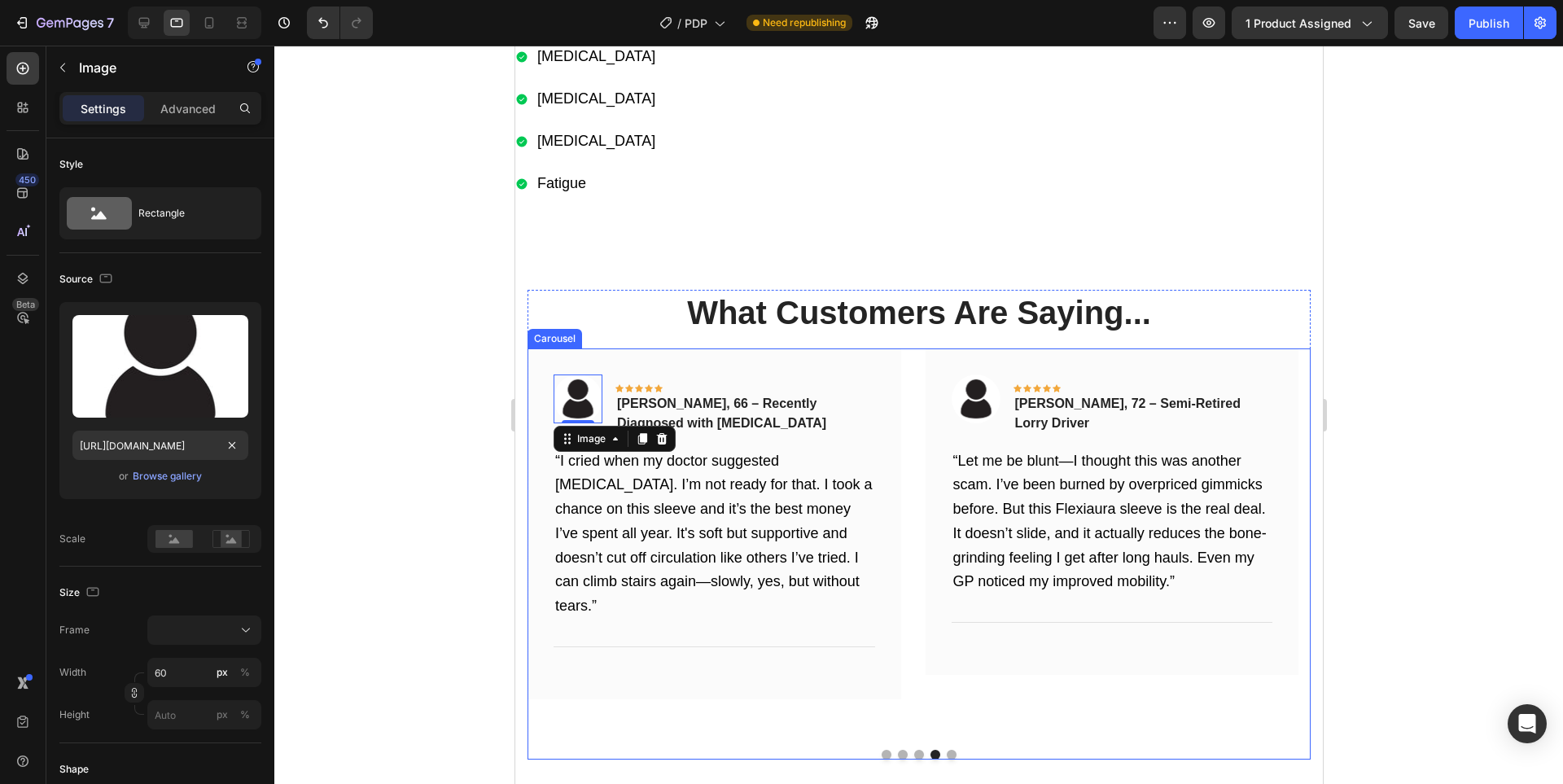
click at [914, 758] on button "Dot" at bounding box center [918, 754] width 10 height 10
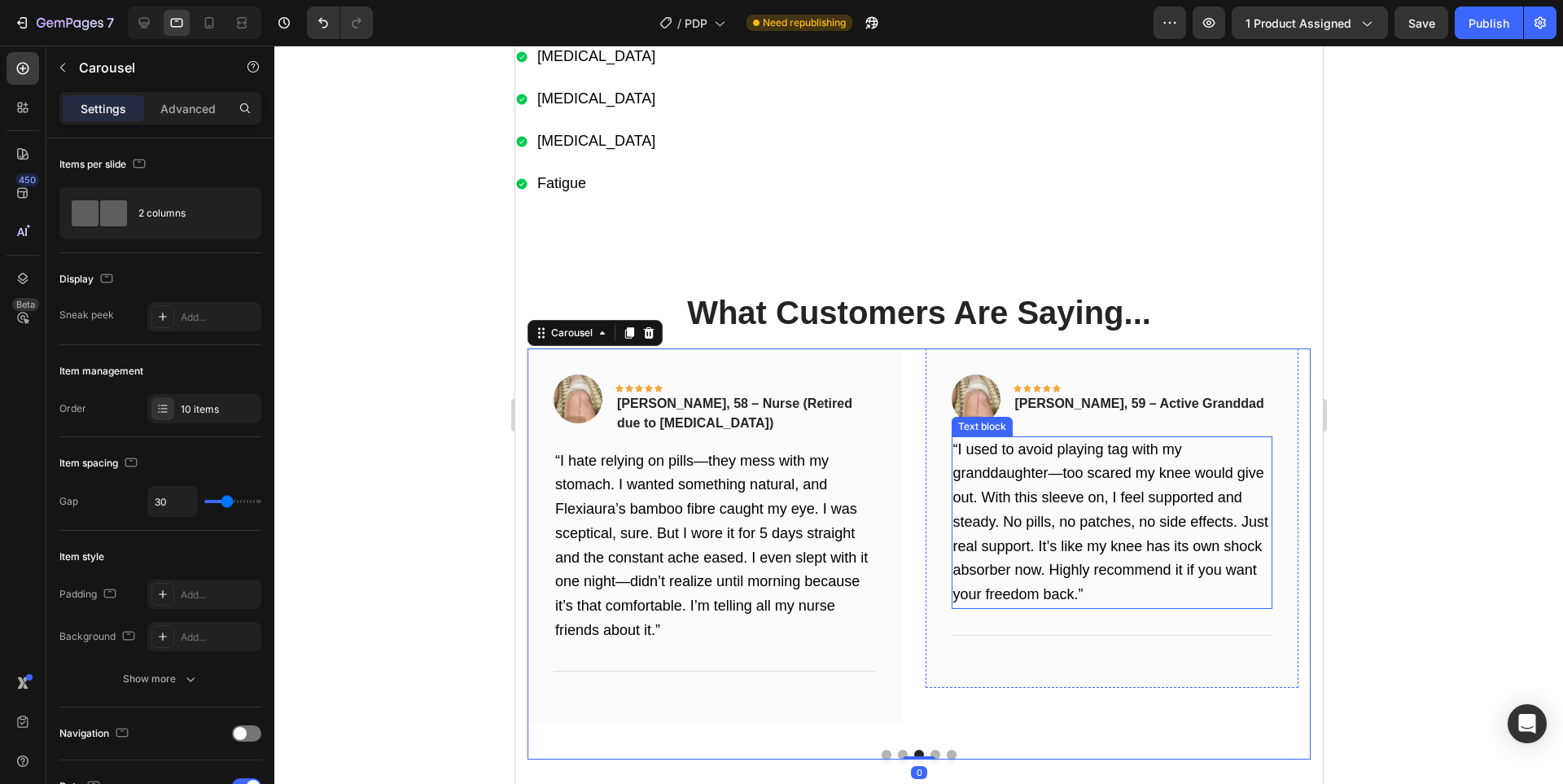
click at [983, 415] on img at bounding box center [975, 399] width 49 height 49
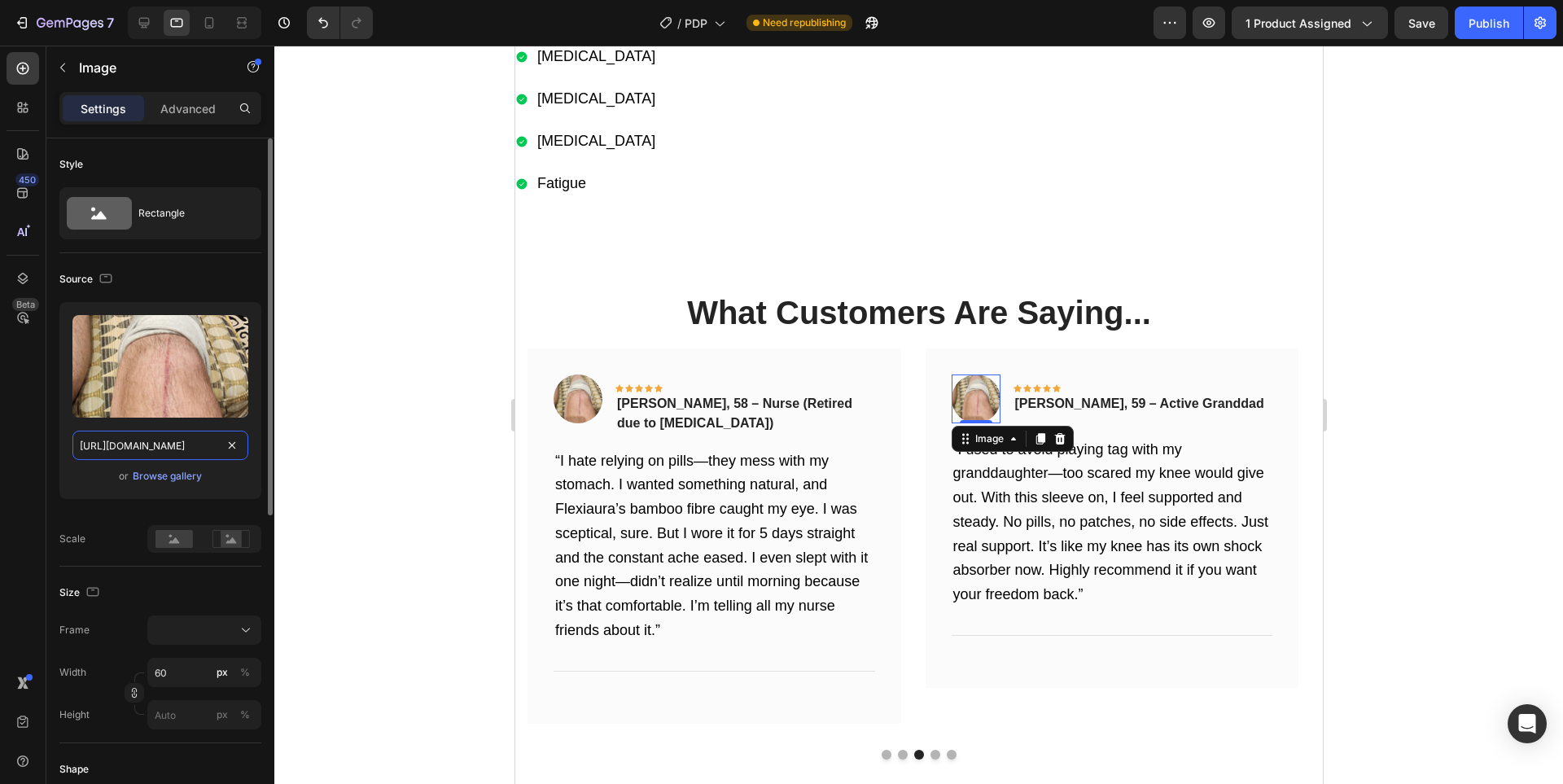
drag, startPoint x: 129, startPoint y: 452, endPoint x: 99, endPoint y: 391, distance: 68.0
click at [129, 452] on input "[URL][DOMAIN_NAME]" at bounding box center [160, 445] width 176 height 30
paste input "6a2696a1-e822-4144-9f3c-206d3647971a.jpg"
type input "[URL][DOMAIN_NAME]"
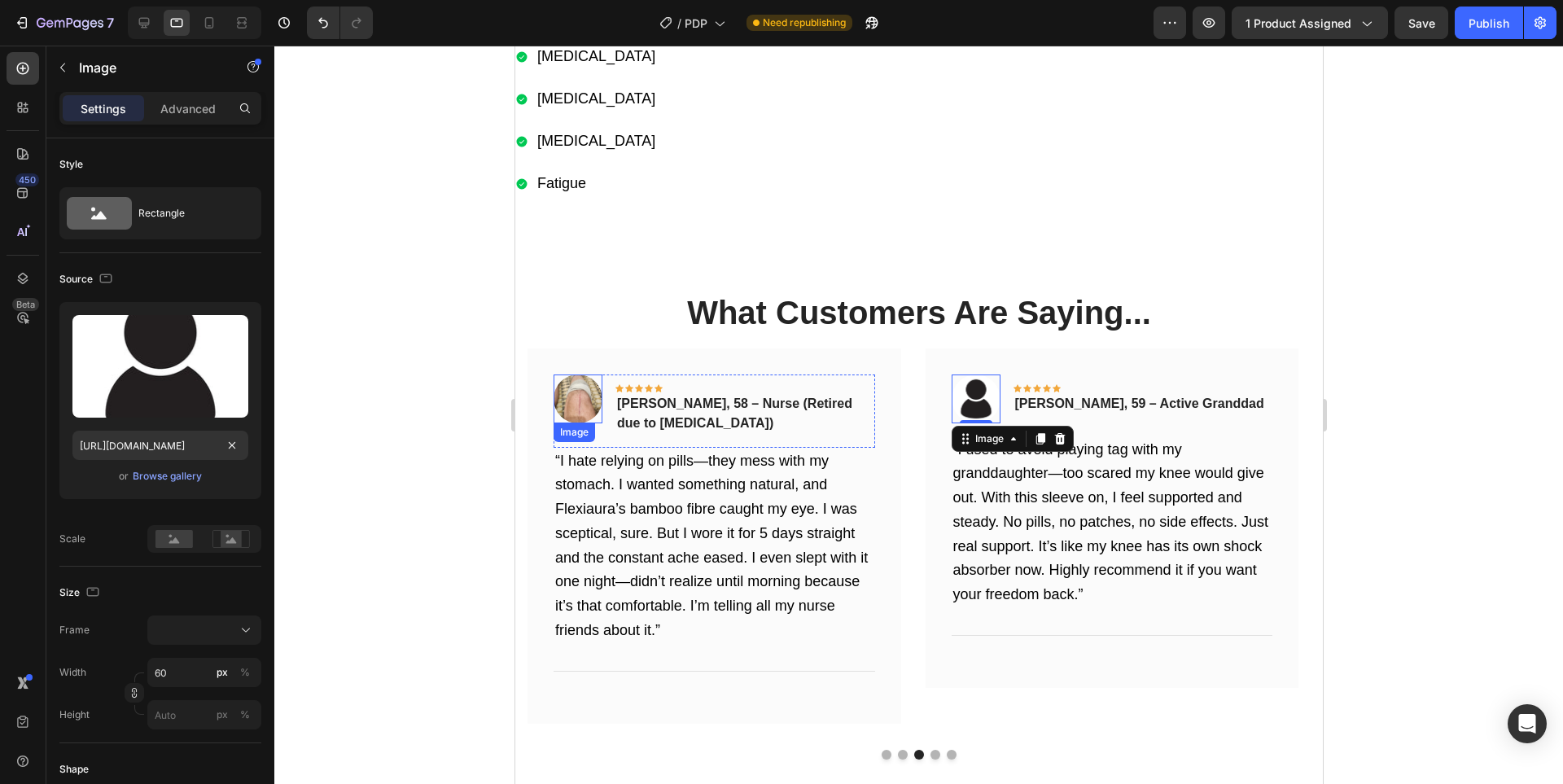
click at [579, 392] on img at bounding box center [577, 399] width 49 height 49
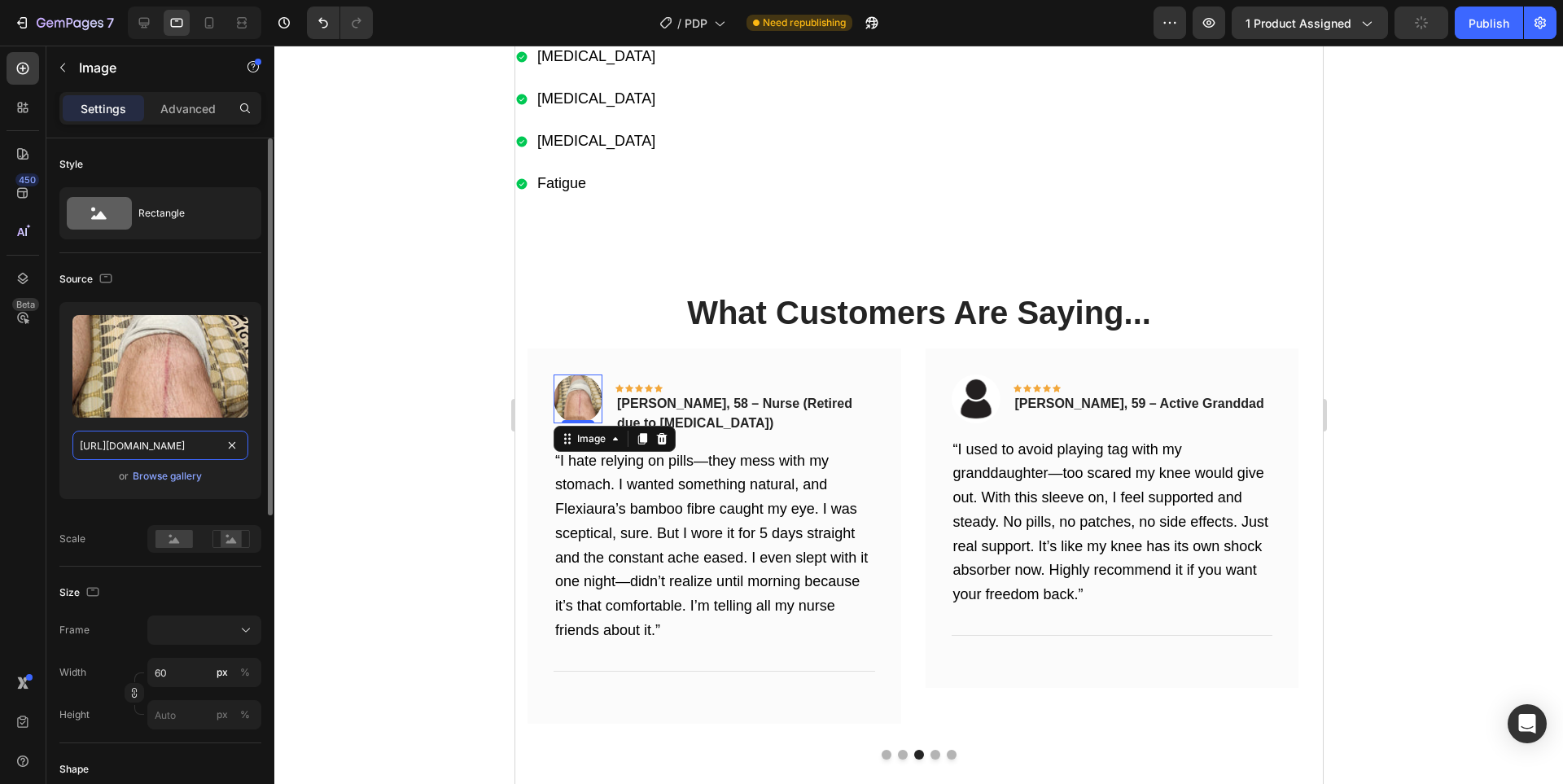
click at [135, 454] on input "[URL][DOMAIN_NAME]" at bounding box center [160, 445] width 176 height 30
paste input "6a2696a1-e822-4144-9f3c-206d3647971a.jpg"
type input "[URL][DOMAIN_NAME]"
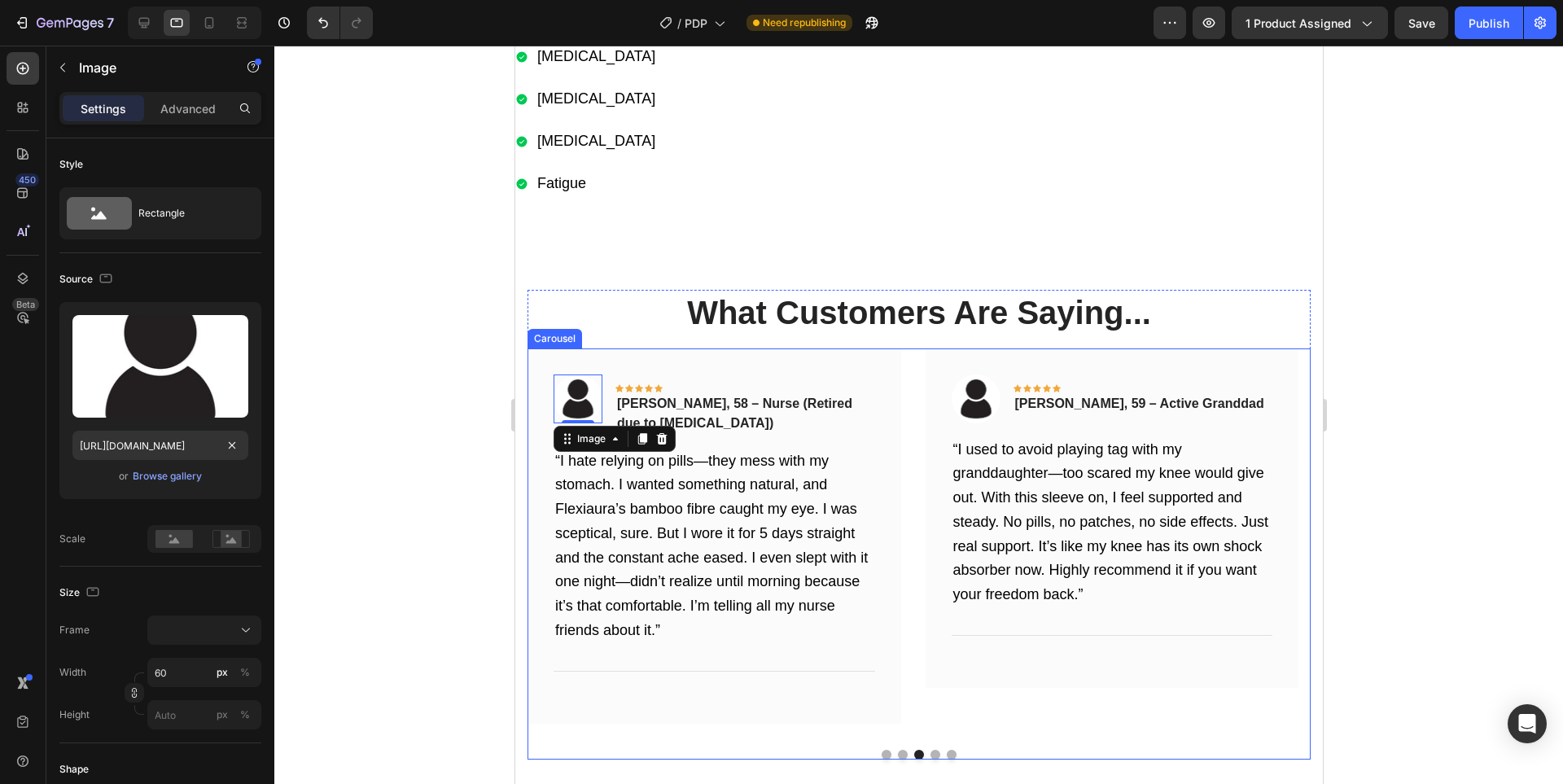
click at [899, 750] on button "Dot" at bounding box center [902, 754] width 10 height 10
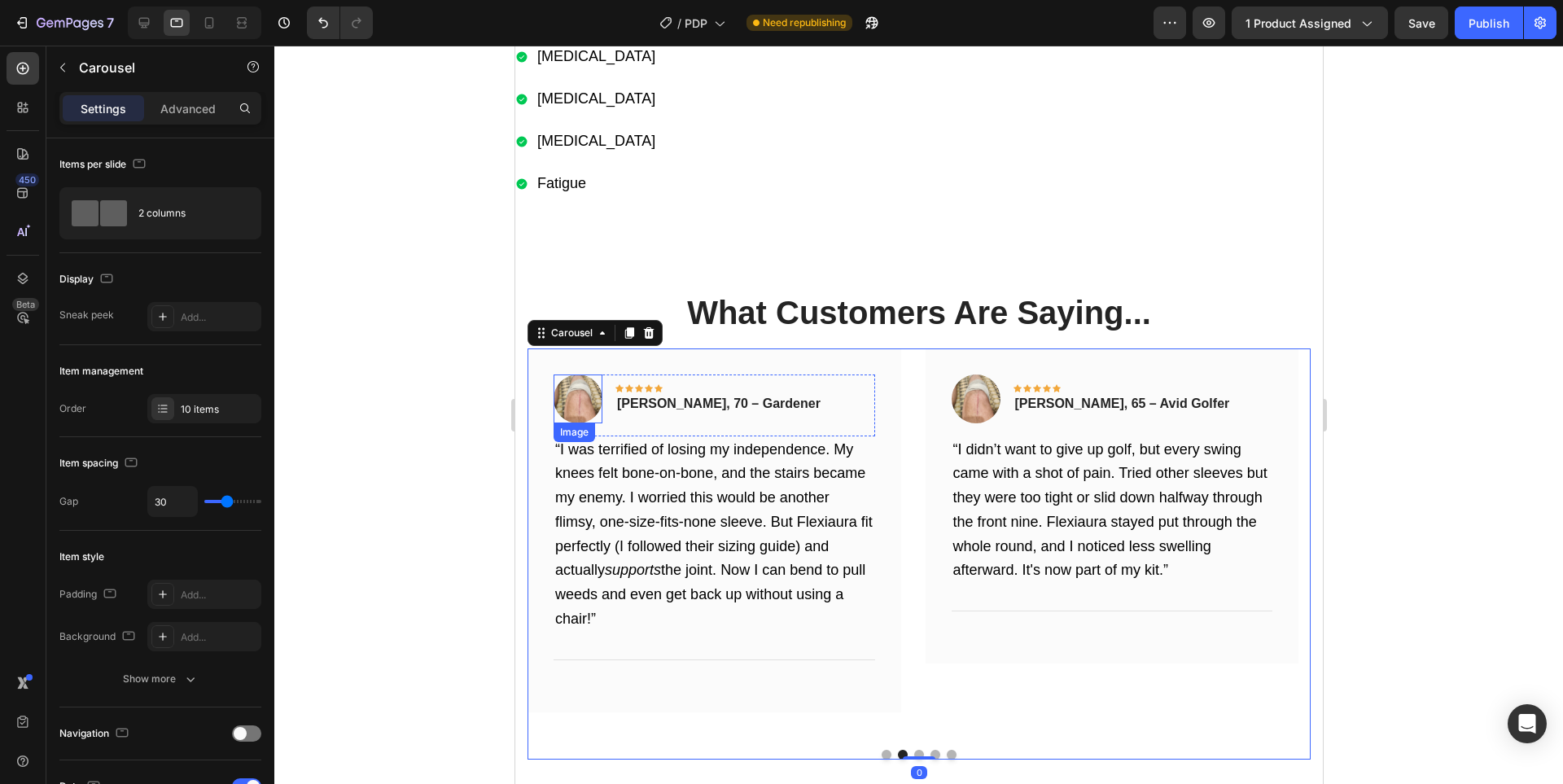
click at [579, 390] on img at bounding box center [577, 399] width 49 height 49
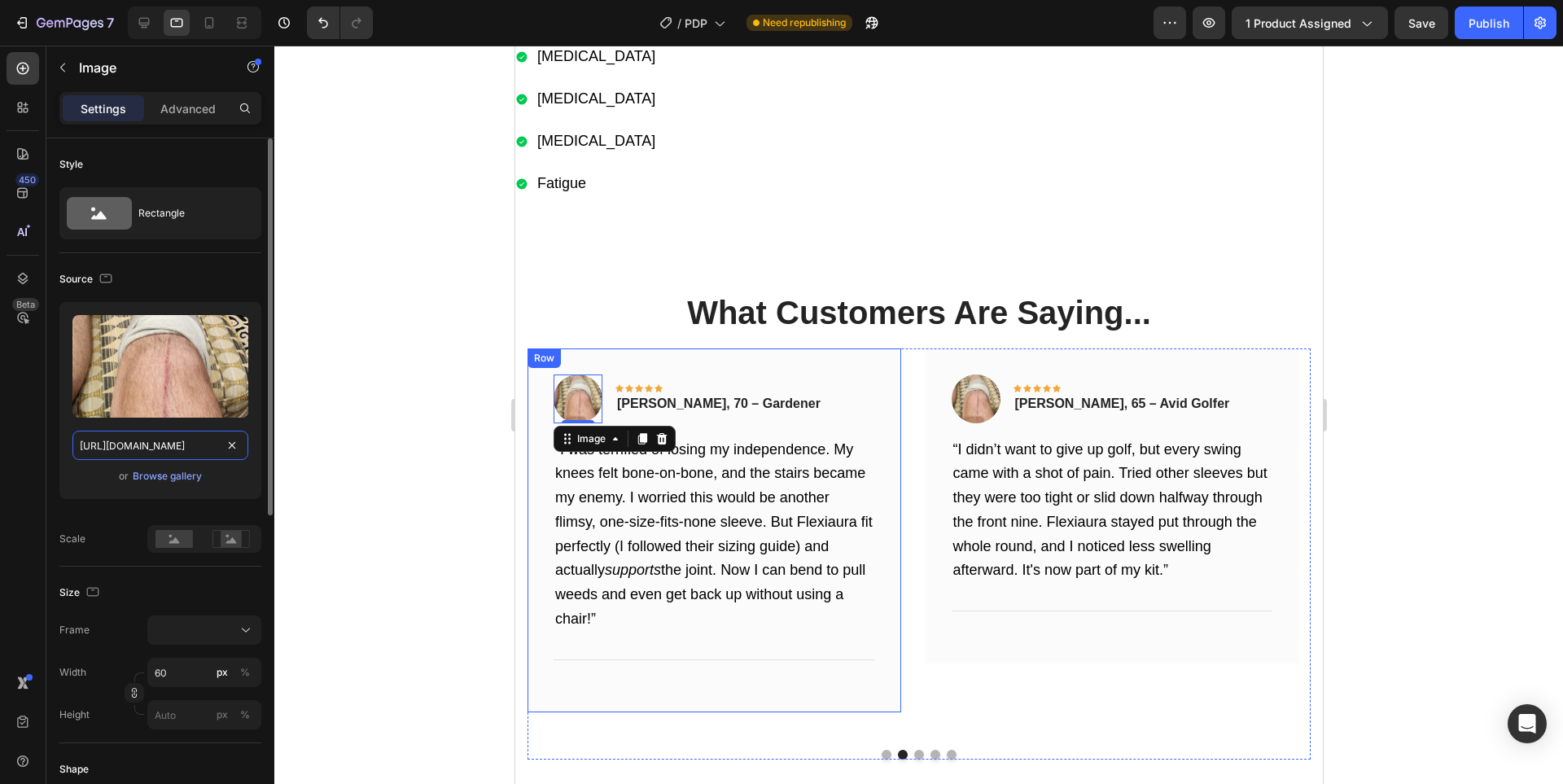
click at [165, 442] on input "[URL][DOMAIN_NAME]" at bounding box center [160, 445] width 176 height 30
paste input "6a2696a1-e822-4144-9f3c-206d3647971a.jpg"
type input "[URL][DOMAIN_NAME]"
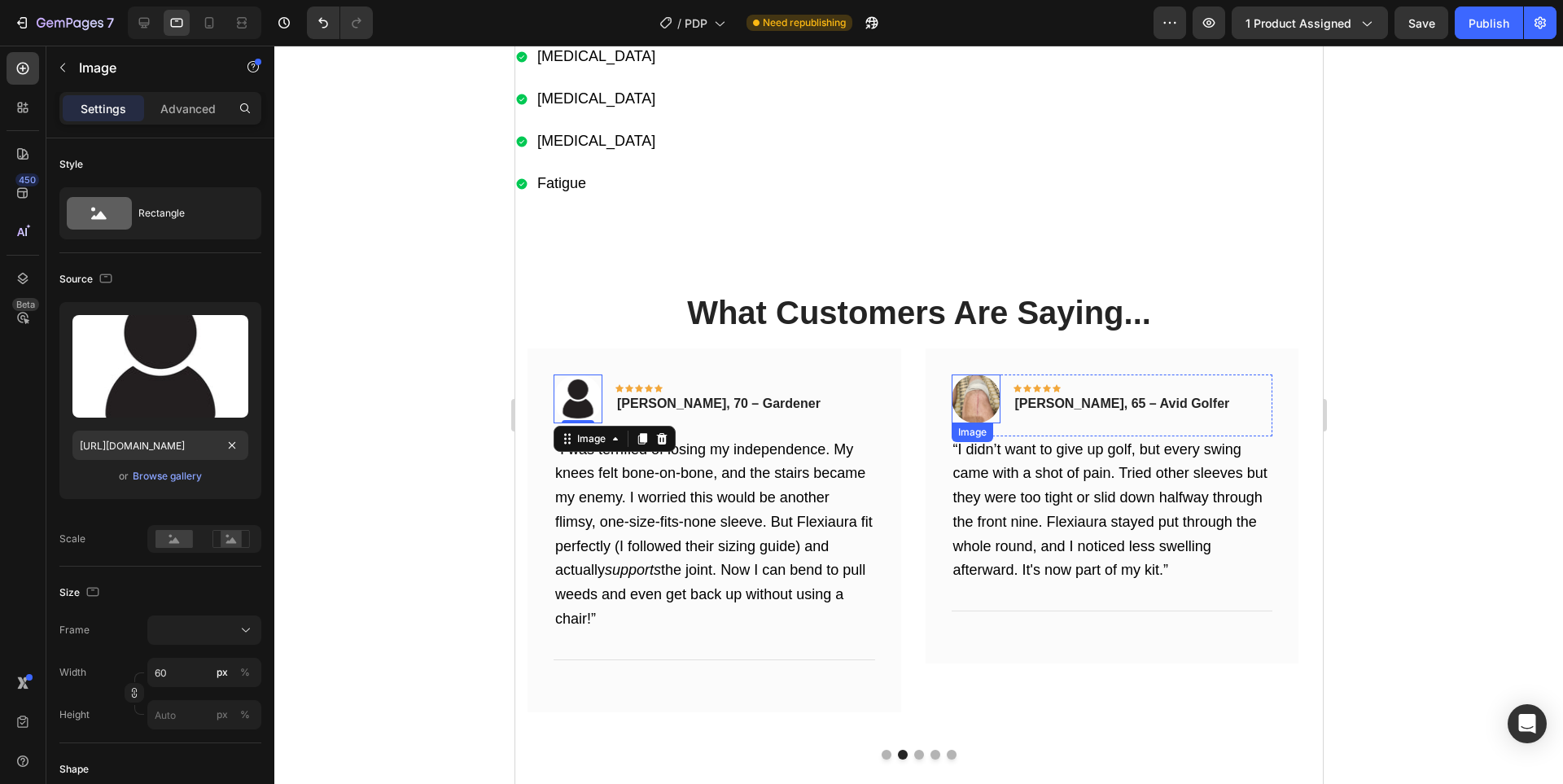
click at [989, 393] on img at bounding box center [975, 399] width 49 height 49
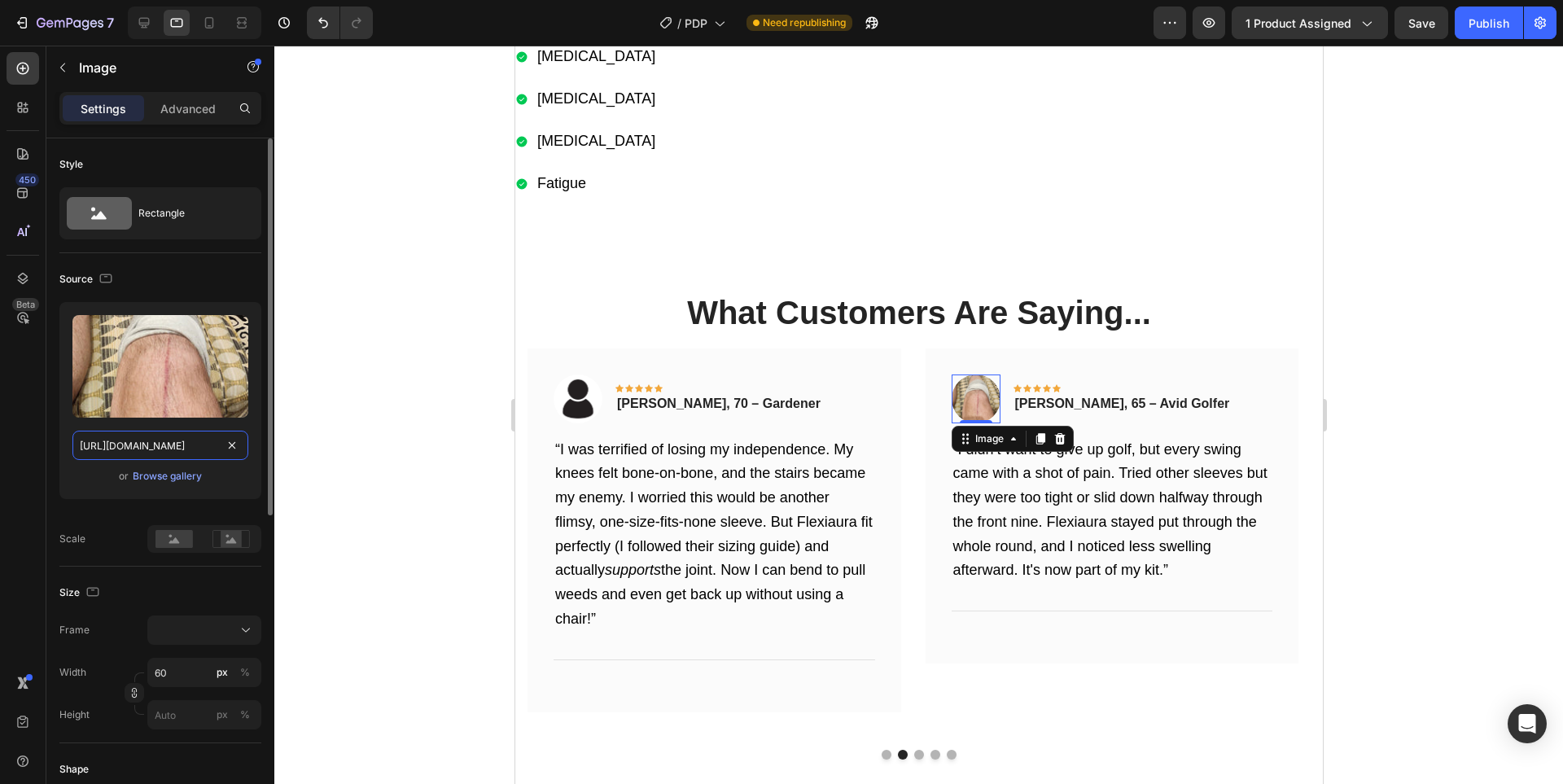
click at [104, 441] on input "[URL][DOMAIN_NAME]" at bounding box center [160, 445] width 176 height 30
paste input "6a2696a1-e822-4144-9f3c-206d3647971a.jpg"
type input "[URL][DOMAIN_NAME]"
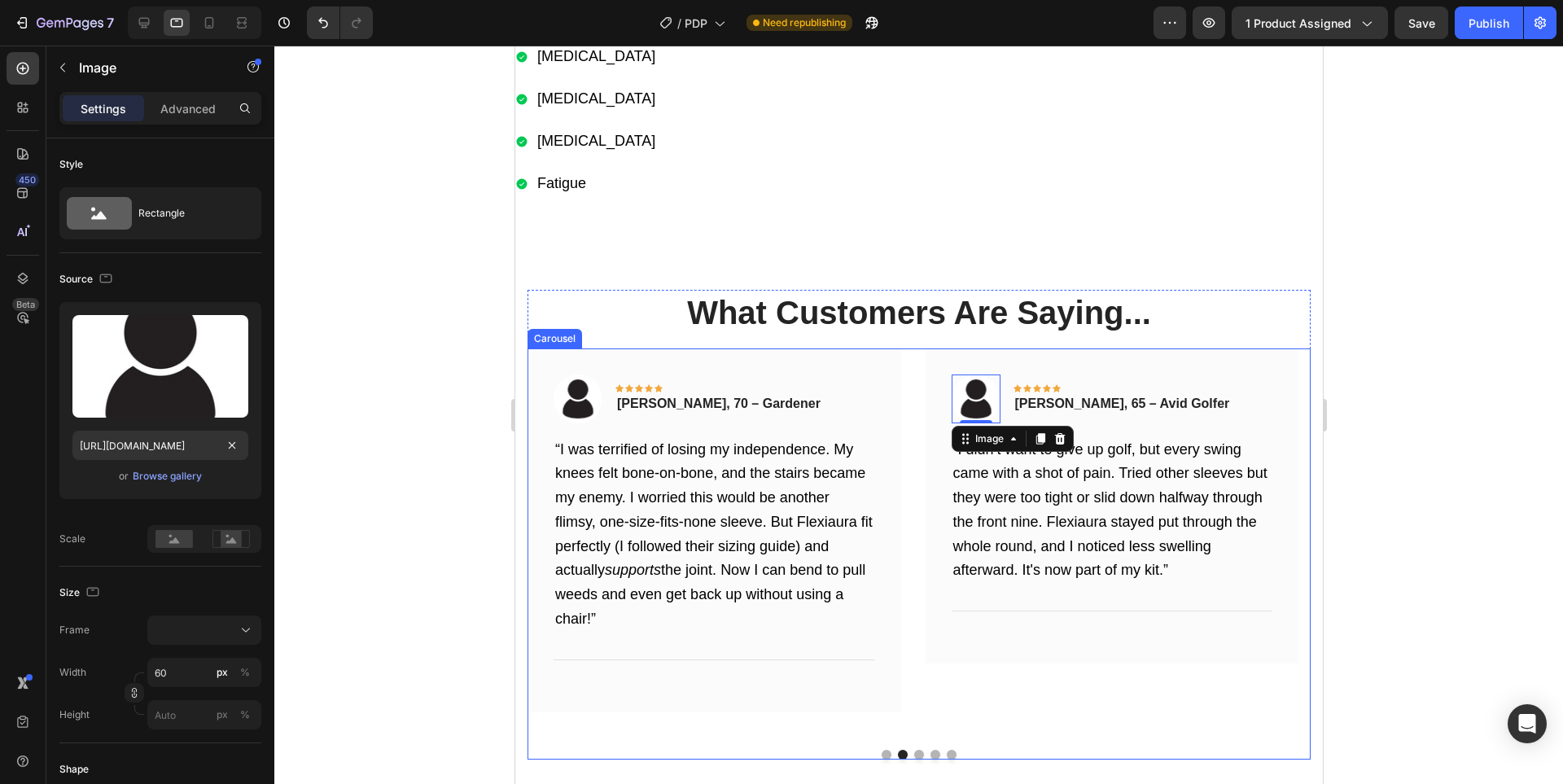
click at [881, 753] on button "Dot" at bounding box center [886, 754] width 10 height 10
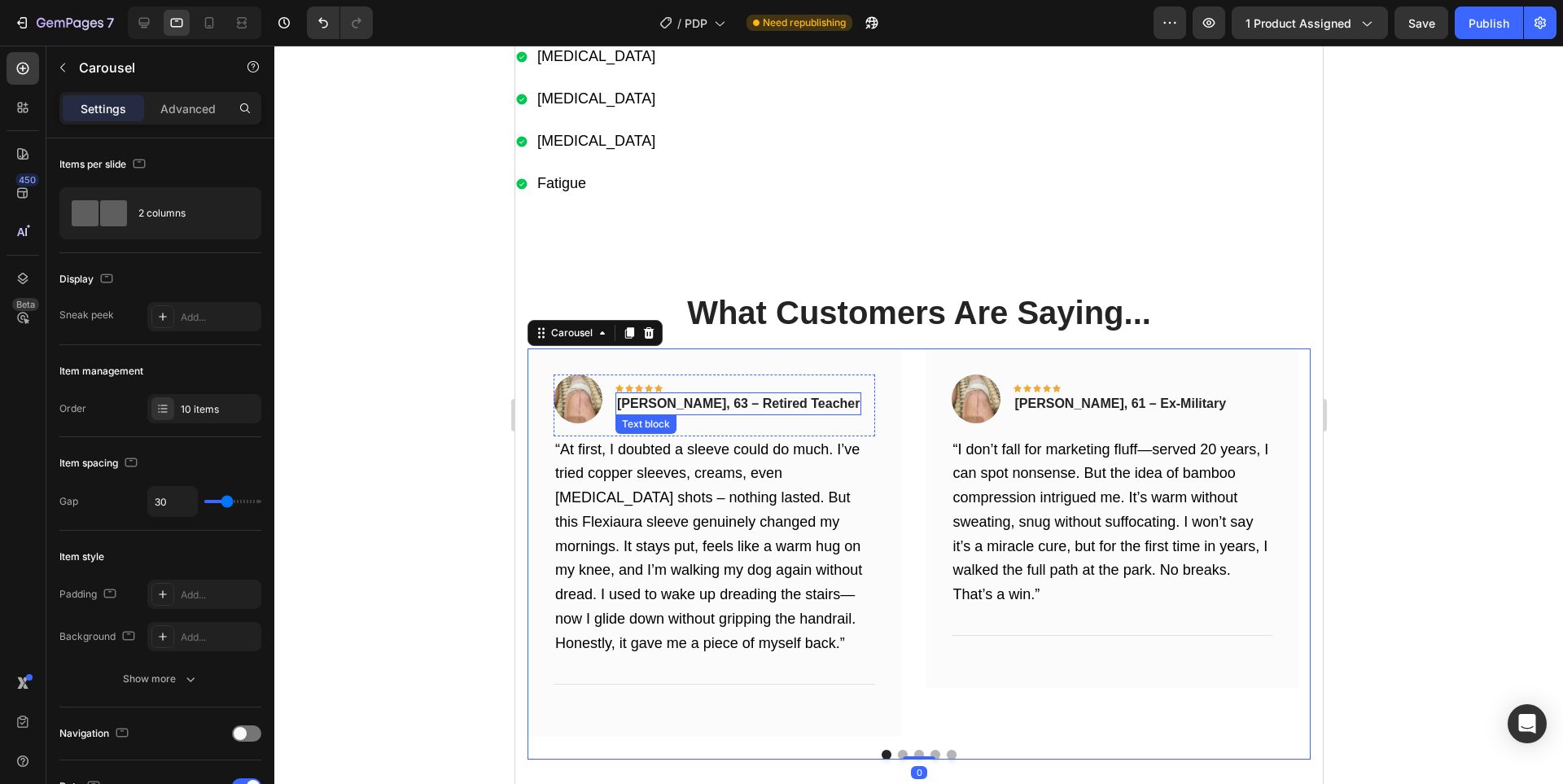
click at [586, 389] on img at bounding box center [577, 399] width 49 height 49
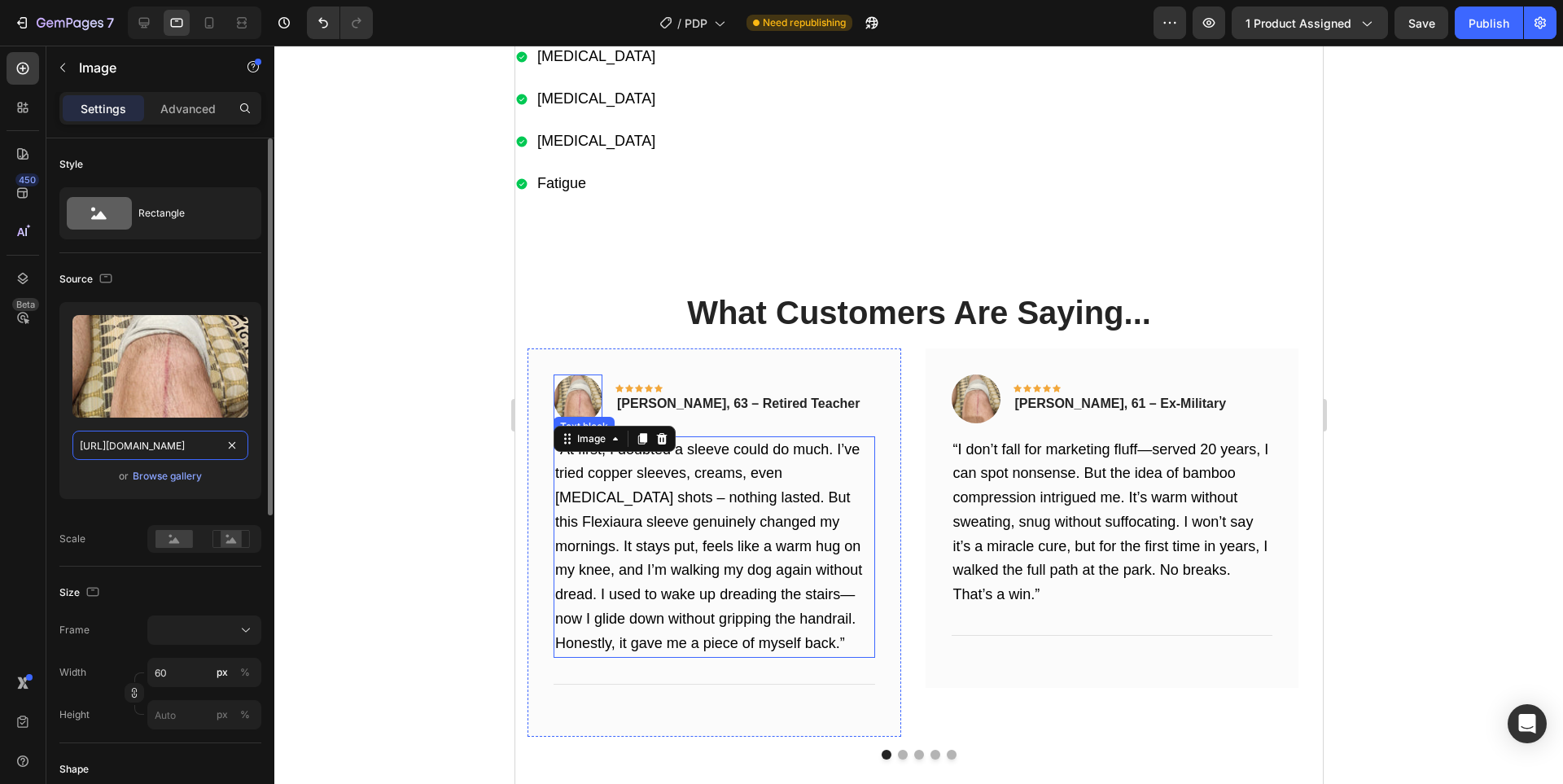
paste input "6a2696a1-e822-4144-9f3c-206d3647971a.jpg"
type input "[URL][DOMAIN_NAME]"
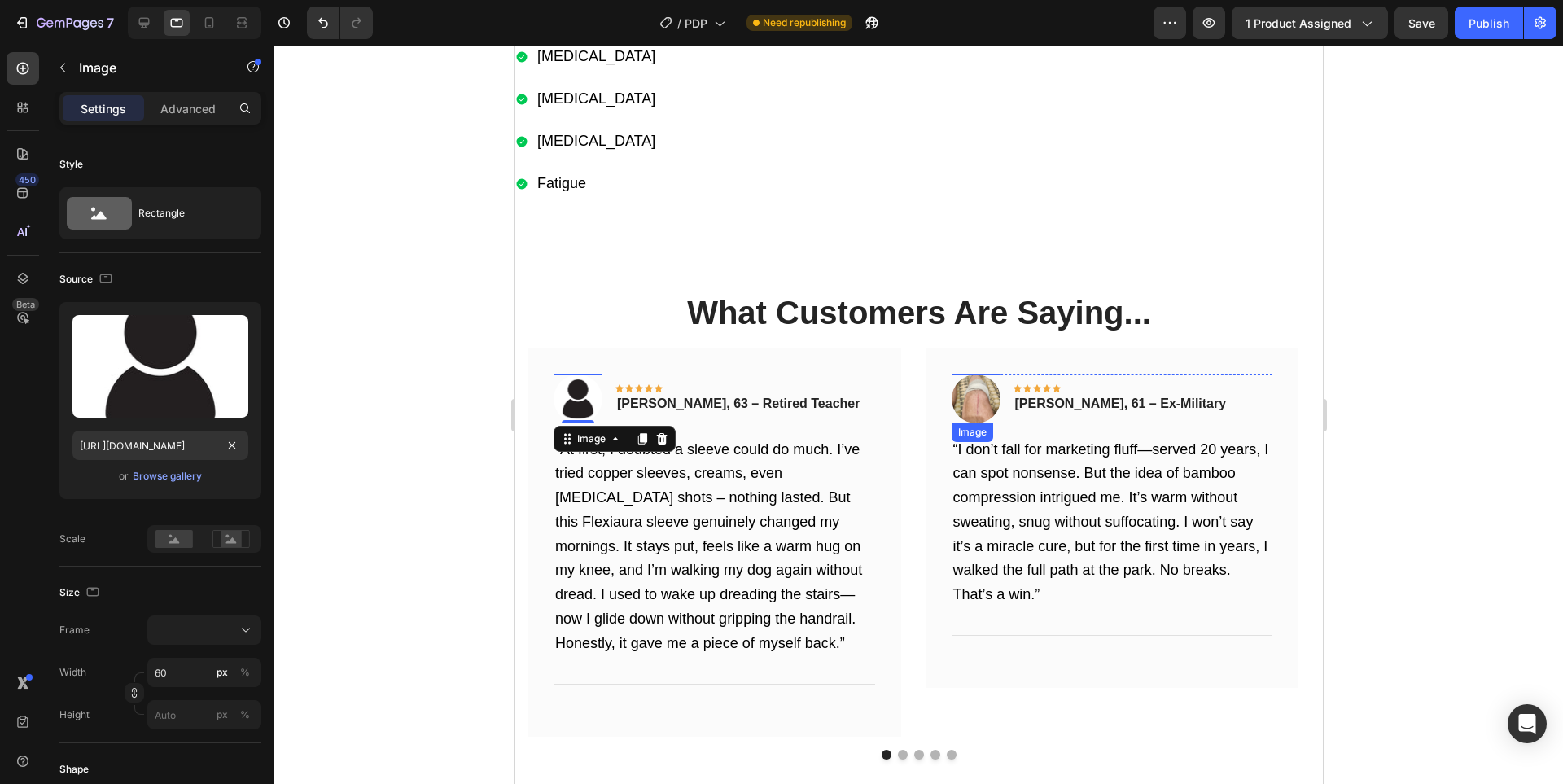
click at [959, 402] on img at bounding box center [975, 399] width 49 height 49
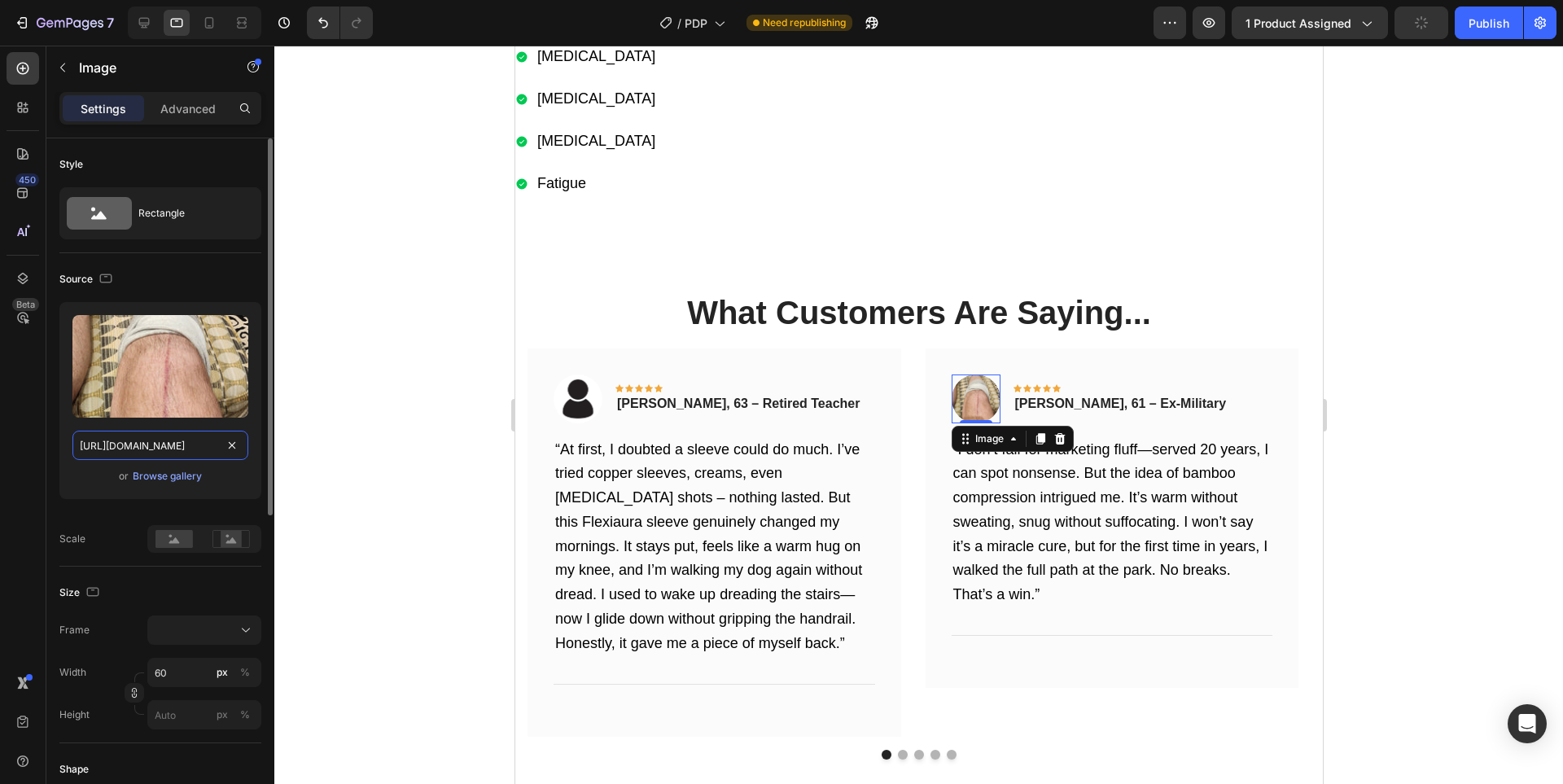
drag, startPoint x: 143, startPoint y: 453, endPoint x: 612, endPoint y: 636, distance: 503.4
click at [143, 453] on input "[URL][DOMAIN_NAME]" at bounding box center [160, 445] width 176 height 30
paste input "6a2696a1-e822-4144-9f3c-206d3647971a.jpg"
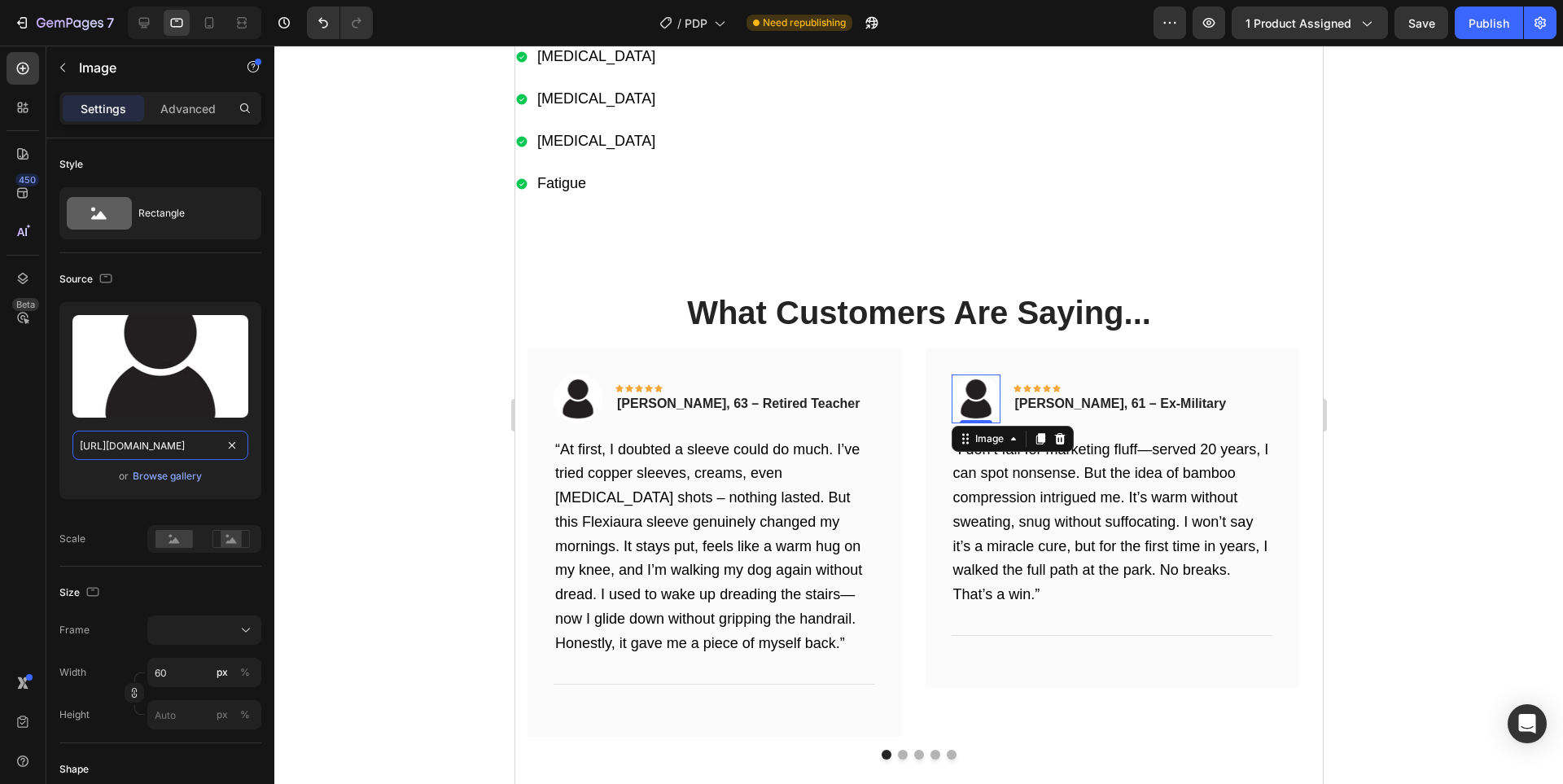
type input "[URL][DOMAIN_NAME]"
click at [1497, 552] on div at bounding box center [918, 415] width 1288 height 738
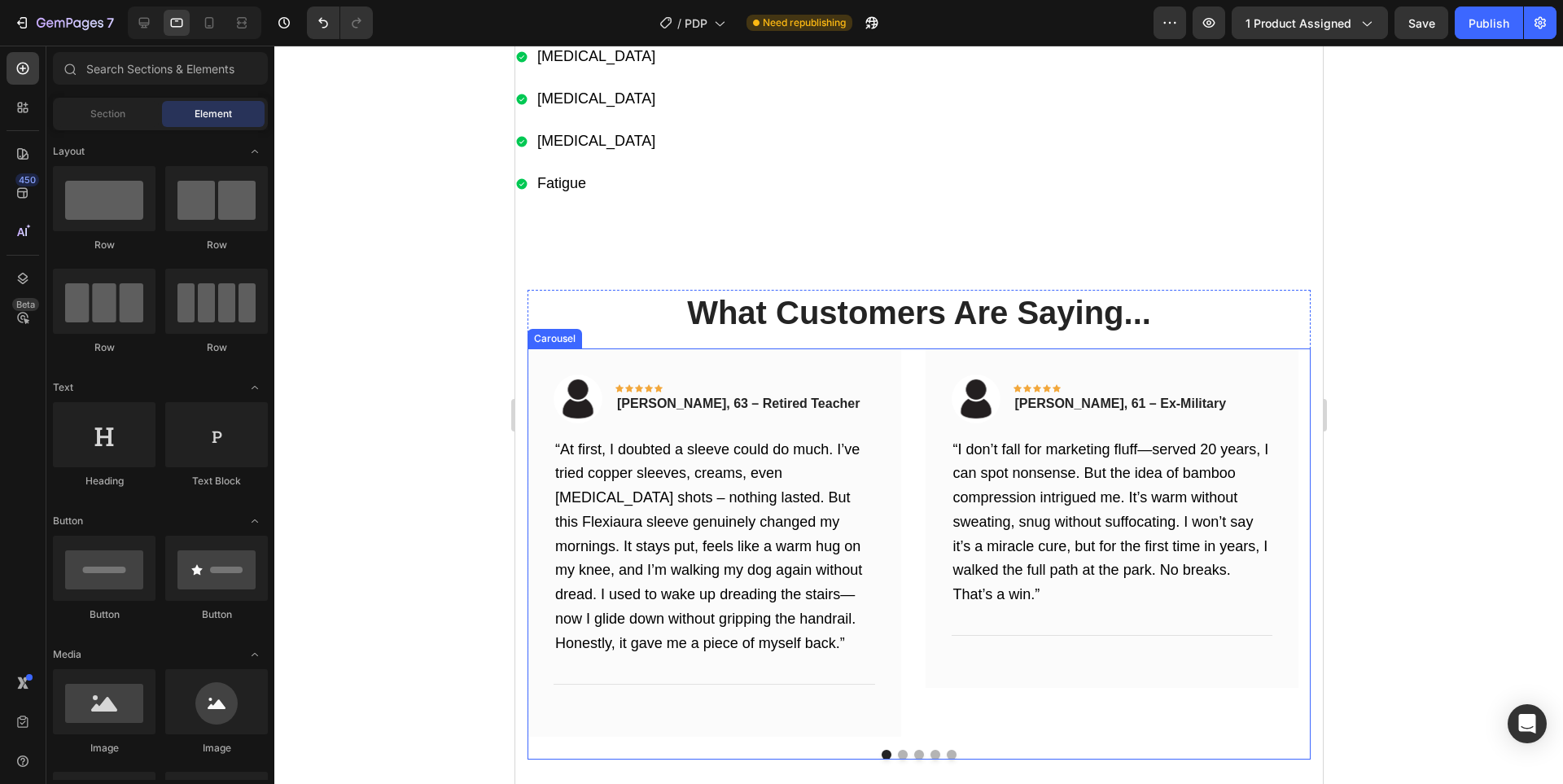
click at [897, 753] on button "Dot" at bounding box center [902, 754] width 10 height 10
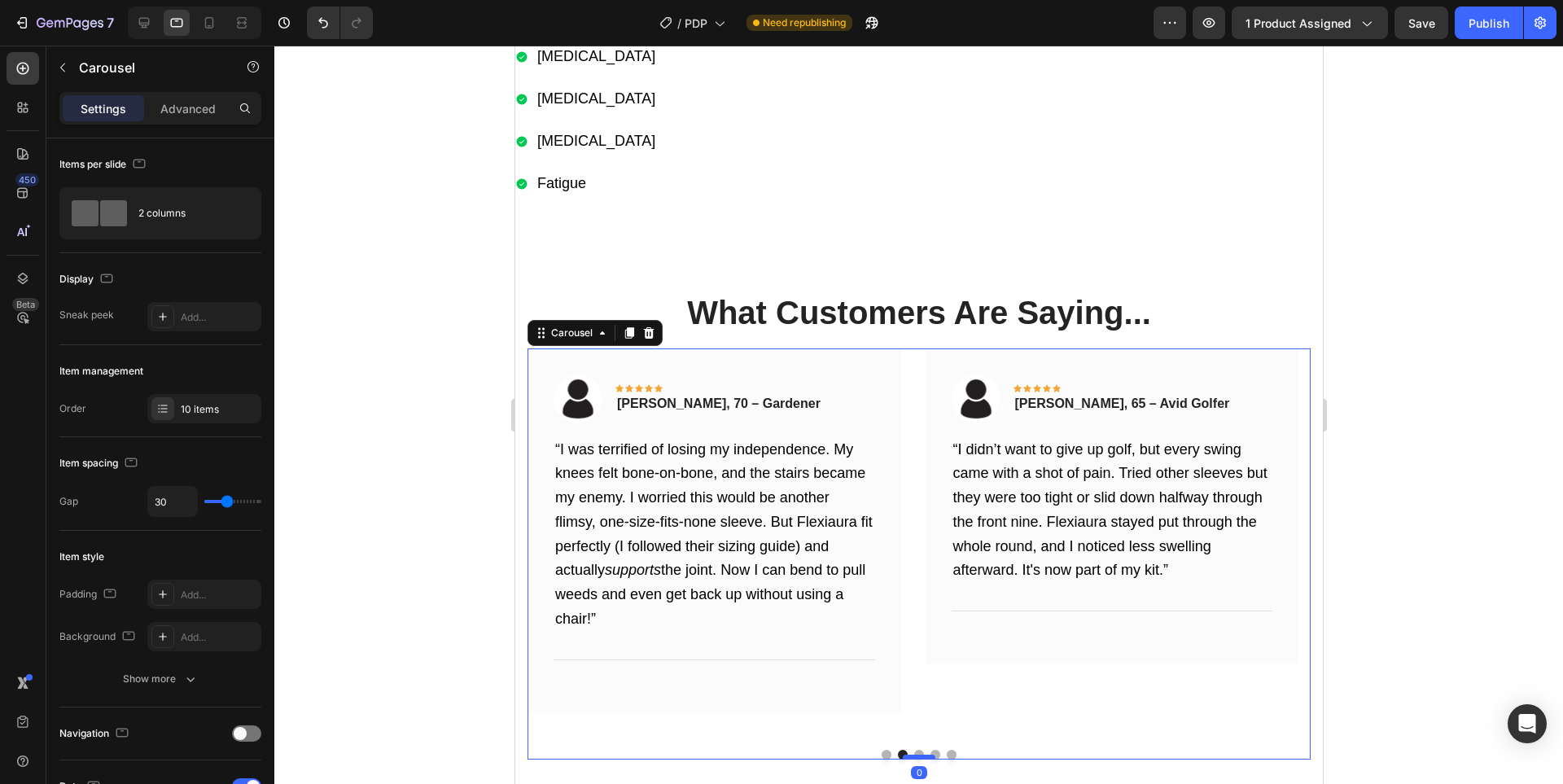
click at [912, 755] on div at bounding box center [918, 757] width 32 height 5
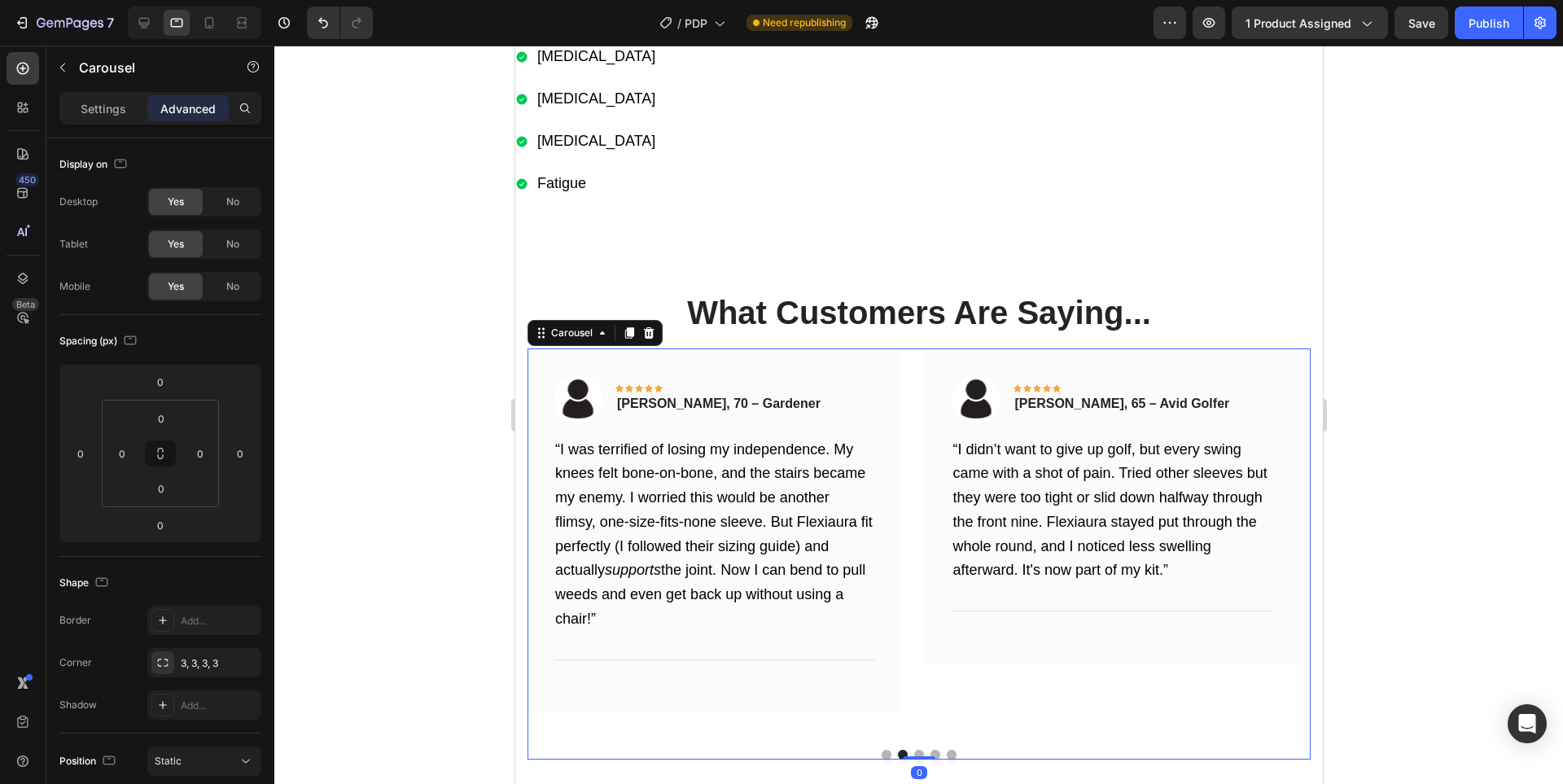
click at [914, 753] on button "Dot" at bounding box center [918, 754] width 10 height 10
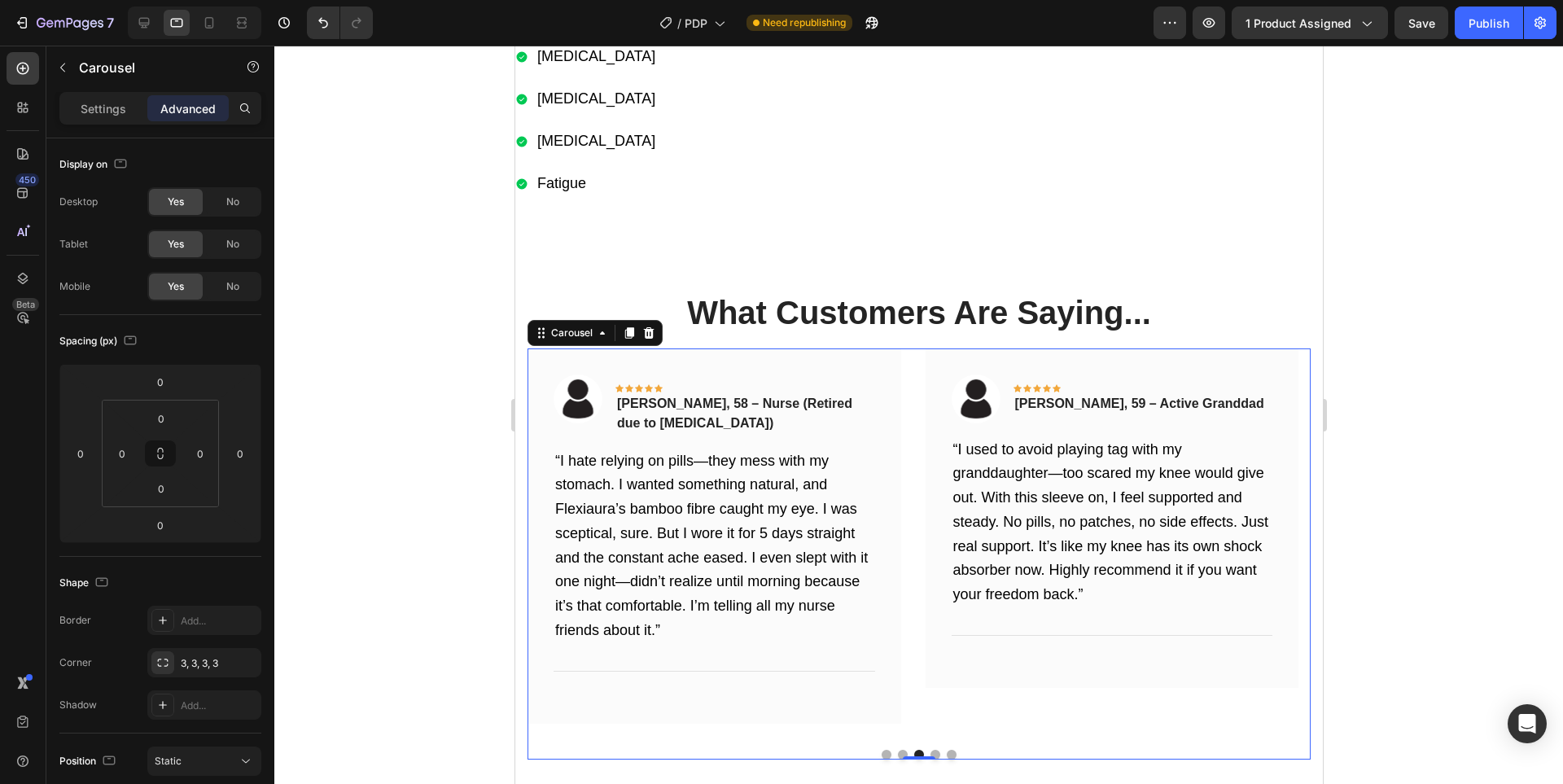
click at [929, 750] on button "Dot" at bounding box center [934, 754] width 10 height 10
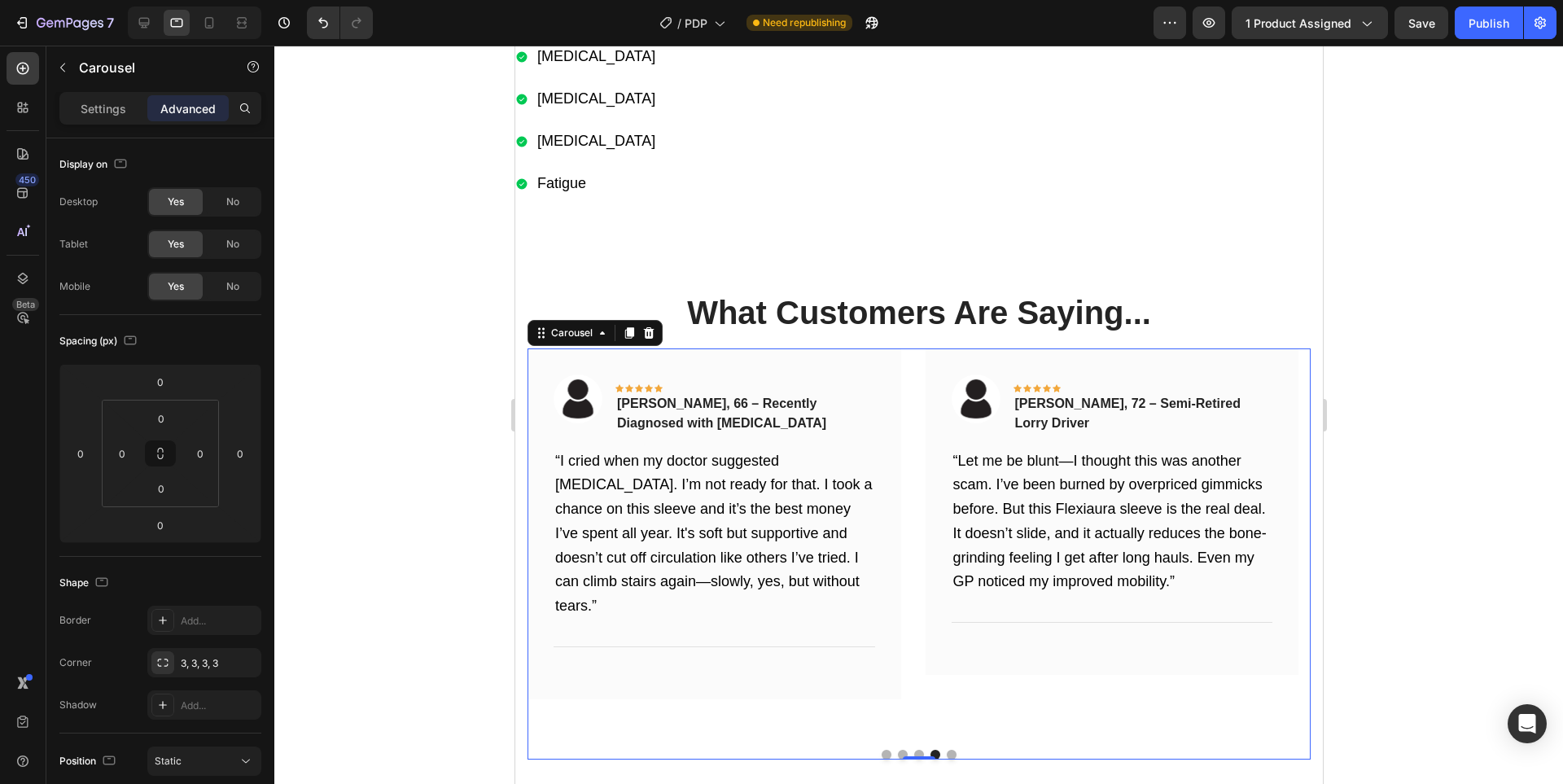
click at [946, 750] on button "Dot" at bounding box center [951, 754] width 10 height 10
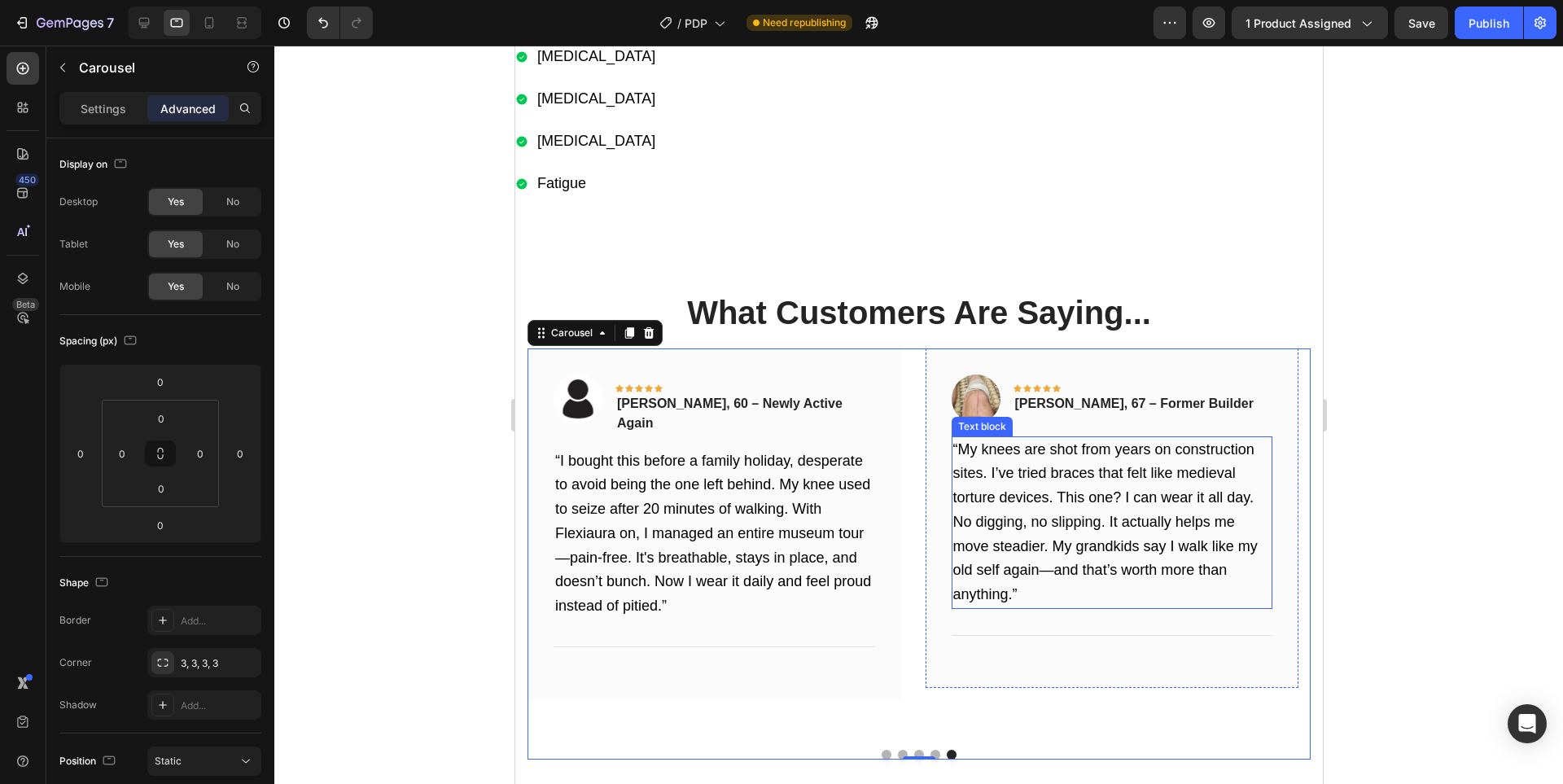
click at [972, 407] on img at bounding box center [975, 399] width 49 height 49
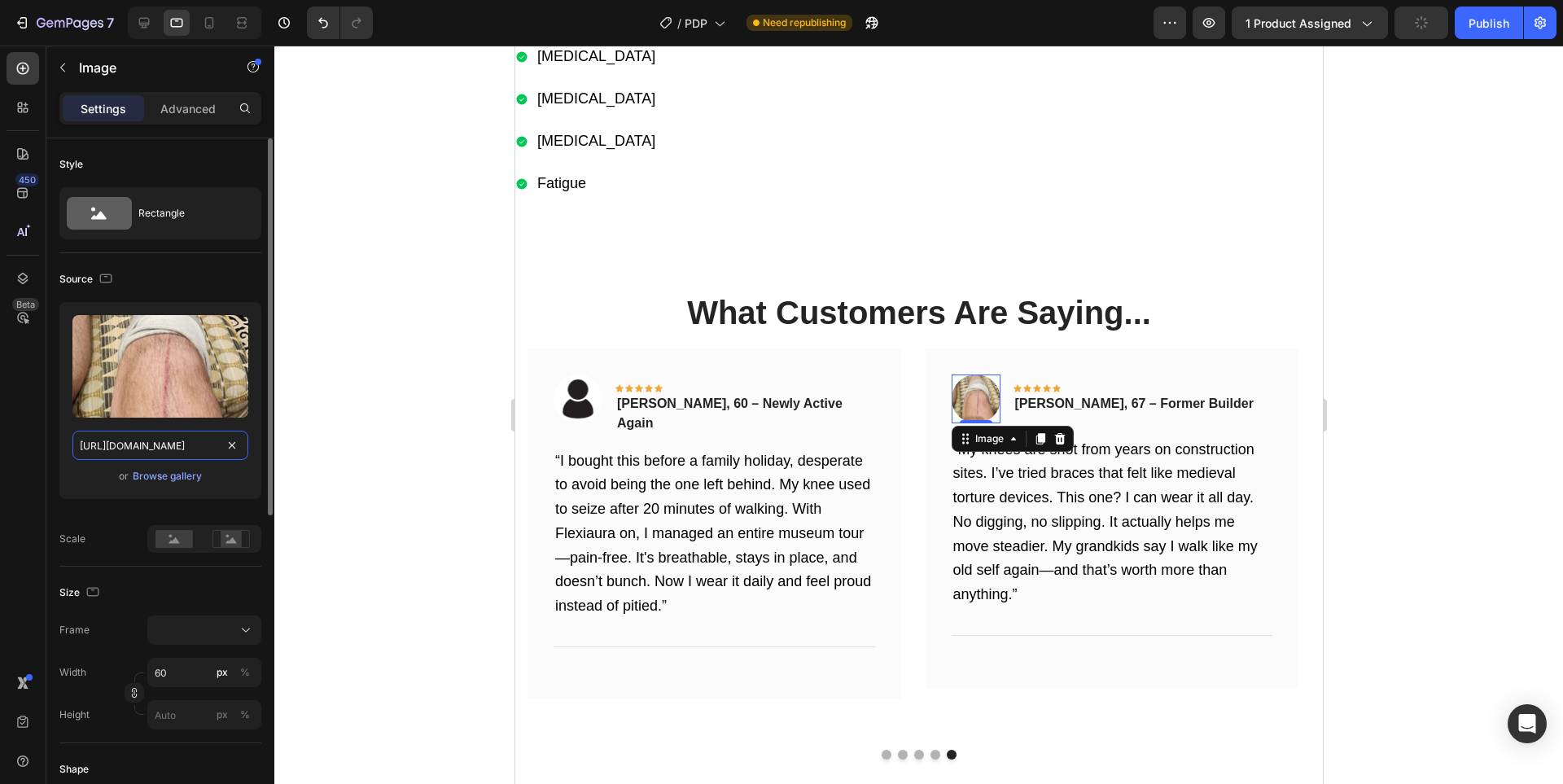
click at [146, 449] on input "[URL][DOMAIN_NAME]" at bounding box center [160, 445] width 176 height 30
paste input "6a2696a1-e822-4144-9f3c-206d3647971a.jpg"
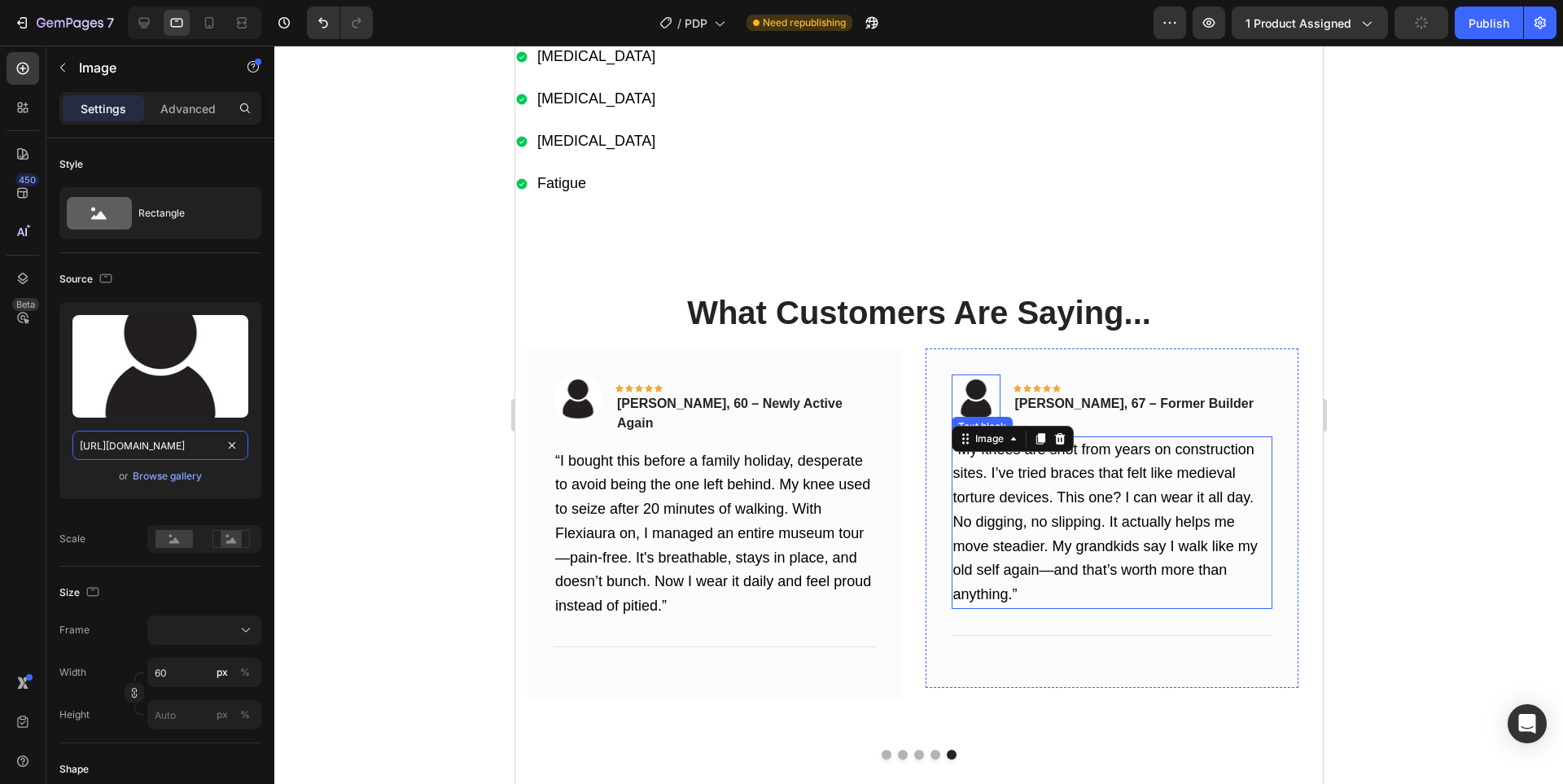
scroll to position [0, 500]
type input "[URL][DOMAIN_NAME]"
click at [1388, 500] on div at bounding box center [918, 415] width 1288 height 738
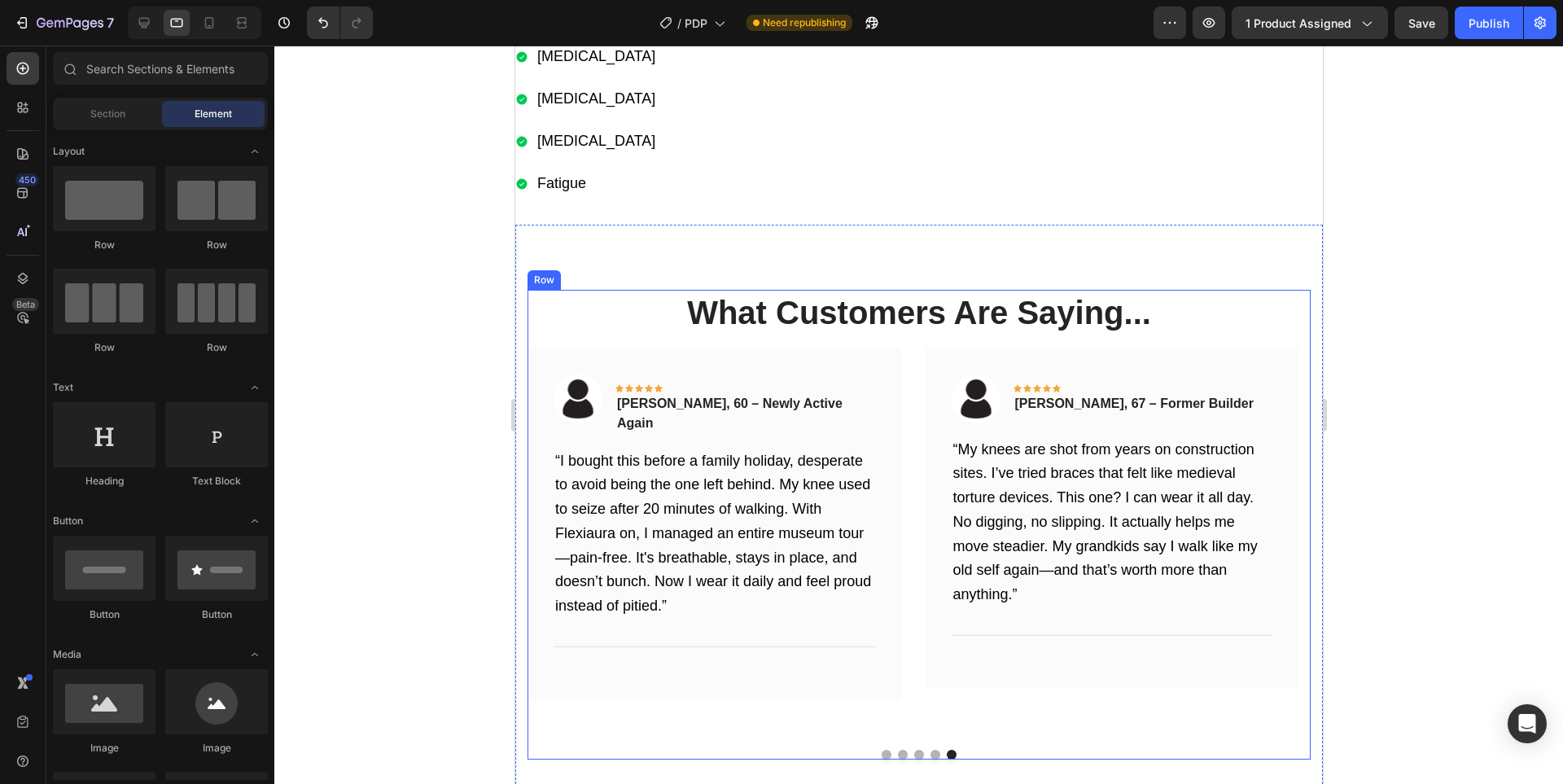
click at [558, 341] on div "What Customers Are Saying... Heading Image Icon Icon Icon Icon Icon Row [PERSON…" at bounding box center [918, 524] width 783 height 469
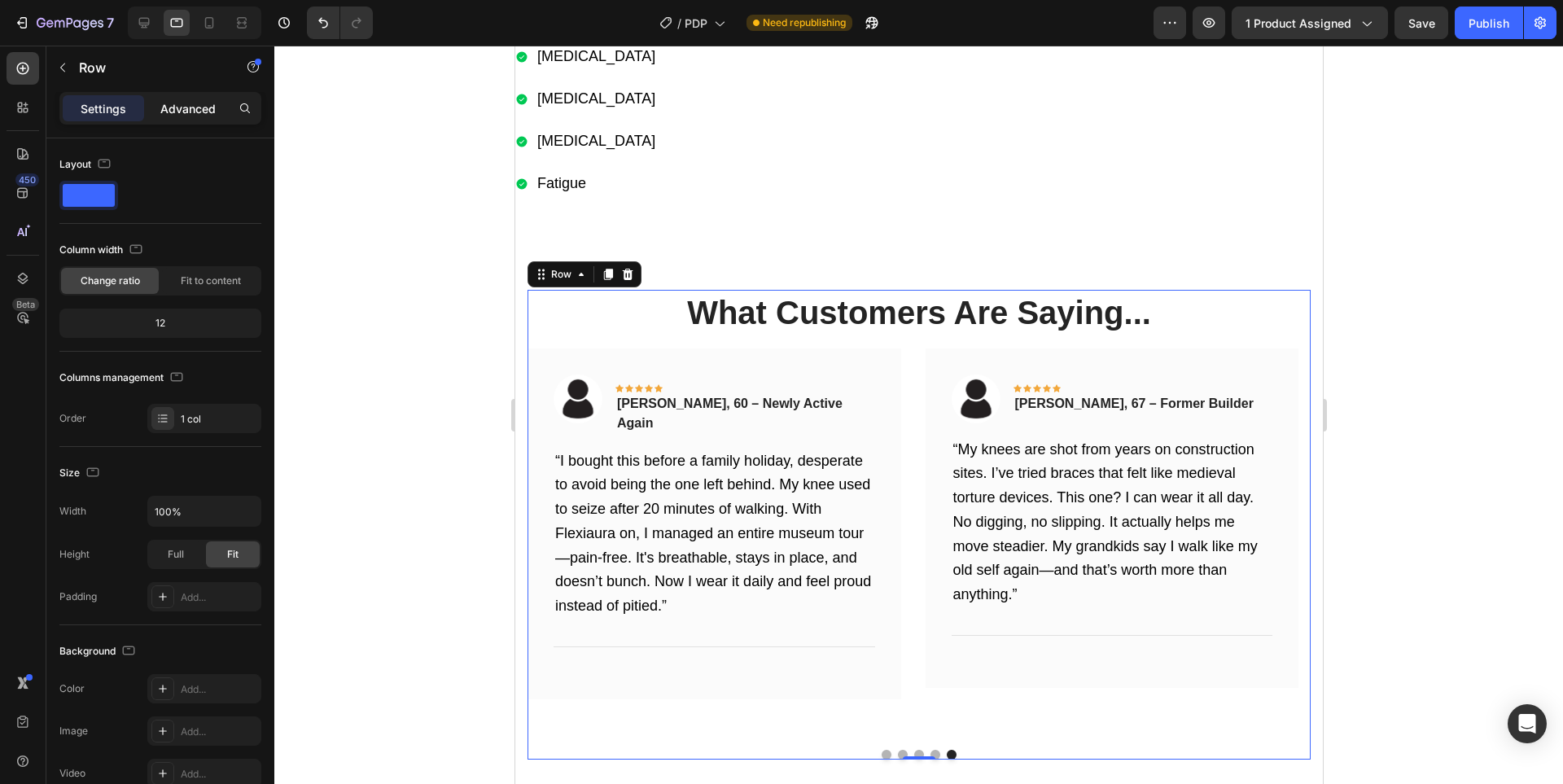
click at [177, 104] on p "Advanced" at bounding box center [188, 109] width 55 height 17
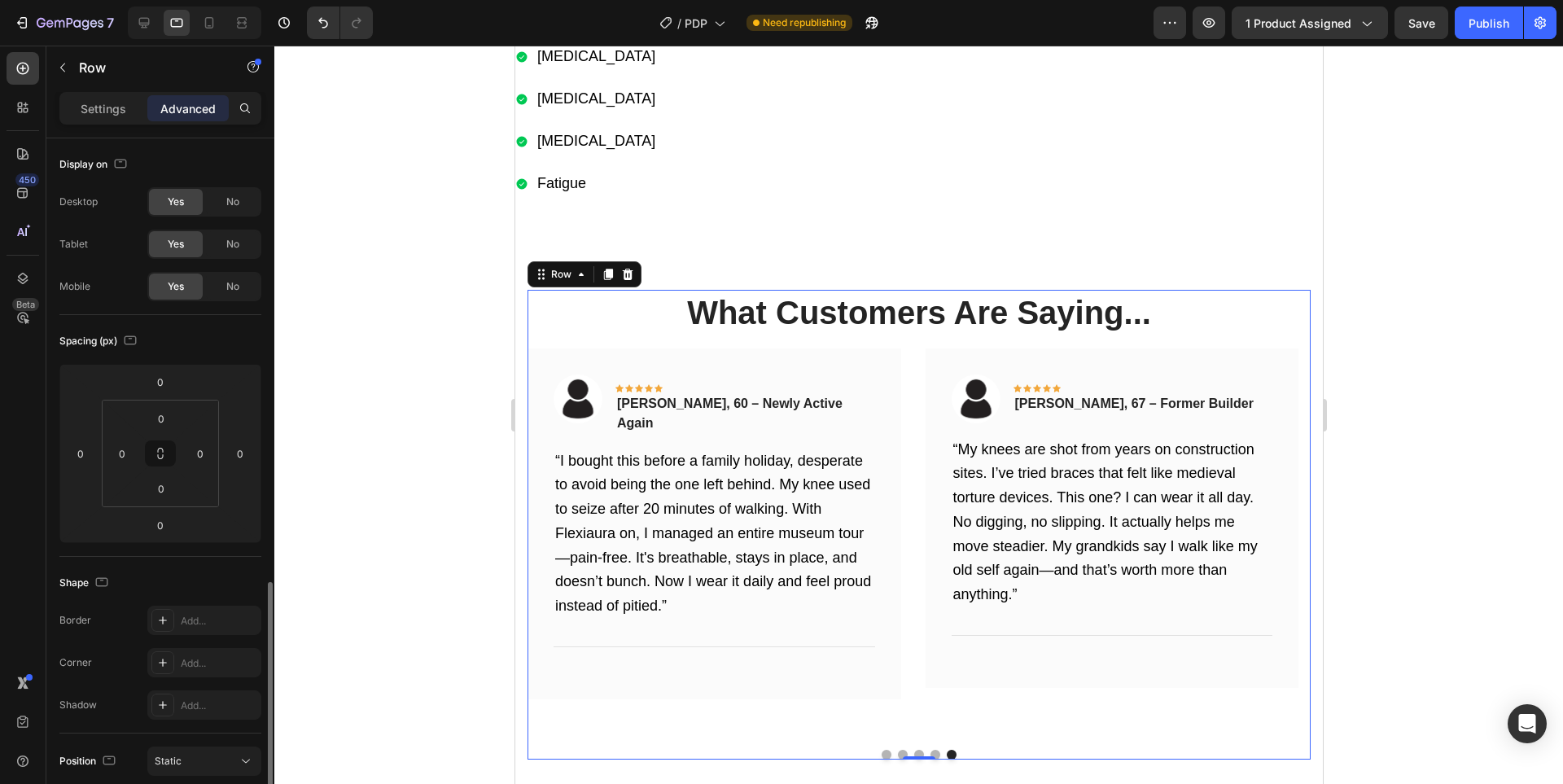
scroll to position [271, 0]
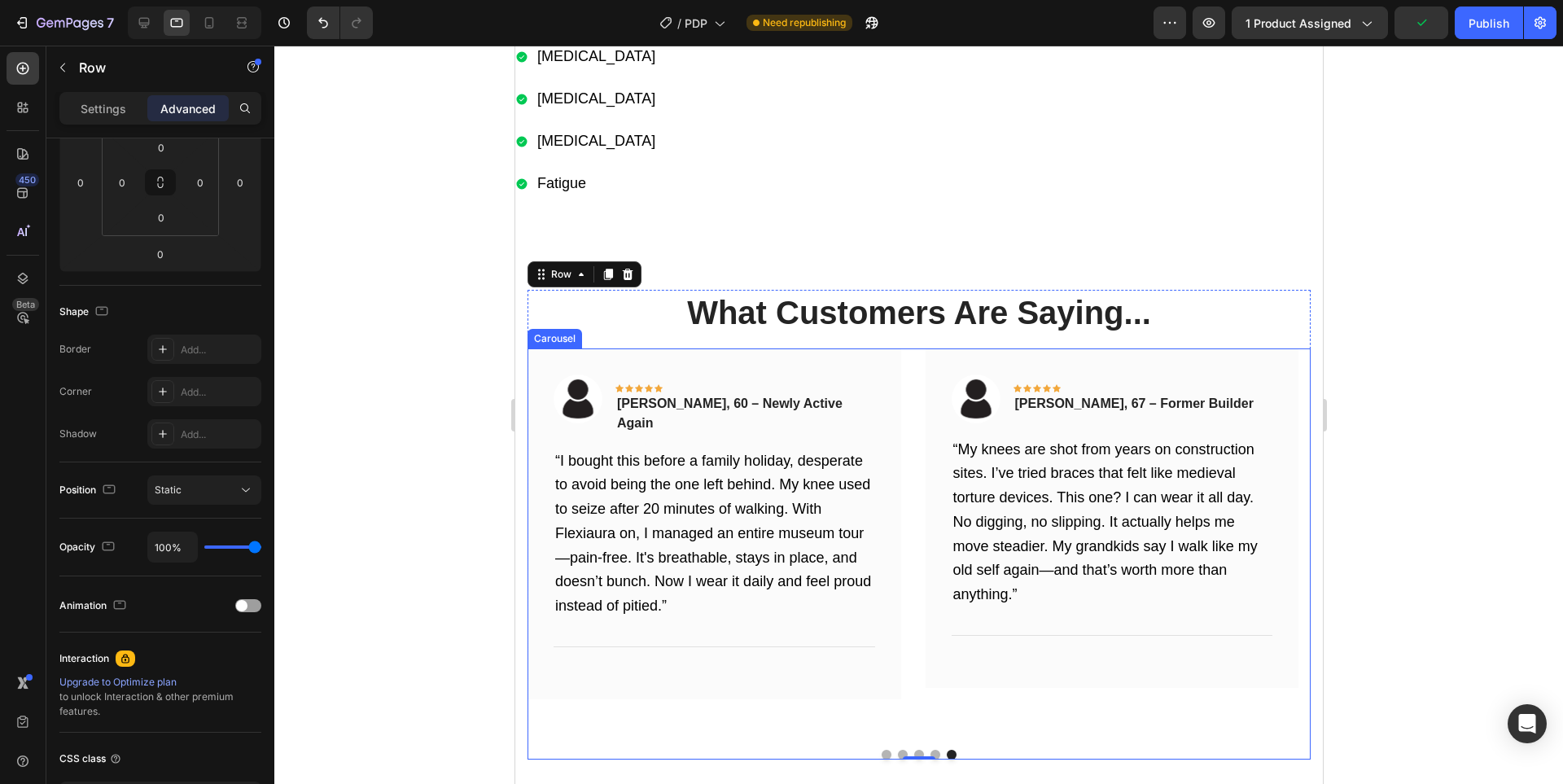
click at [911, 370] on div "Image Icon Icon Icon Icon Icon Row [PERSON_NAME], 63 – Retired Teacher Text blo…" at bounding box center [918, 543] width 783 height 389
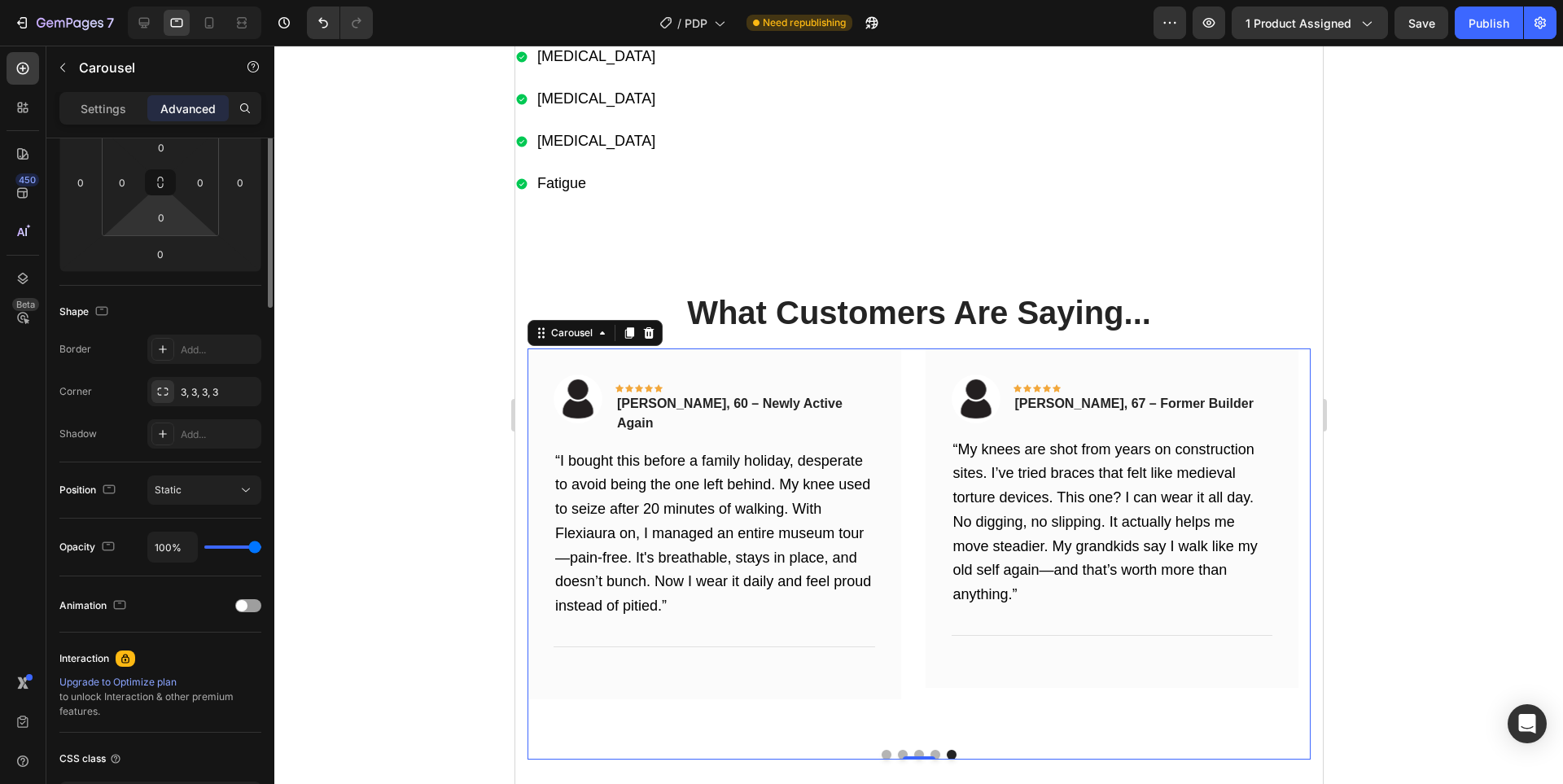
scroll to position [0, 0]
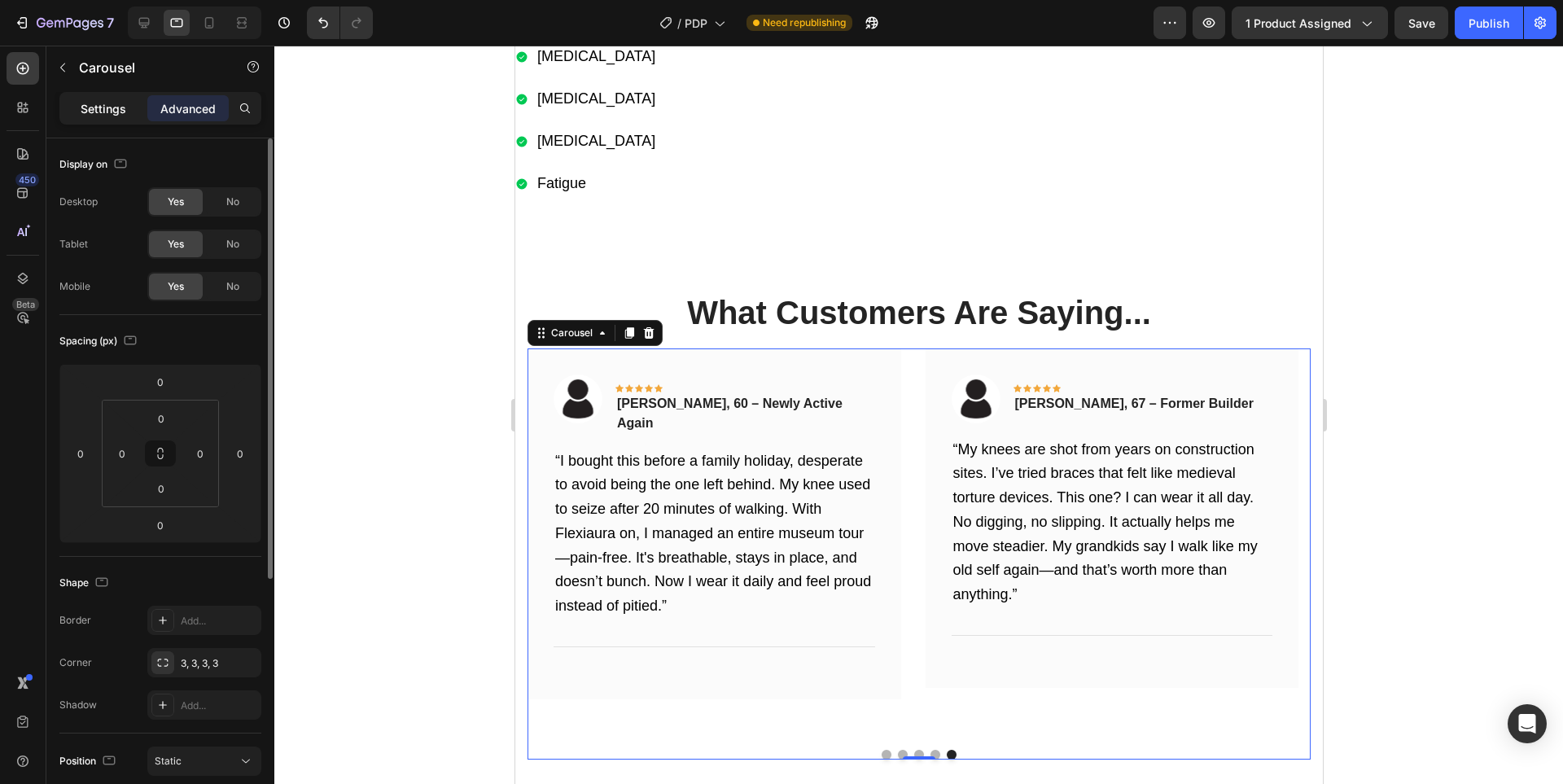
click at [109, 98] on div "Settings" at bounding box center [104, 108] width 81 height 26
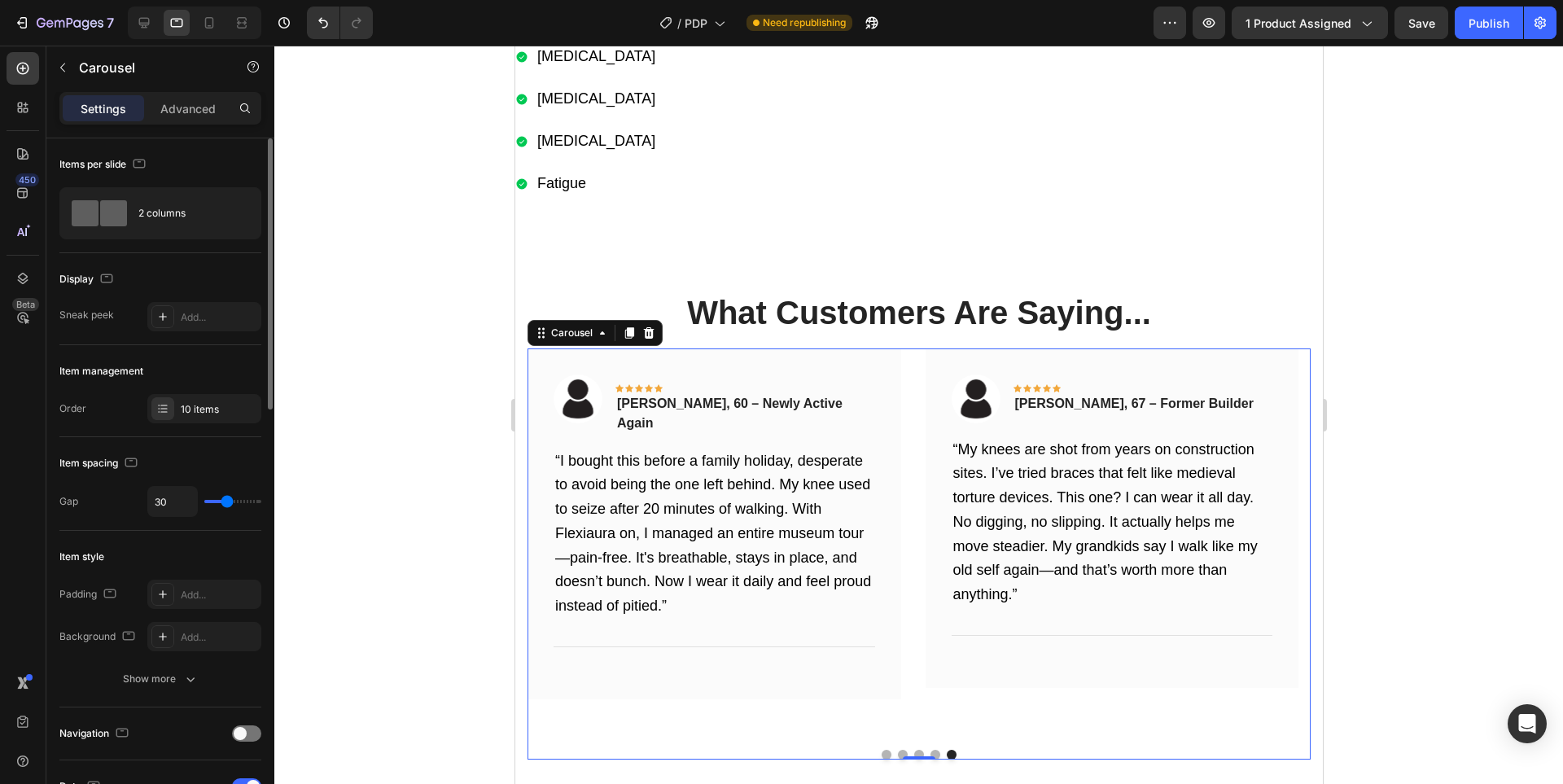
scroll to position [271, 0]
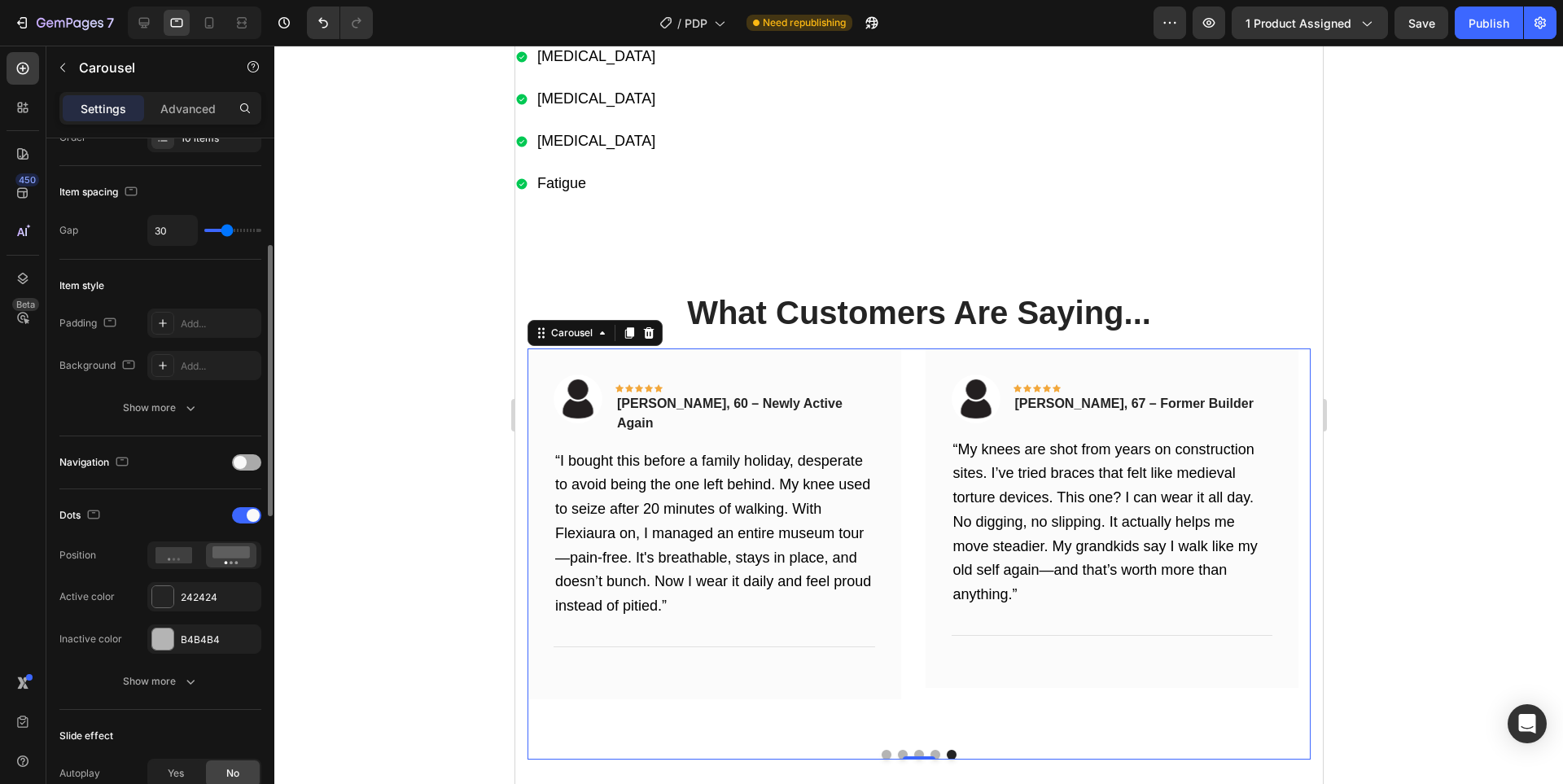
click at [257, 466] on div at bounding box center [246, 462] width 30 height 16
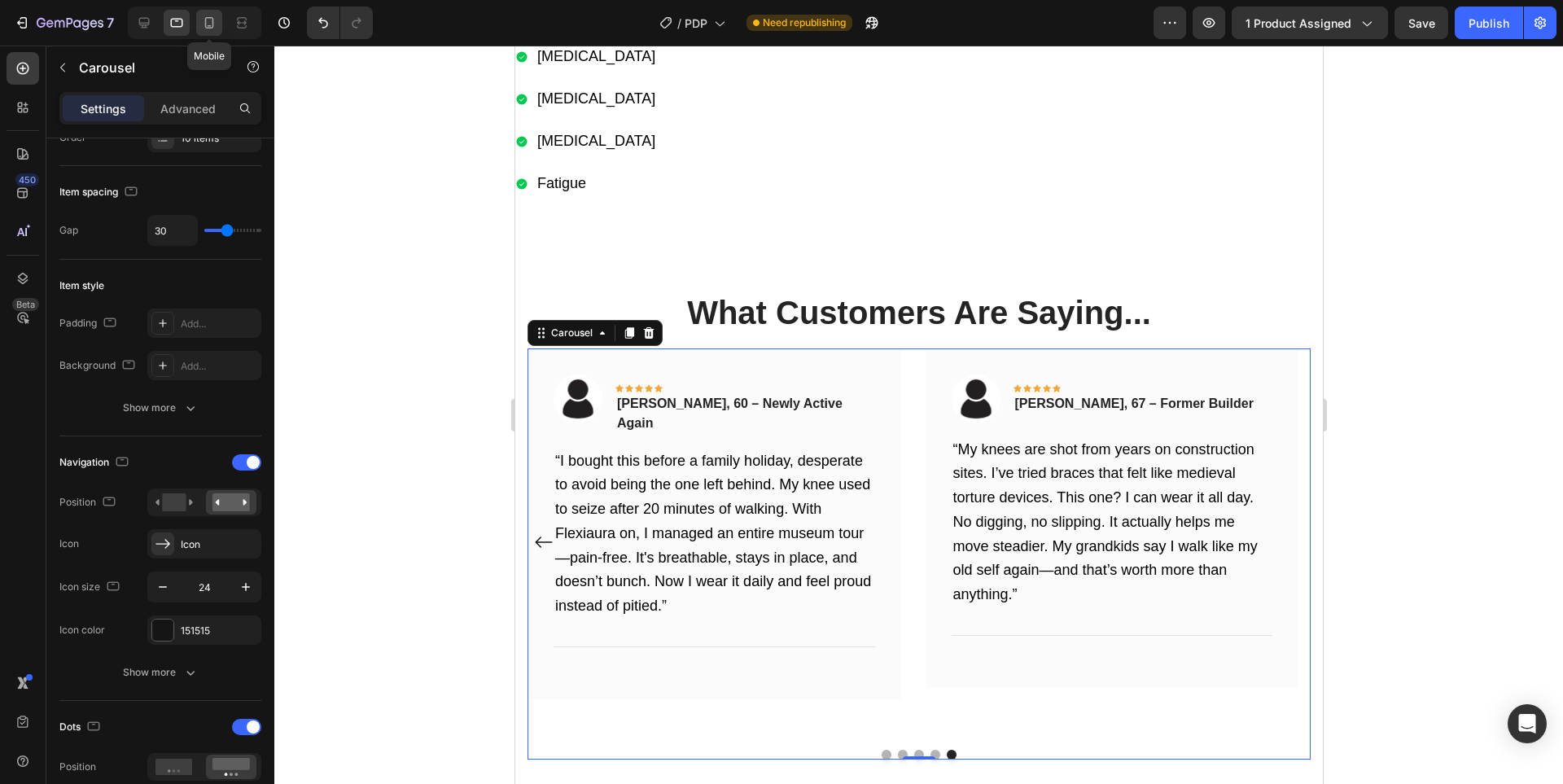
click at [210, 20] on icon at bounding box center [209, 22] width 16 height 16
type input "26"
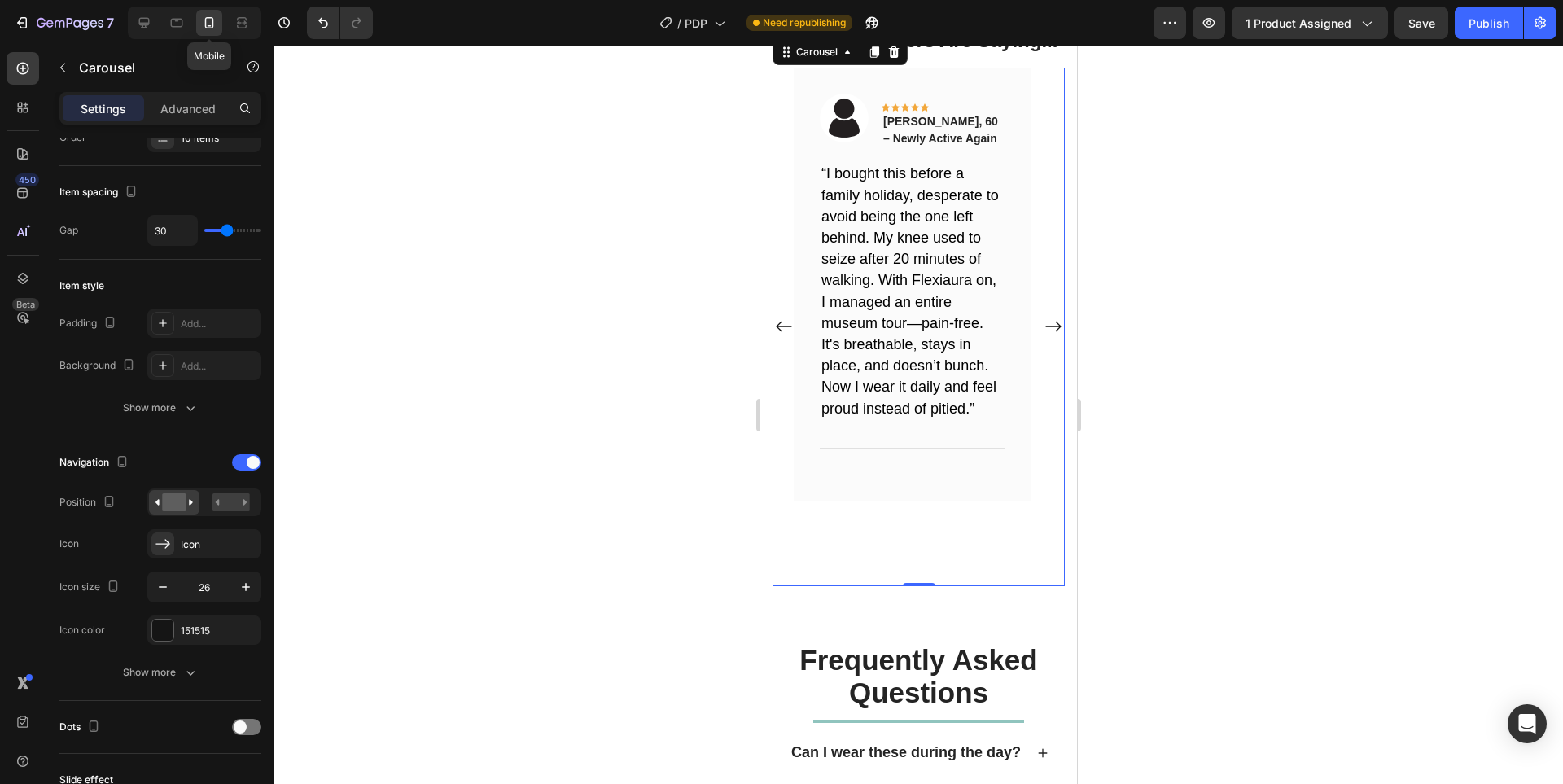
scroll to position [2645, 0]
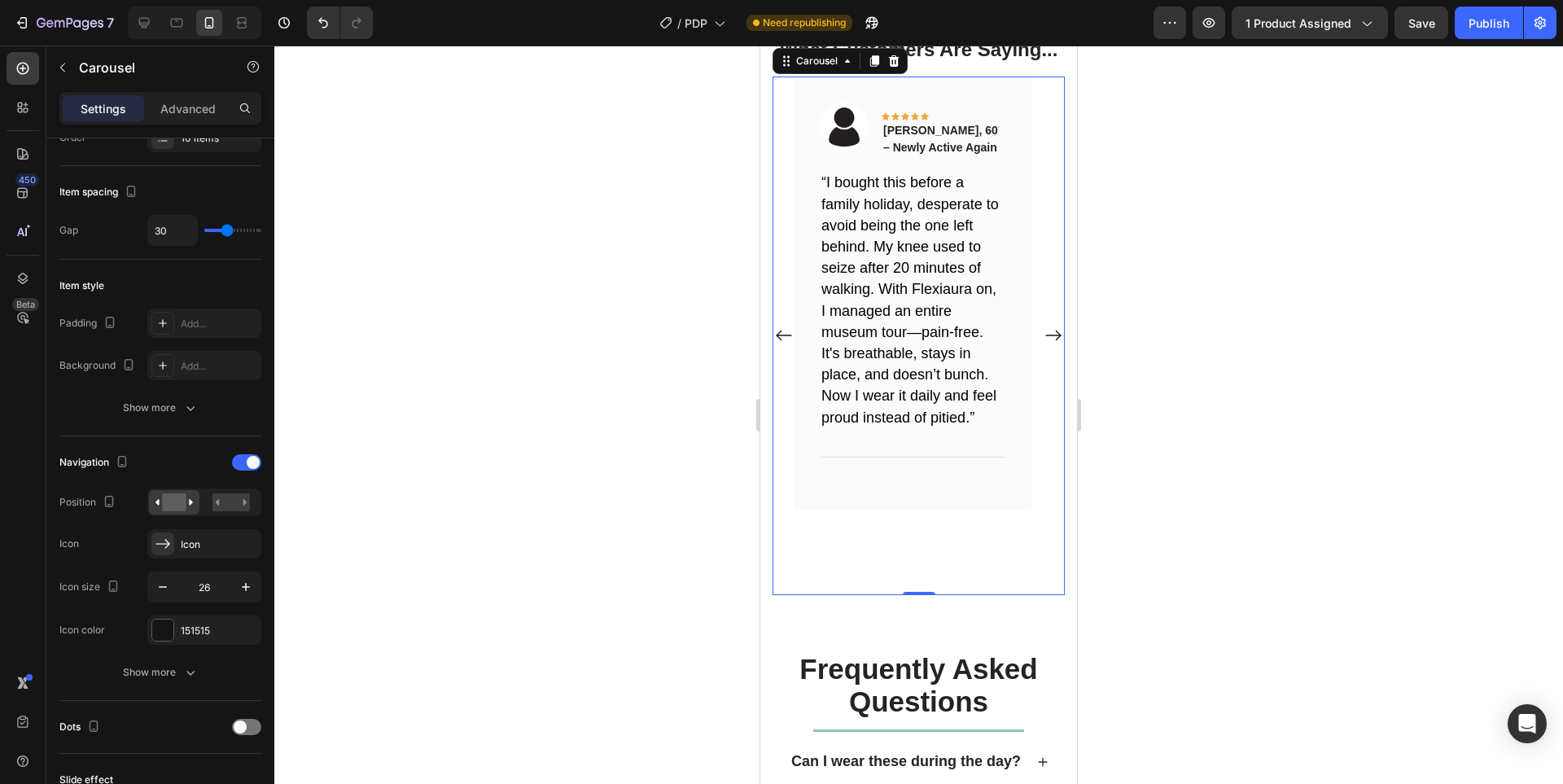
click at [1197, 476] on div at bounding box center [918, 415] width 1288 height 738
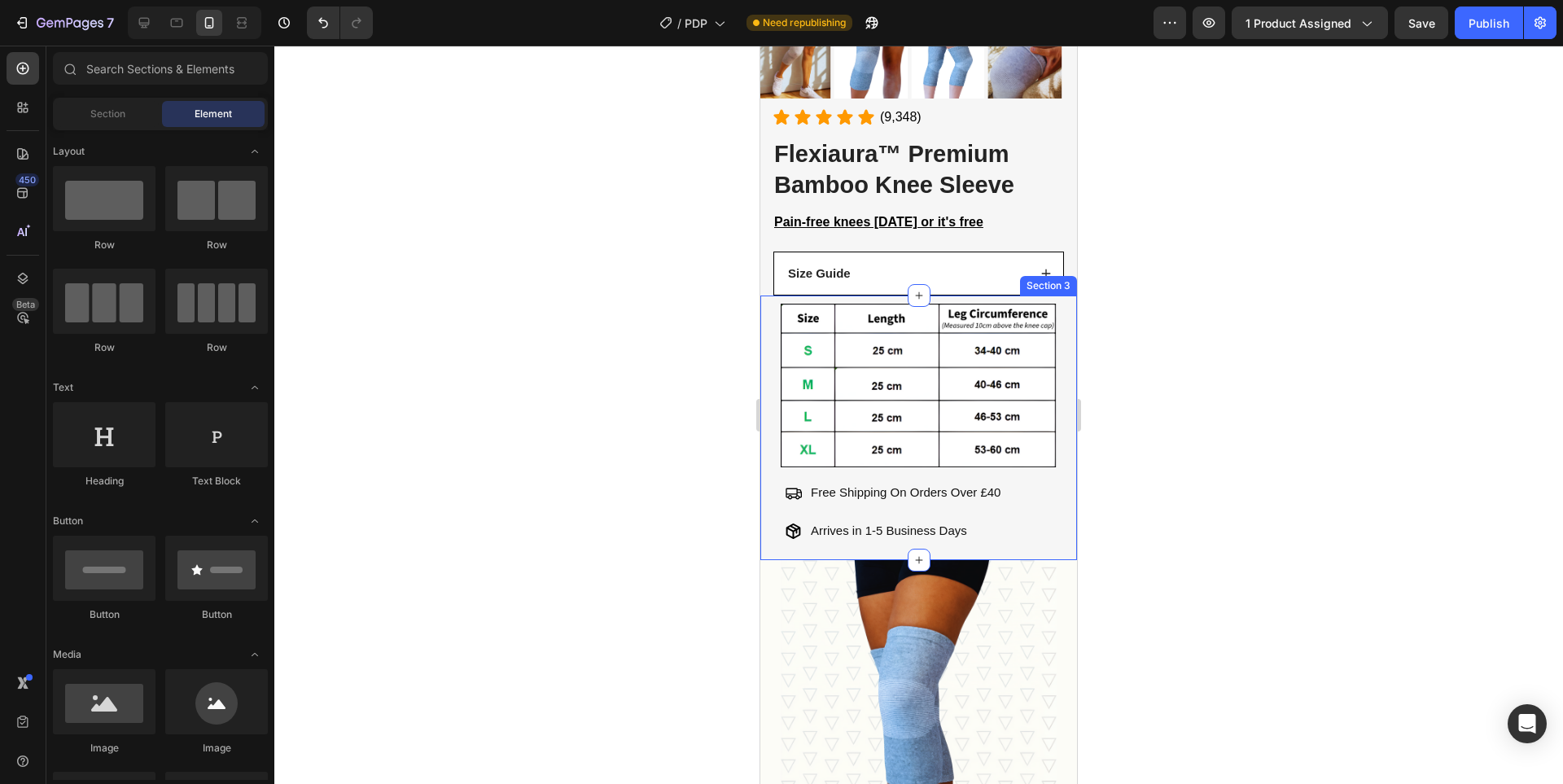
scroll to position [0, 0]
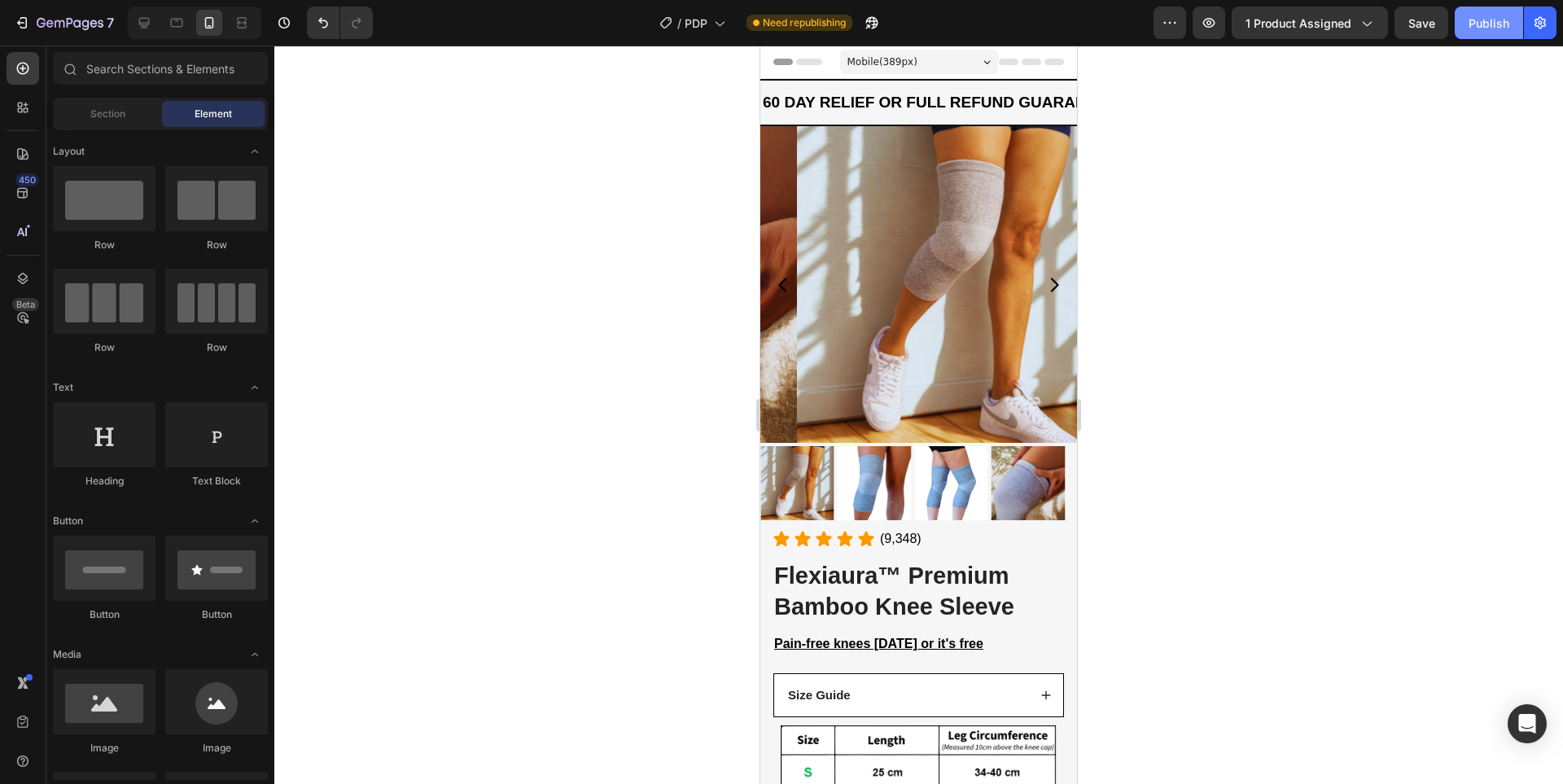
click at [1471, 30] on div "Publish" at bounding box center [1488, 23] width 41 height 17
click at [1140, 191] on div at bounding box center [918, 415] width 1288 height 738
click at [42, 25] on icon "button" at bounding box center [70, 24] width 67 height 14
